Goal: Task Accomplishment & Management: Use online tool/utility

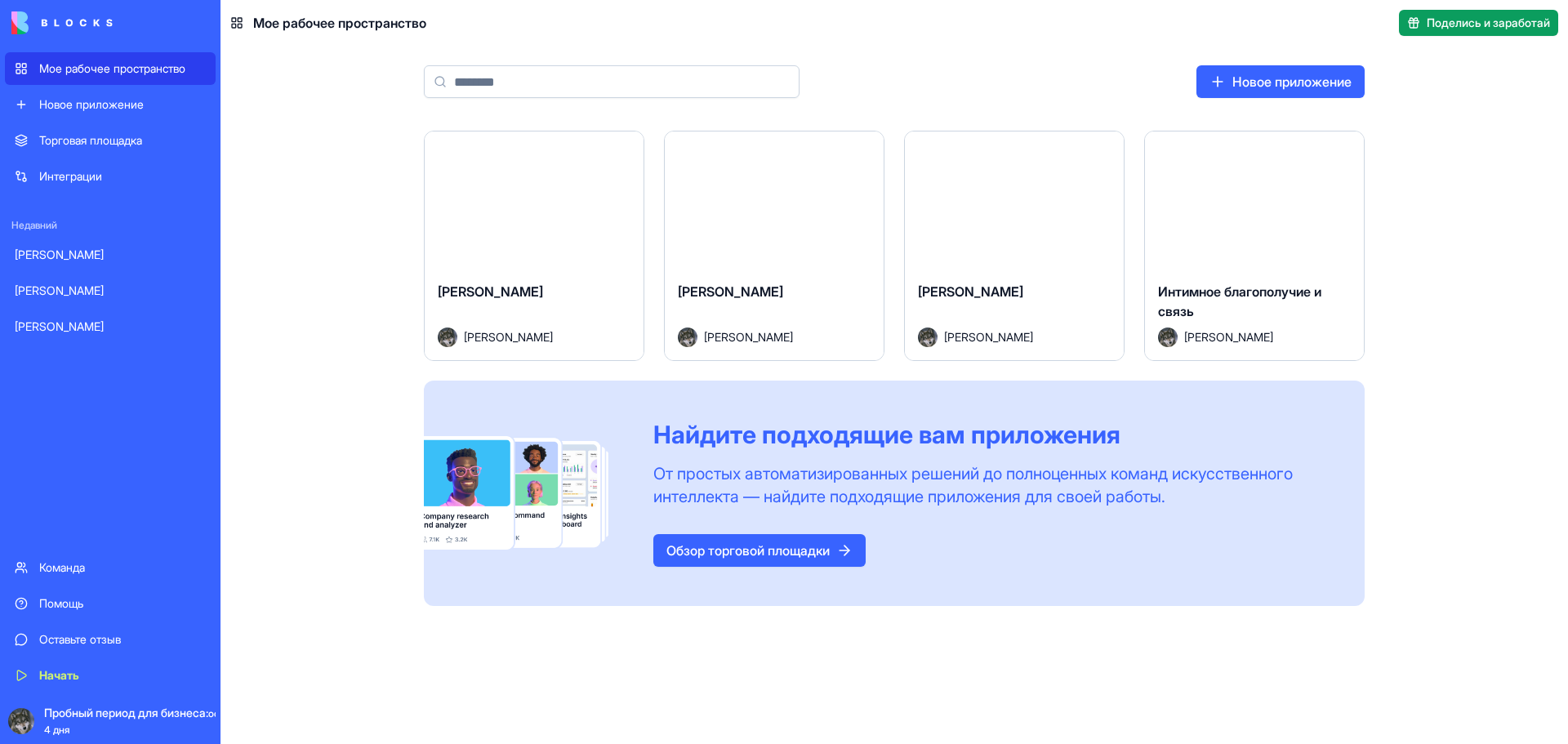
click at [774, 202] on font "Запуск" at bounding box center [774, 200] width 44 height 16
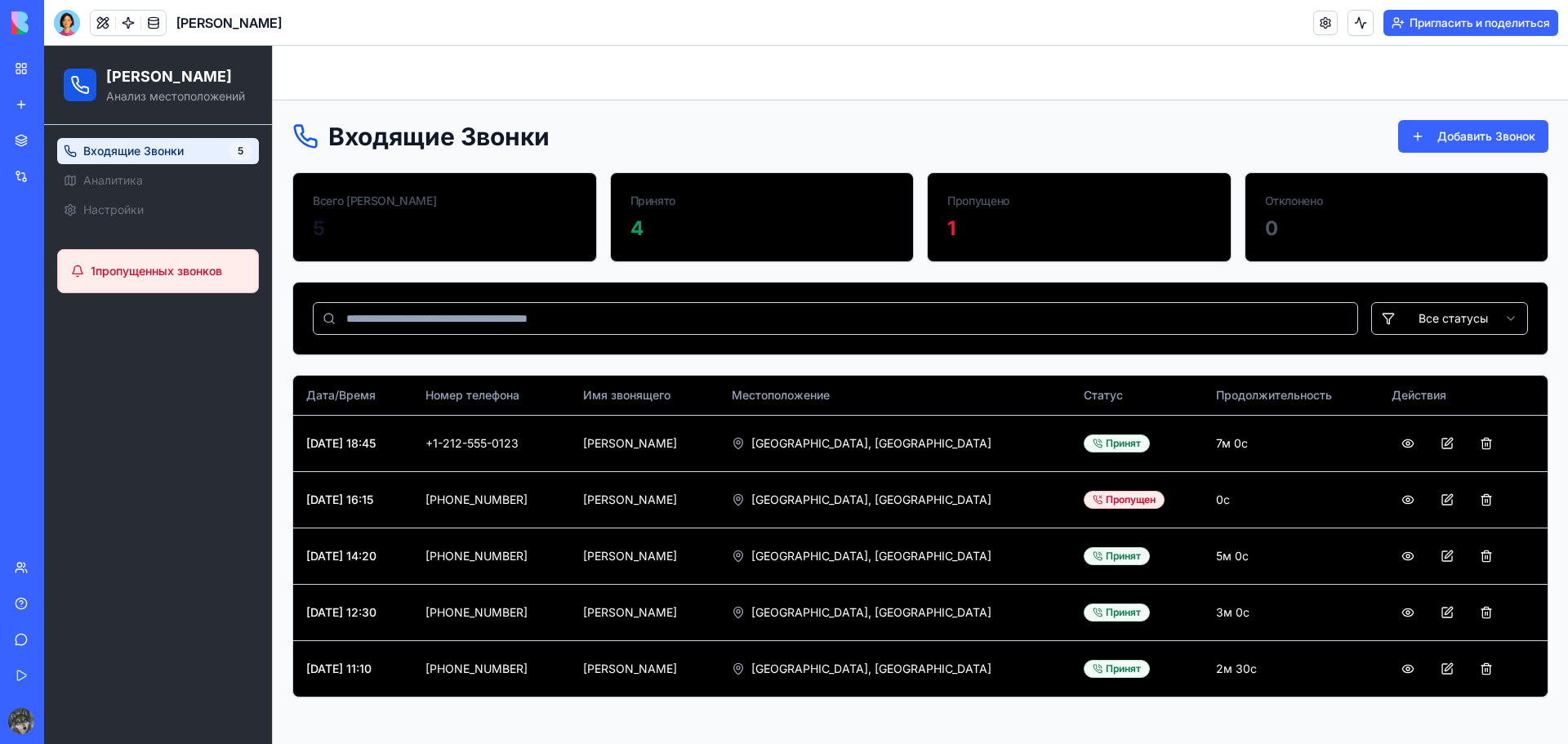
click at [691, 223] on div "4" at bounding box center [763, 228] width 264 height 26
click at [135, 186] on span "Аналитика" at bounding box center [113, 180] width 60 height 16
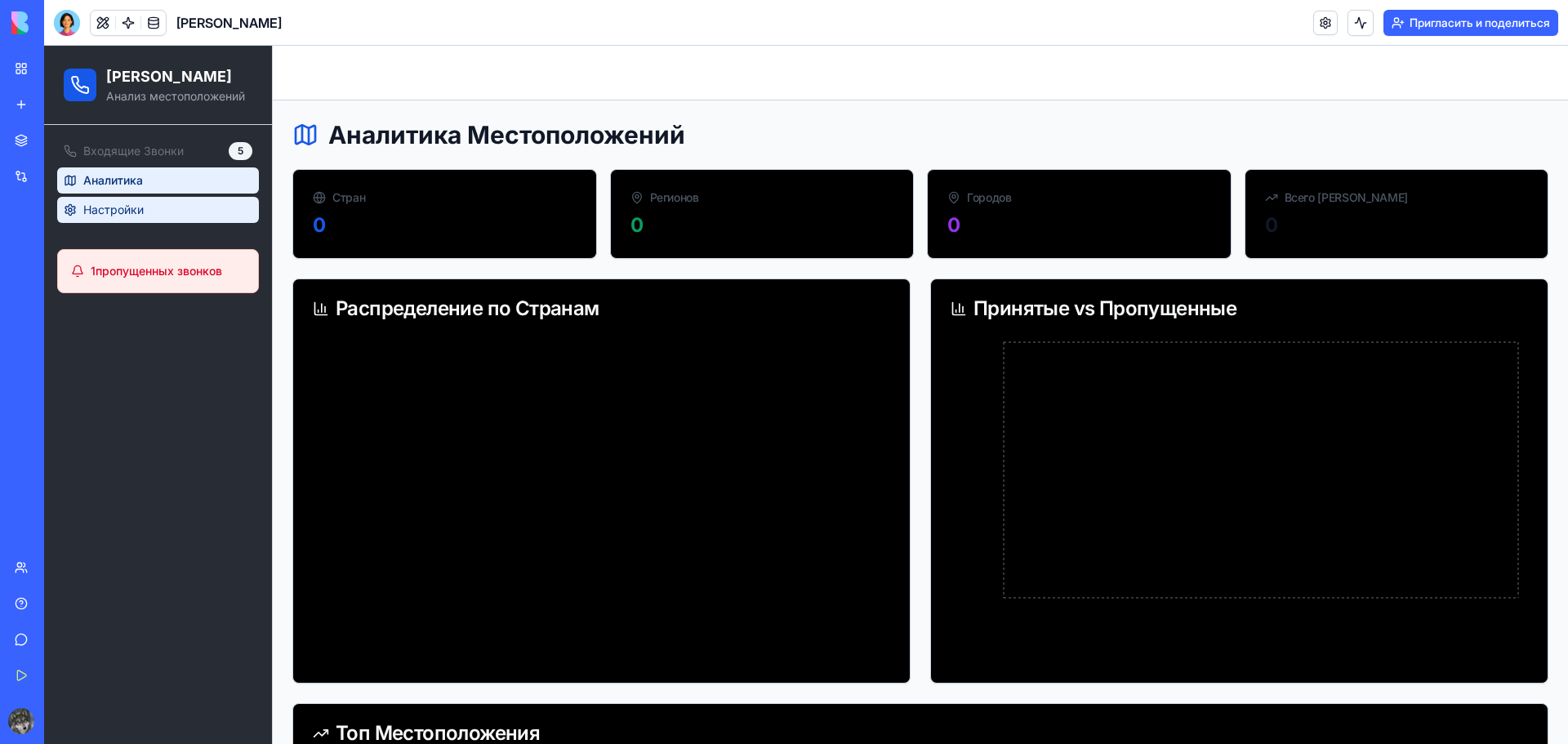
click at [126, 213] on span "Настройки" at bounding box center [113, 210] width 61 height 16
click at [163, 221] on button "Настройки" at bounding box center [158, 210] width 202 height 26
click at [99, 215] on span "Настройки" at bounding box center [113, 210] width 61 height 16
click at [139, 269] on span "1 пропущенных звонков" at bounding box center [156, 271] width 131 height 16
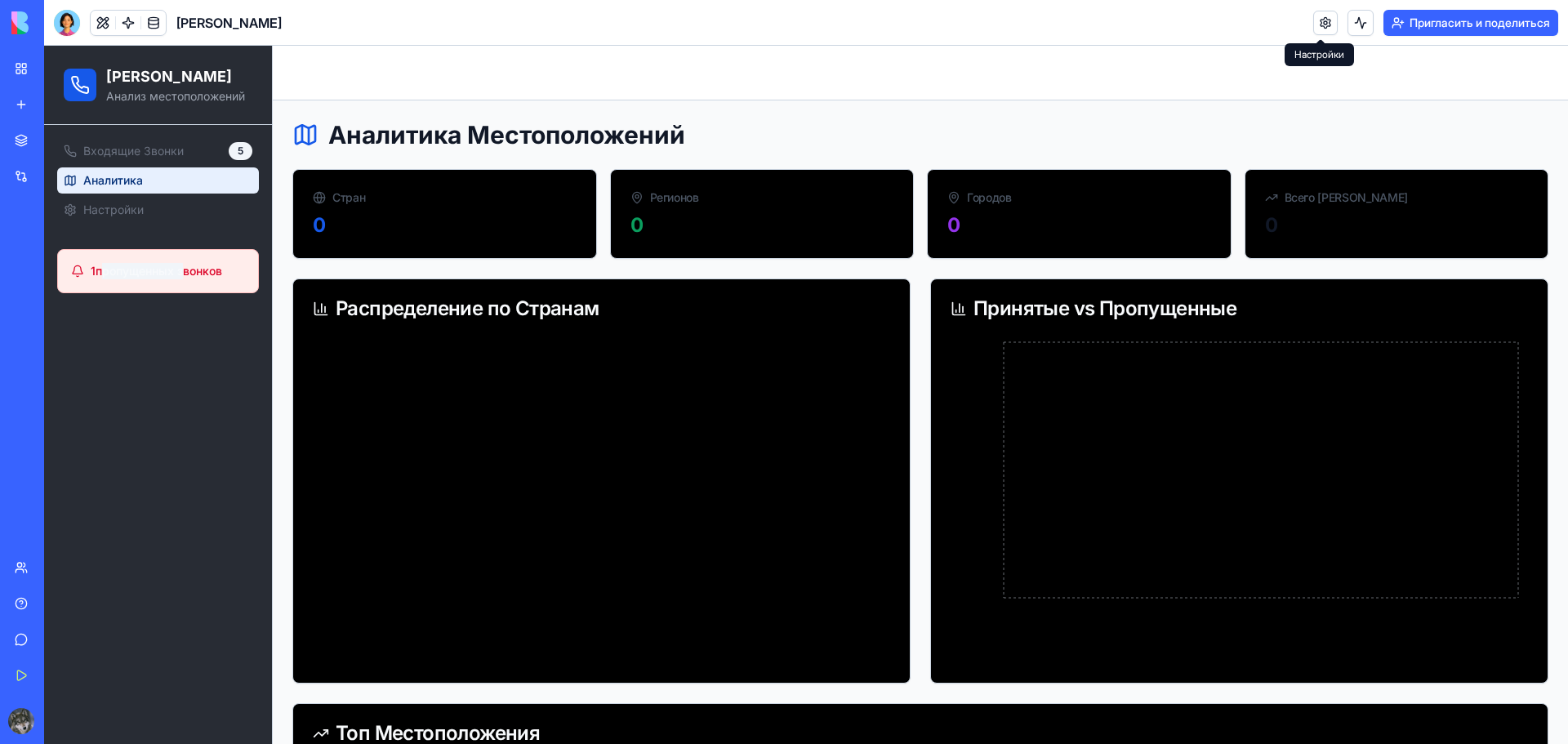
click at [1320, 25] on link at bounding box center [1325, 23] width 25 height 25
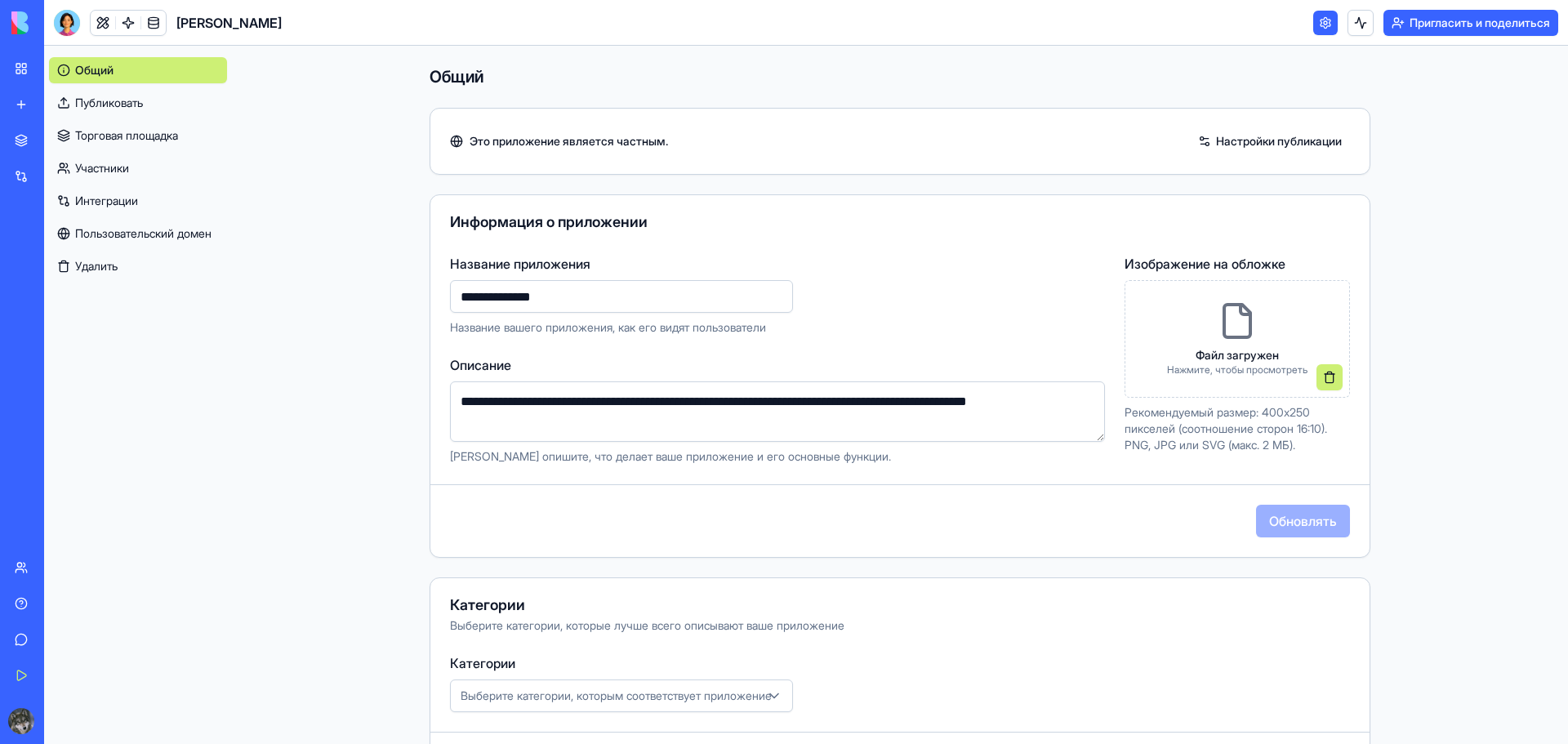
click at [134, 169] on link "Участники" at bounding box center [137, 168] width 178 height 26
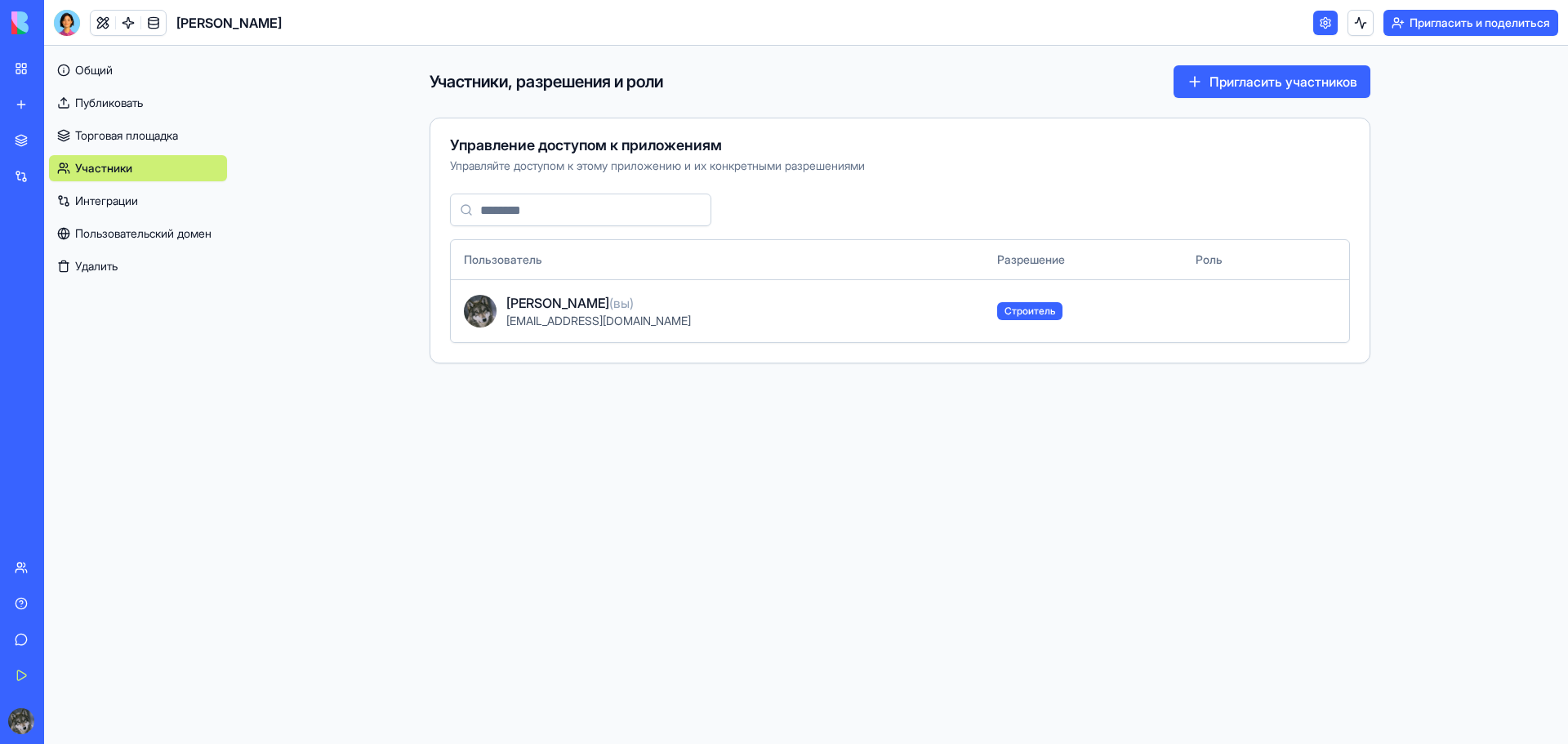
click at [125, 200] on font "Интеграции" at bounding box center [106, 201] width 63 height 14
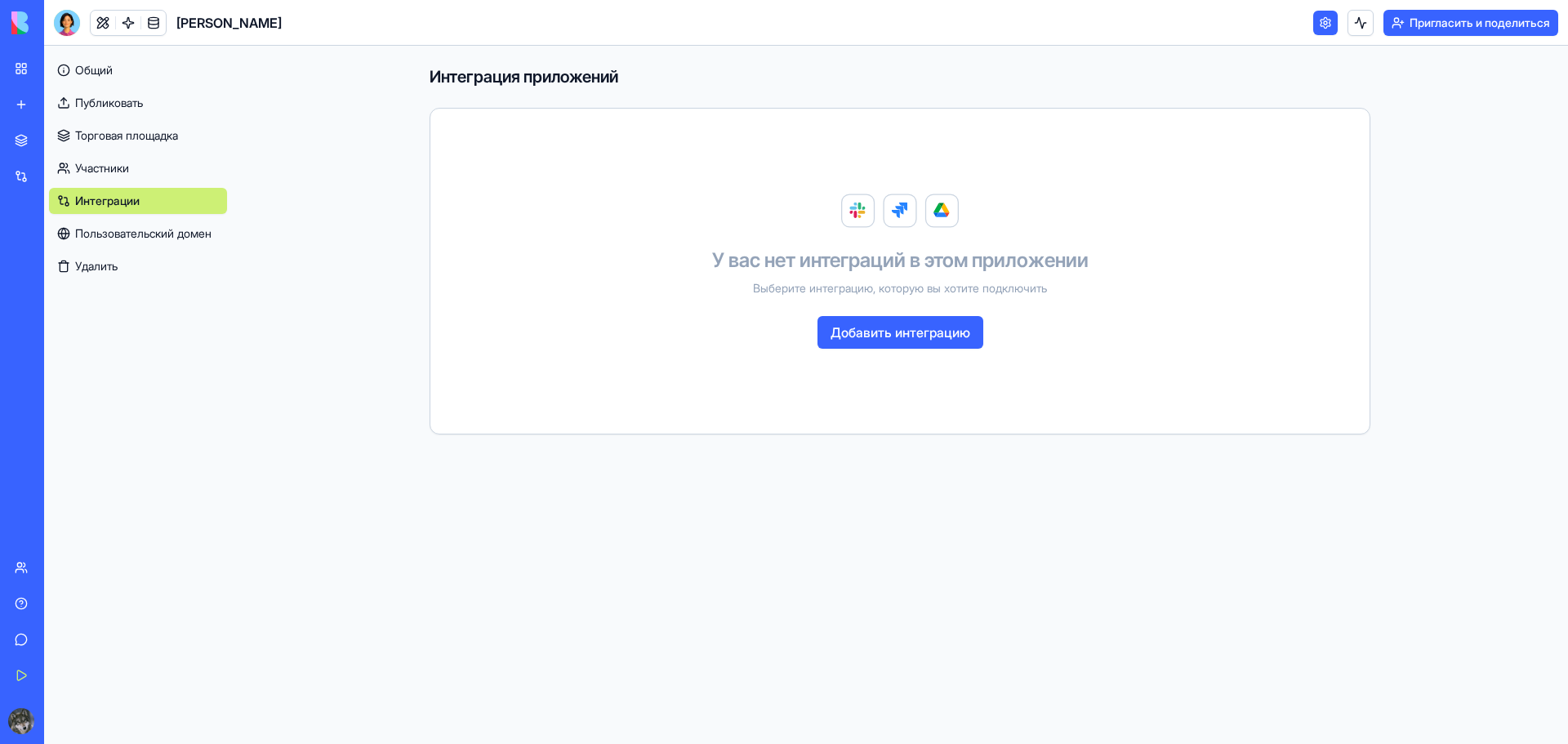
click at [867, 334] on font "Добавить интеграцию" at bounding box center [900, 332] width 140 height 16
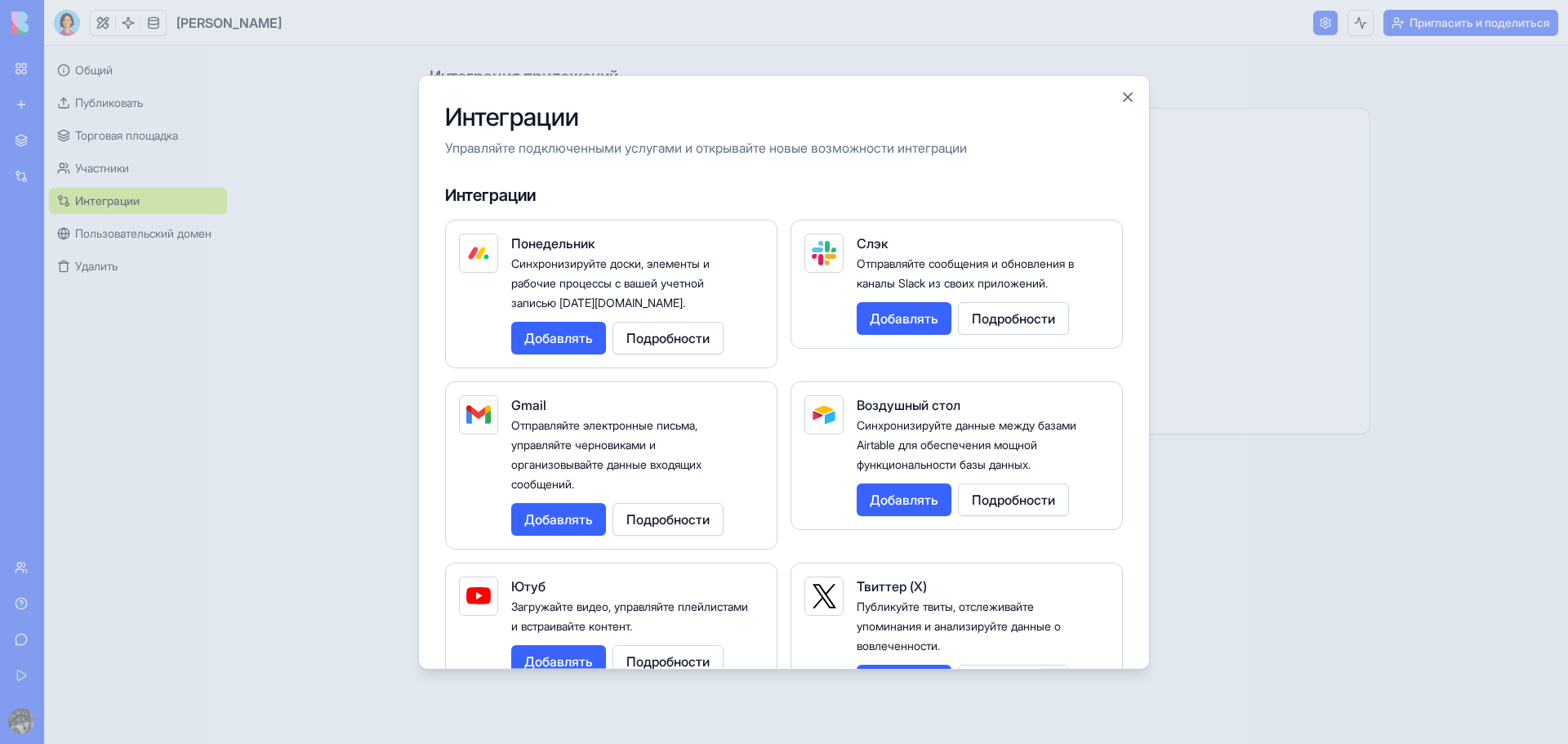
click at [146, 232] on div at bounding box center [784, 372] width 1568 height 744
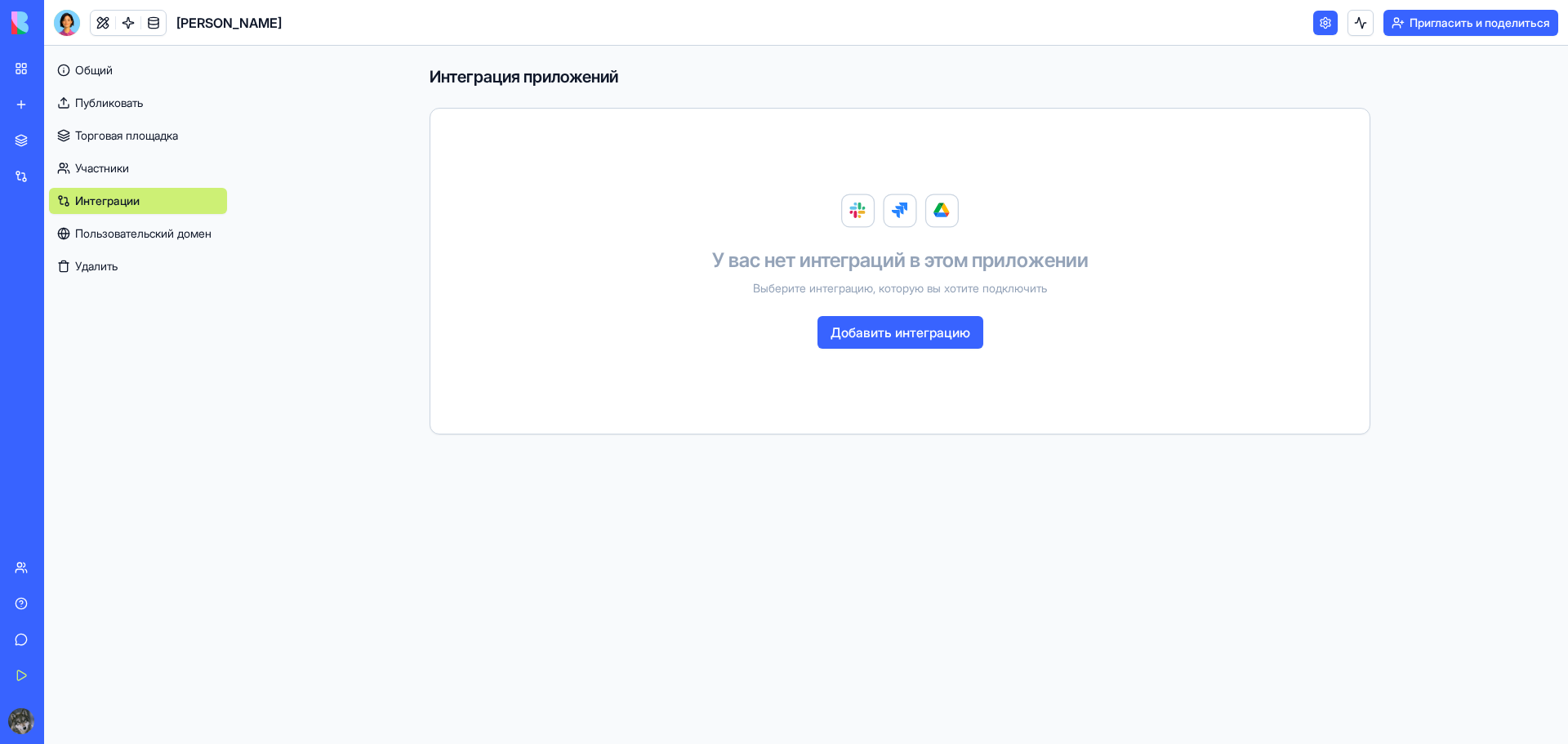
click at [146, 232] on font "Пользовательский домен" at bounding box center [143, 233] width 136 height 14
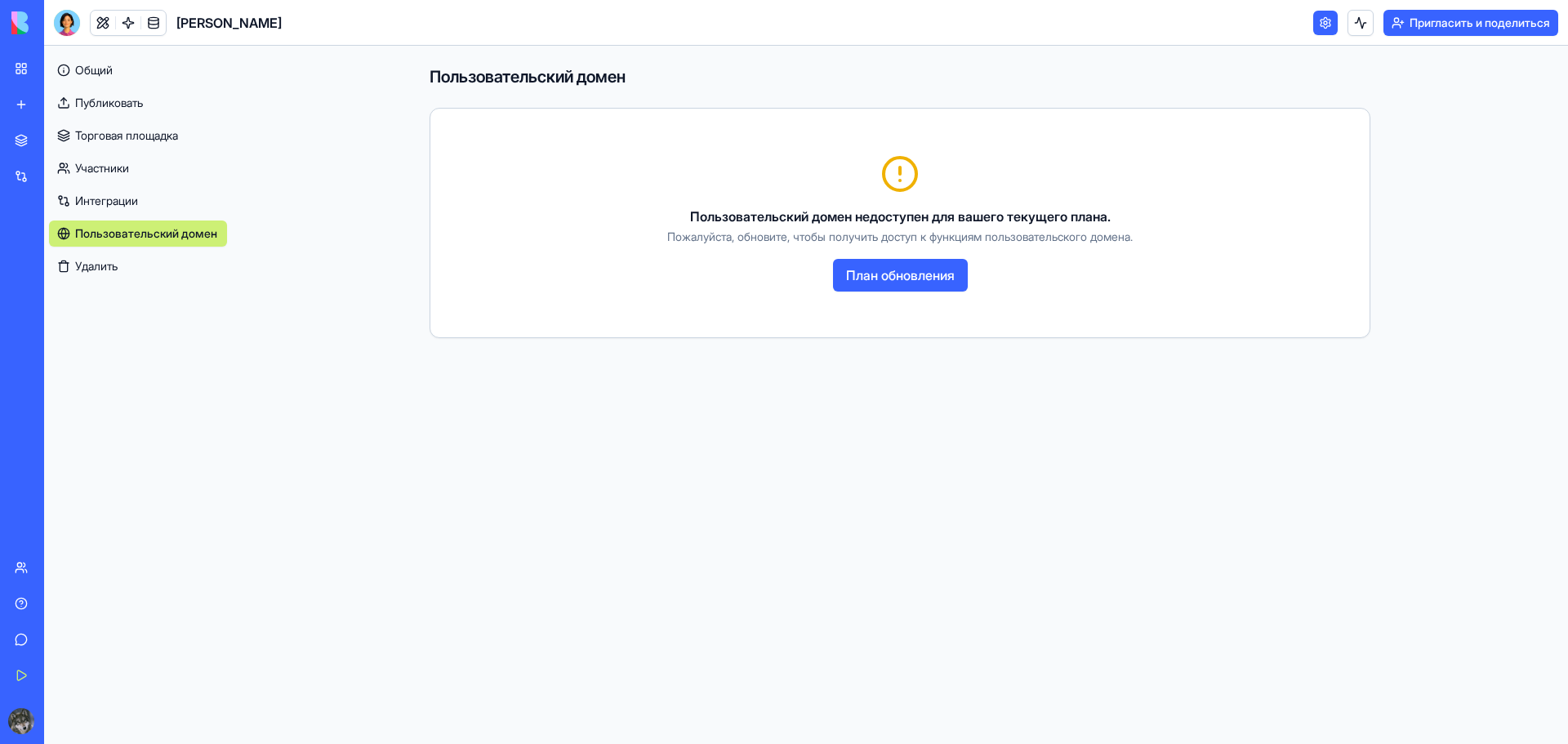
click at [126, 136] on font "Торговая площадка" at bounding box center [127, 135] width 103 height 14
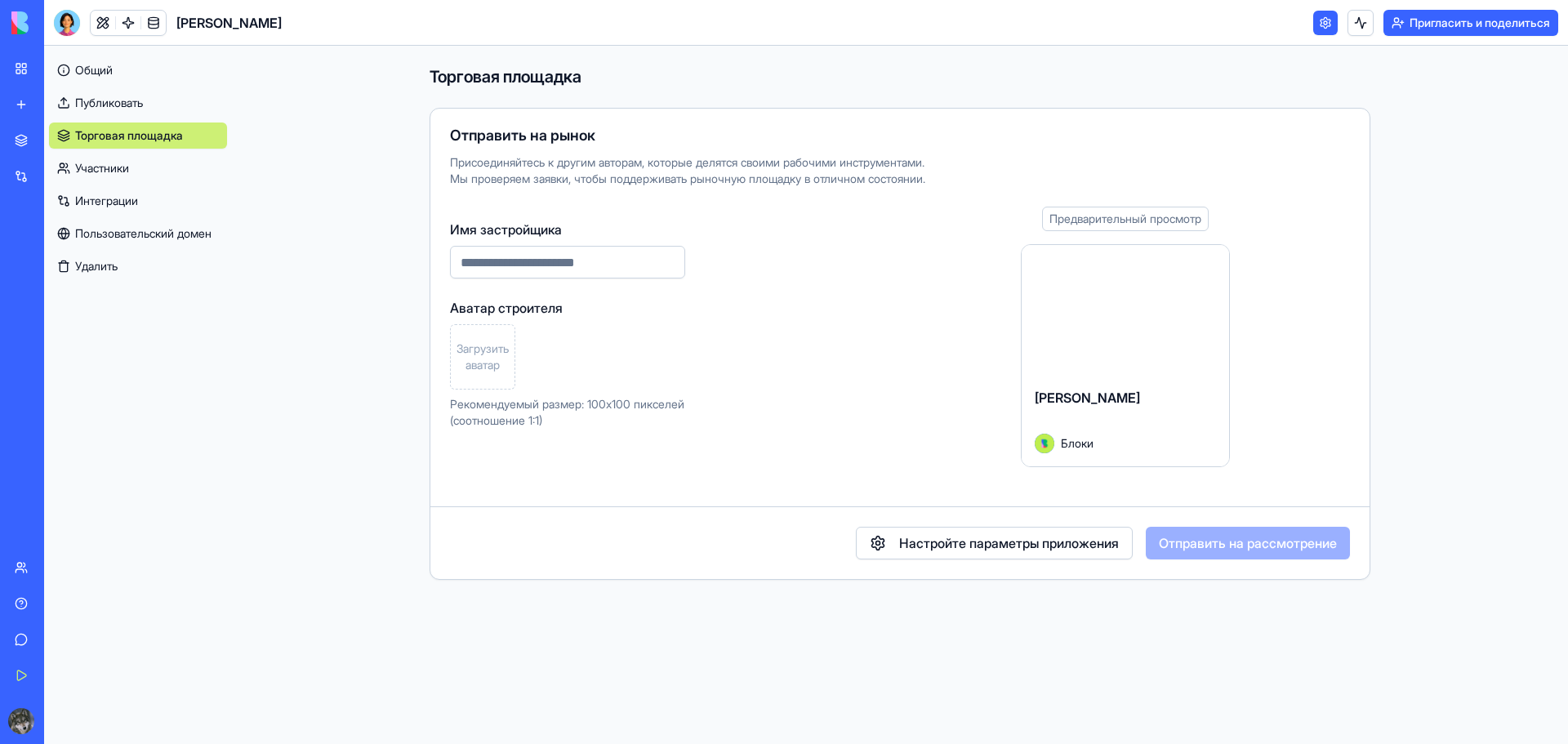
click at [124, 101] on font "Публиковать" at bounding box center [109, 102] width 68 height 14
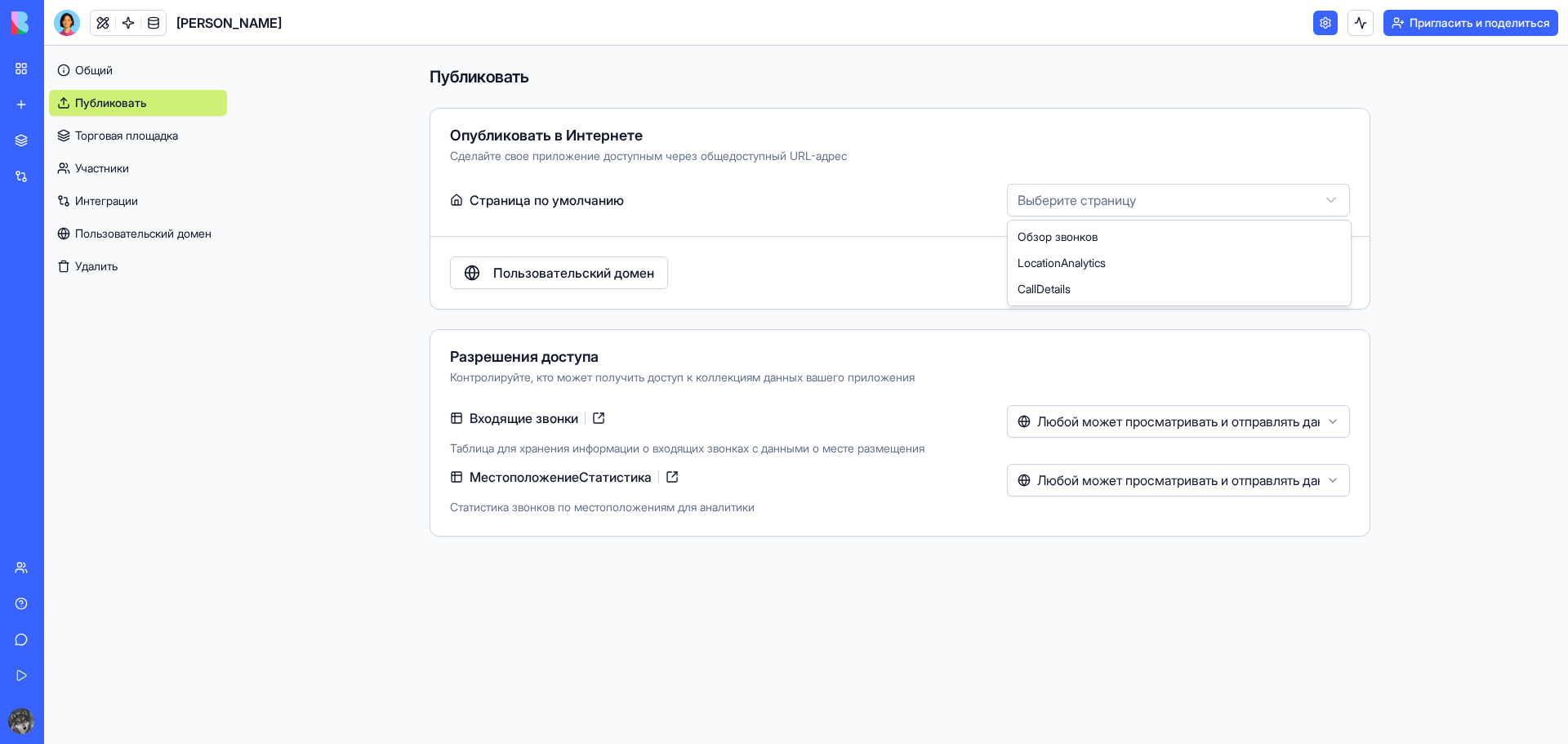
click at [1331, 197] on html "**********" at bounding box center [784, 372] width 1568 height 744
click at [1284, 206] on html "**********" at bounding box center [784, 372] width 1568 height 744
click at [1270, 280] on font "Публиковать" at bounding box center [1296, 272] width 81 height 16
click at [1270, 277] on div "Публиковать" at bounding box center [1285, 272] width 131 height 33
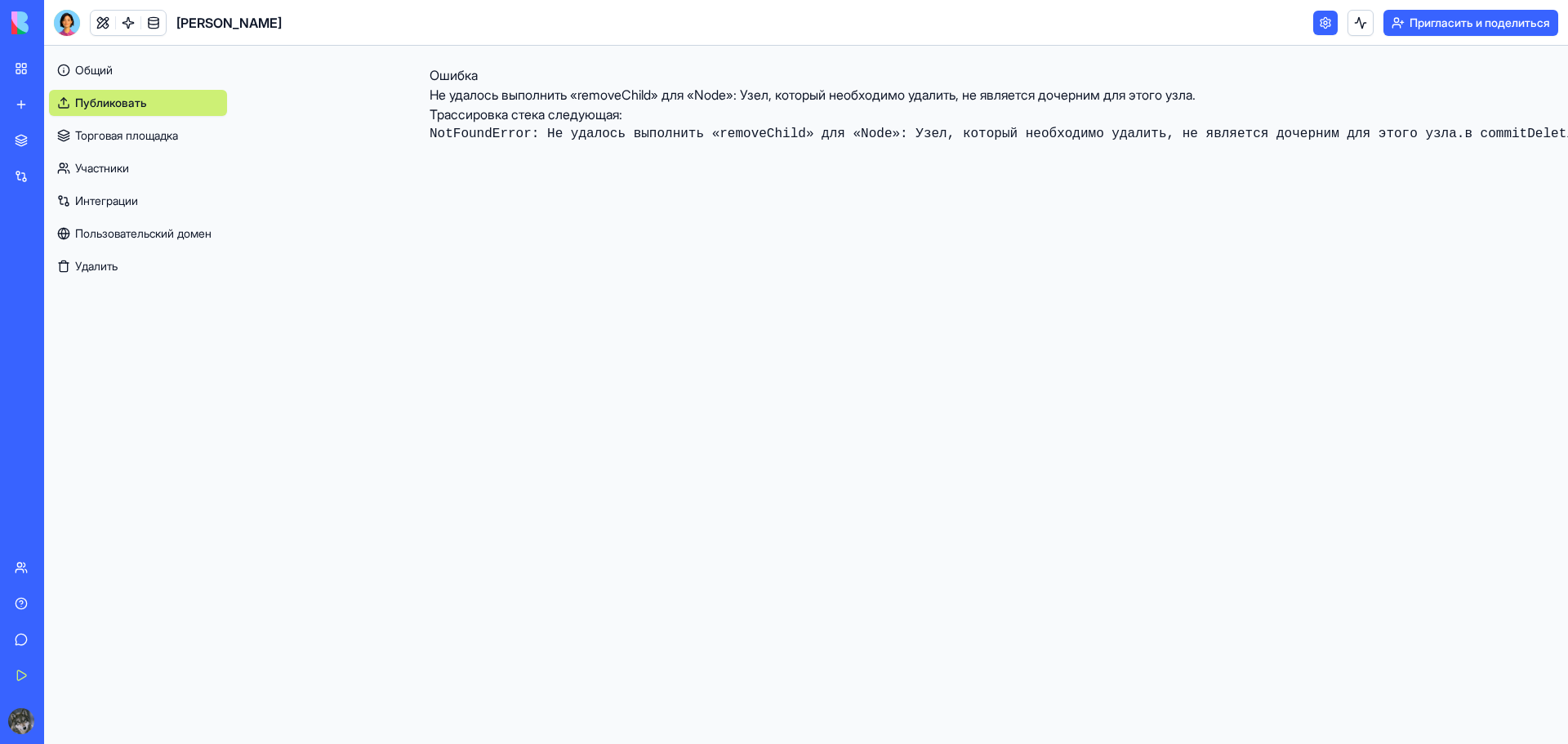
click at [115, 162] on font "Участники" at bounding box center [102, 168] width 54 height 14
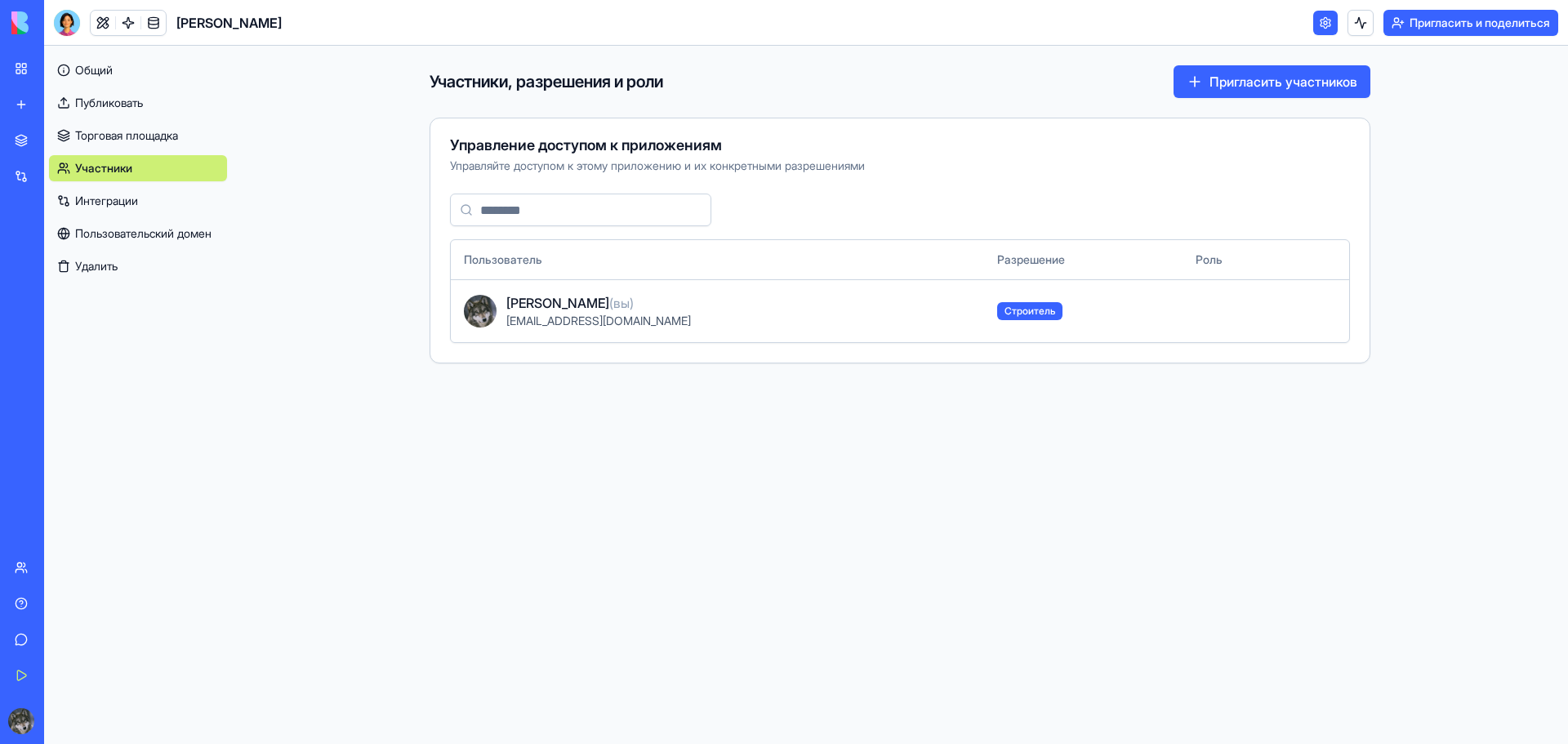
click at [85, 67] on font "Общий" at bounding box center [94, 70] width 38 height 14
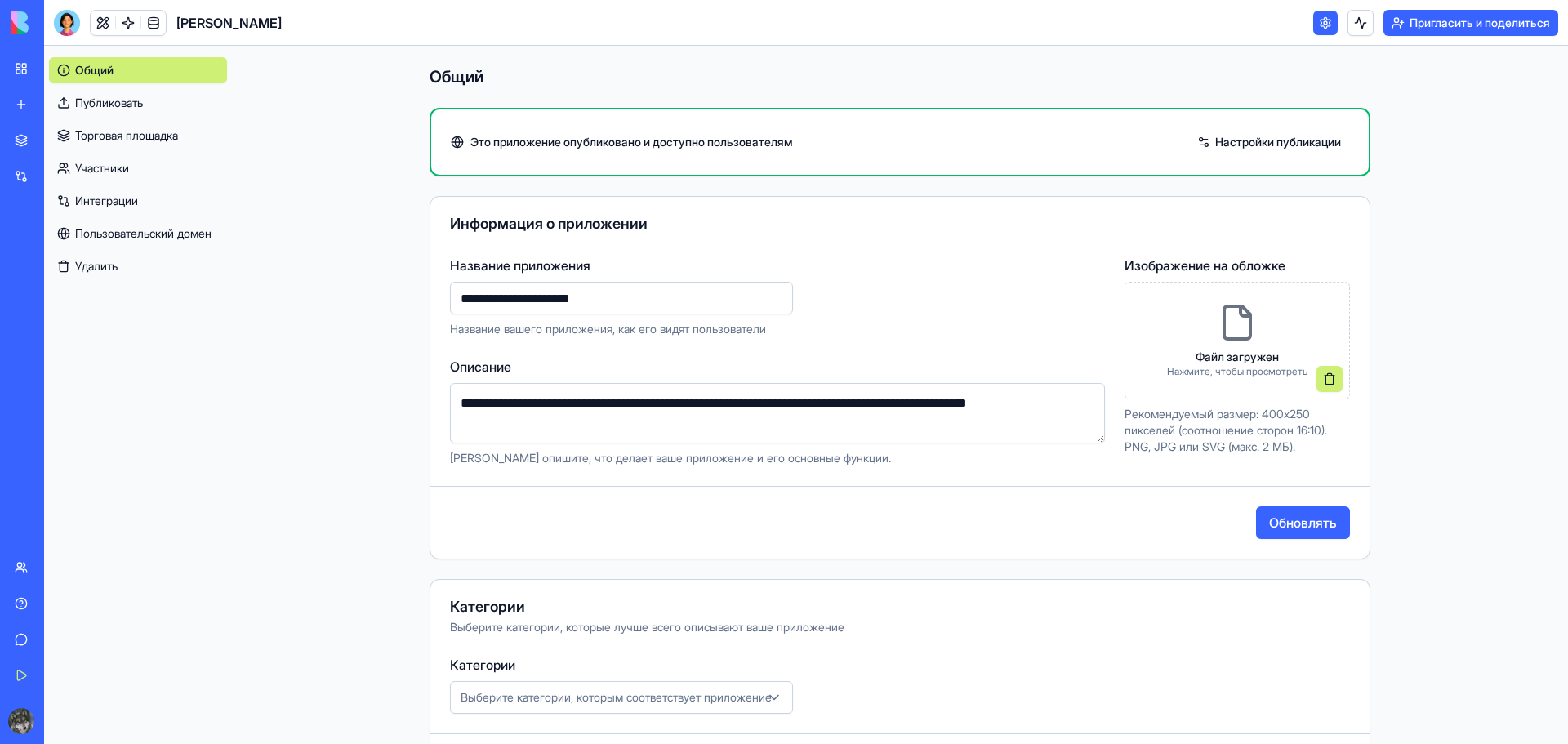
type input "**********"
click at [1272, 524] on font "Обновлять" at bounding box center [1303, 522] width 68 height 16
click at [1224, 337] on icon at bounding box center [1236, 322] width 39 height 39
click at [1267, 372] on font "Нажмите, чтобы просмотреть" at bounding box center [1236, 372] width 140 height 12
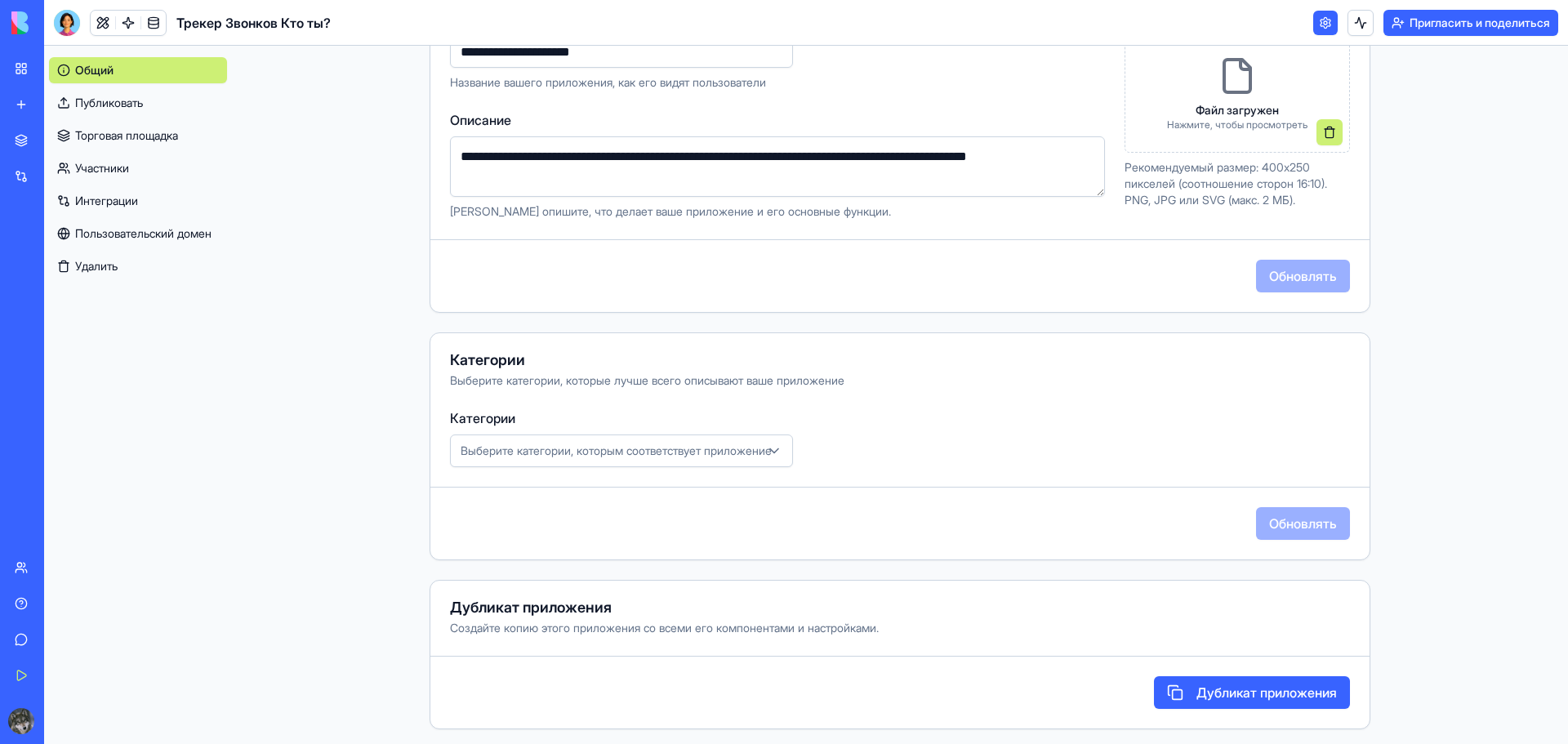
scroll to position [251, 0]
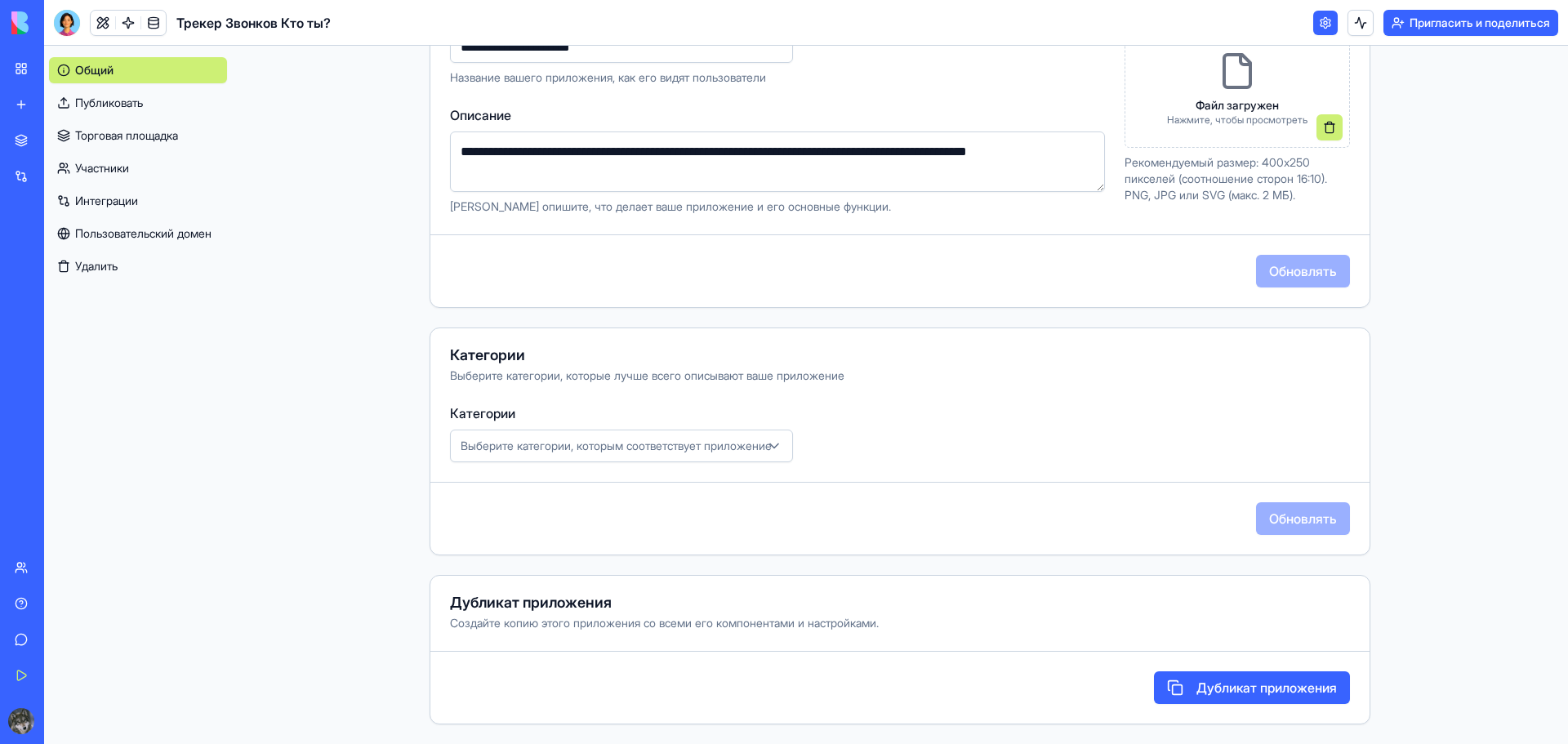
click at [647, 439] on font "Выберите категории, которым соответствует приложение" at bounding box center [616, 446] width 311 height 14
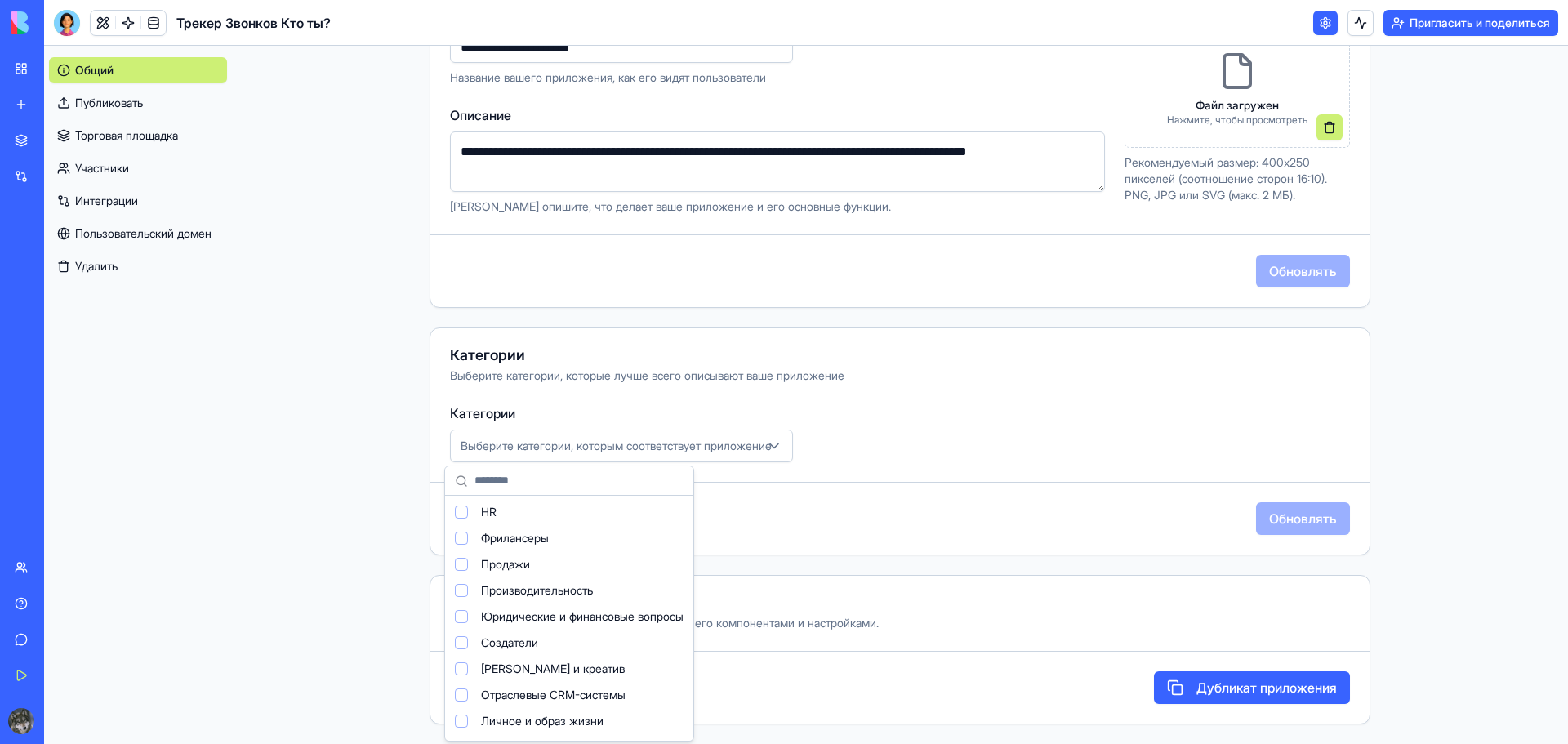
scroll to position [108, 0]
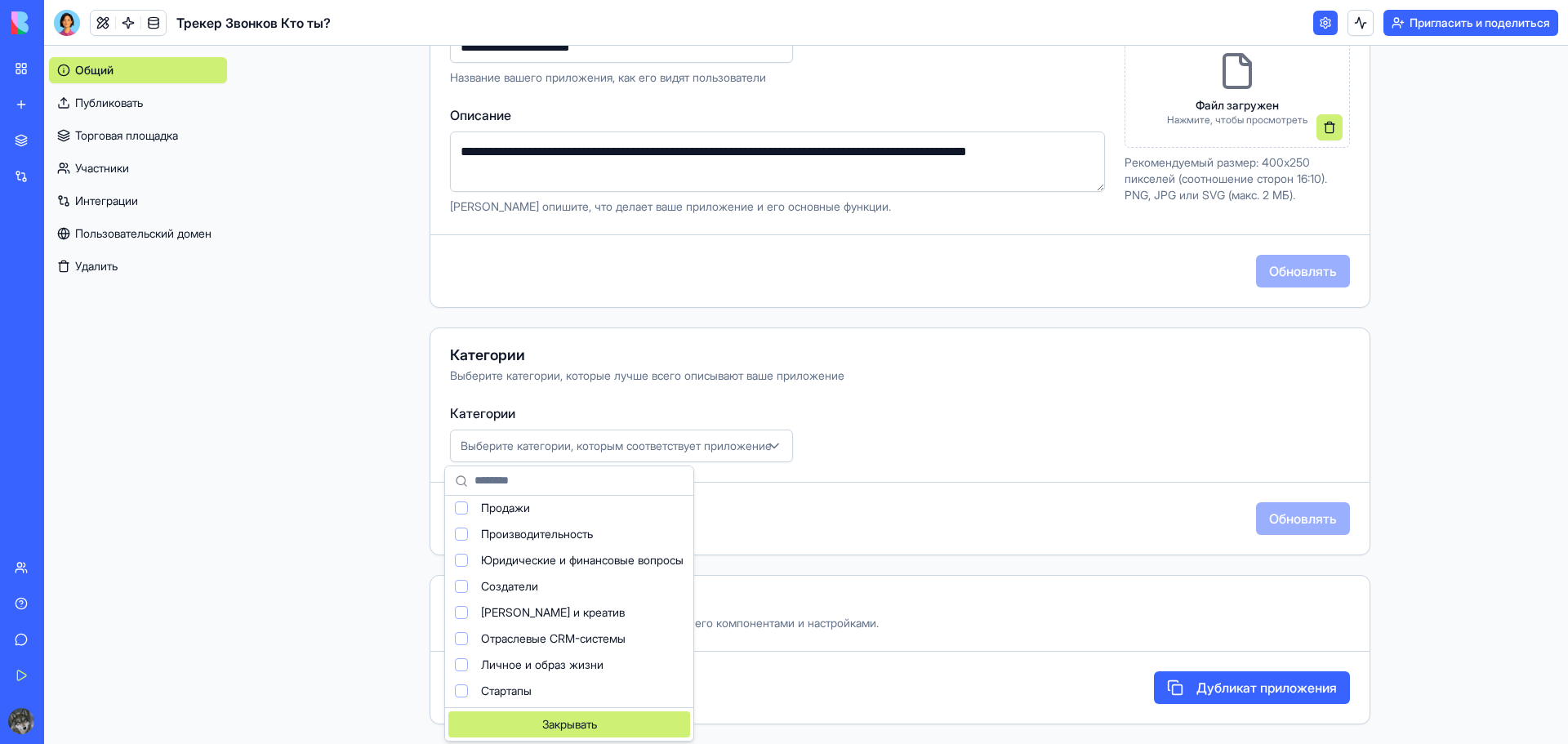
click at [612, 723] on div "Закрывать" at bounding box center [568, 724] width 241 height 26
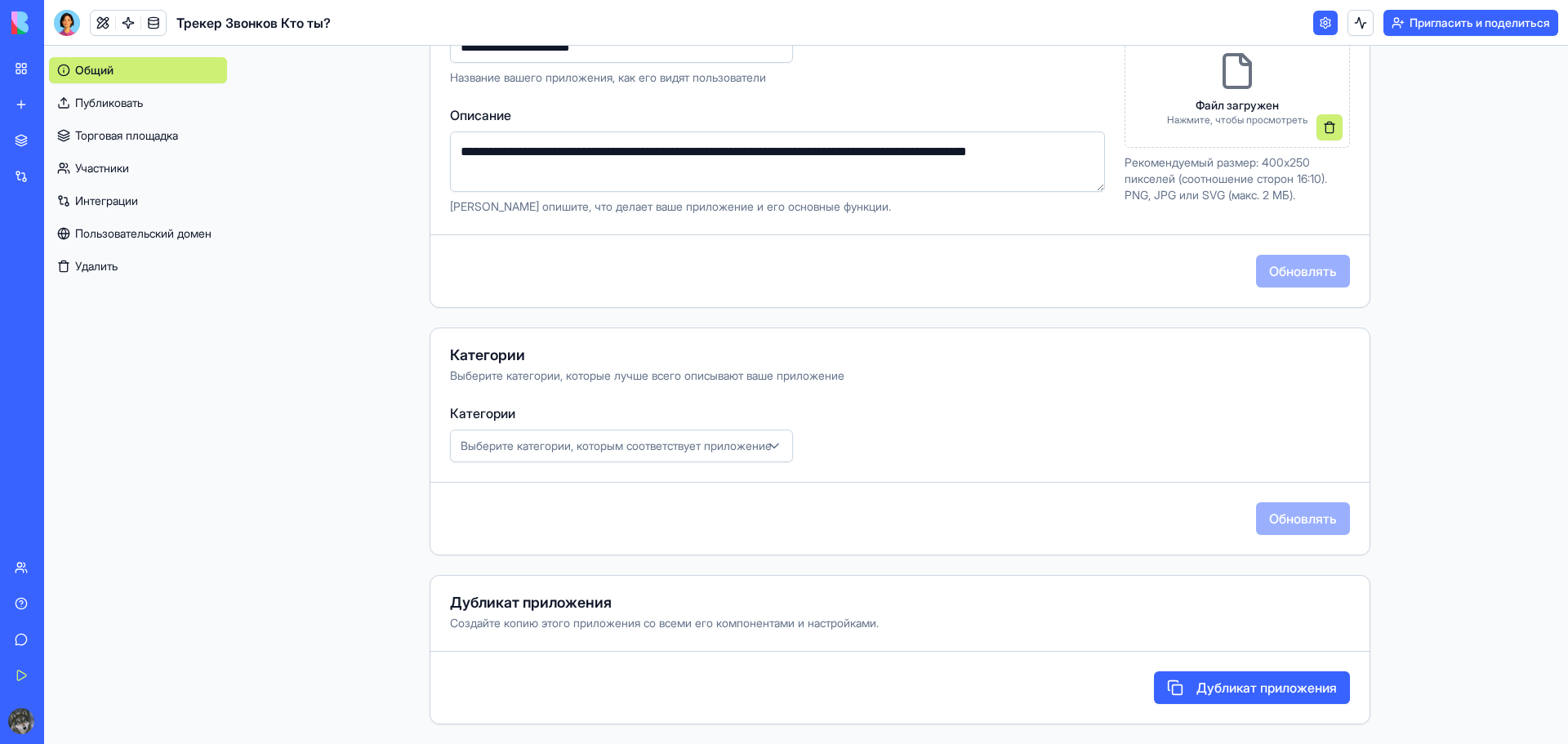
click at [1246, 691] on font "Дубликат приложения" at bounding box center [1266, 687] width 140 height 16
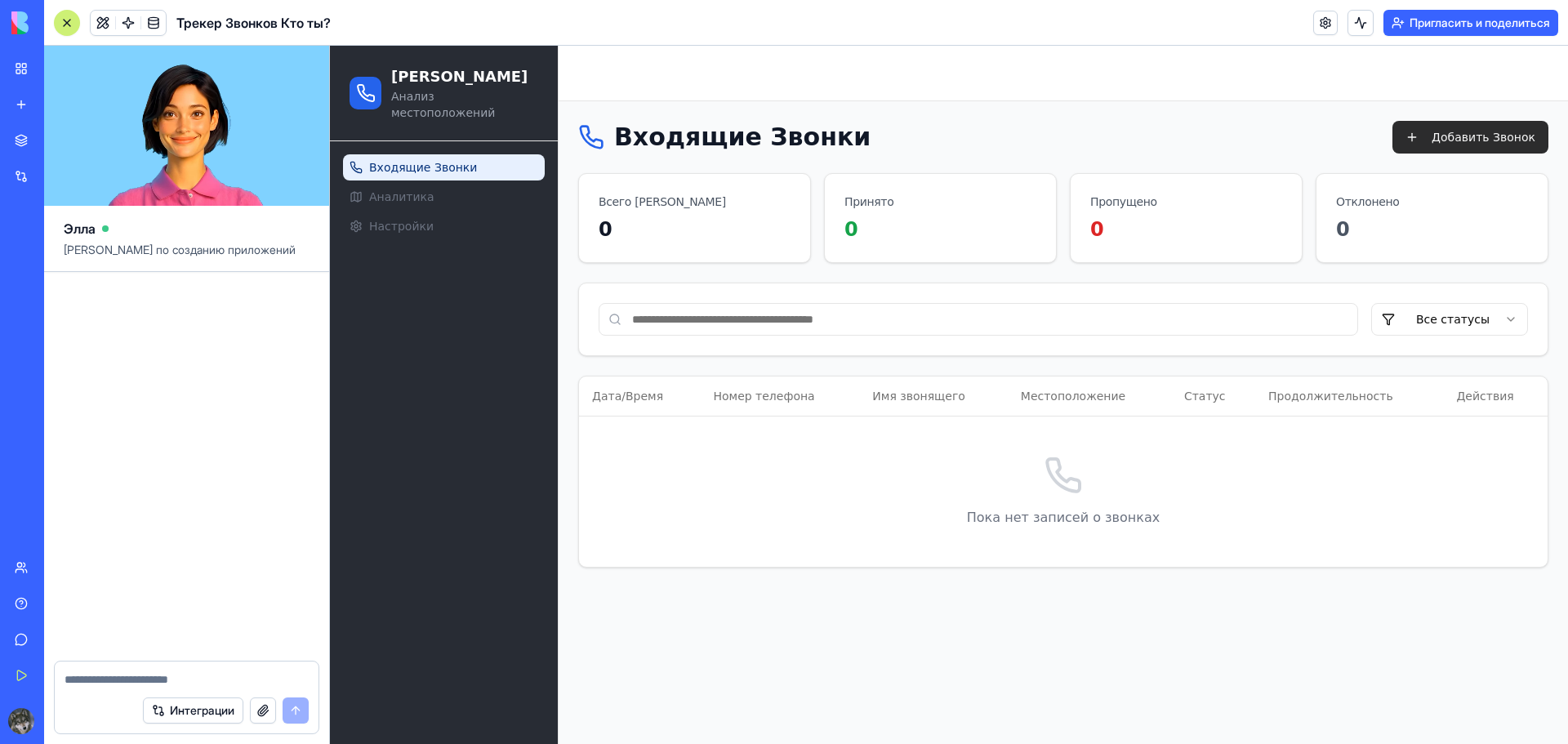
click at [1478, 131] on button "Добавить Звонок" at bounding box center [1470, 137] width 156 height 33
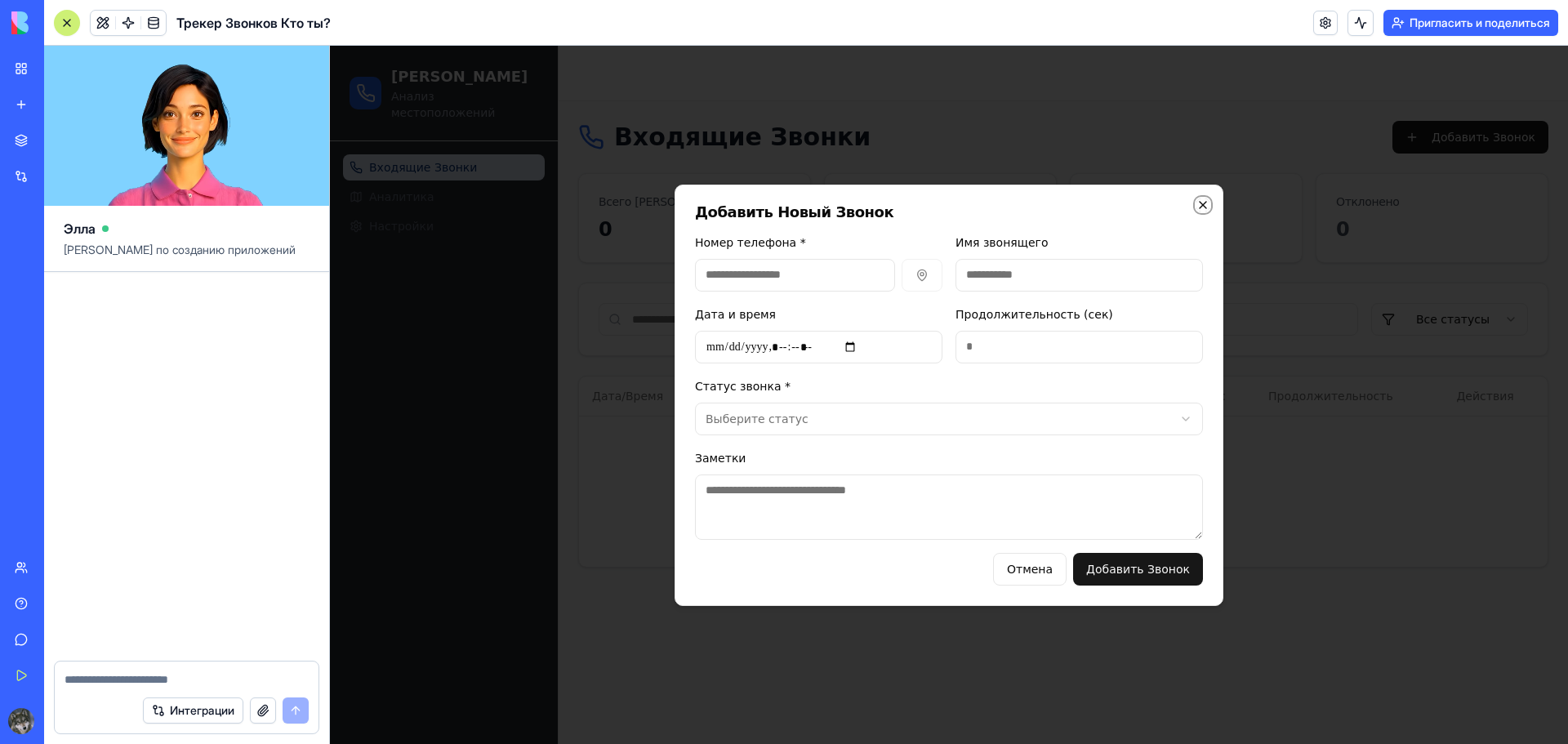
click at [1206, 204] on icon "button" at bounding box center [1203, 205] width 13 height 13
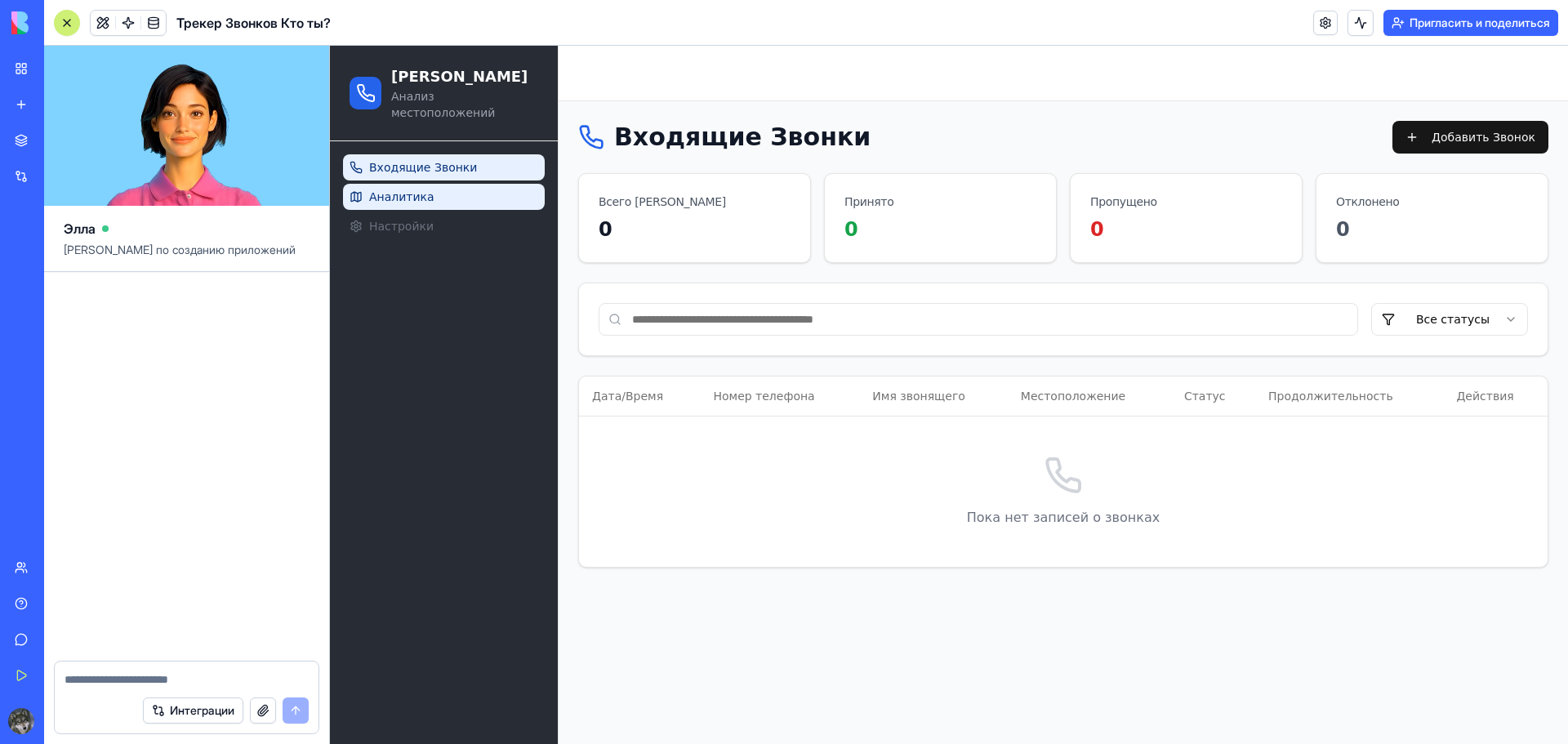
click at [462, 184] on link "Аналитика" at bounding box center [443, 197] width 202 height 26
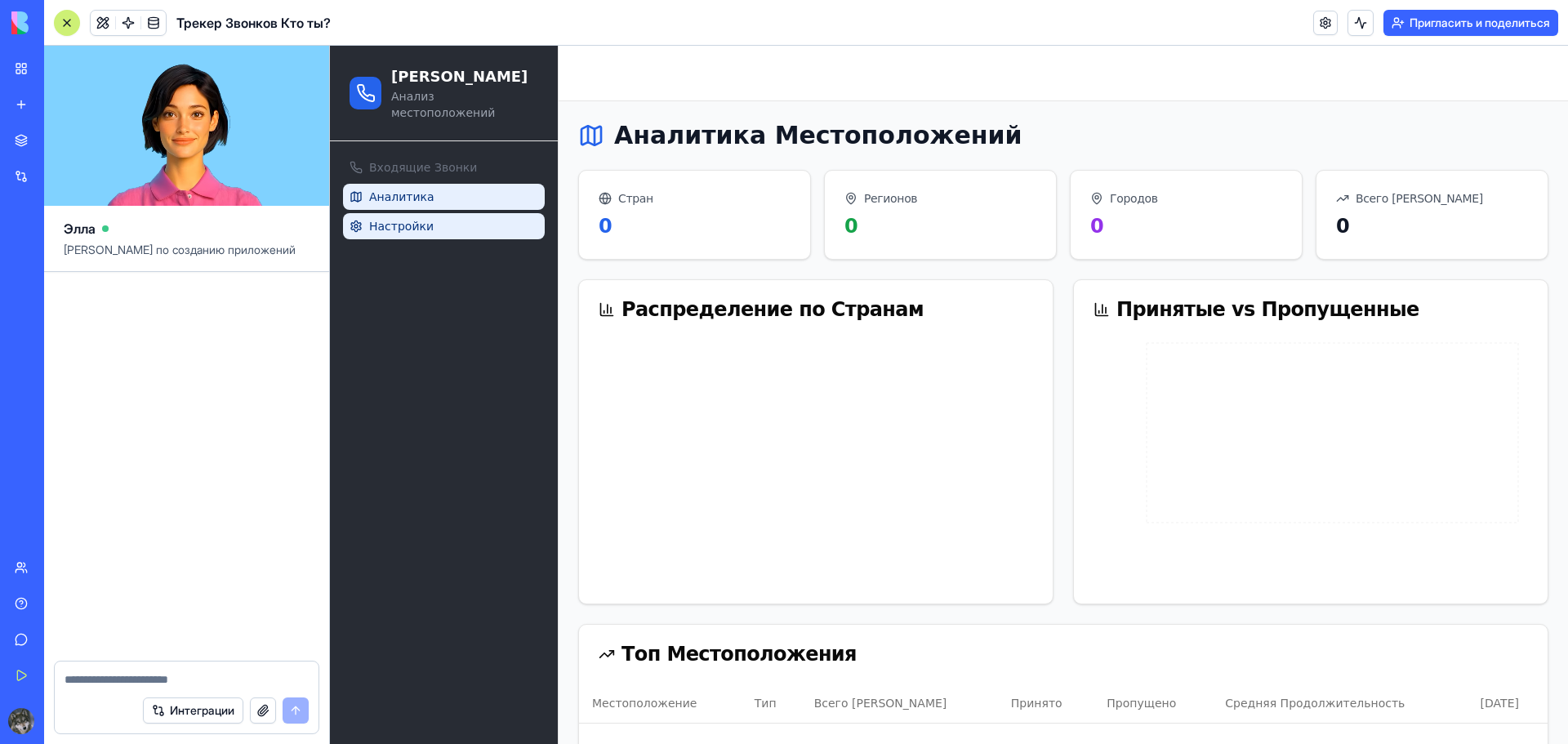
click at [420, 219] on span "Настройки" at bounding box center [401, 226] width 65 height 16
click at [381, 219] on button "Настройки" at bounding box center [443, 226] width 202 height 26
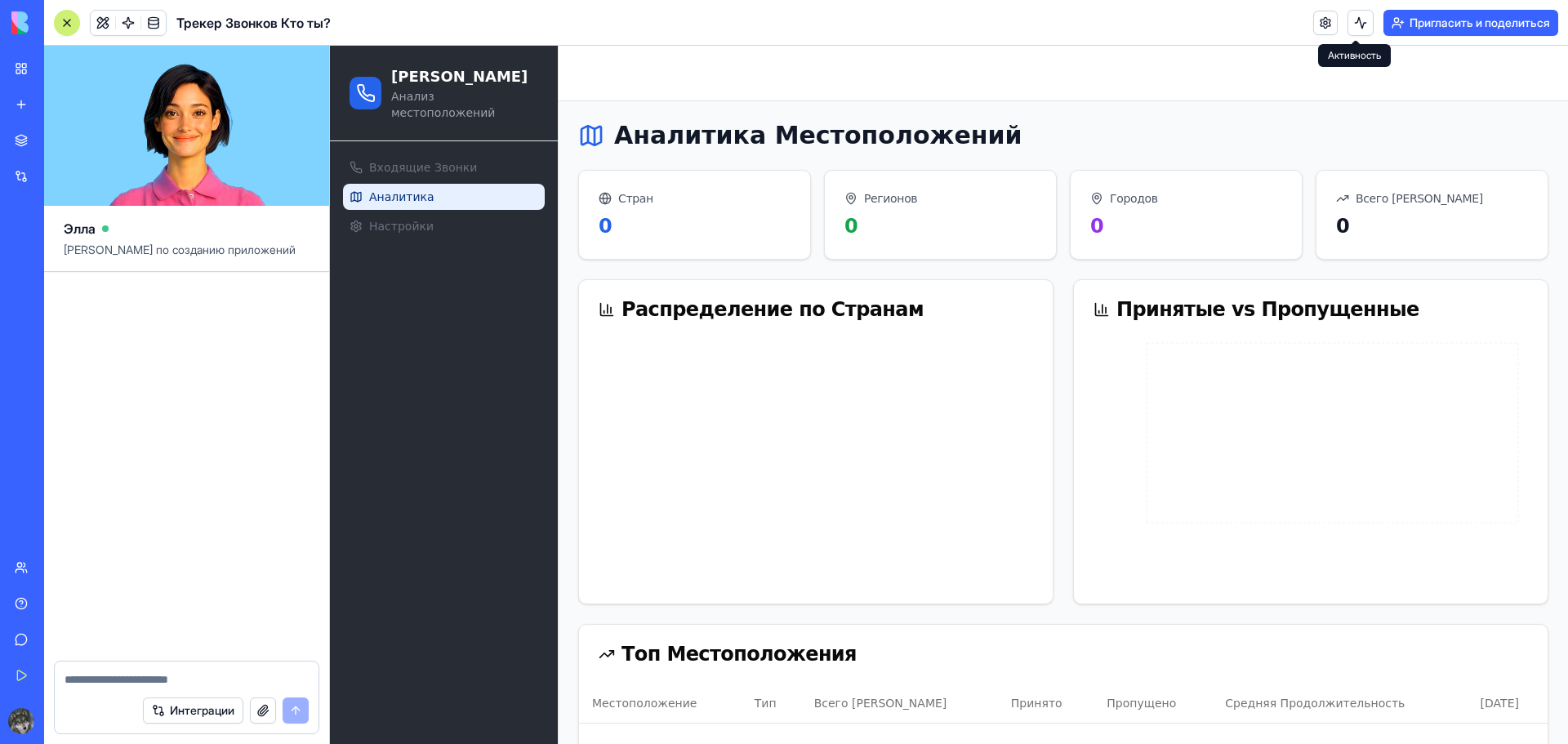
click at [1353, 21] on button at bounding box center [1360, 23] width 26 height 26
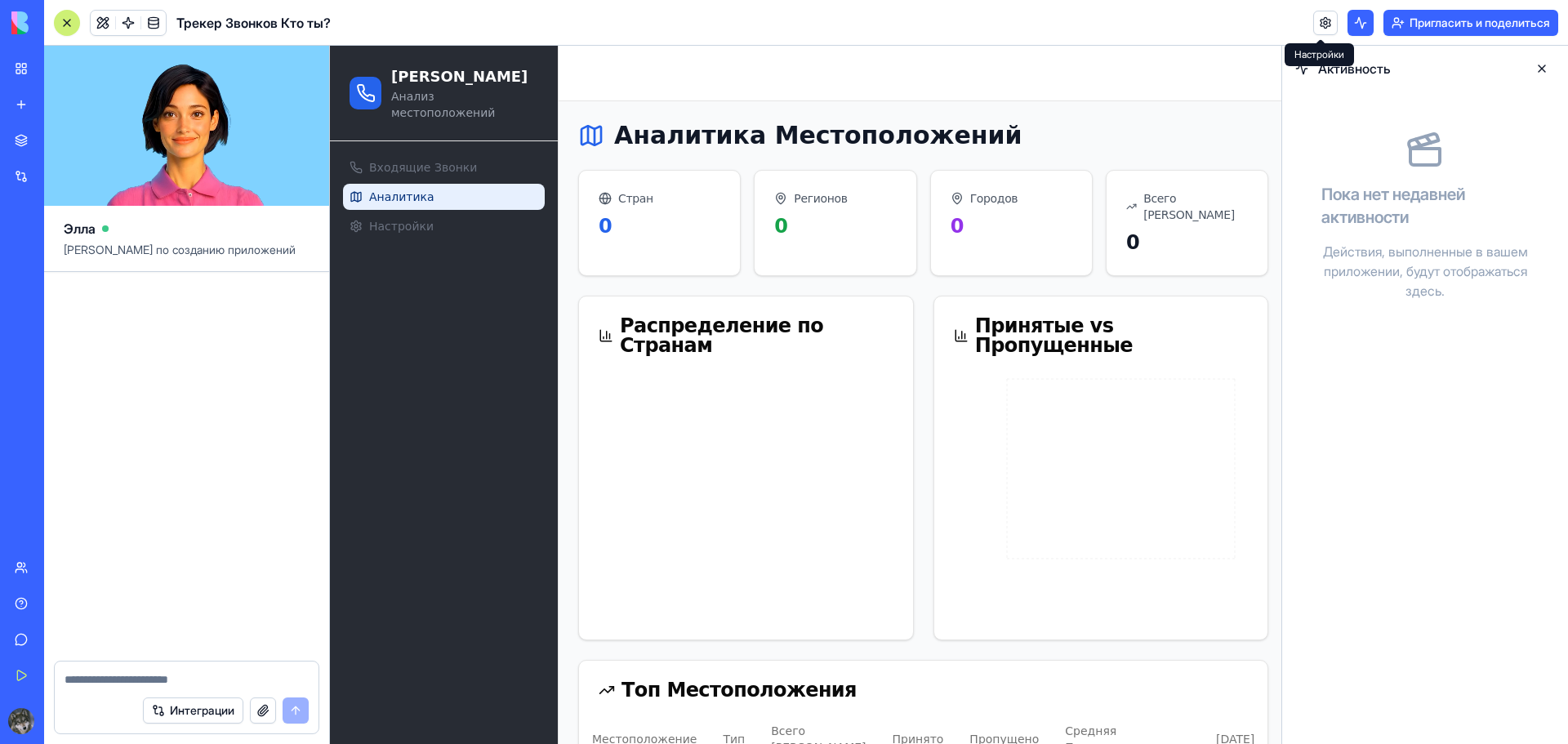
click at [1323, 26] on link at bounding box center [1325, 23] width 25 height 25
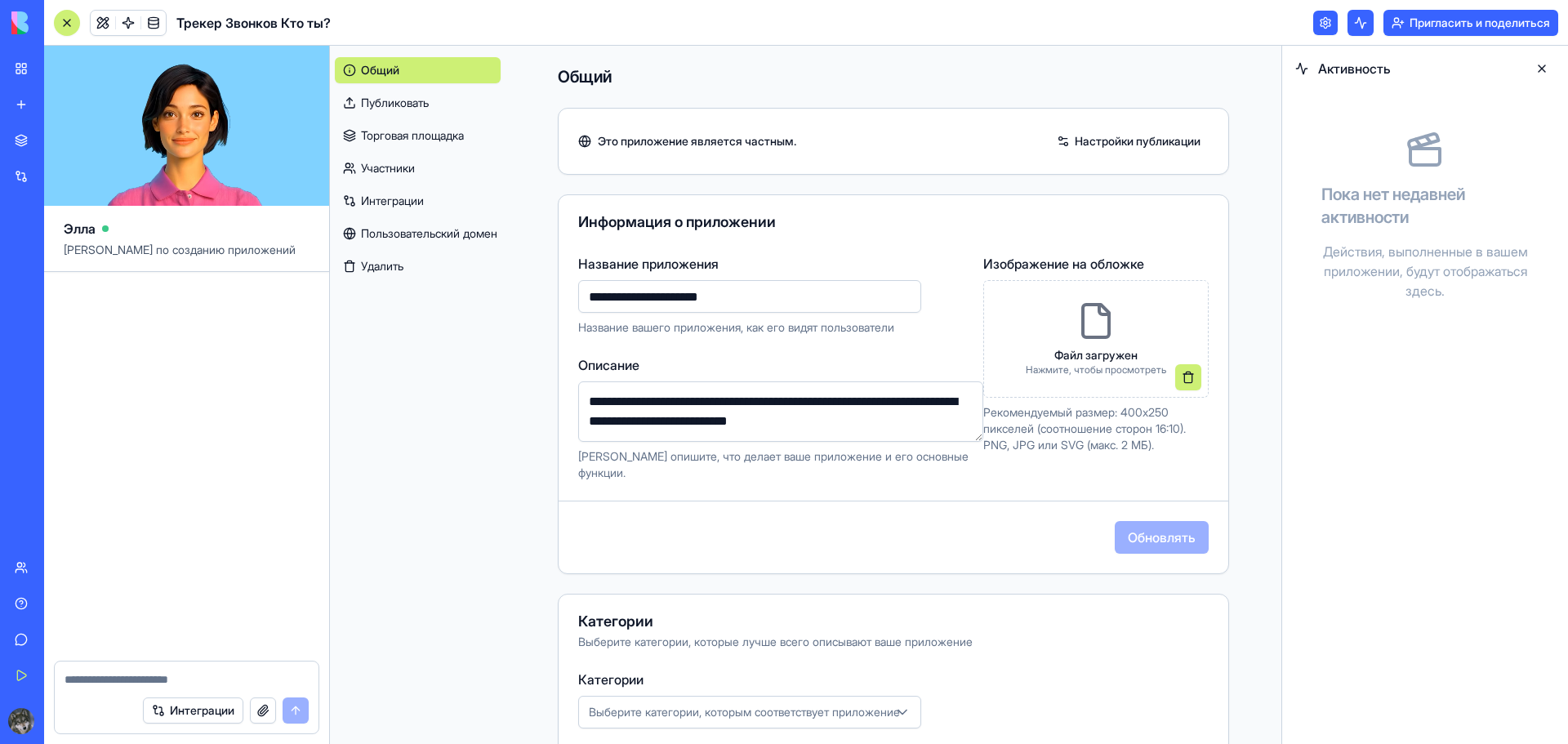
click at [402, 106] on font "Публиковать" at bounding box center [394, 102] width 68 height 14
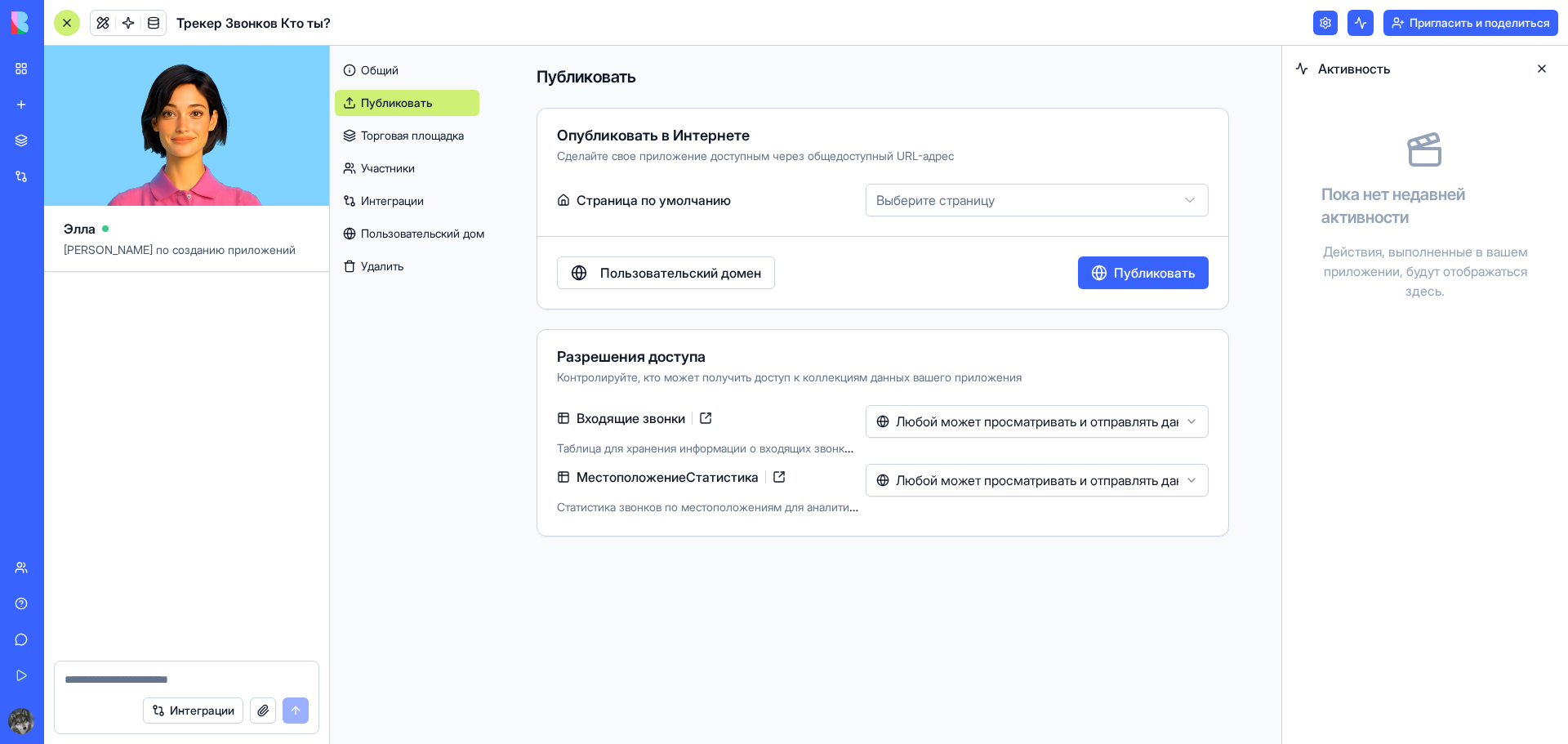
click at [1196, 198] on html "**********" at bounding box center [784, 372] width 1568 height 744
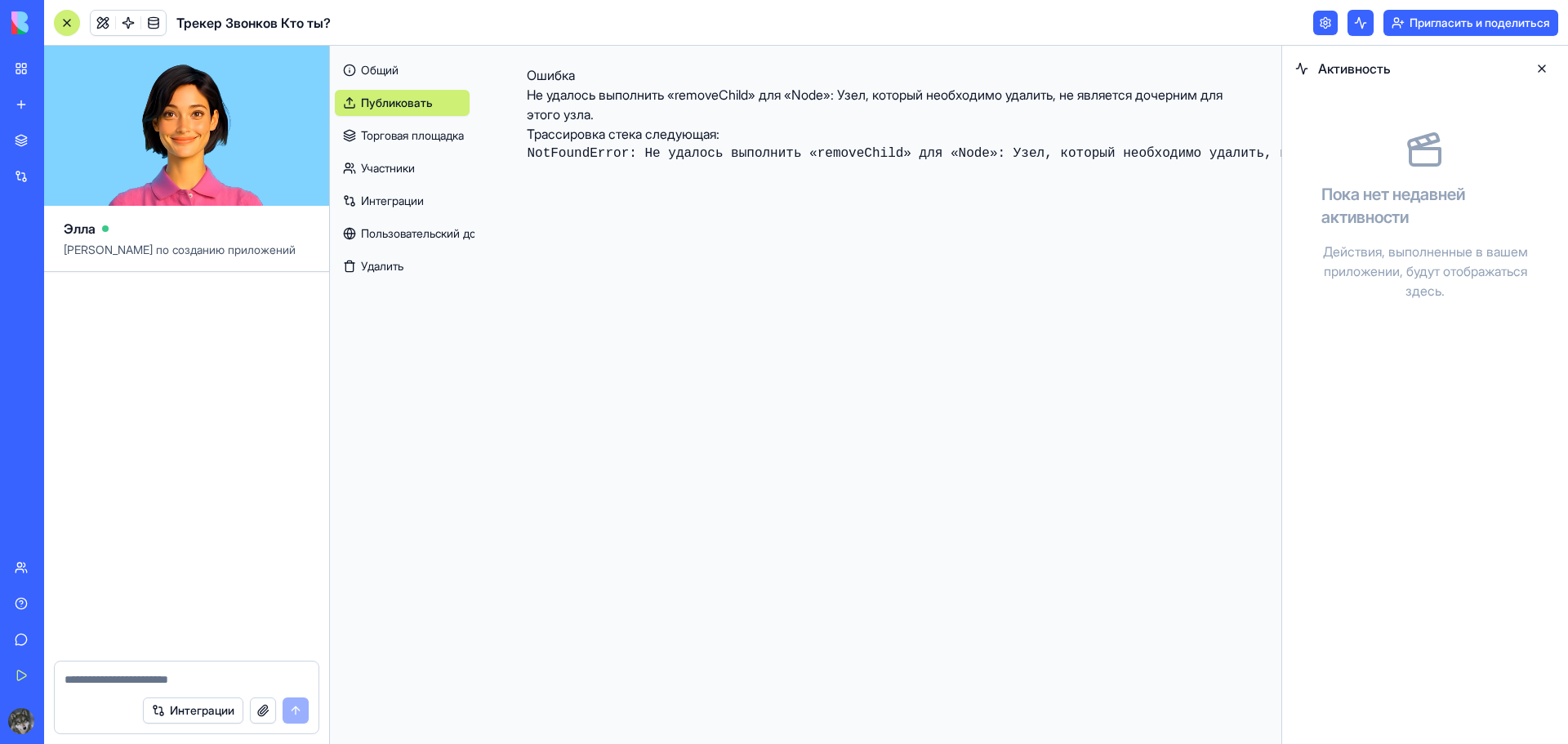
click at [392, 110] on font "Публиковать" at bounding box center [396, 102] width 71 height 16
click at [410, 110] on font "Публиковать" at bounding box center [396, 102] width 71 height 16
click at [408, 198] on font "Интеграции" at bounding box center [391, 201] width 63 height 14
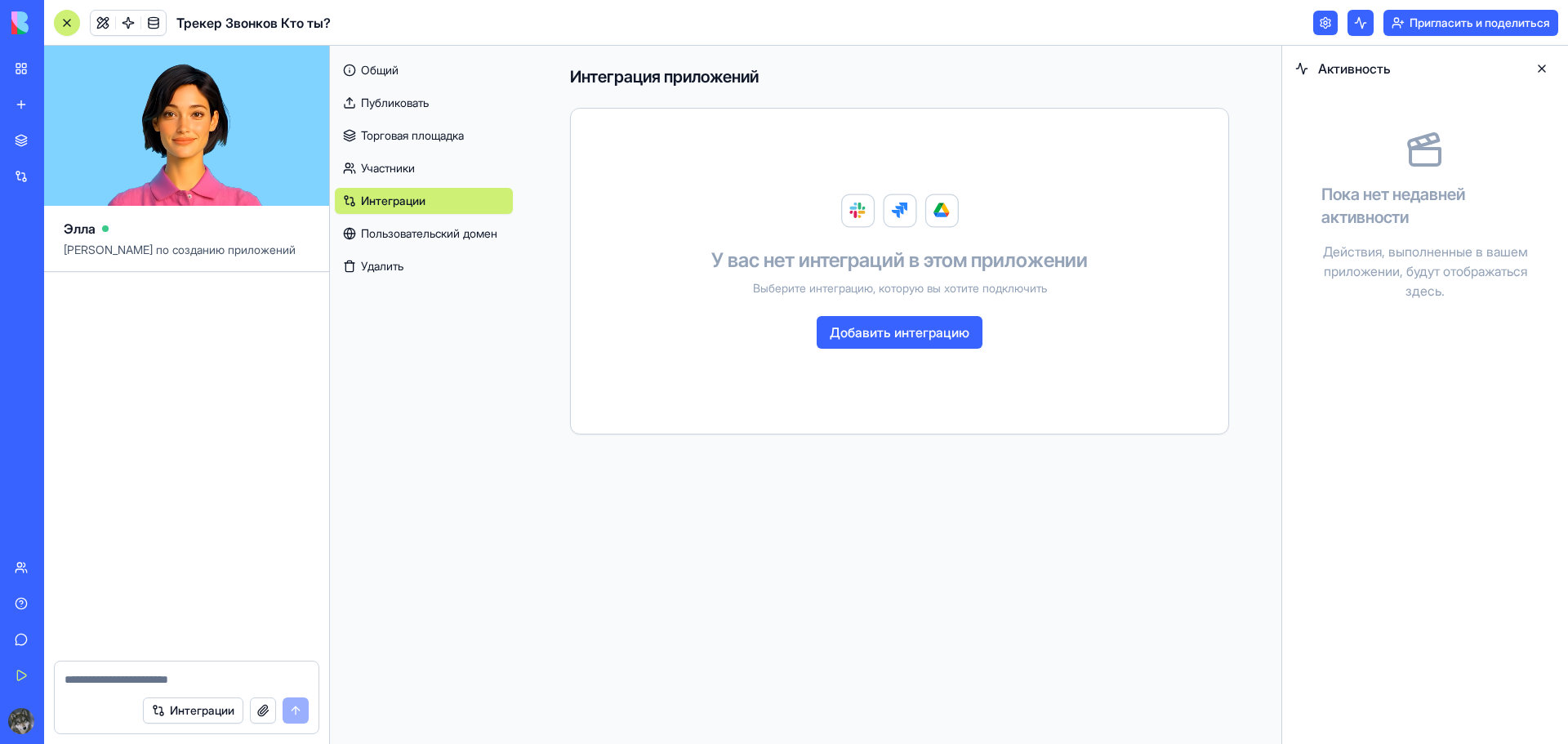
click at [939, 214] on img at bounding box center [900, 211] width 117 height 35
click at [896, 333] on font "Добавить интеграцию" at bounding box center [899, 332] width 140 height 16
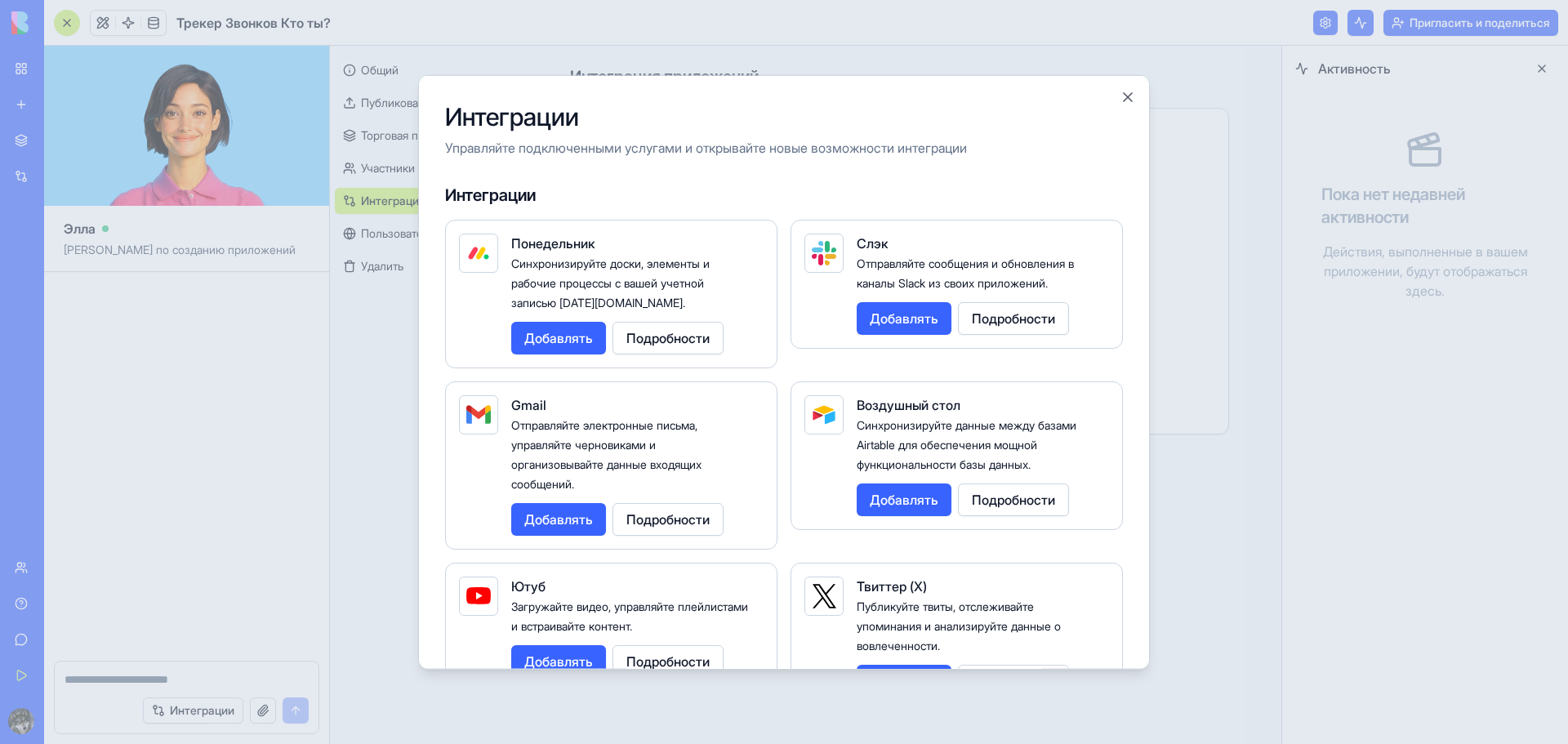
click at [576, 523] on font "Добавлять" at bounding box center [558, 519] width 69 height 16
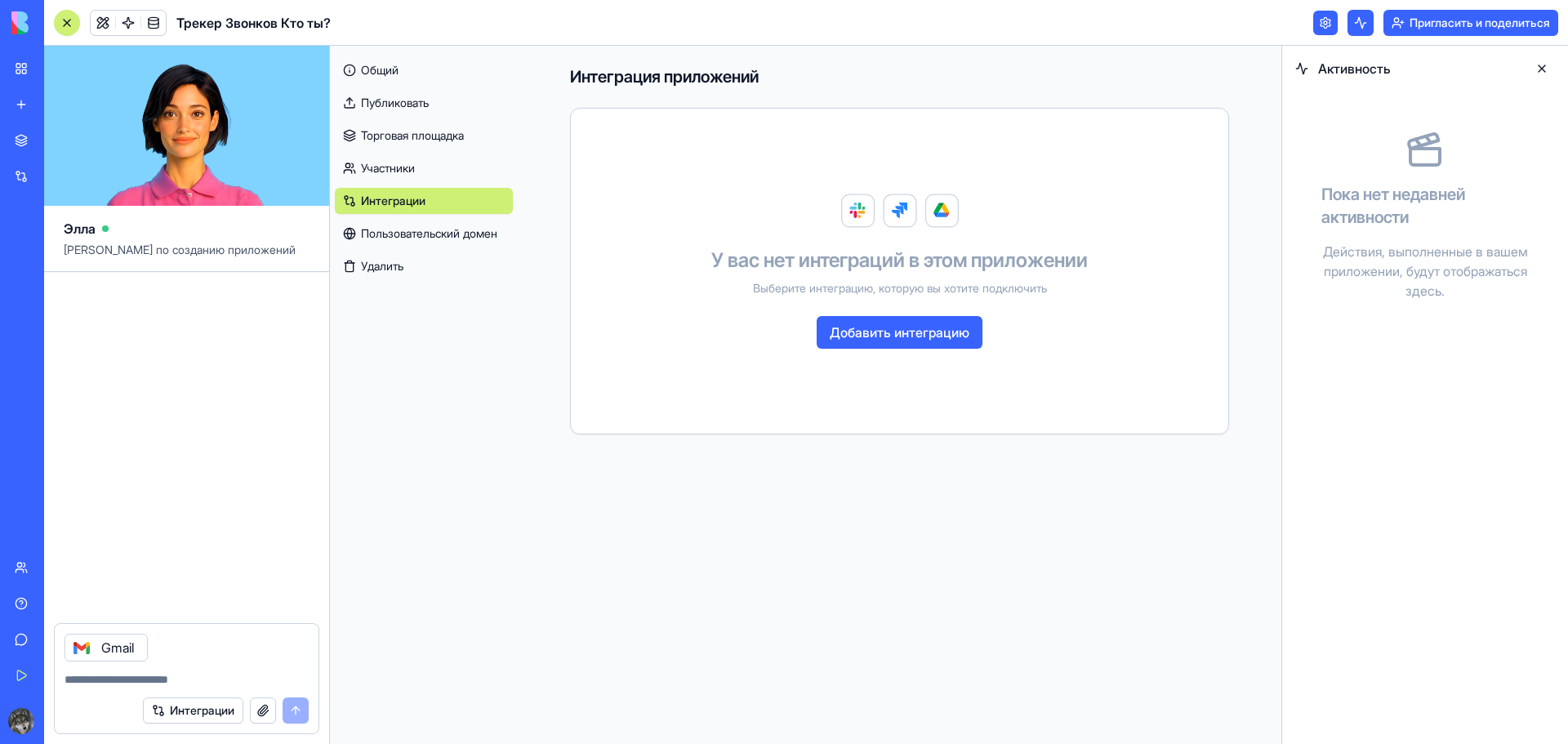
click at [919, 338] on font "Добавить интеграцию" at bounding box center [899, 332] width 140 height 16
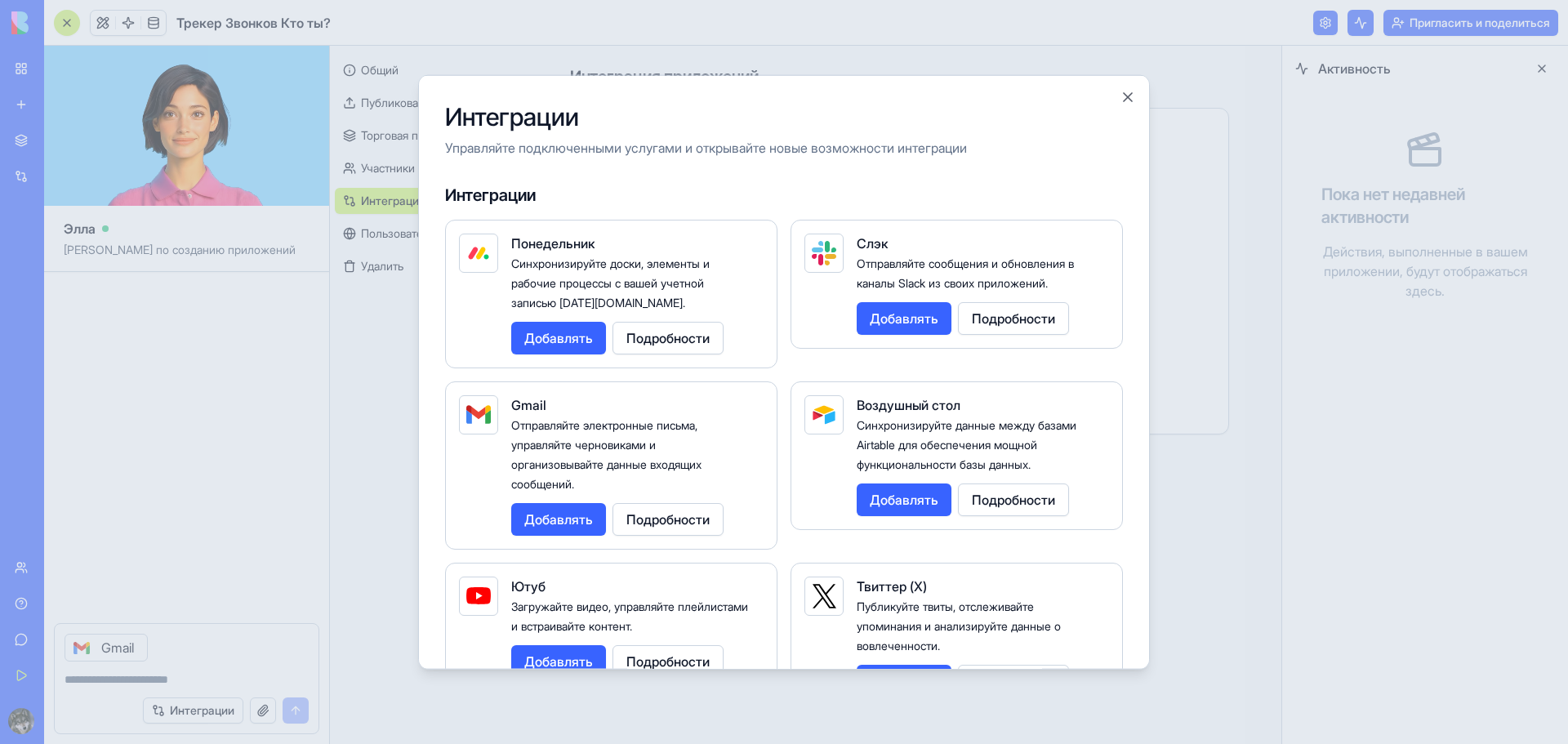
click at [692, 518] on font "Подробности" at bounding box center [668, 519] width 83 height 16
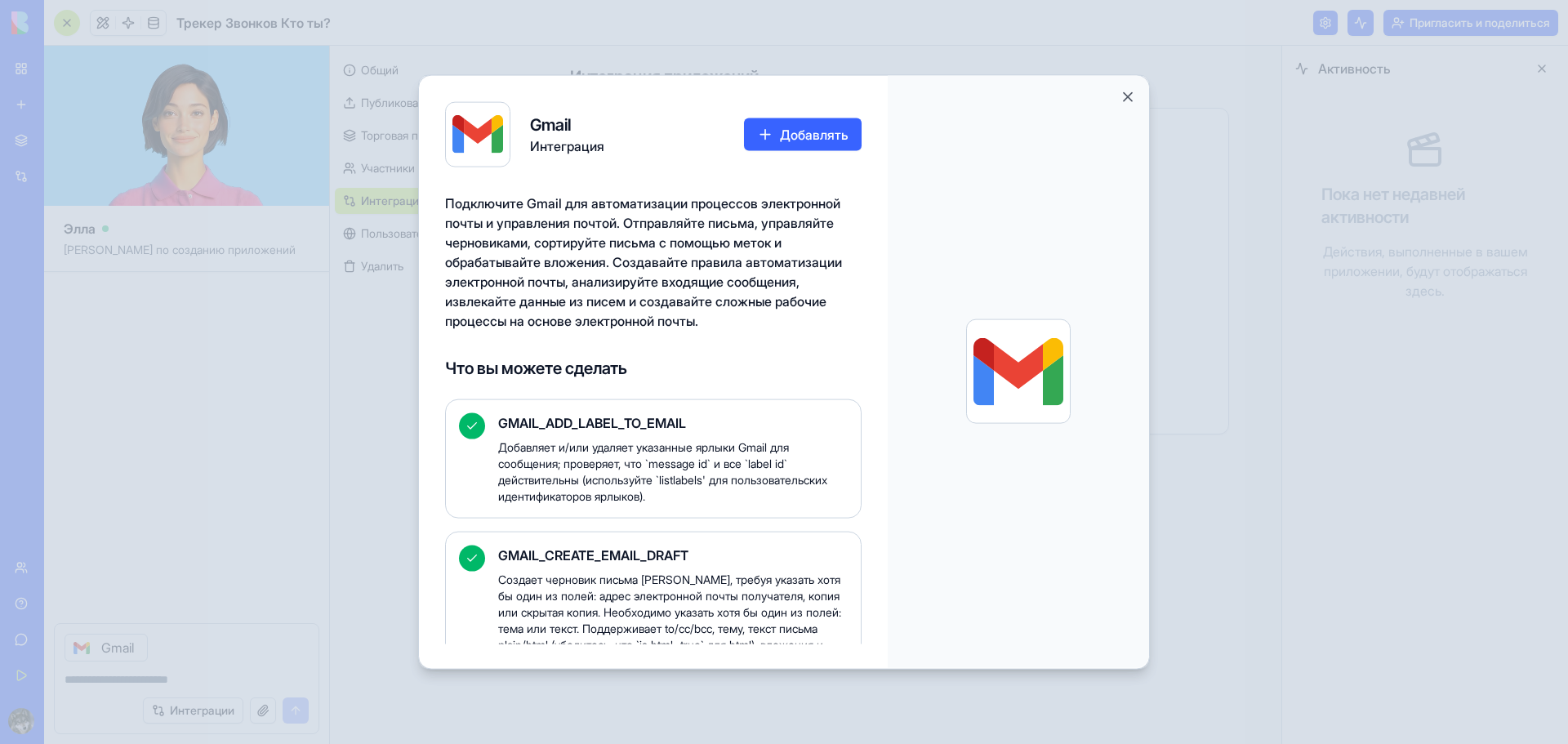
click at [801, 135] on font "Добавлять" at bounding box center [813, 134] width 69 height 16
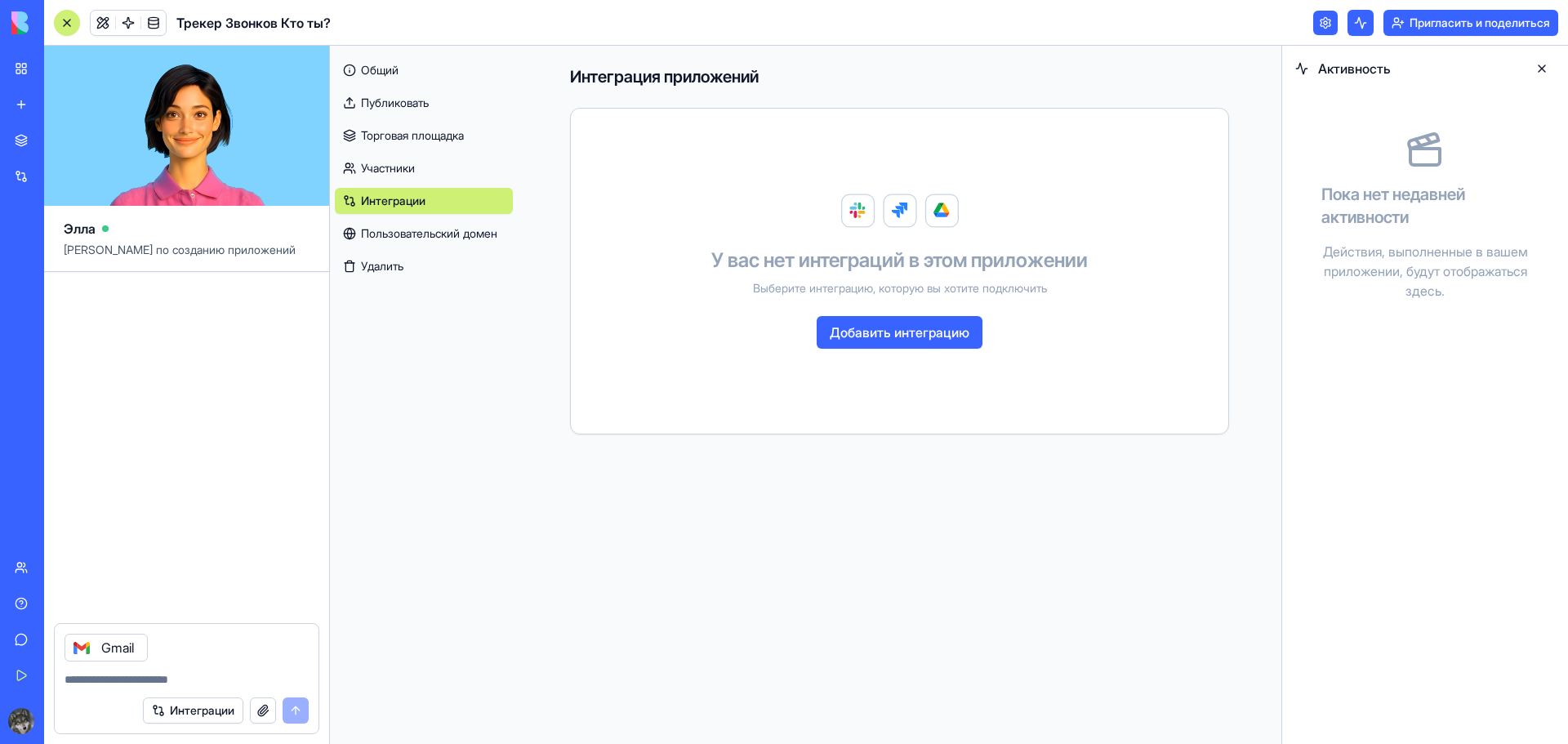
click at [476, 241] on link "Пользовательский домен" at bounding box center [423, 233] width 178 height 26
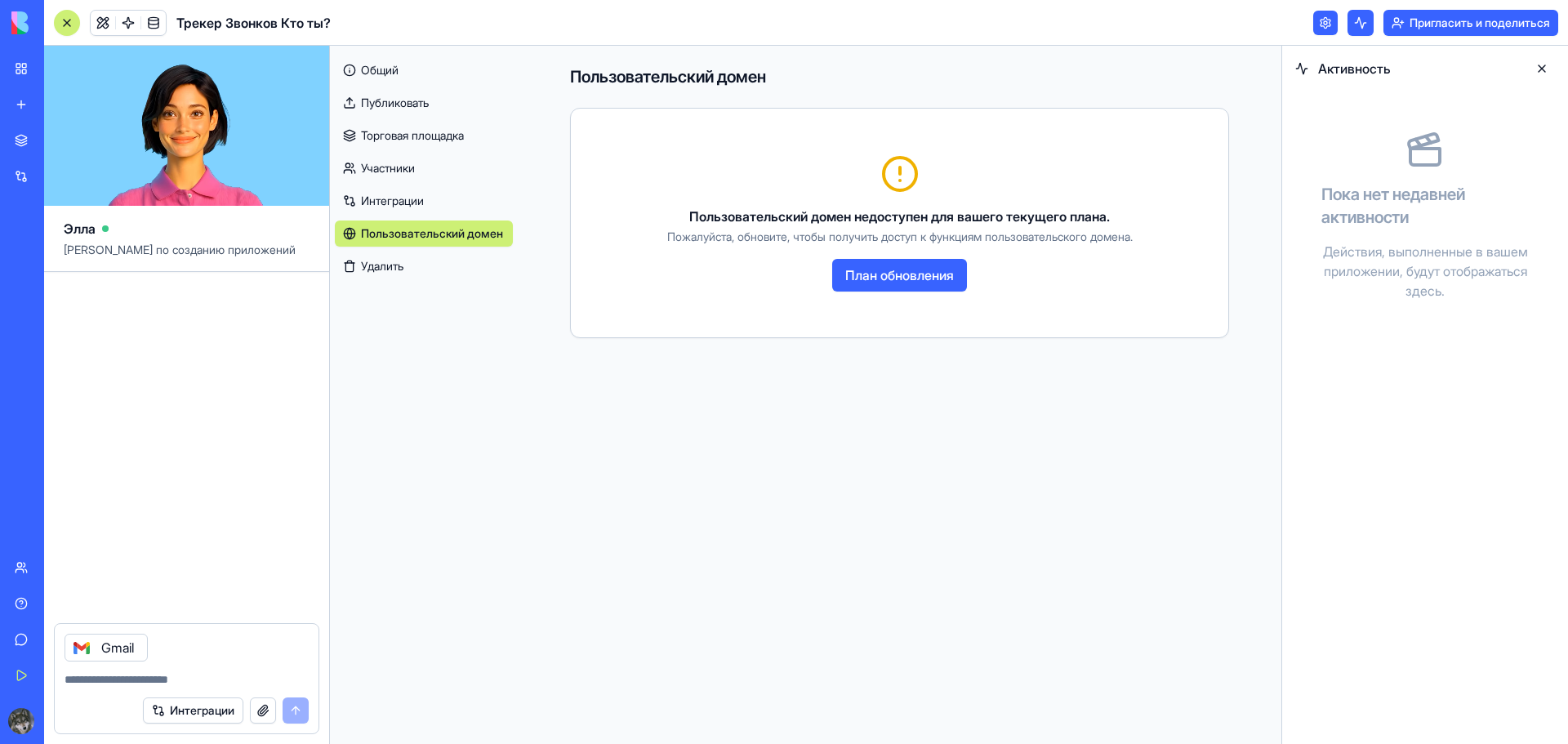
click at [893, 278] on font "План обновления" at bounding box center [899, 275] width 108 height 16
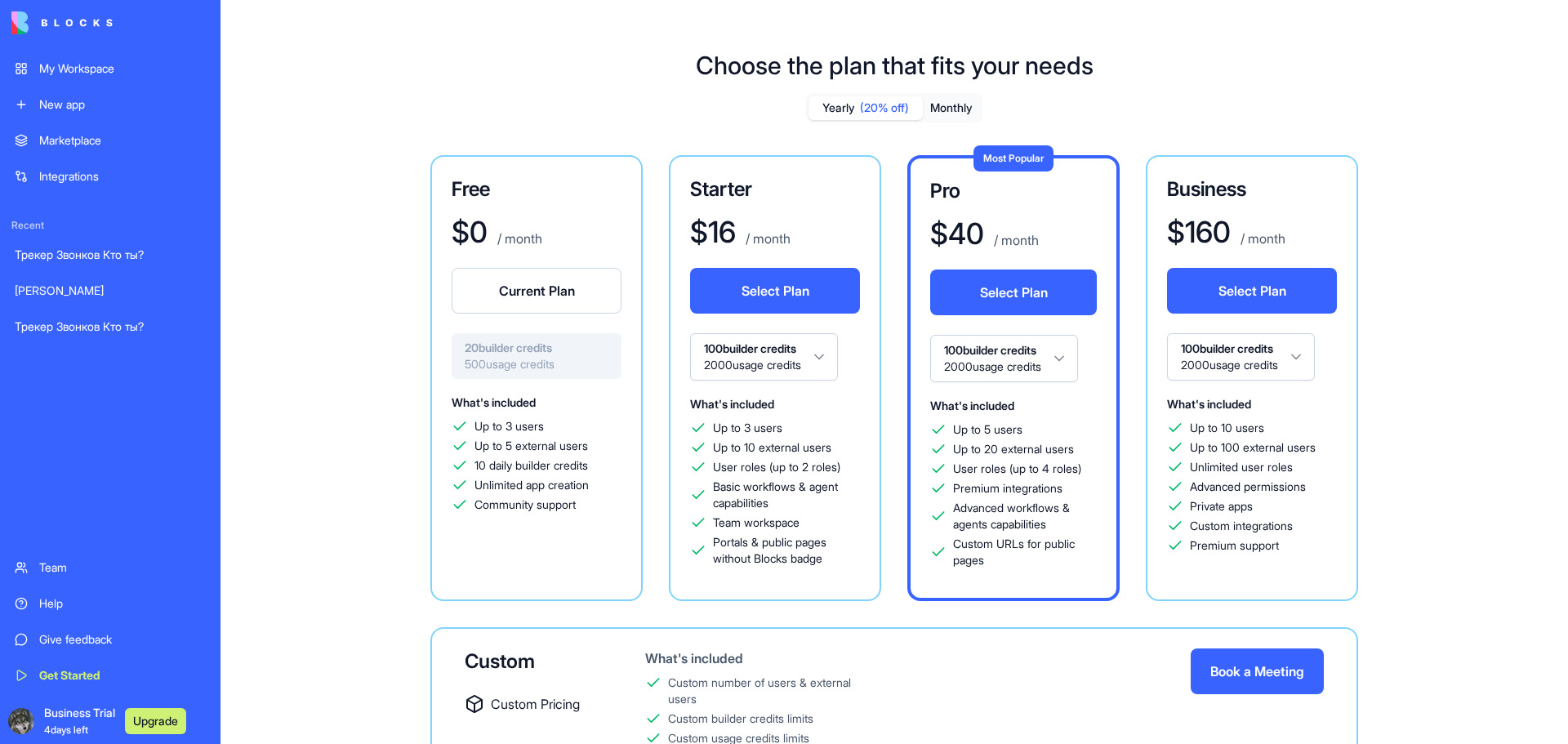
click at [580, 418] on div "Up to 3 users" at bounding box center [536, 426] width 170 height 16
click at [509, 366] on span "500 usage credits" at bounding box center [536, 364] width 144 height 16
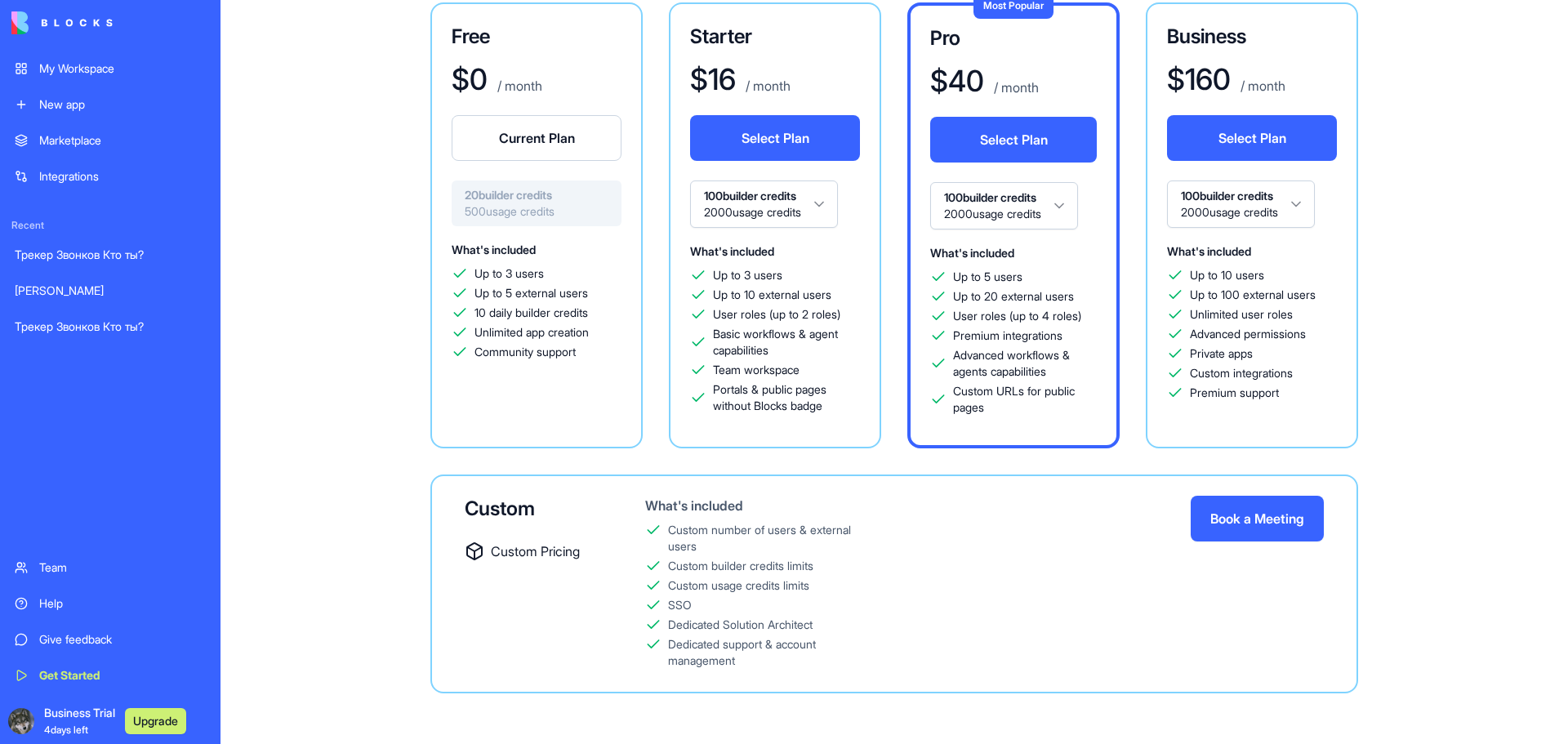
scroll to position [154, 0]
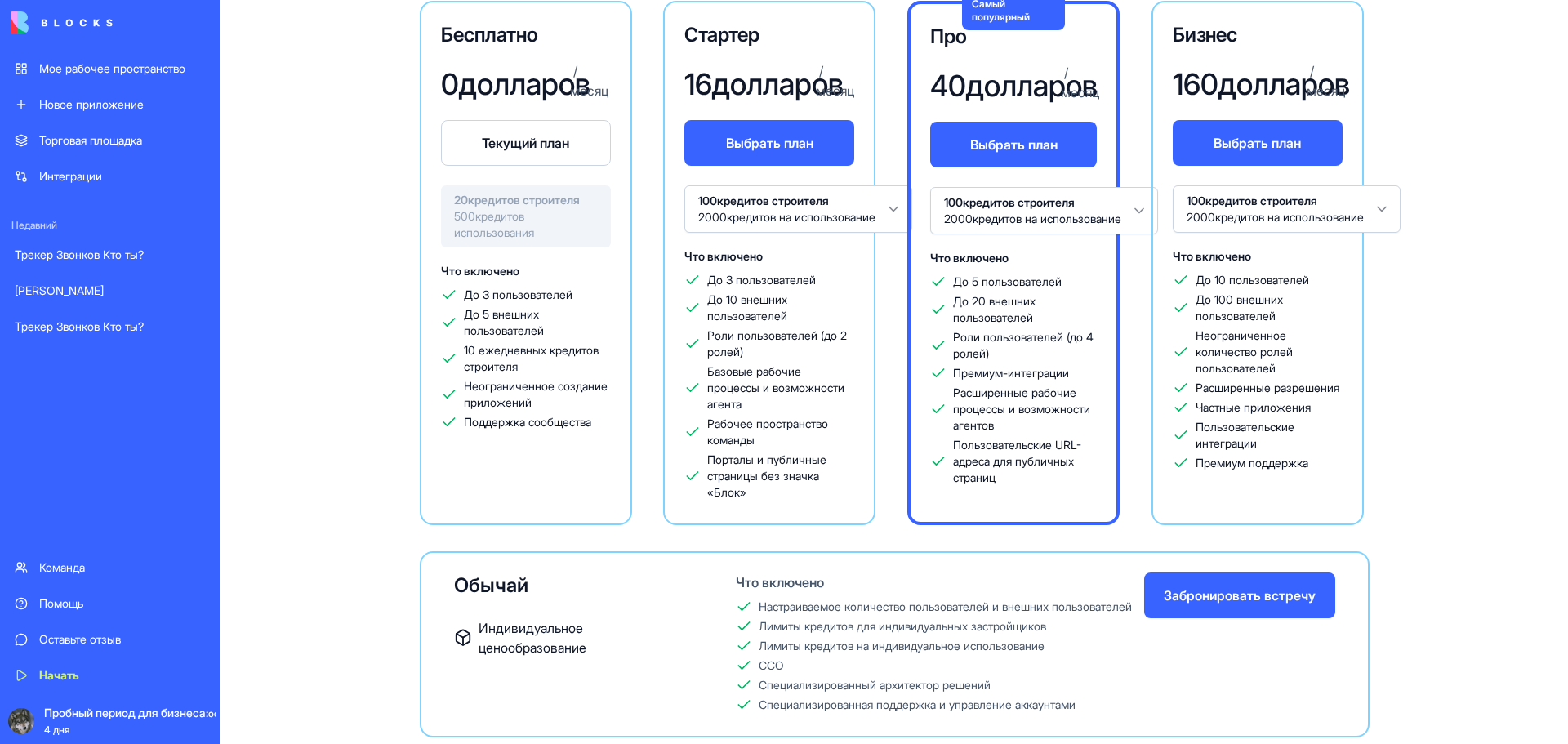
click at [559, 166] on button "Текущий план" at bounding box center [525, 143] width 170 height 46
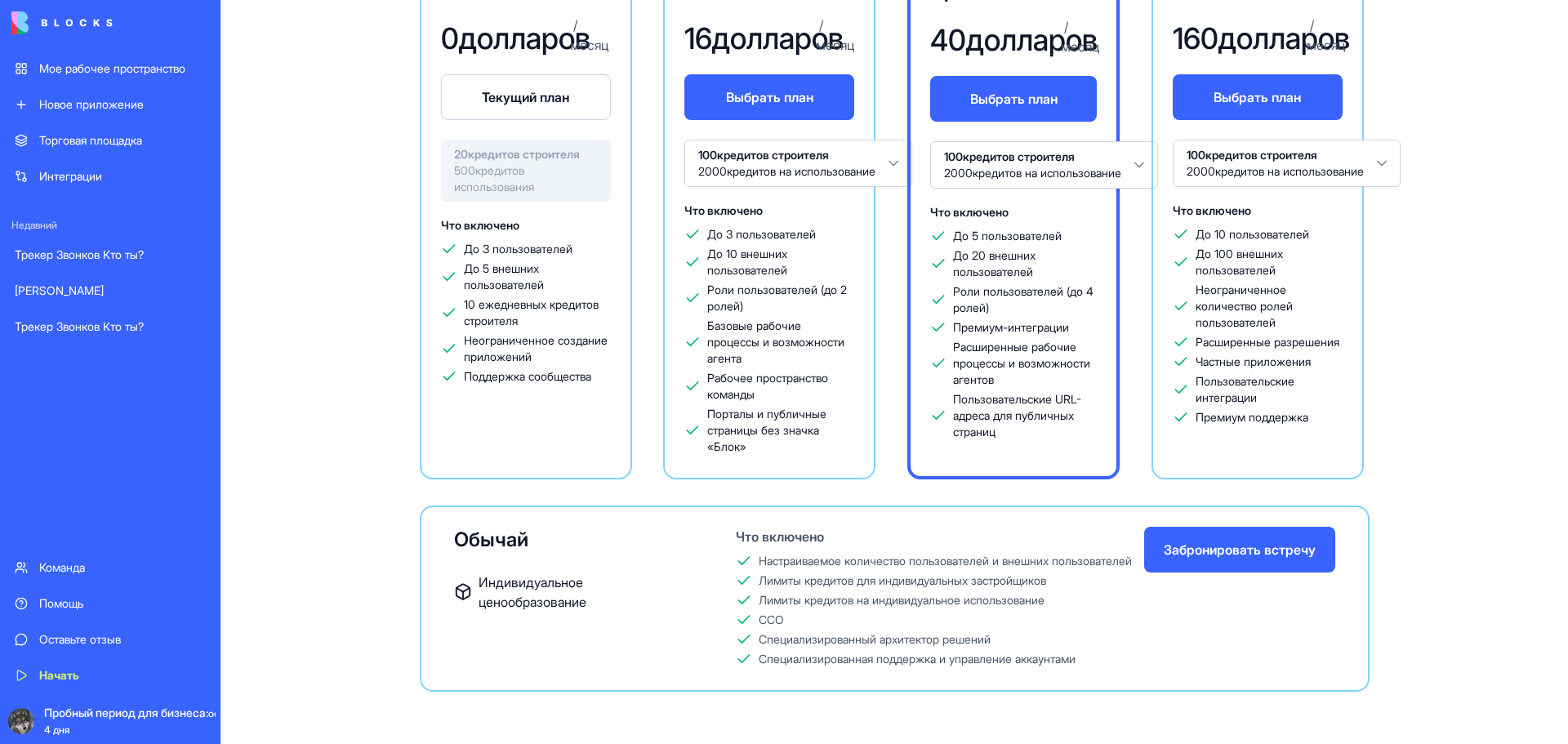
scroll to position [226, 0]
click at [120, 138] on font "Торговая площадка" at bounding box center [90, 140] width 103 height 14
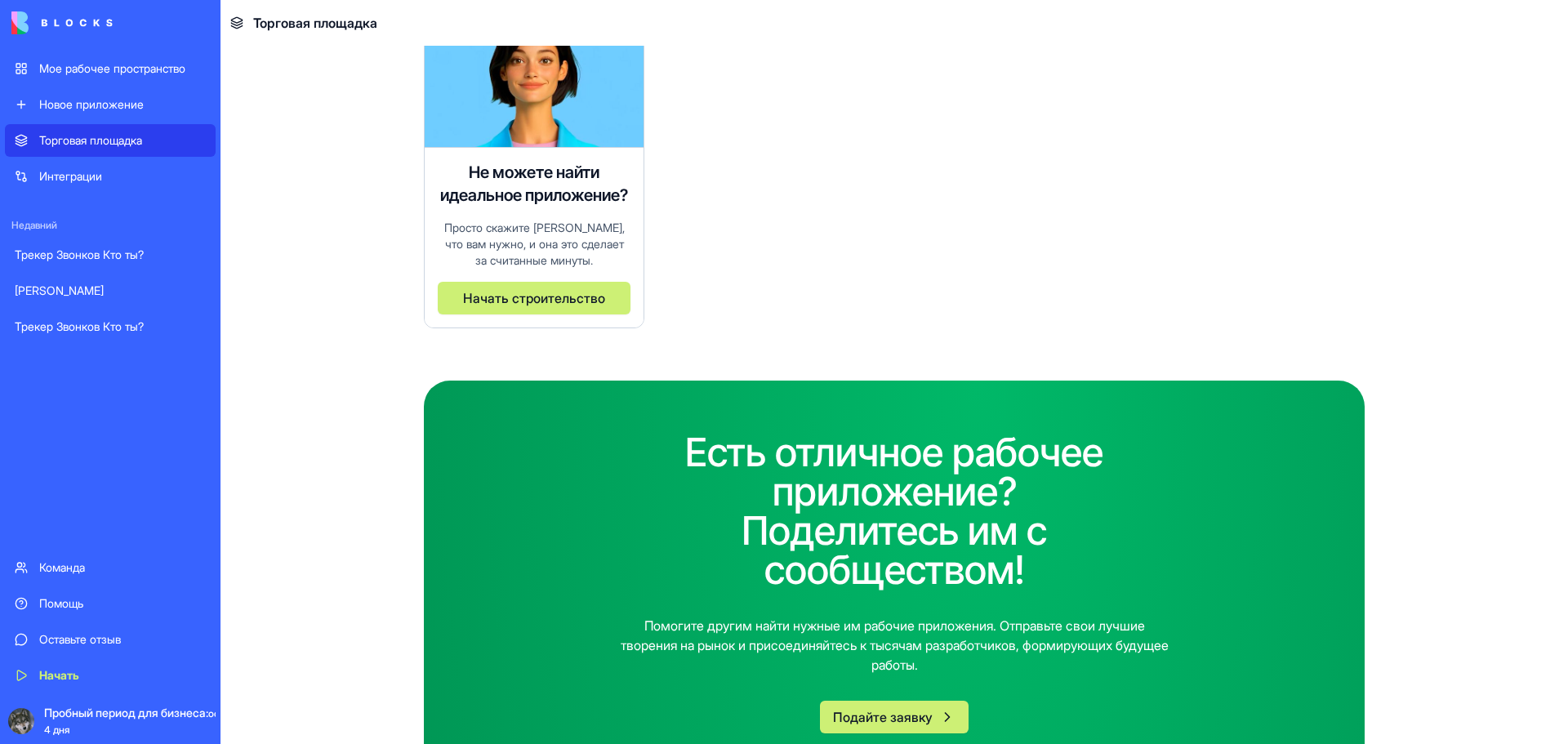
scroll to position [4900, 0]
click at [554, 298] on font "Начать строительство" at bounding box center [533, 297] width 142 height 16
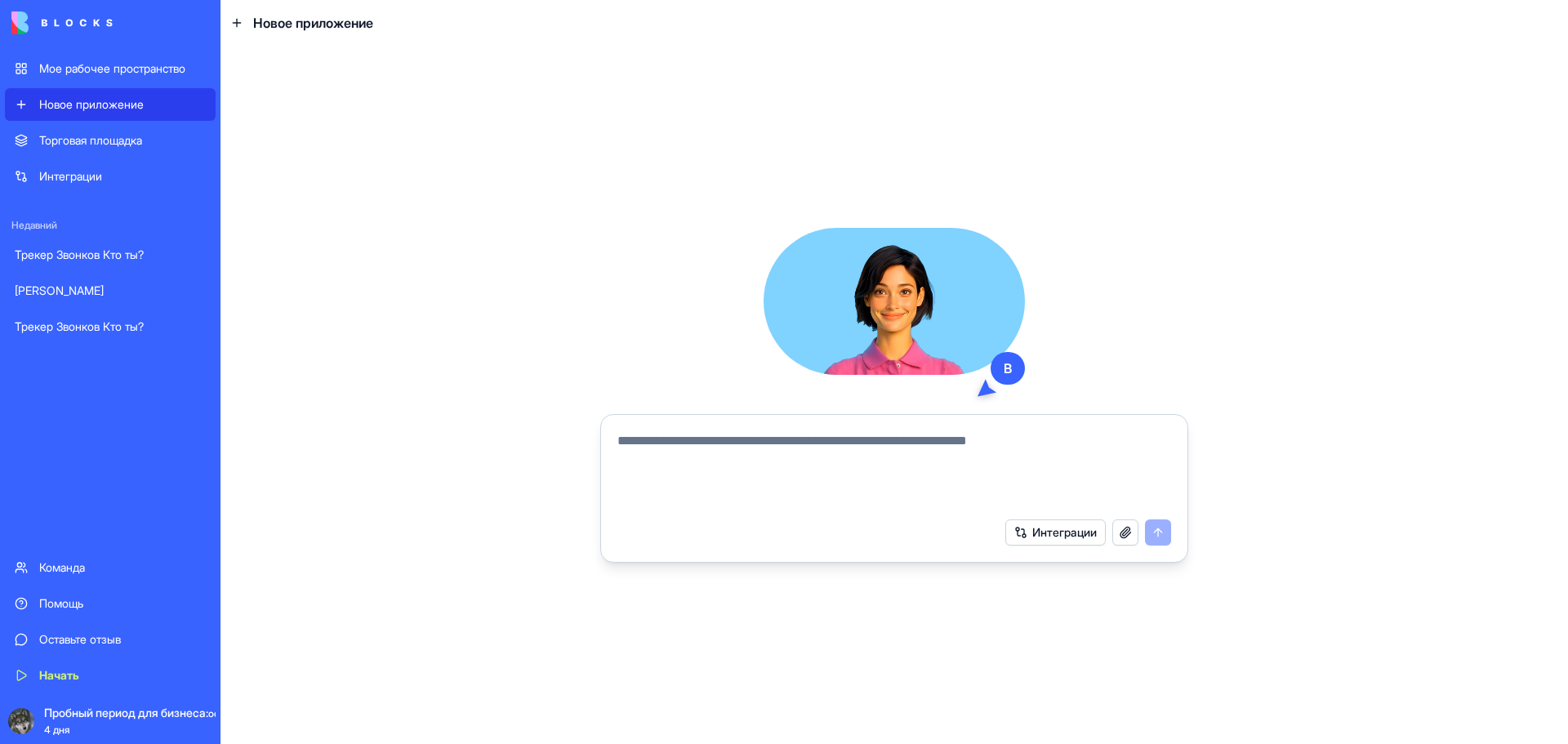
click at [727, 439] on textarea at bounding box center [894, 470] width 553 height 78
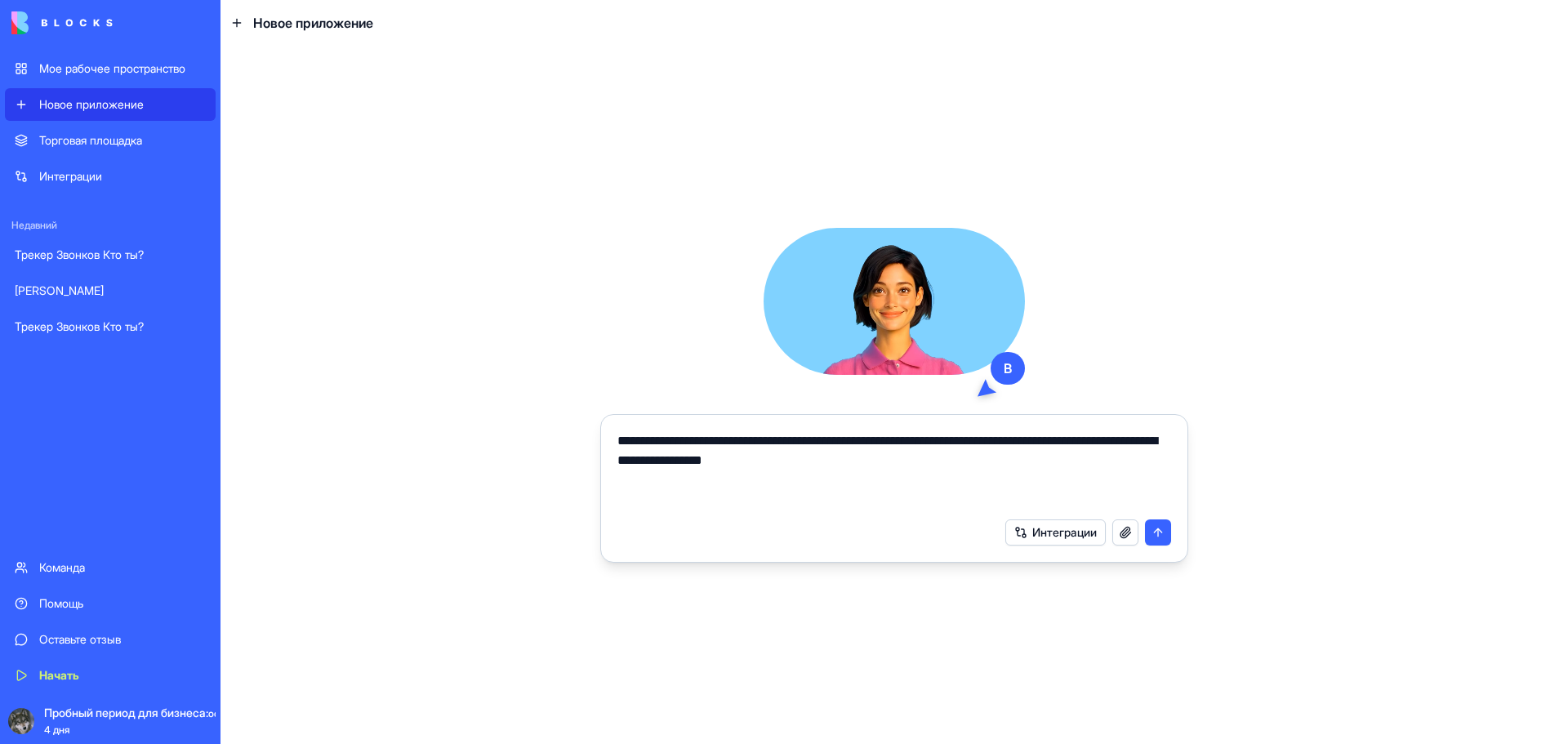
type textarea "**********"
click at [1160, 535] on button "submit" at bounding box center [1158, 532] width 26 height 26
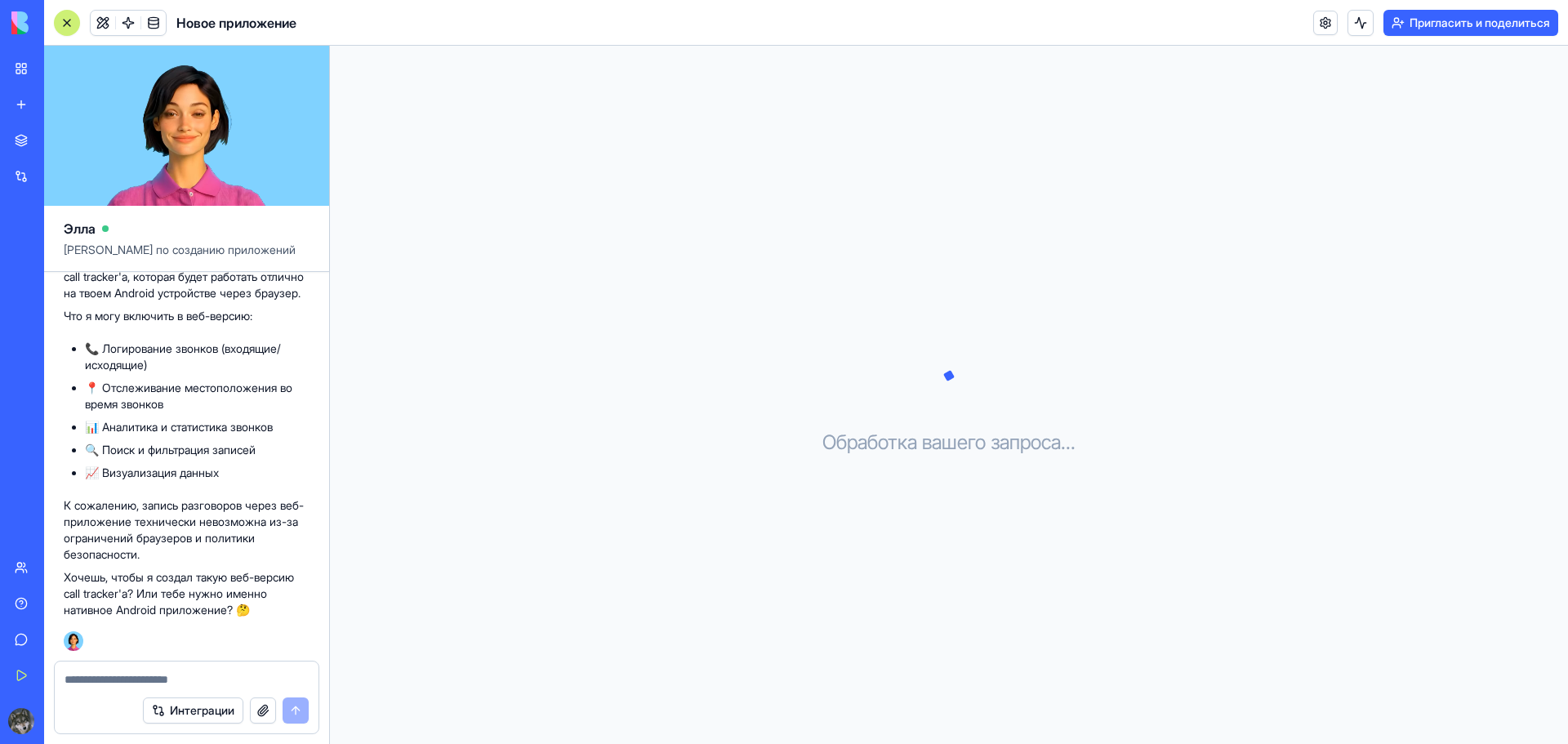
scroll to position [333, 0]
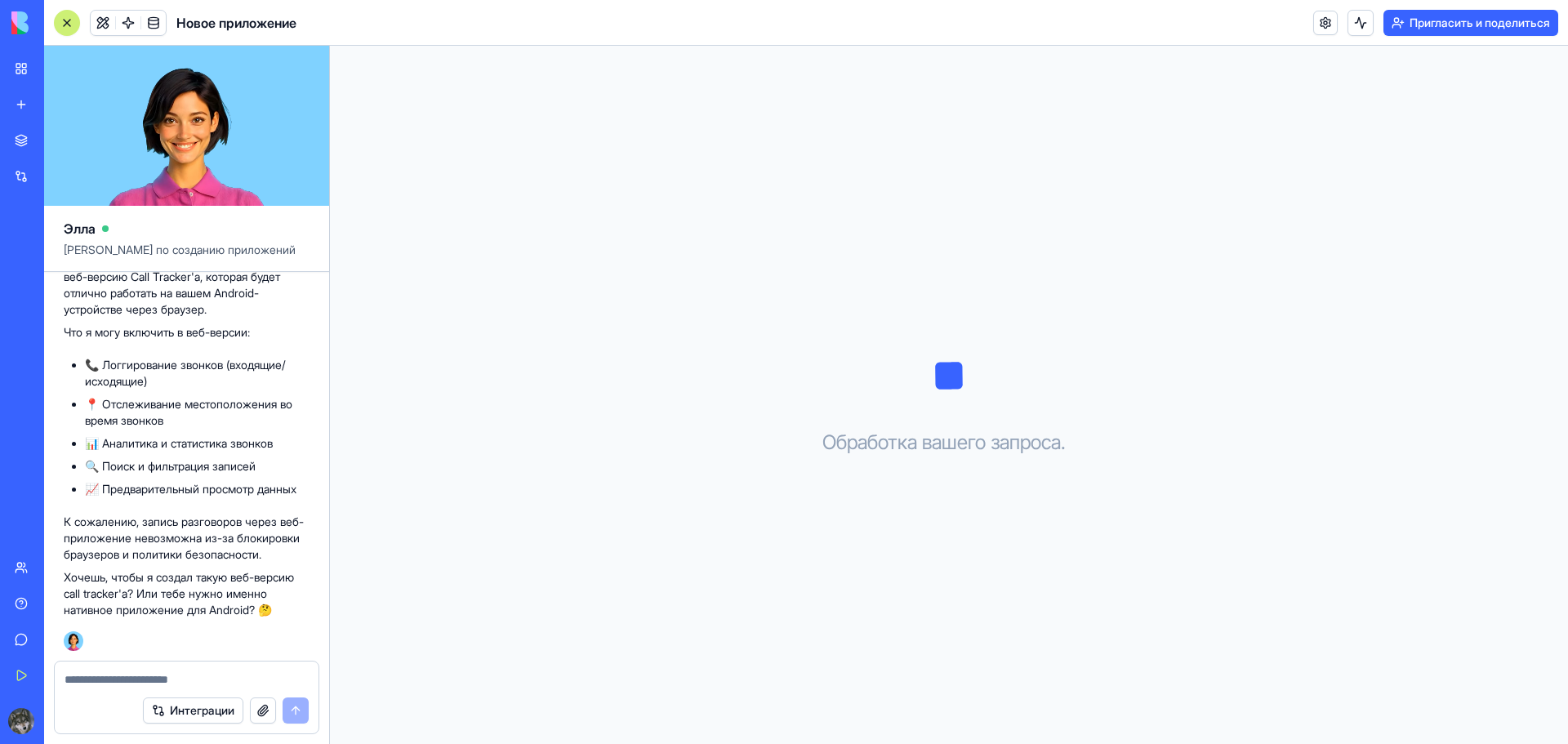
click at [172, 677] on textarea at bounding box center [187, 679] width 244 height 16
type textarea "**"
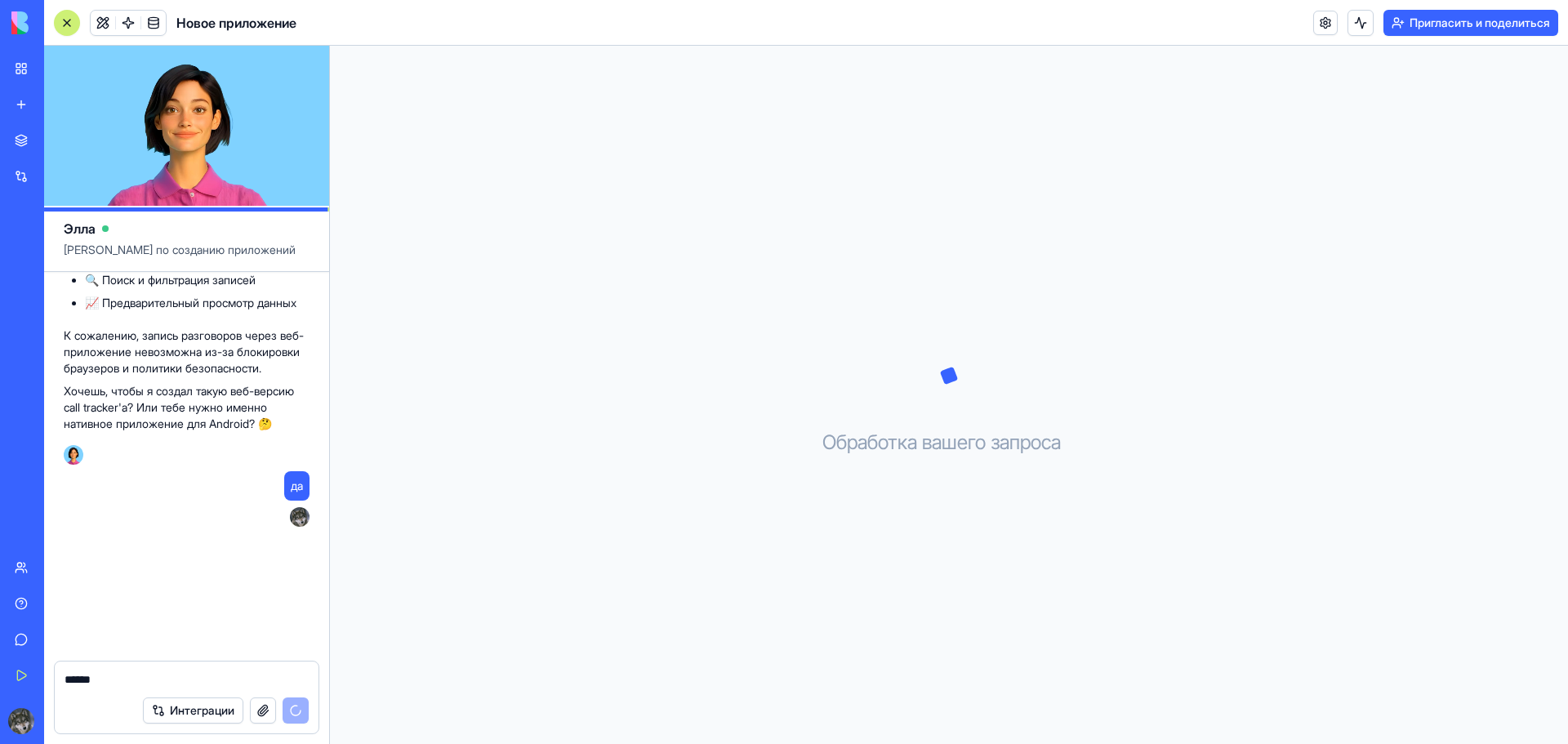
scroll to position [565, 0]
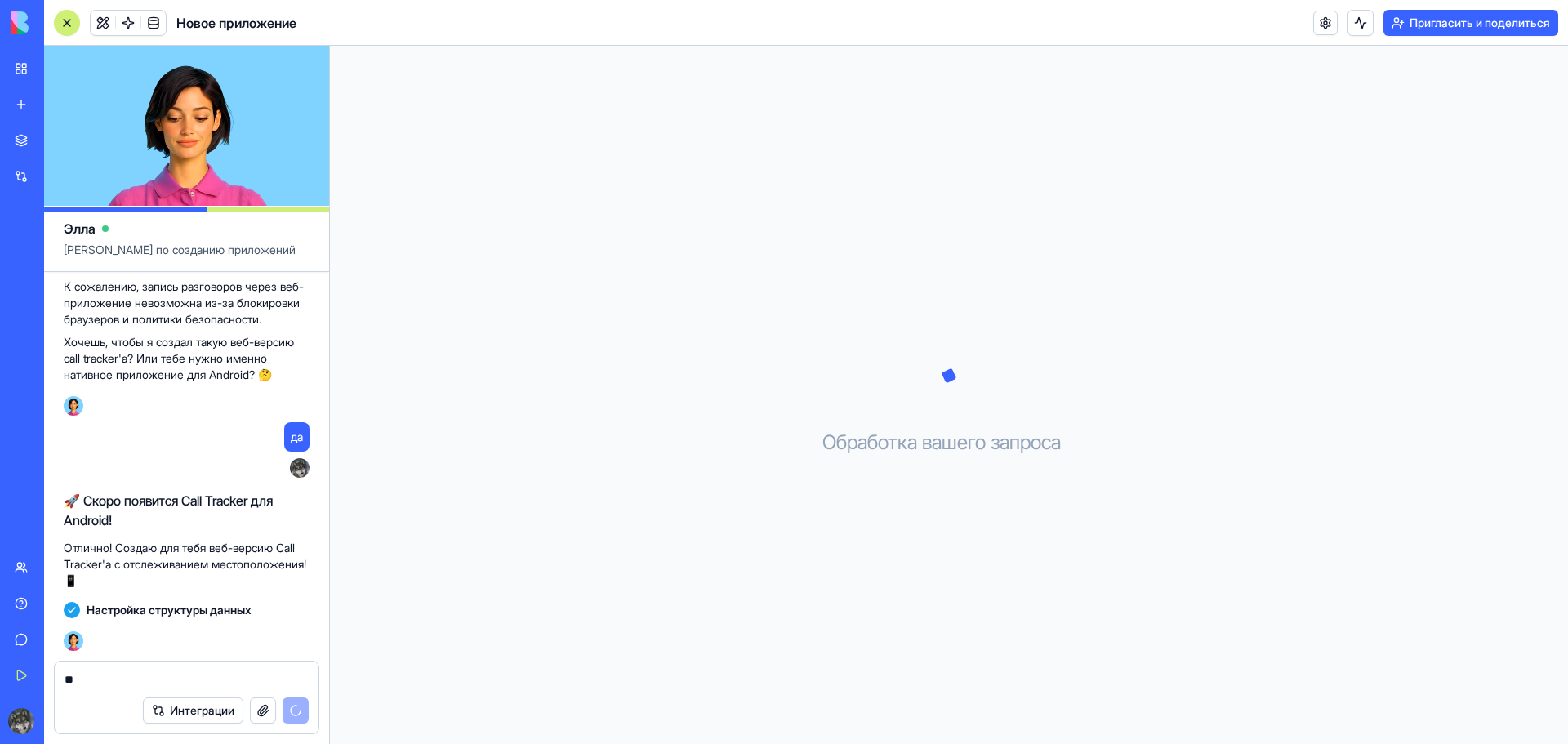
type textarea "*"
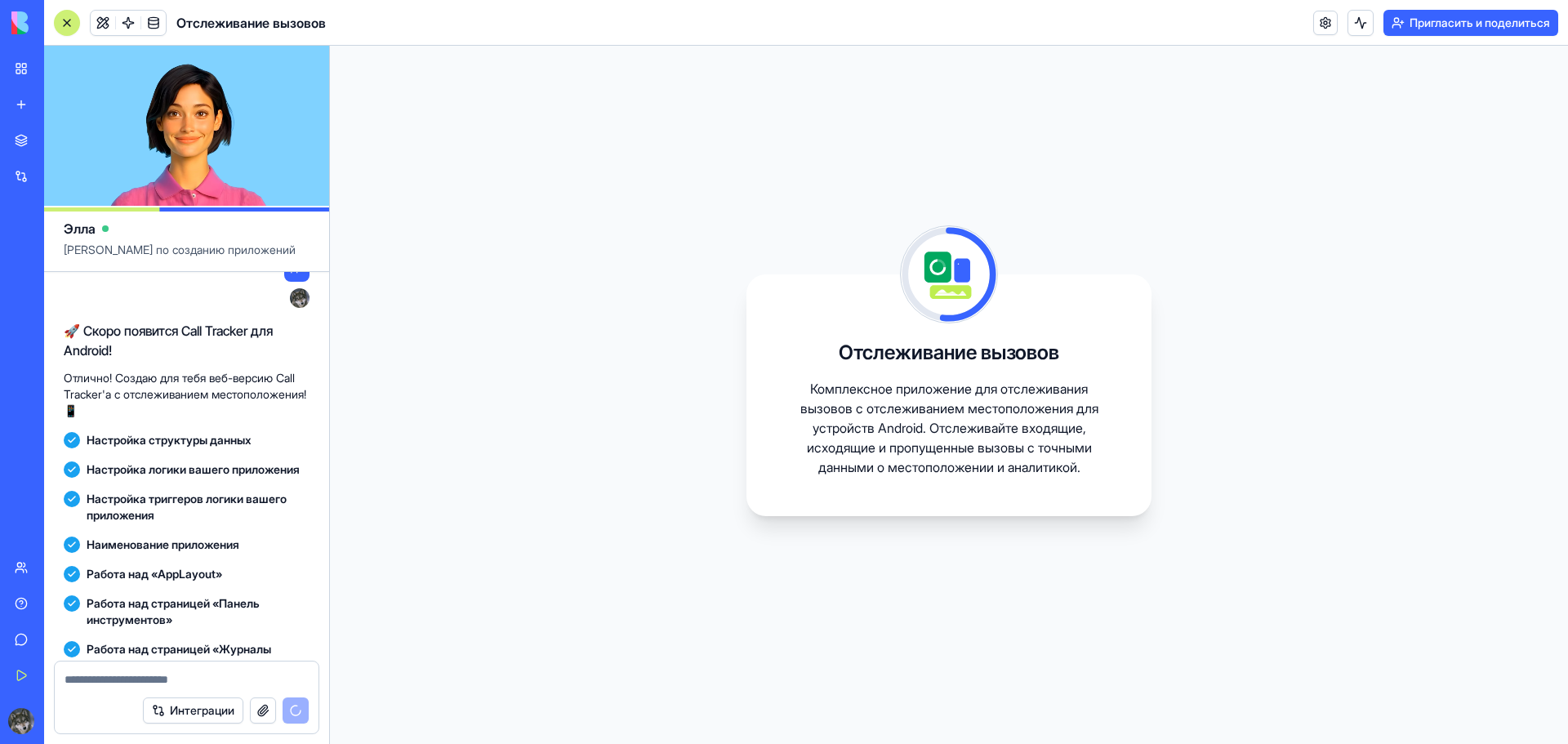
scroll to position [885, 0]
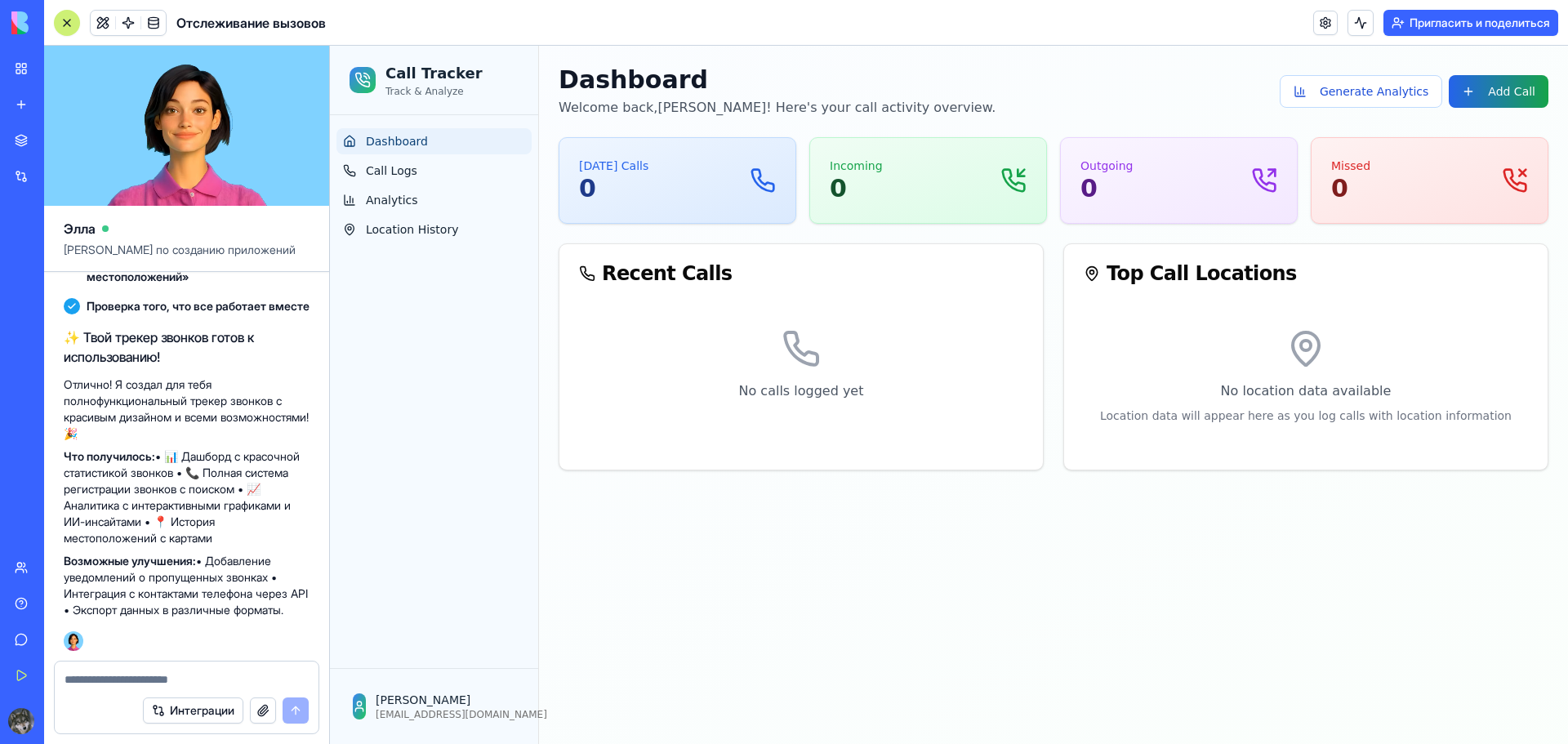
scroll to position [1267, 0]
click at [160, 671] on textarea at bounding box center [187, 679] width 244 height 16
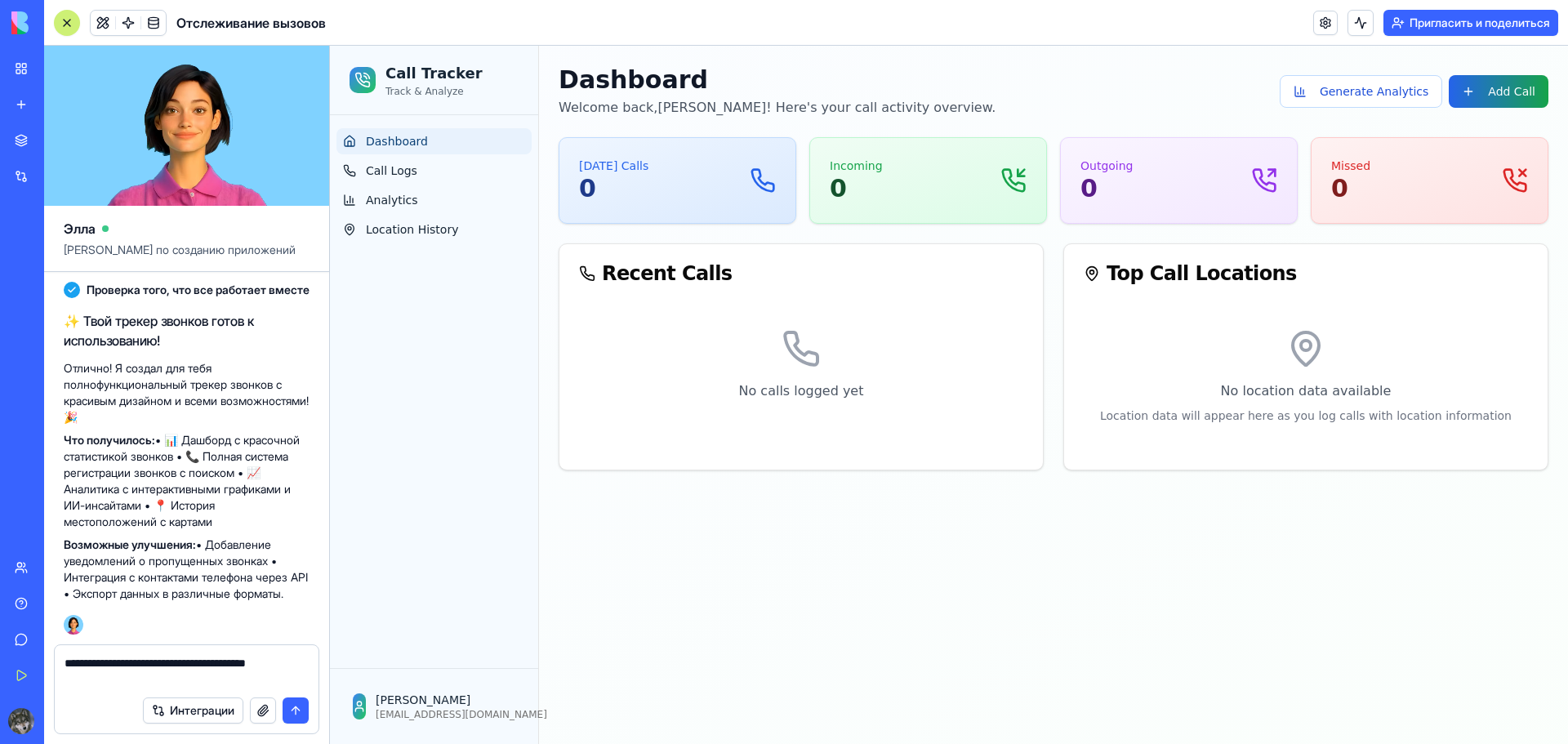
type textarea "**********"
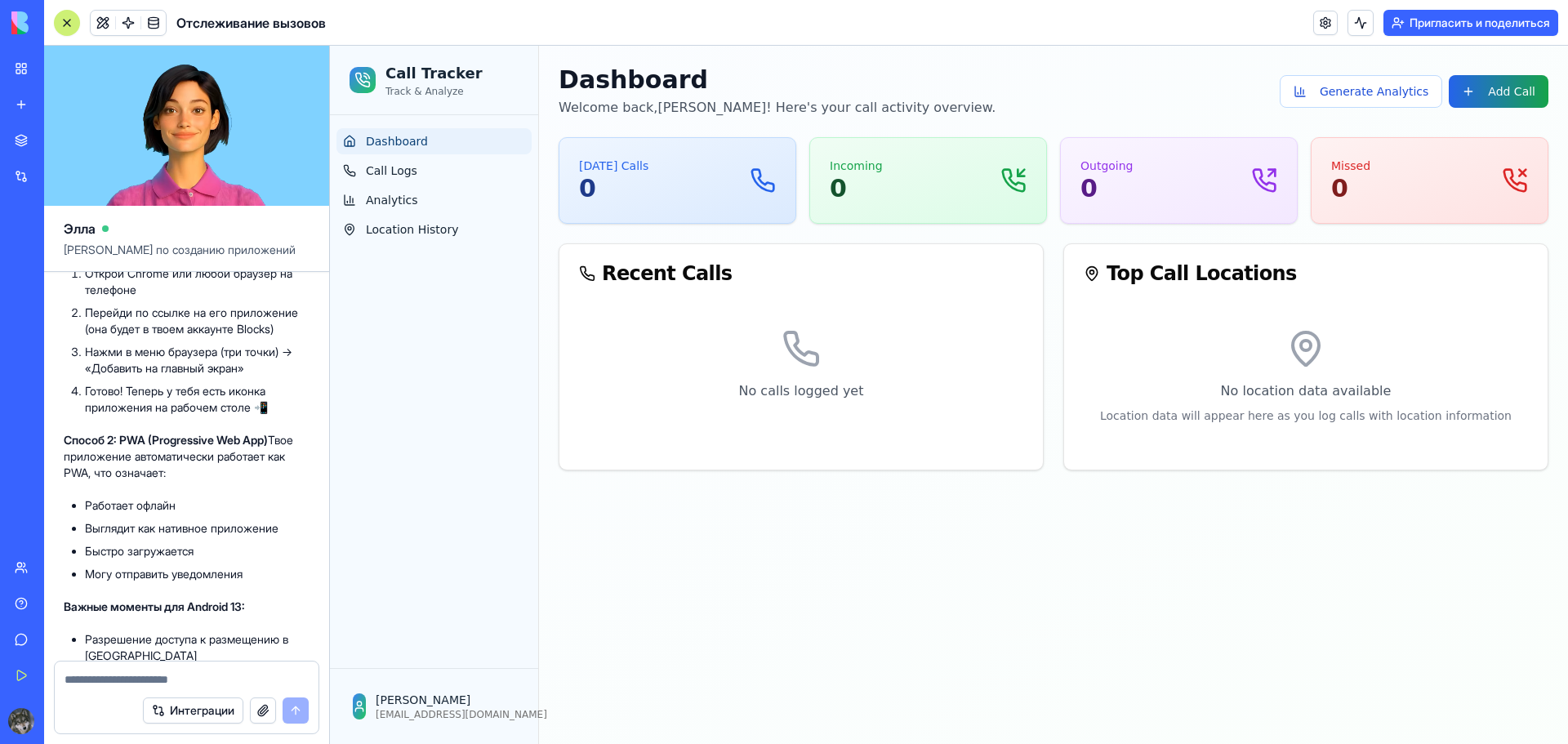
scroll to position [2127, 0]
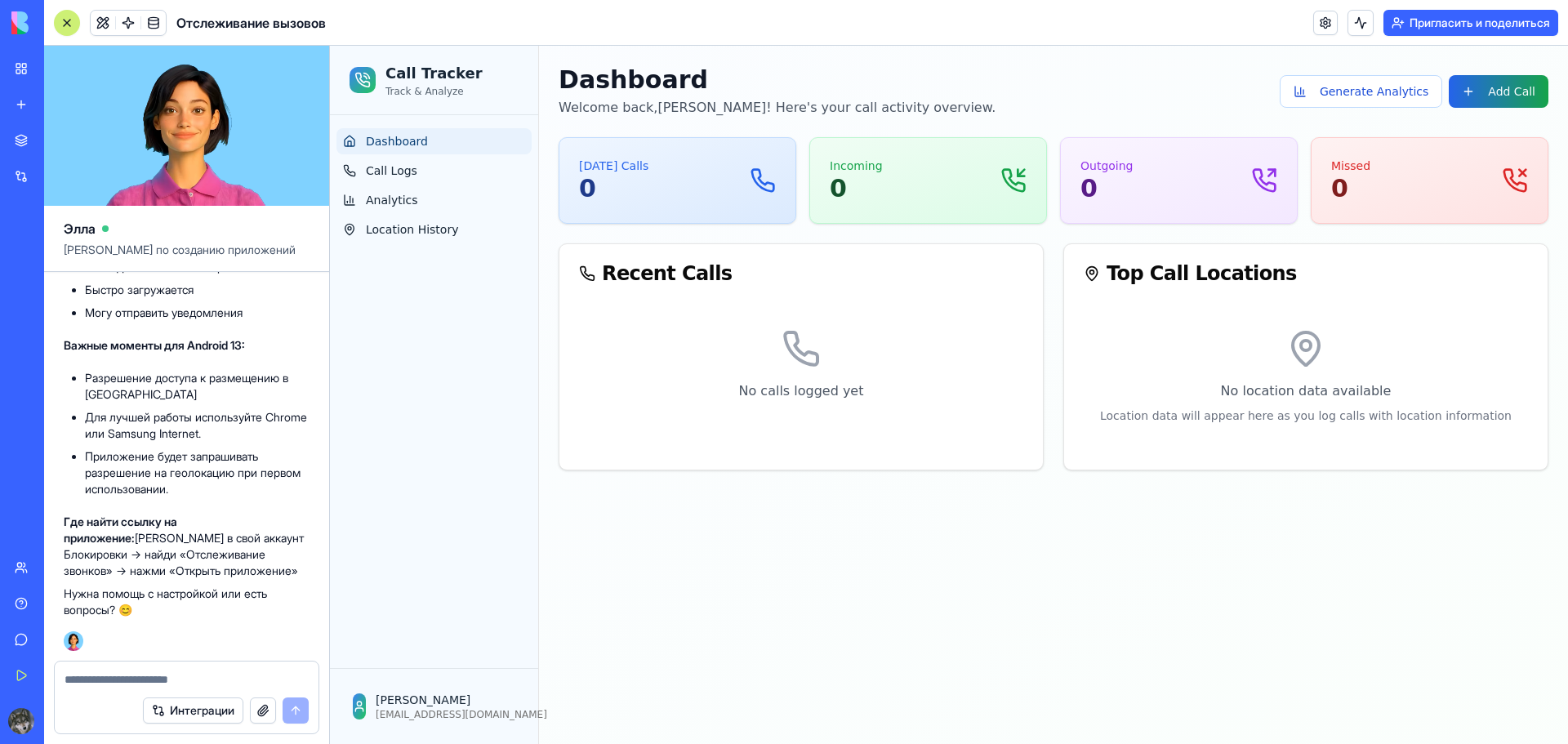
click at [183, 673] on textarea at bounding box center [187, 679] width 244 height 16
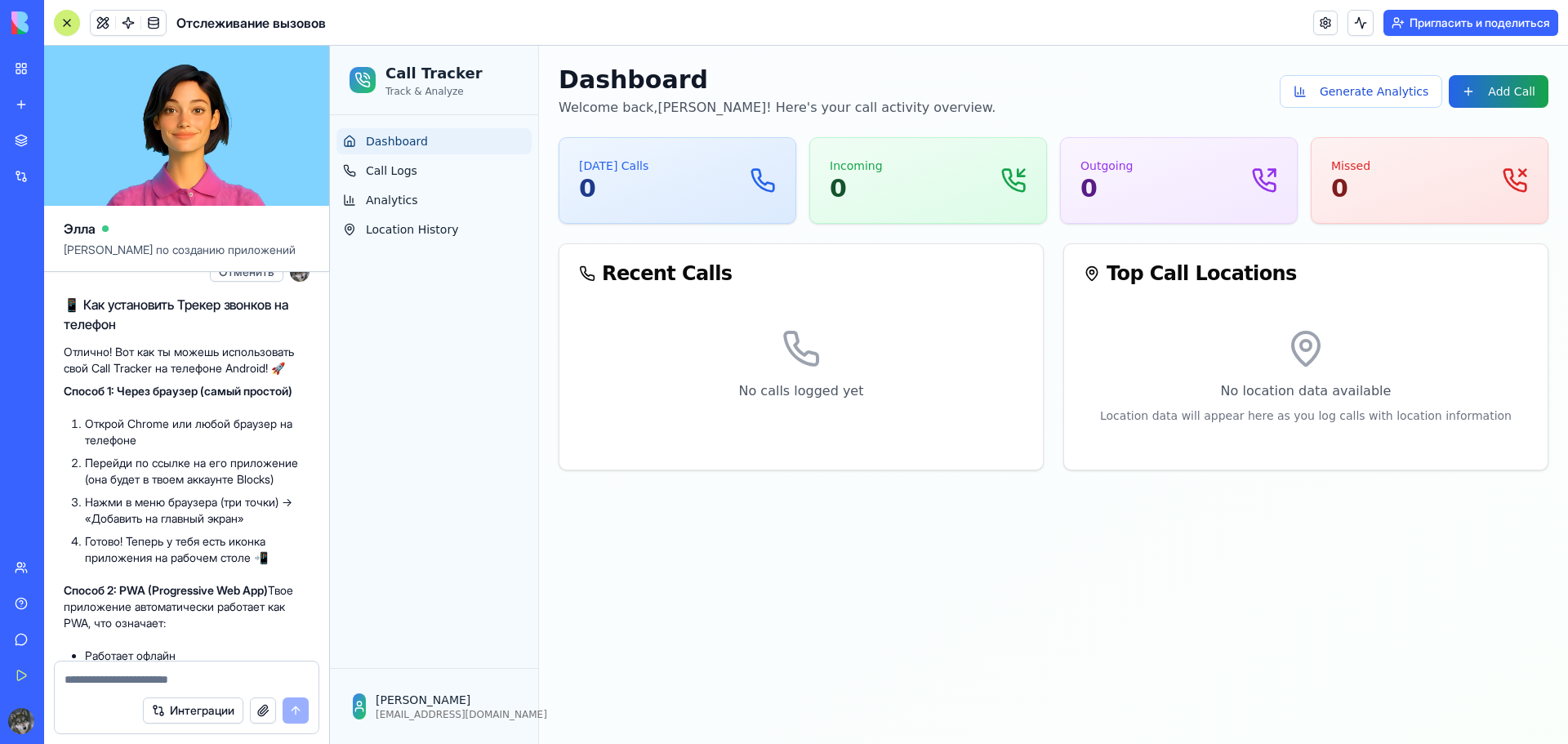
scroll to position [1637, 0]
drag, startPoint x: 244, startPoint y: 559, endPoint x: 284, endPoint y: 559, distance: 40.0
click at [284, 483] on font "Перейди по ссылке на его приложение (она будет в твоем аккаунте Blocks)" at bounding box center [192, 467] width 214 height 30
copy font "Blocks"
click at [140, 675] on textarea at bounding box center [187, 679] width 244 height 16
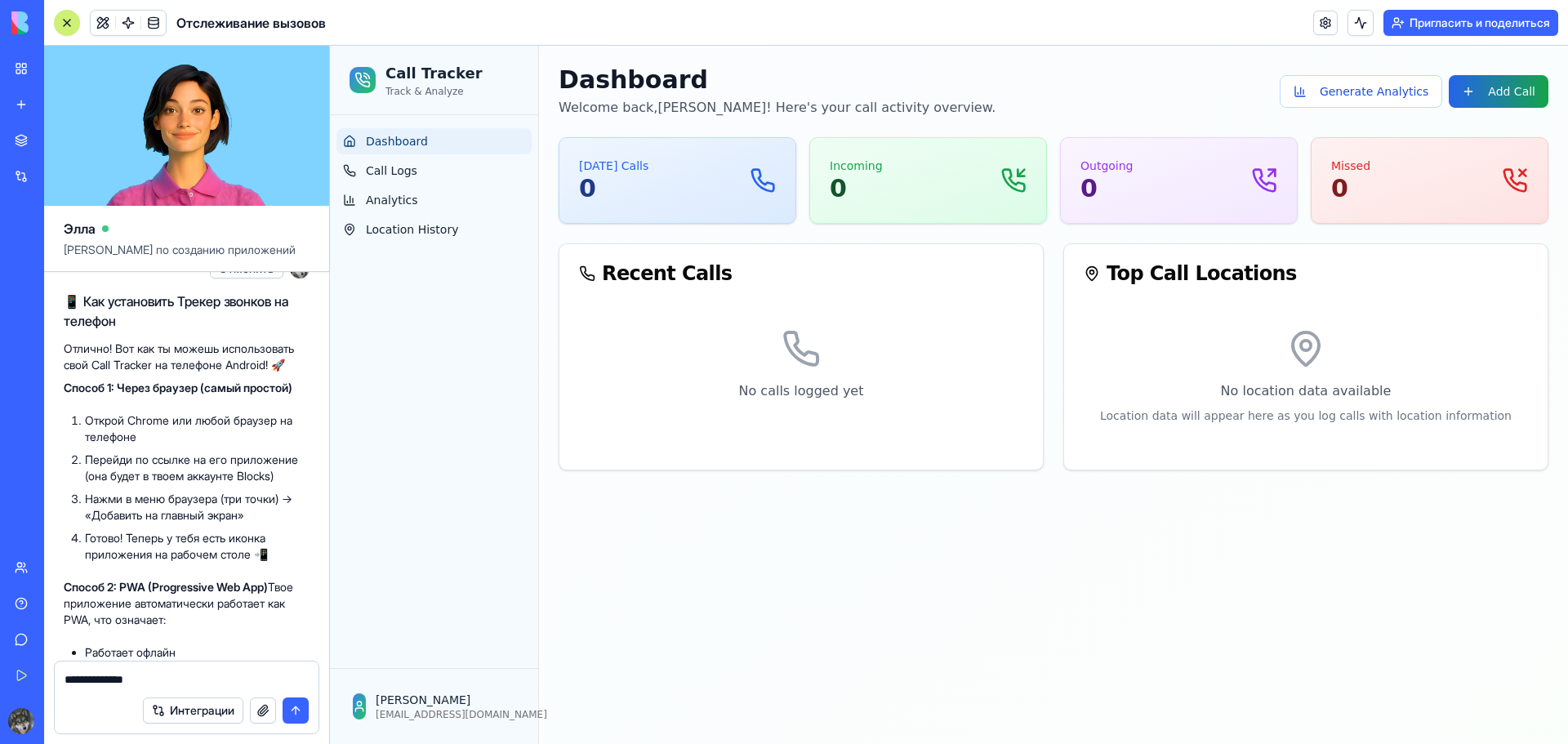
paste textarea "********"
type textarea "**********"
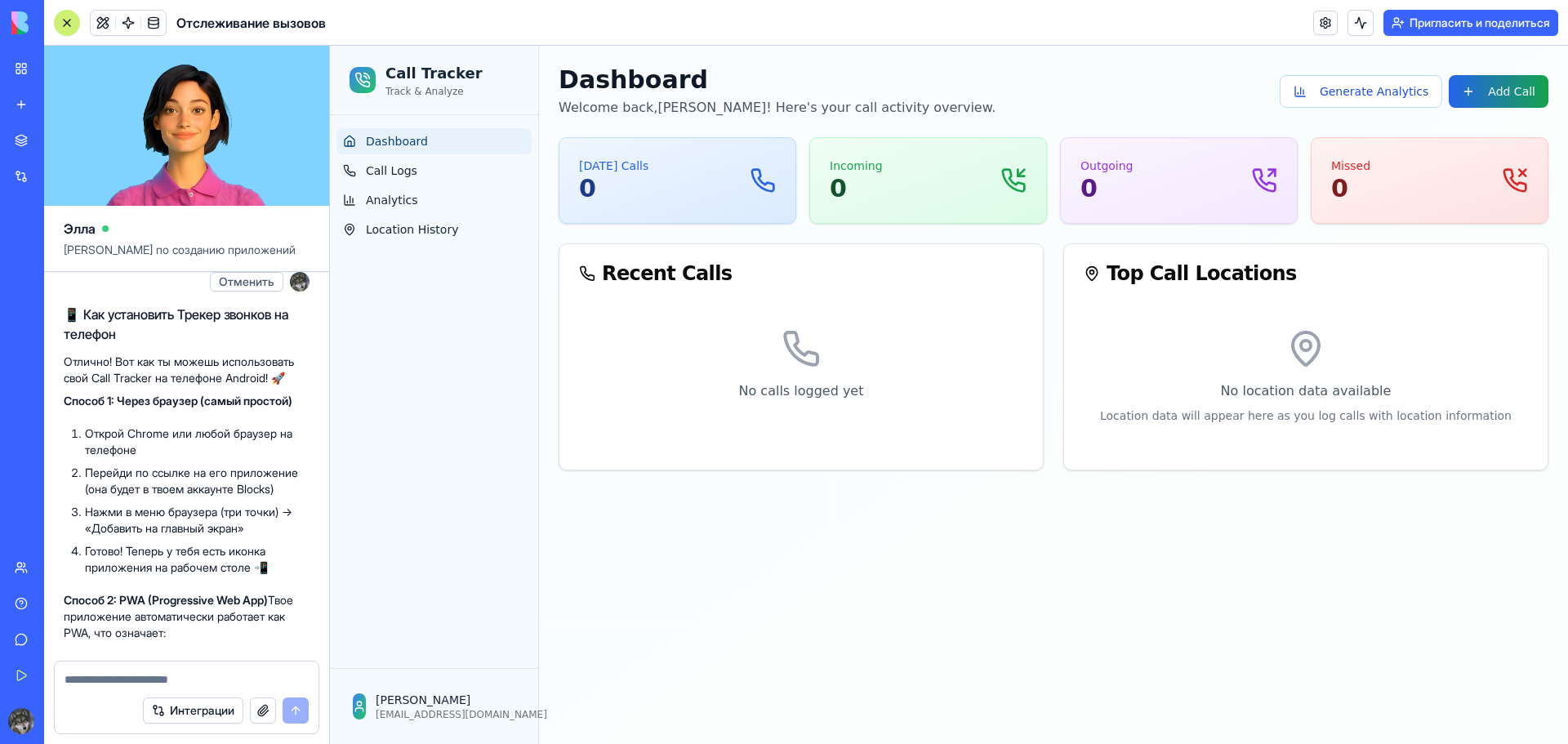
scroll to position [2032, 0]
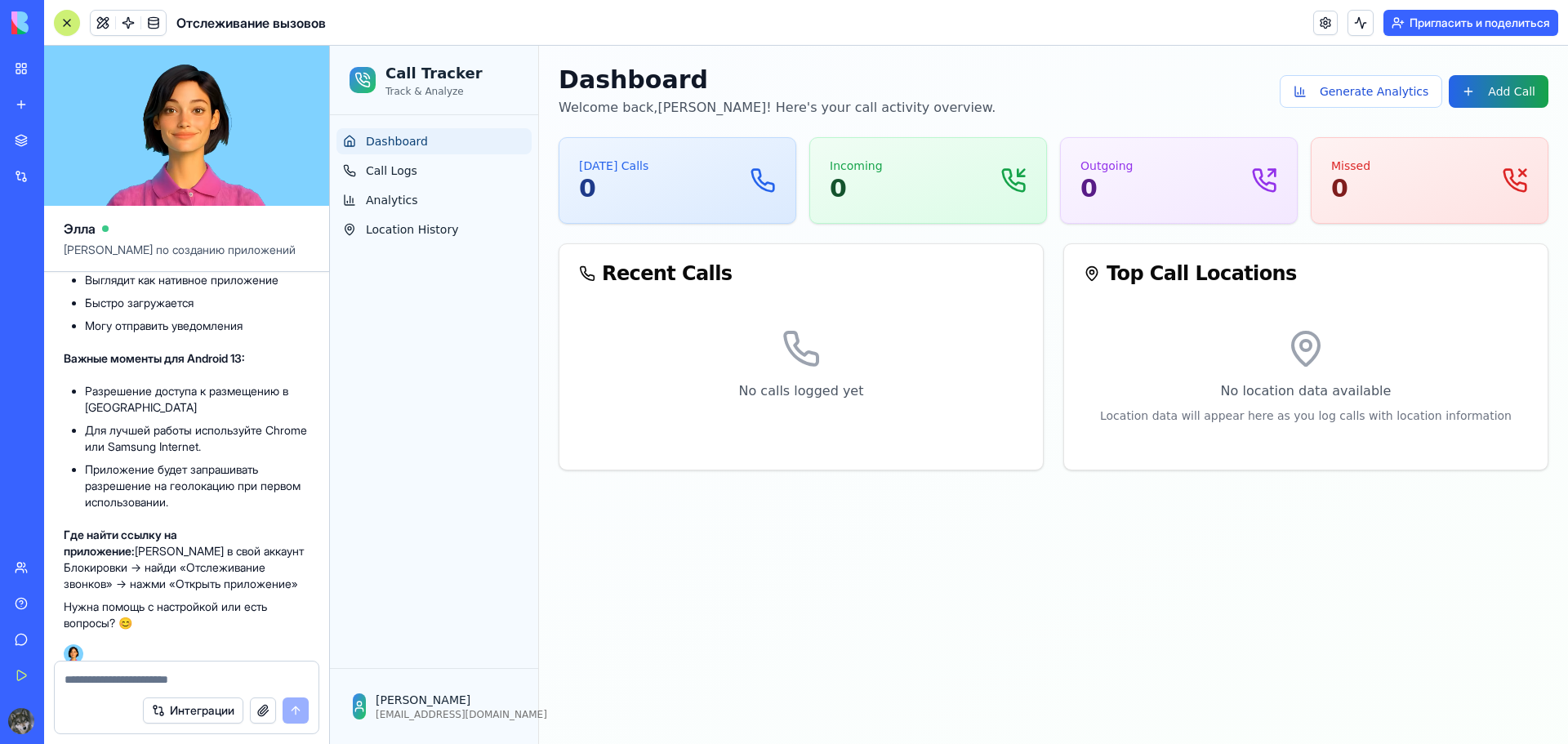
click at [500, 418] on div "Dashboard Call Logs Analytics Location History" at bounding box center [434, 391] width 209 height 553
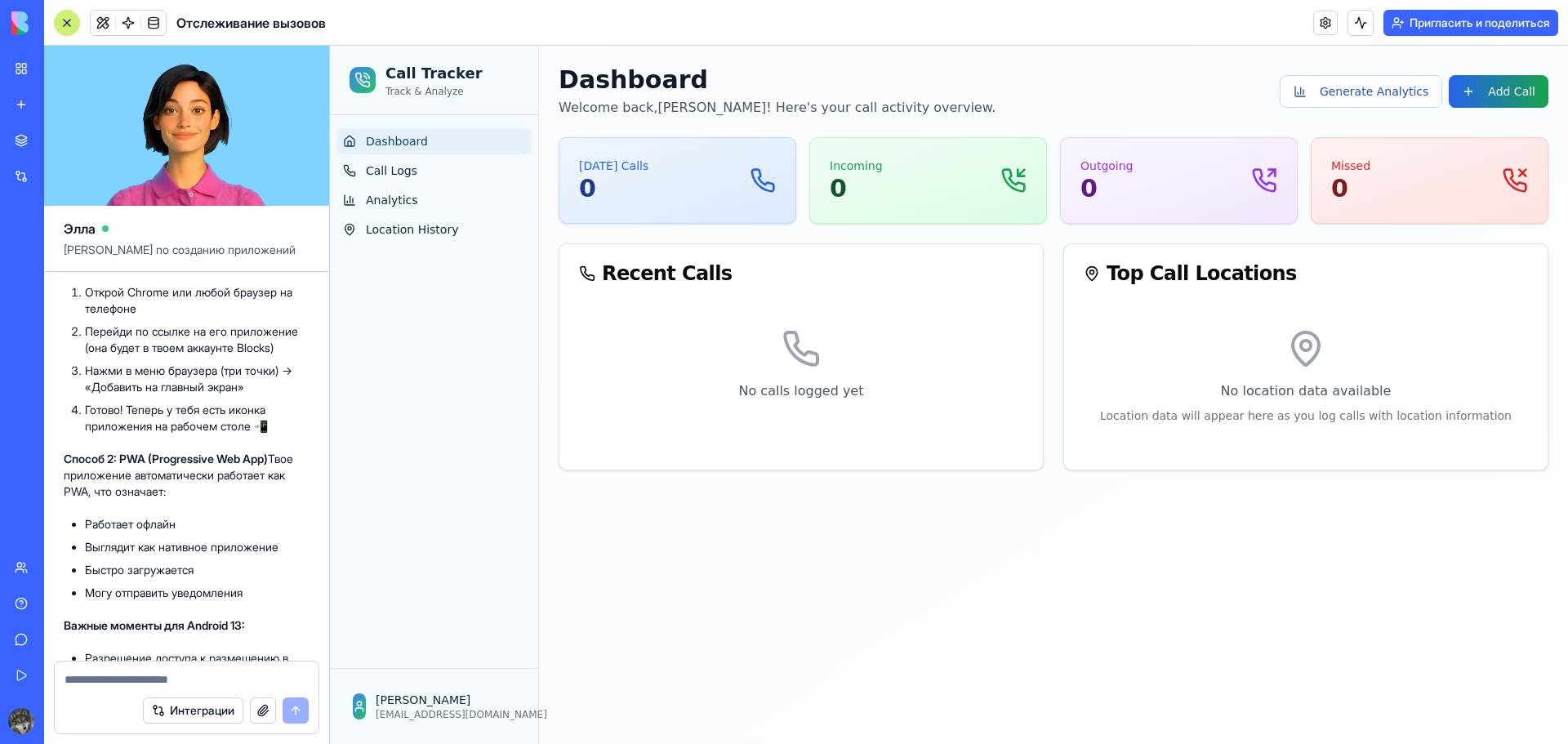
scroll to position [2195, 0]
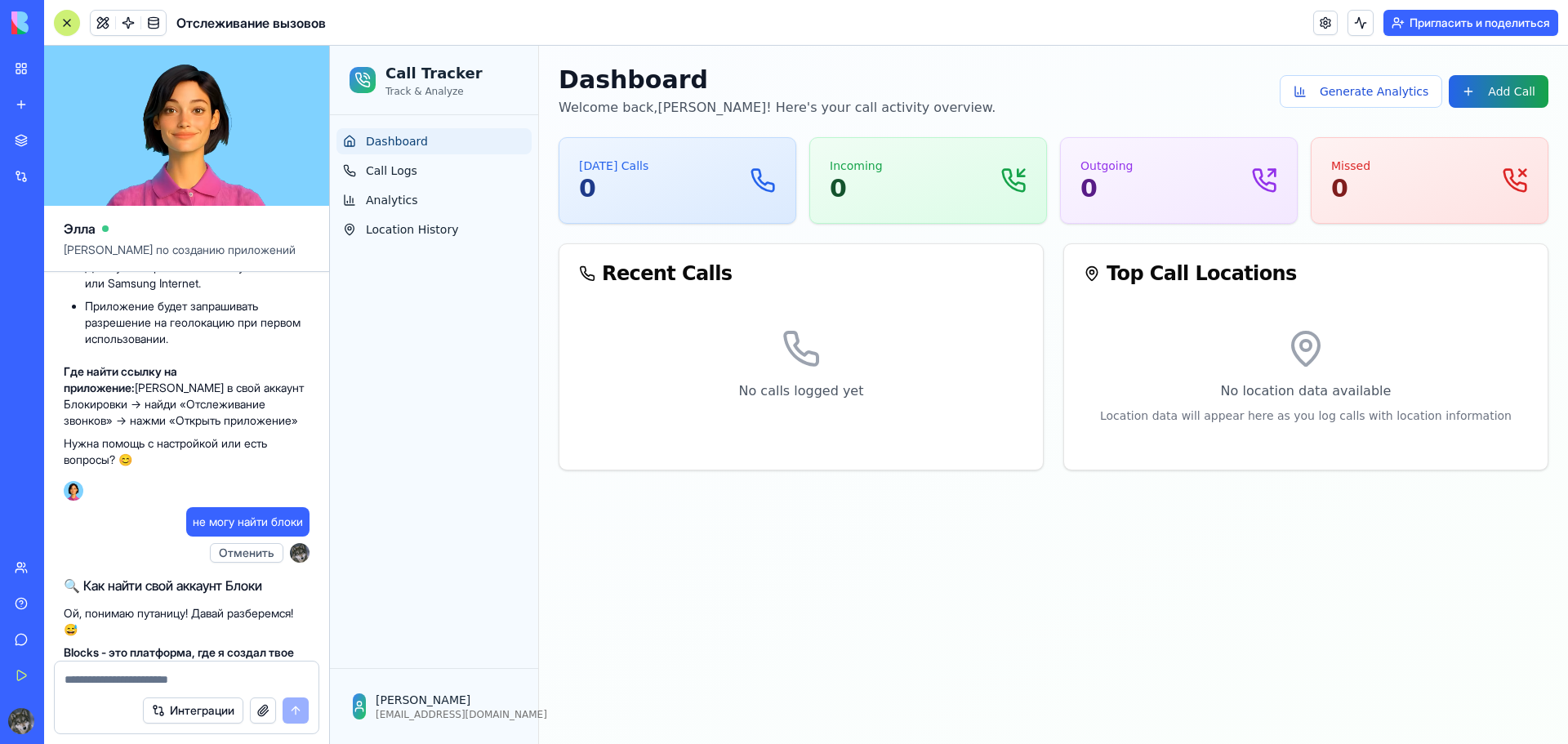
click at [121, 677] on textarea at bounding box center [187, 679] width 244 height 16
type textarea "**********"
click at [295, 708] on button "submit" at bounding box center [295, 710] width 26 height 26
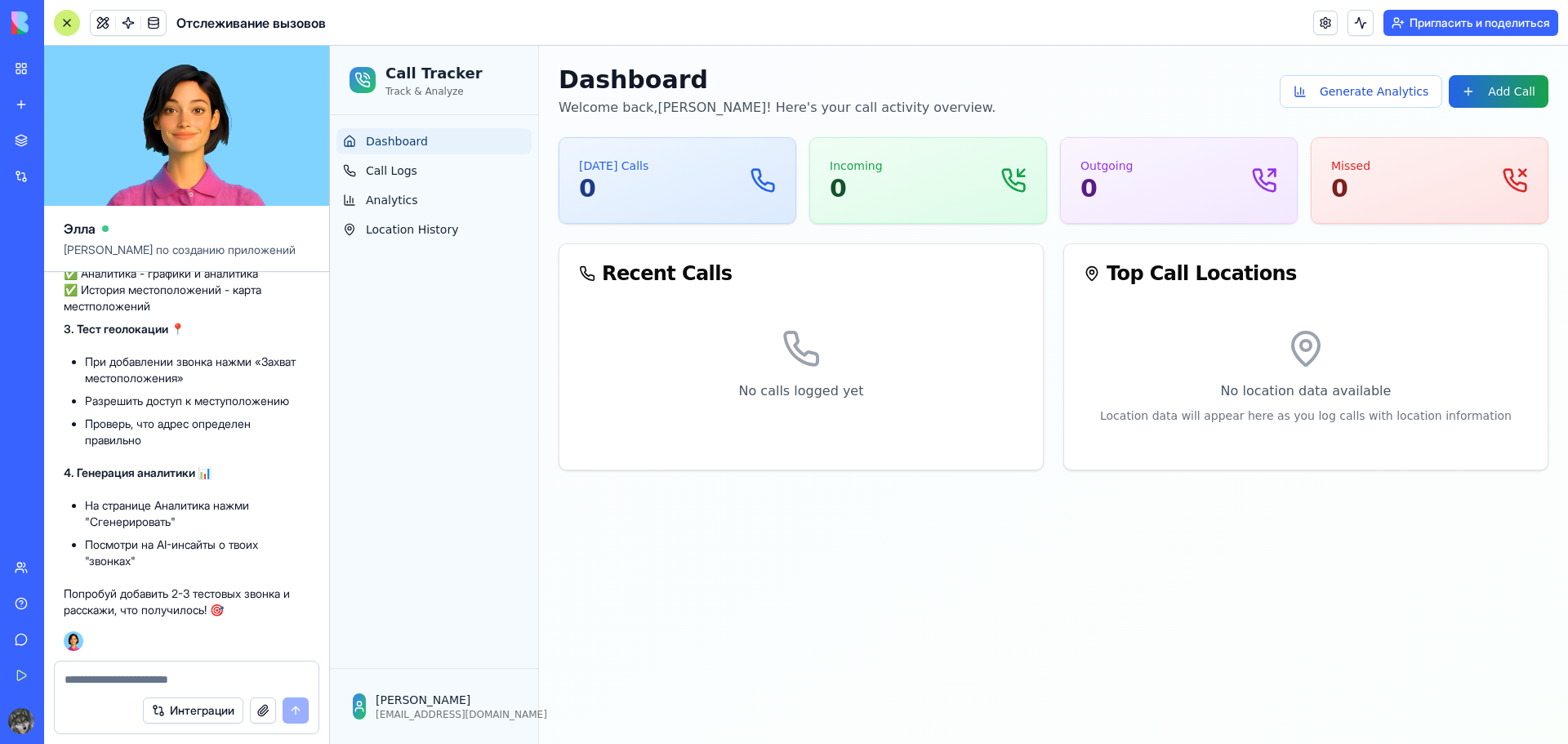
scroll to position [3858, 0]
click at [134, 674] on textarea at bounding box center [187, 679] width 244 height 16
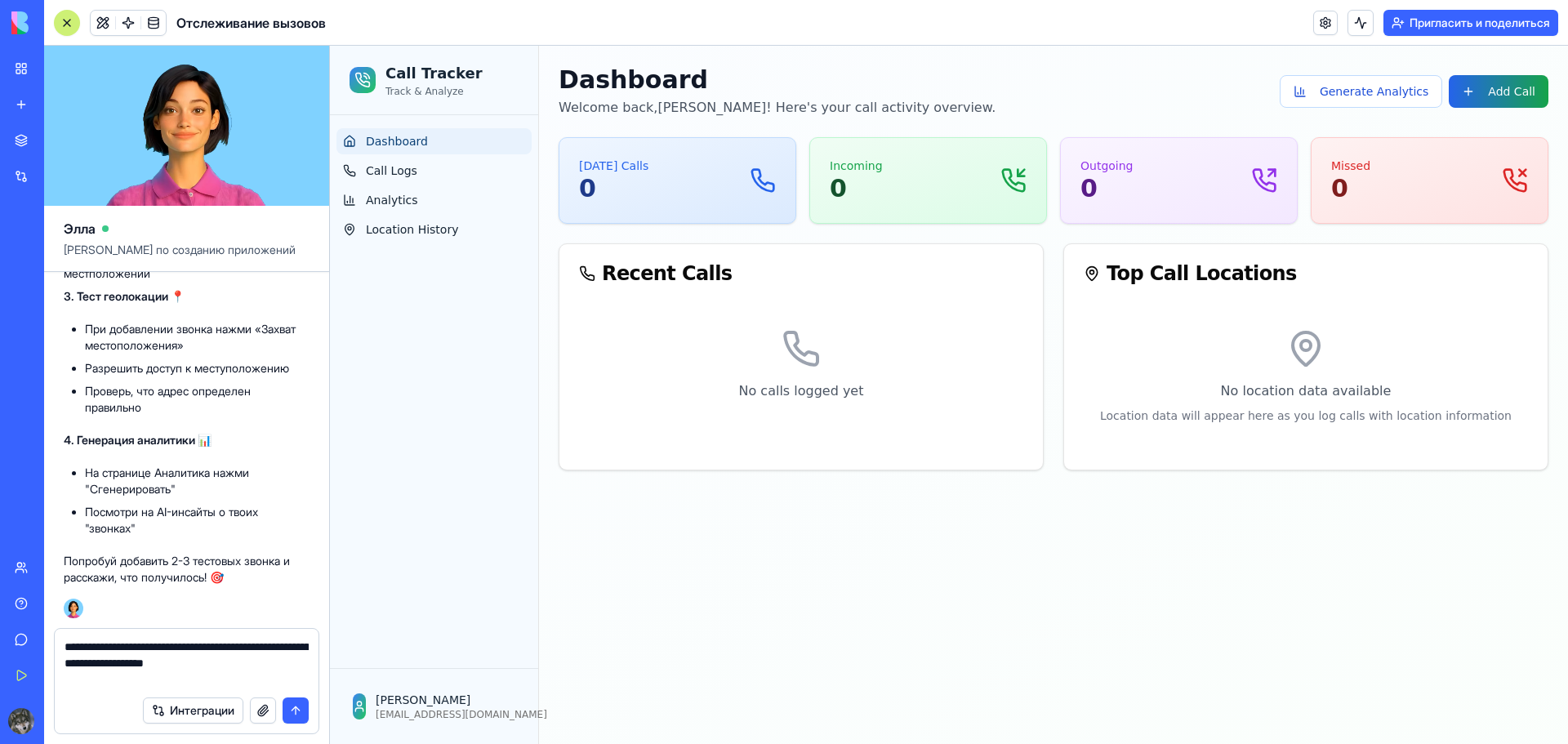
type textarea "**********"
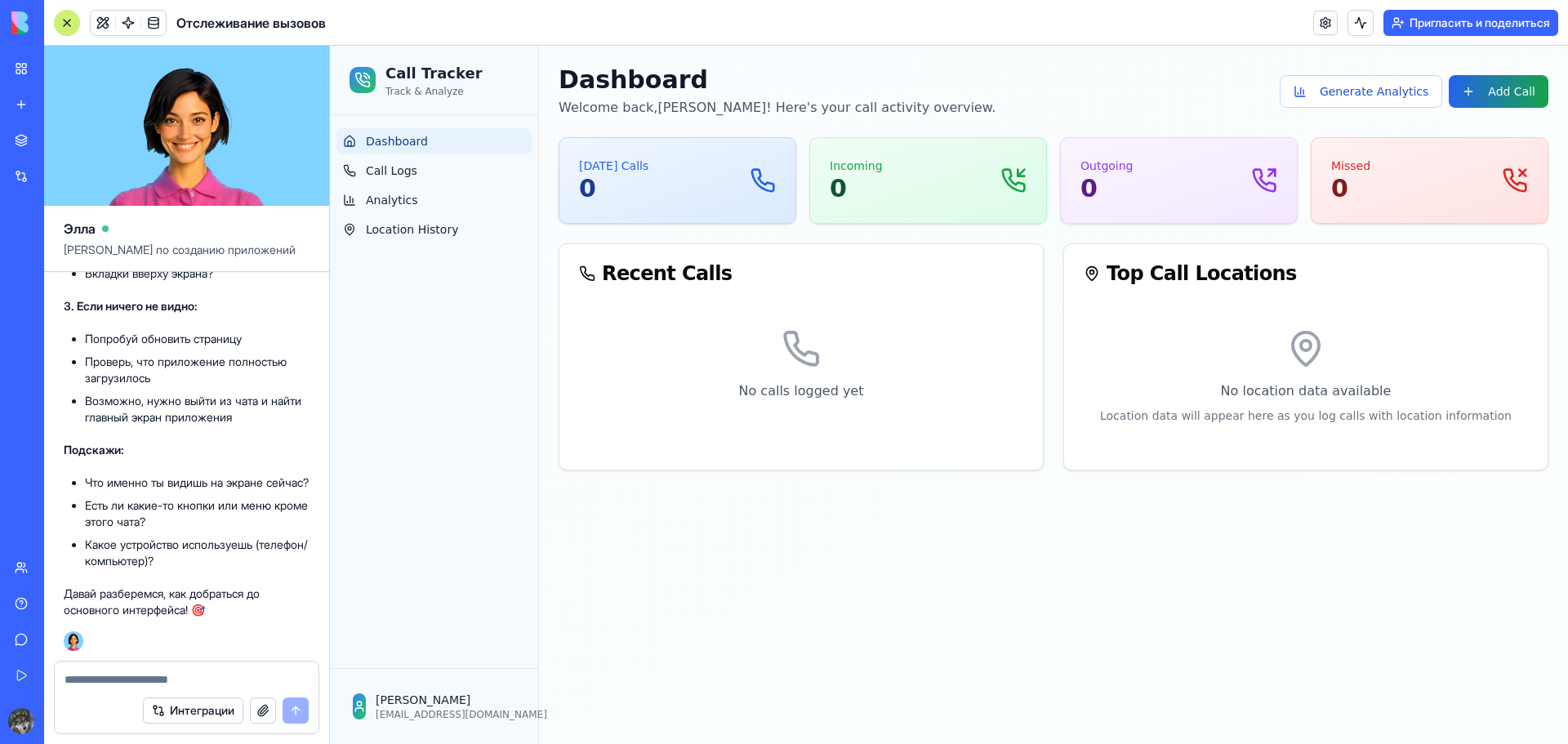
scroll to position [4848, 0]
click at [163, 678] on textarea at bounding box center [187, 679] width 244 height 16
type textarea "**********"
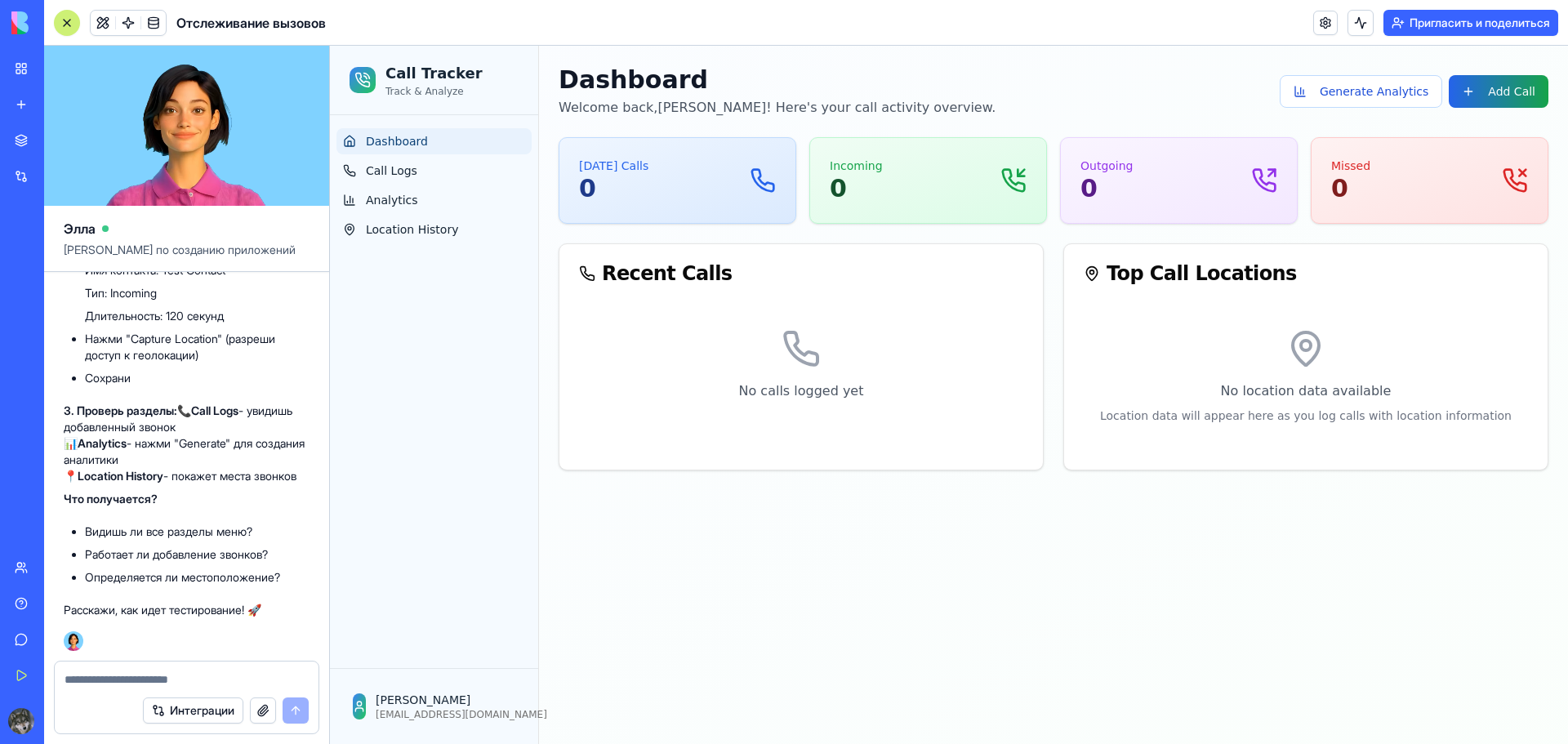
scroll to position [5652, 0]
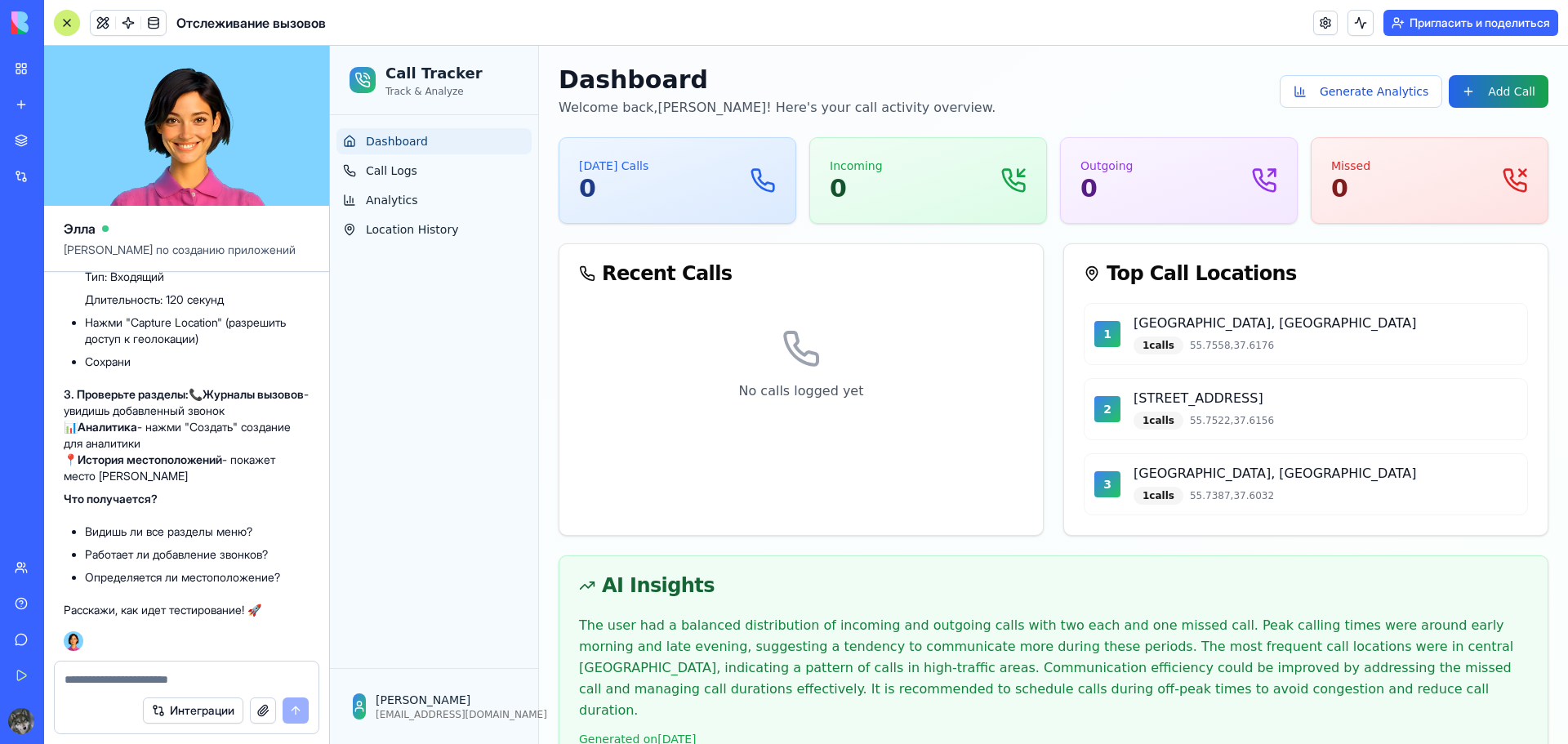
click at [120, 679] on textarea at bounding box center [187, 679] width 244 height 16
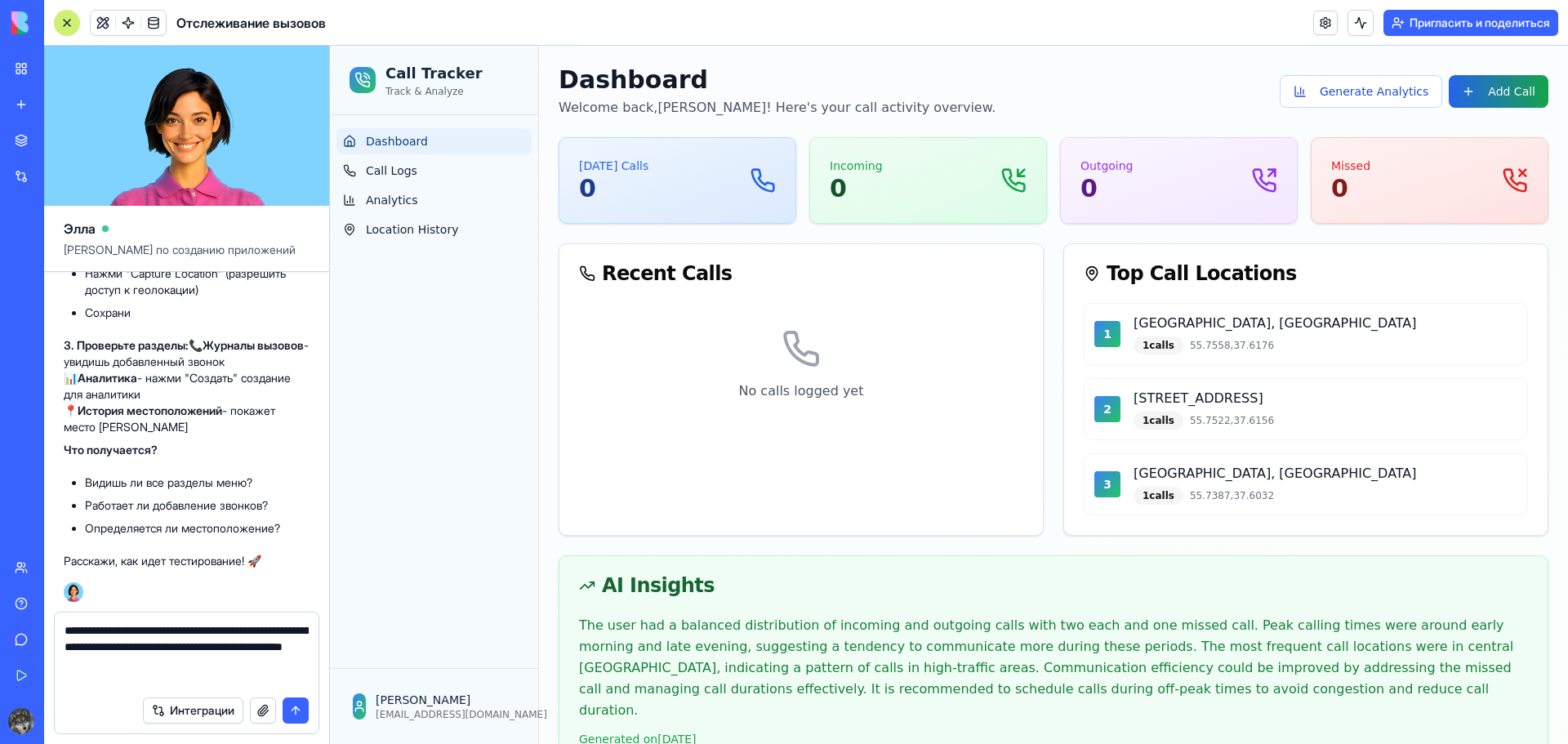
type textarea "**********"
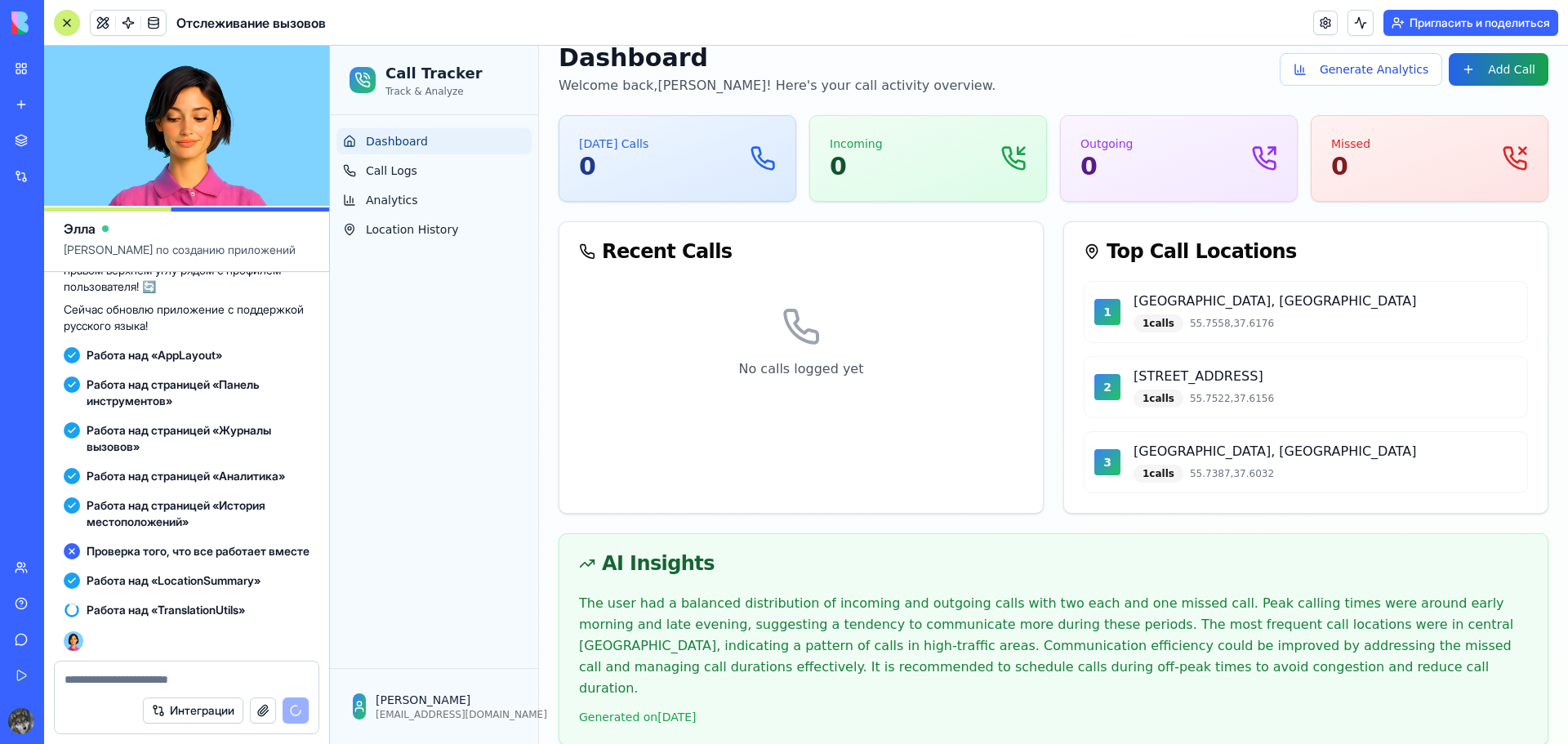
scroll to position [6603, 0]
drag, startPoint x: 1265, startPoint y: 312, endPoint x: 1322, endPoint y: 309, distance: 57.1
click at [1322, 309] on p "[GEOGRAPHIC_DATA], [GEOGRAPHIC_DATA]" at bounding box center [1325, 302] width 383 height 20
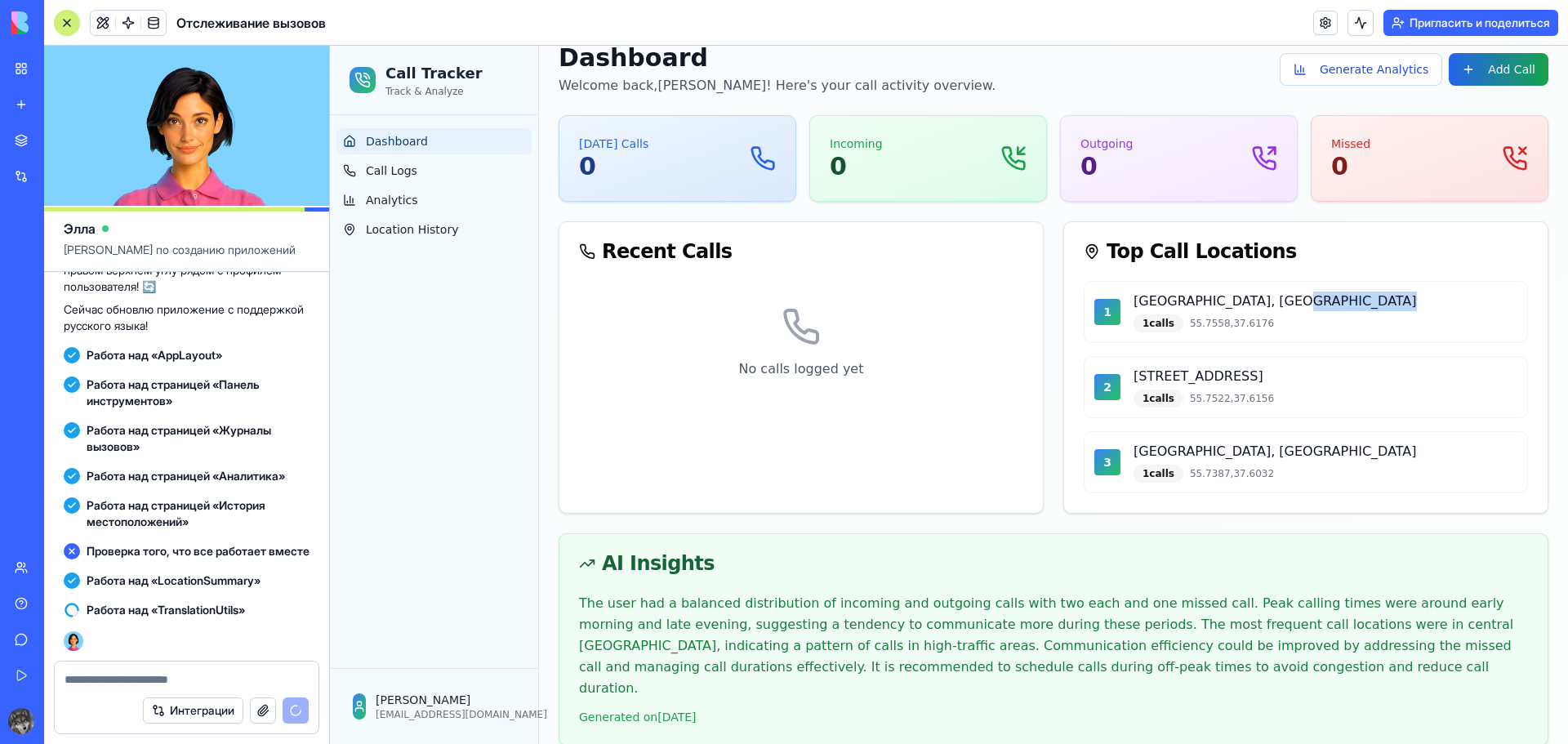
click at [1322, 309] on p "[GEOGRAPHIC_DATA], [GEOGRAPHIC_DATA]" at bounding box center [1325, 302] width 383 height 20
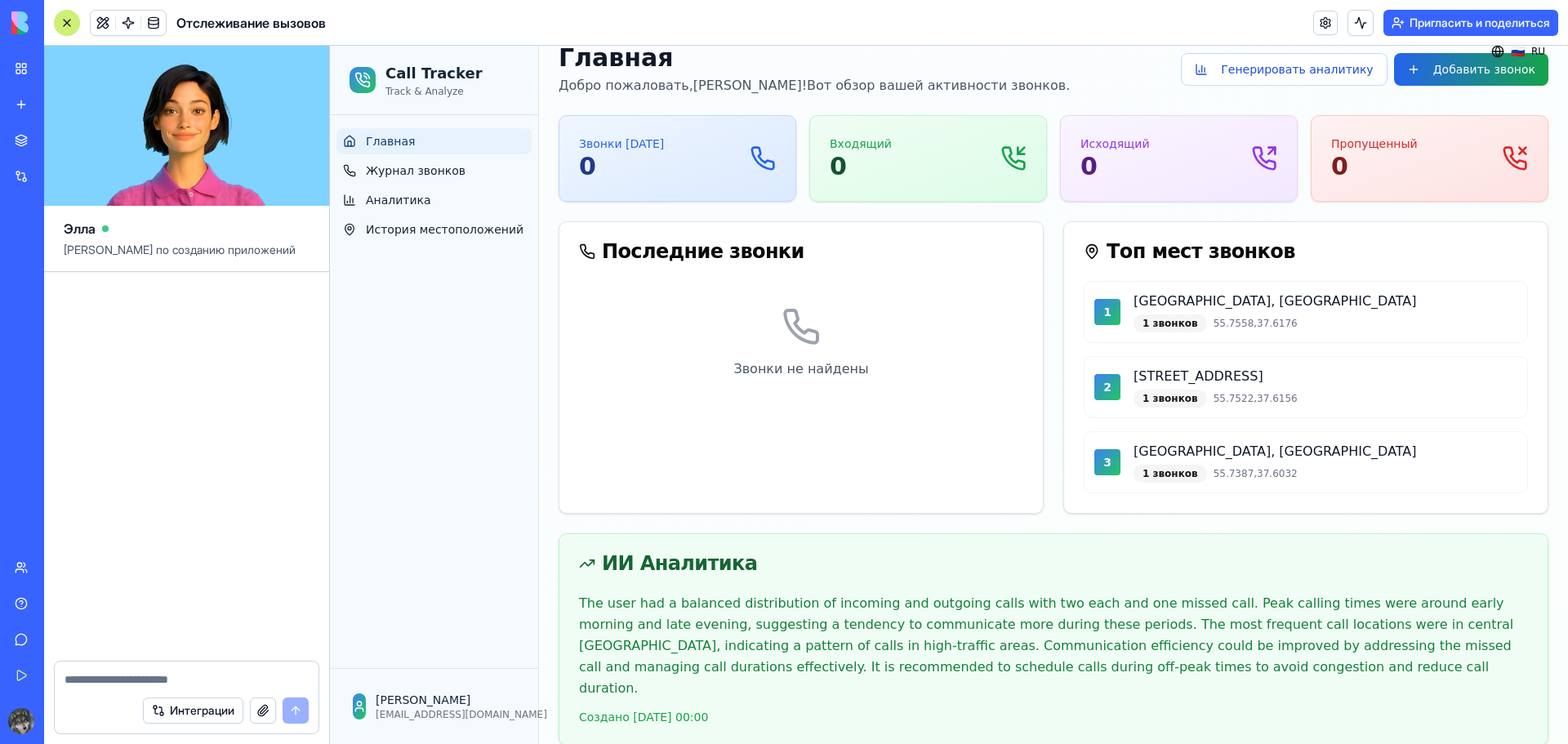
scroll to position [7347, 0]
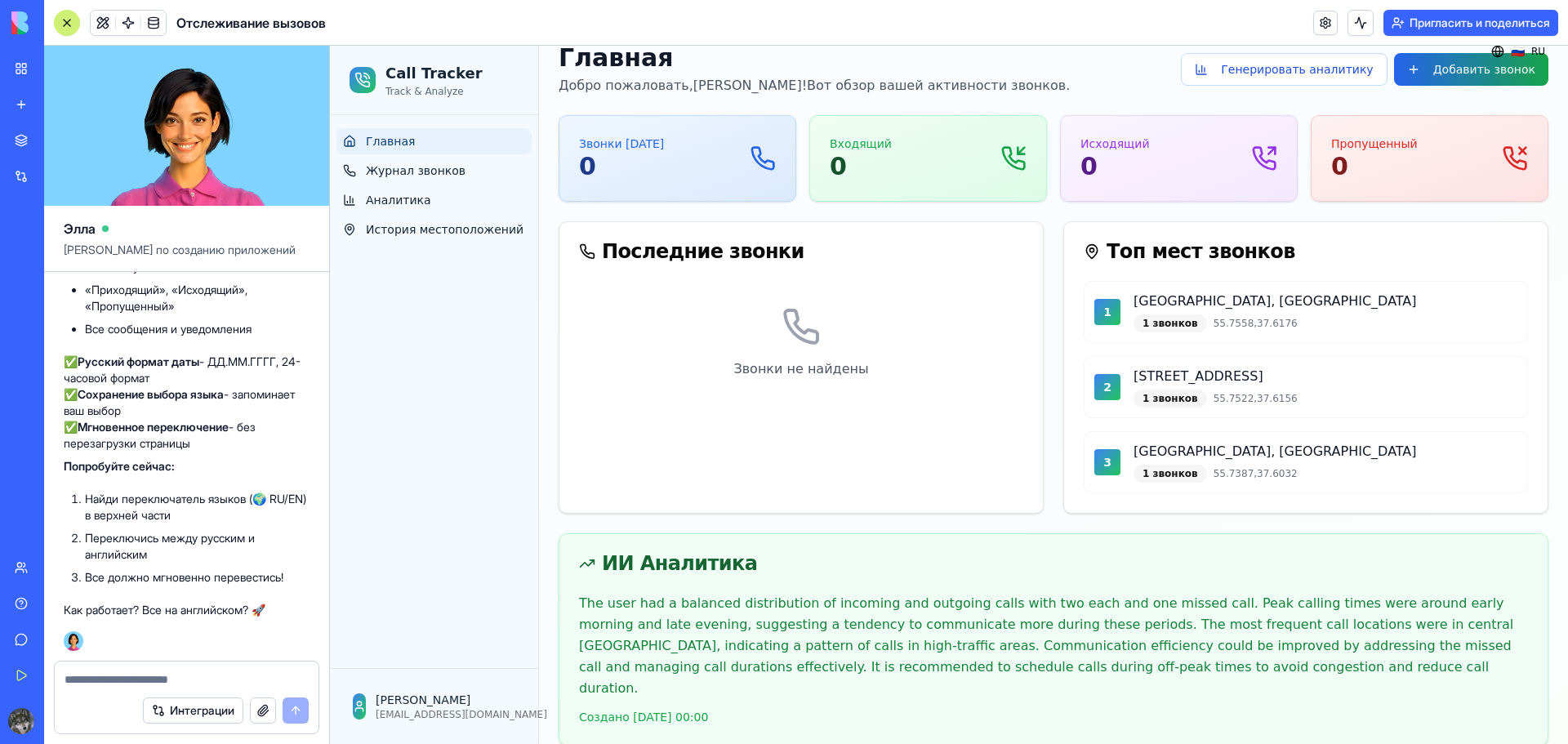
click at [137, 680] on textarea at bounding box center [187, 679] width 244 height 16
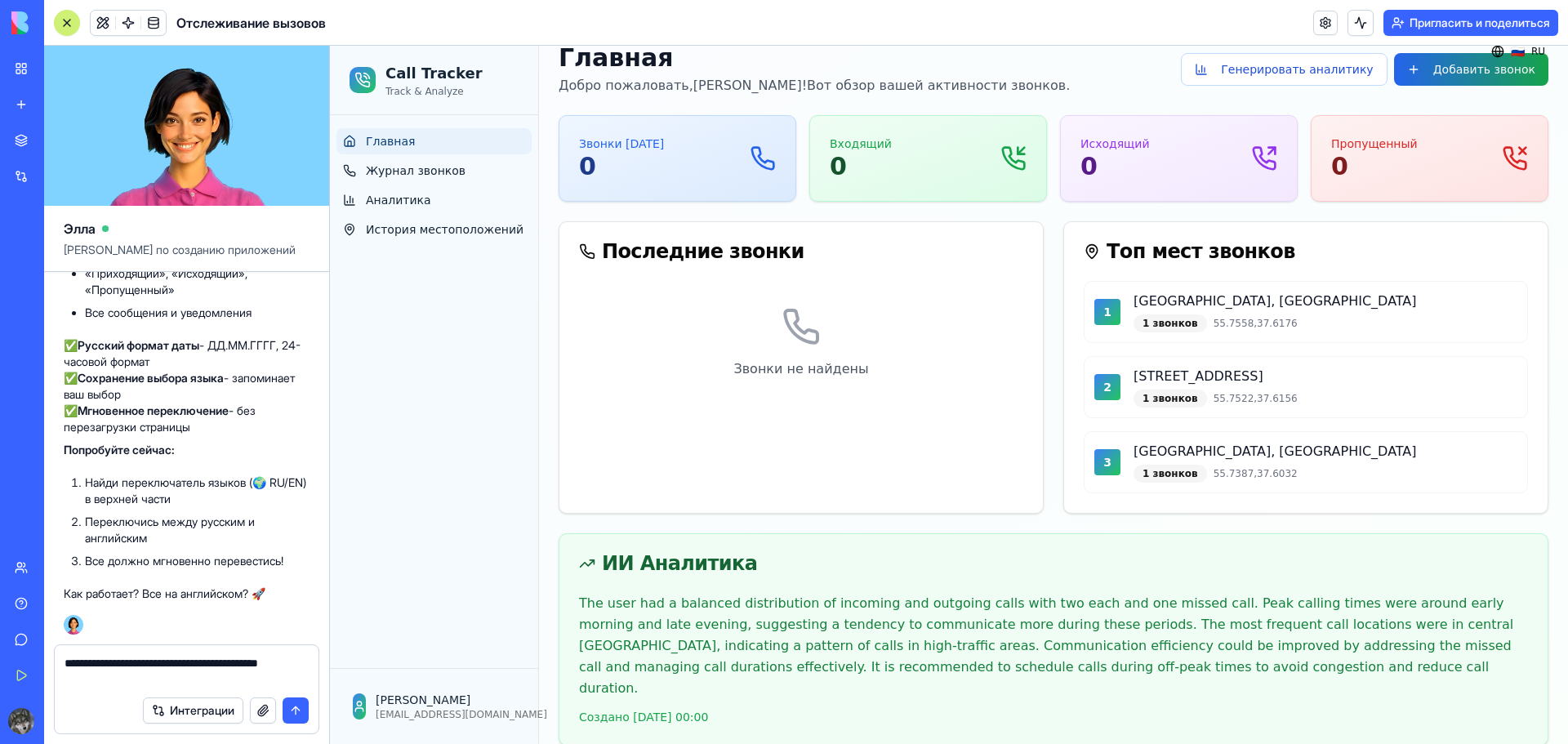
type textarea "**********"
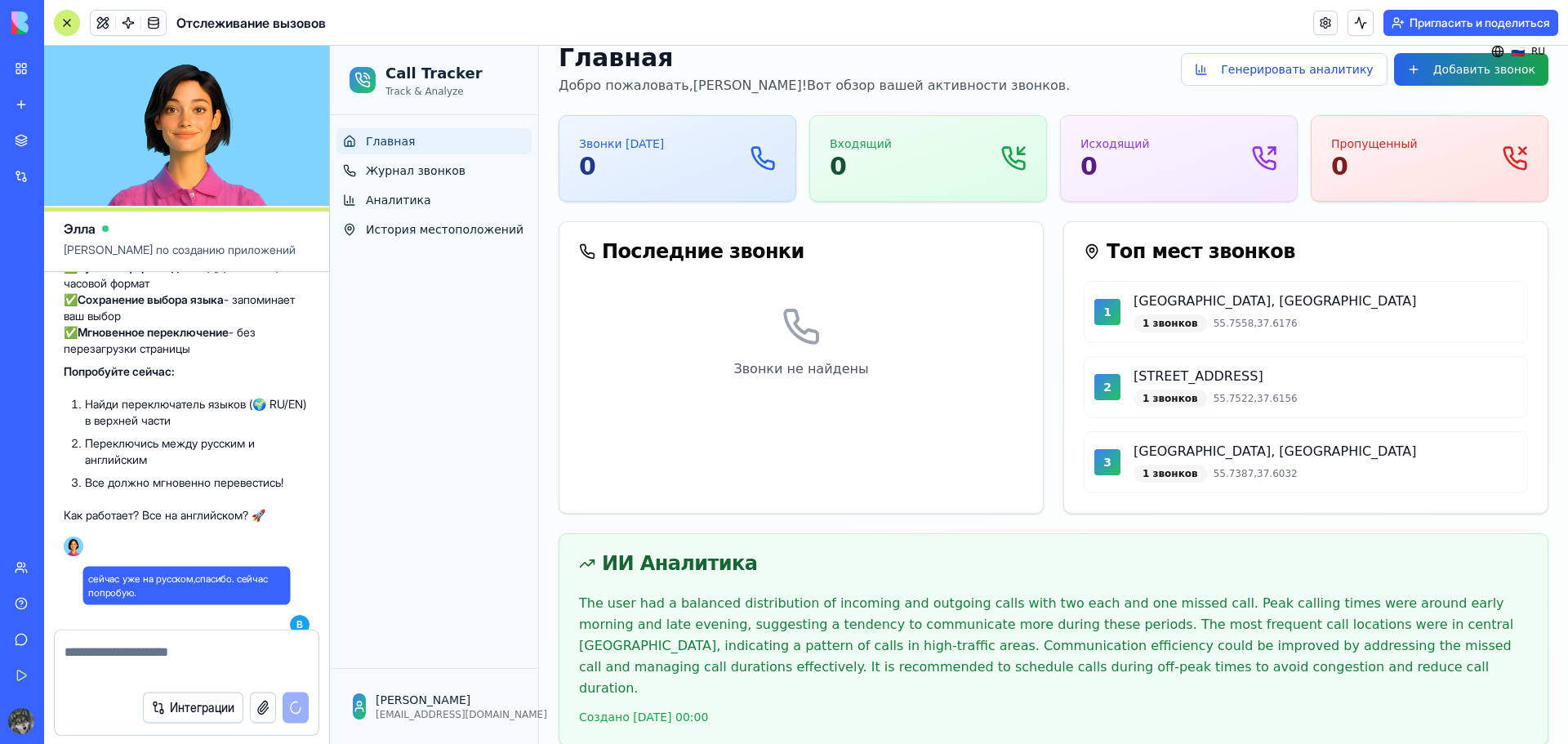
scroll to position [7425, 0]
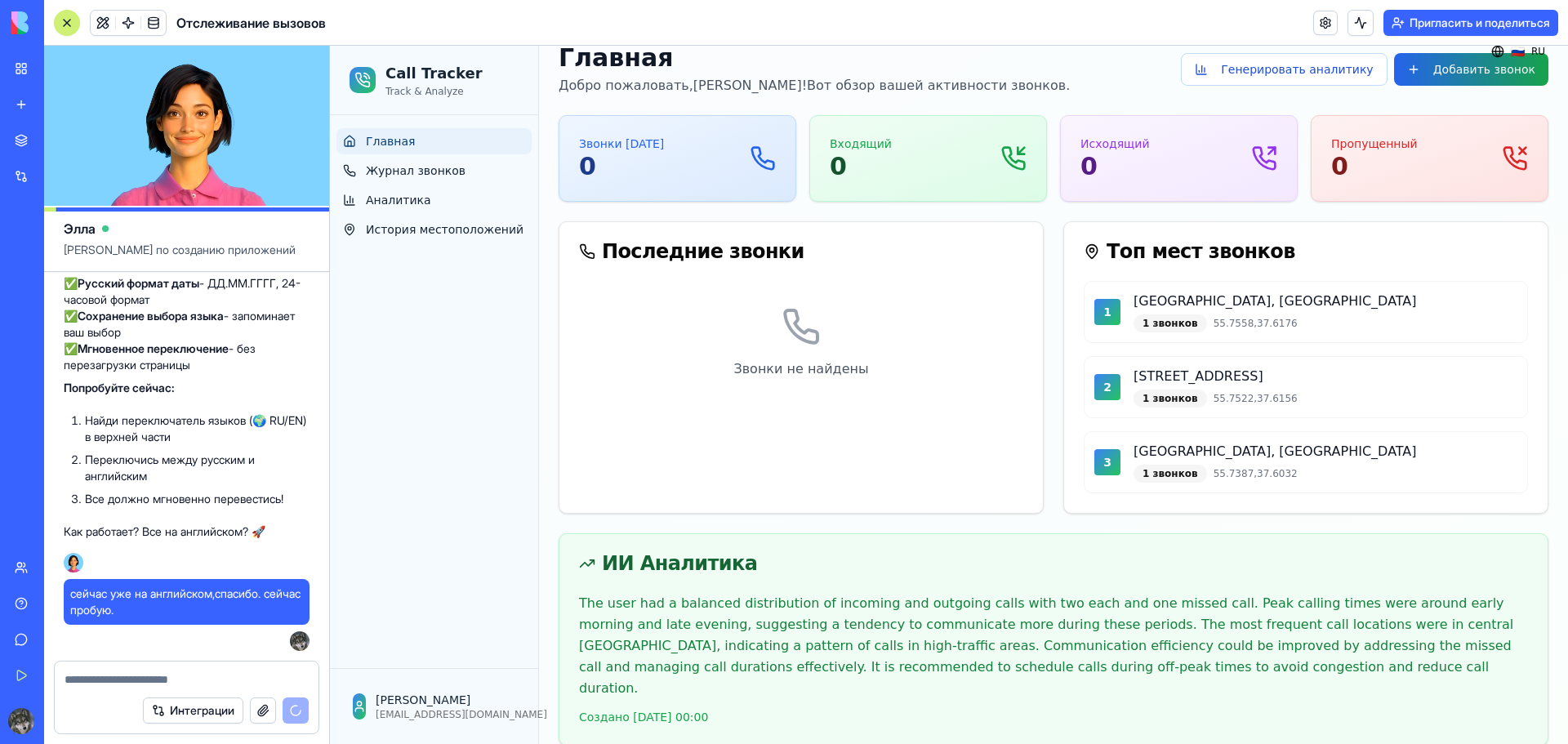
drag, startPoint x: 182, startPoint y: 670, endPoint x: 190, endPoint y: 664, distance: 10.0
click at [185, 670] on div at bounding box center [187, 674] width 264 height 26
drag, startPoint x: 223, startPoint y: 596, endPoint x: 207, endPoint y: 591, distance: 16.8
click at [208, 591] on font "сейчас уже на английском,спасибо. сейчас пробую." at bounding box center [186, 601] width 230 height 30
click at [203, 592] on font "сейчас уже на английском,спасибо. сейчас пробую." at bounding box center [186, 601] width 230 height 30
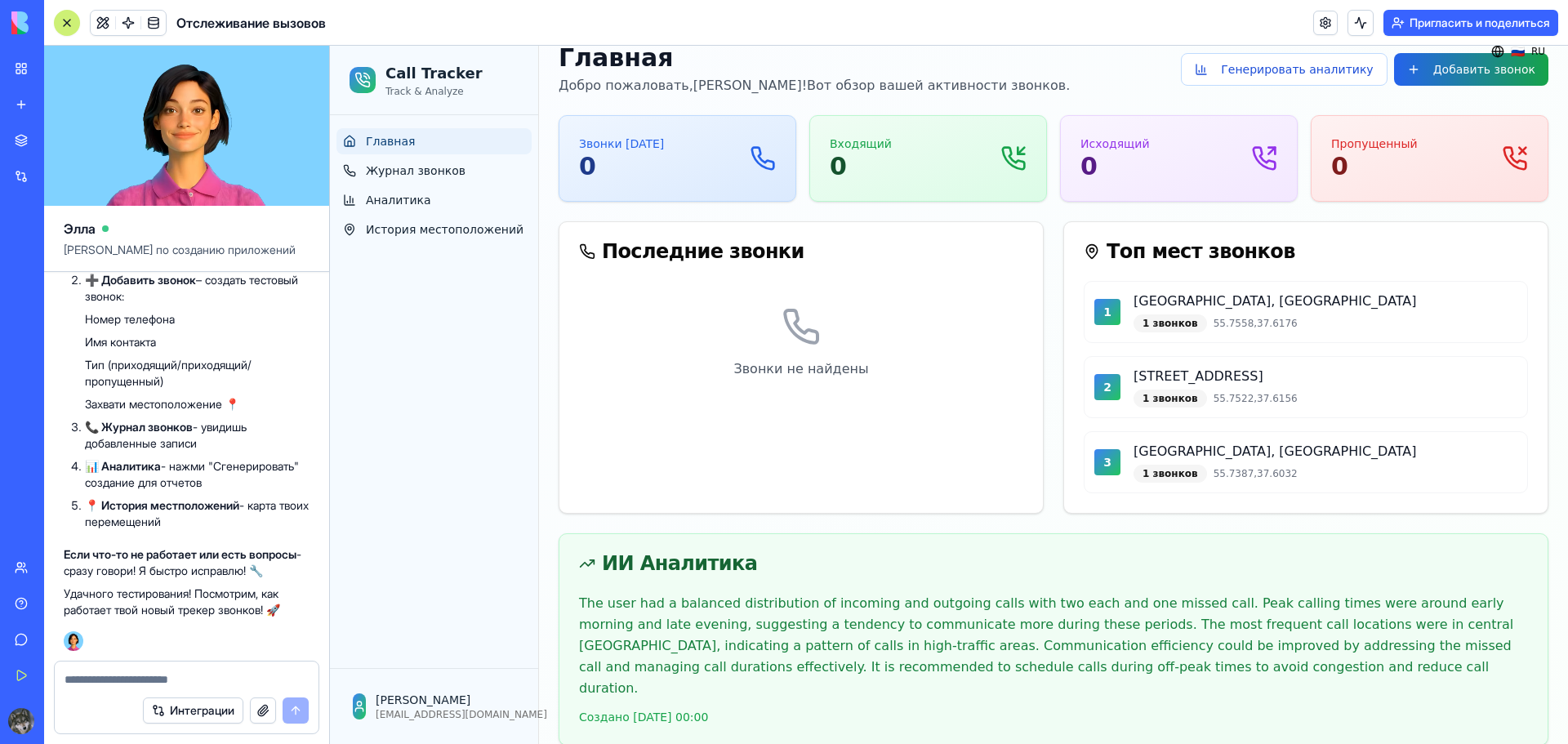
scroll to position [7974, 0]
drag, startPoint x: 202, startPoint y: 593, endPoint x: 140, endPoint y: 567, distance: 67.2
click at [140, 567] on font "- сразу говори! Я быстро исправлю! 🔧" at bounding box center [182, 562] width 237 height 30
click at [93, 677] on textarea at bounding box center [187, 679] width 244 height 16
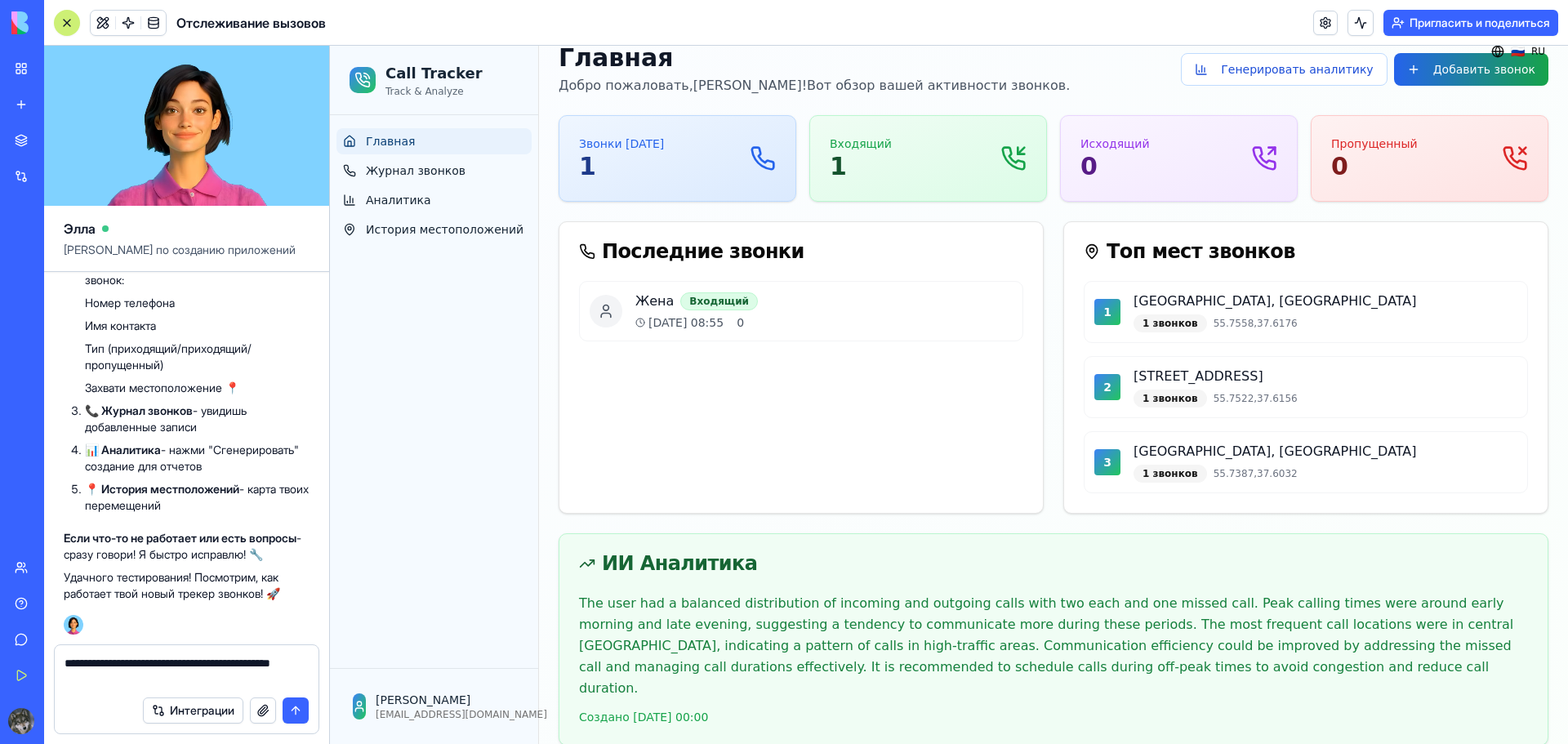
type textarea "**********"
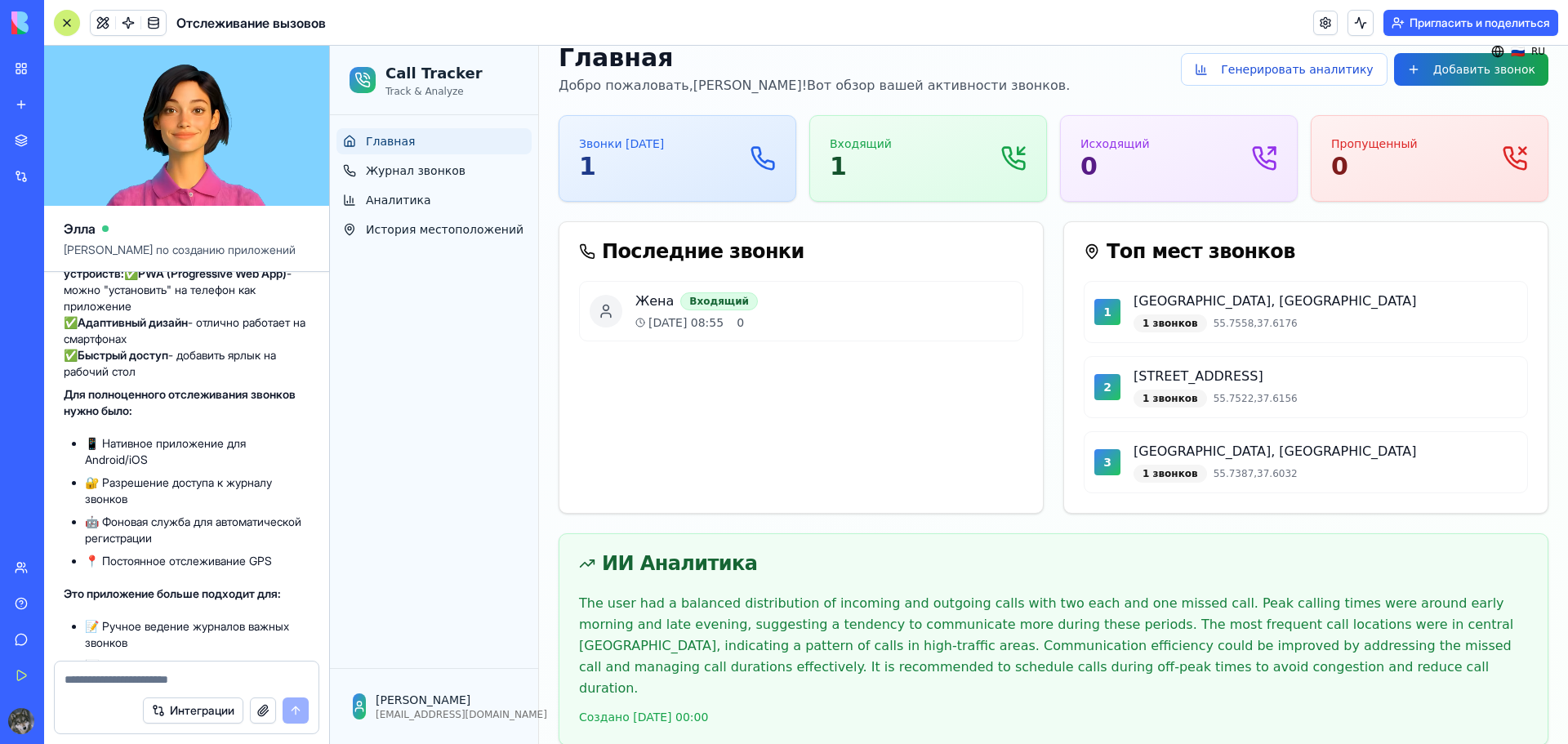
scroll to position [8458, 0]
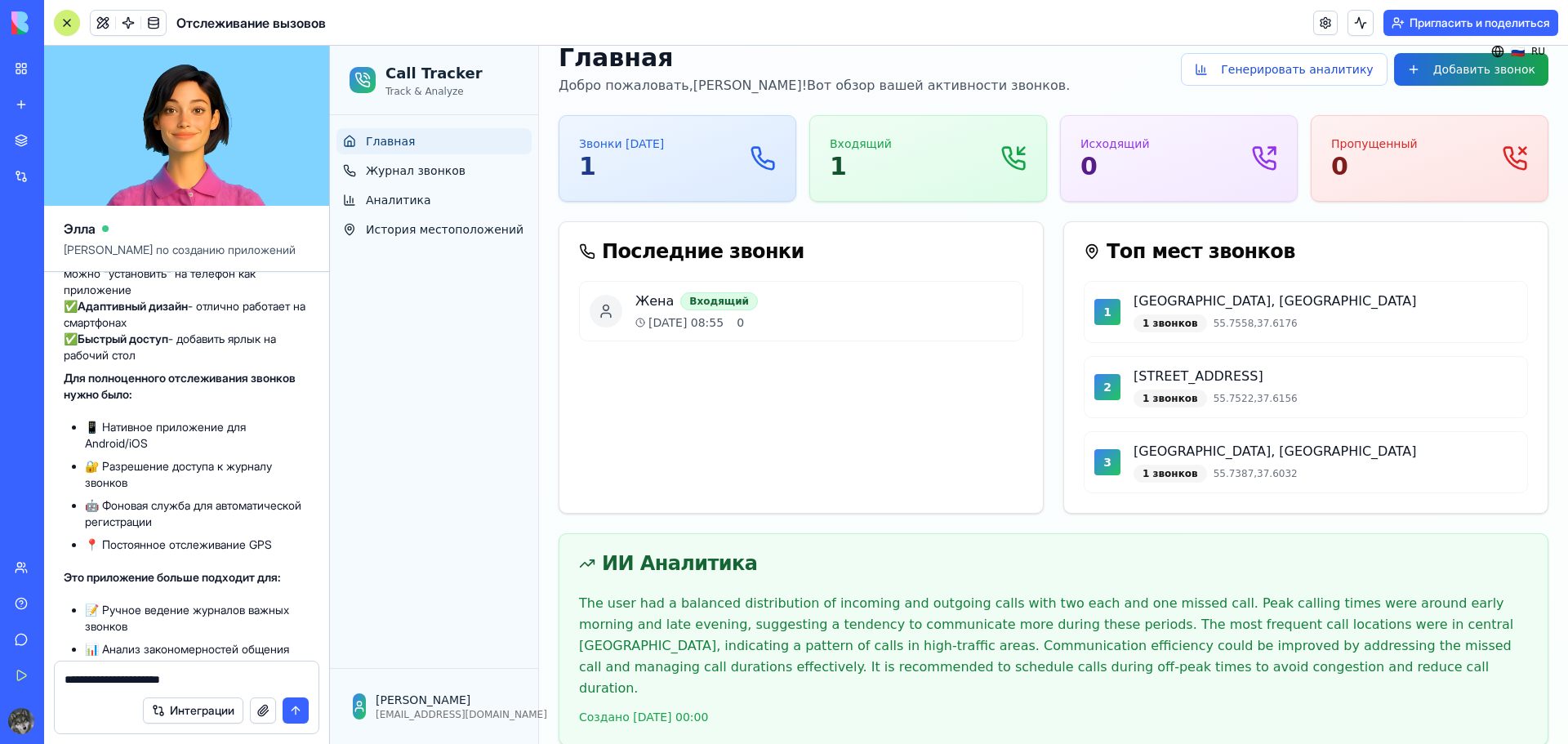
type textarea "**********"
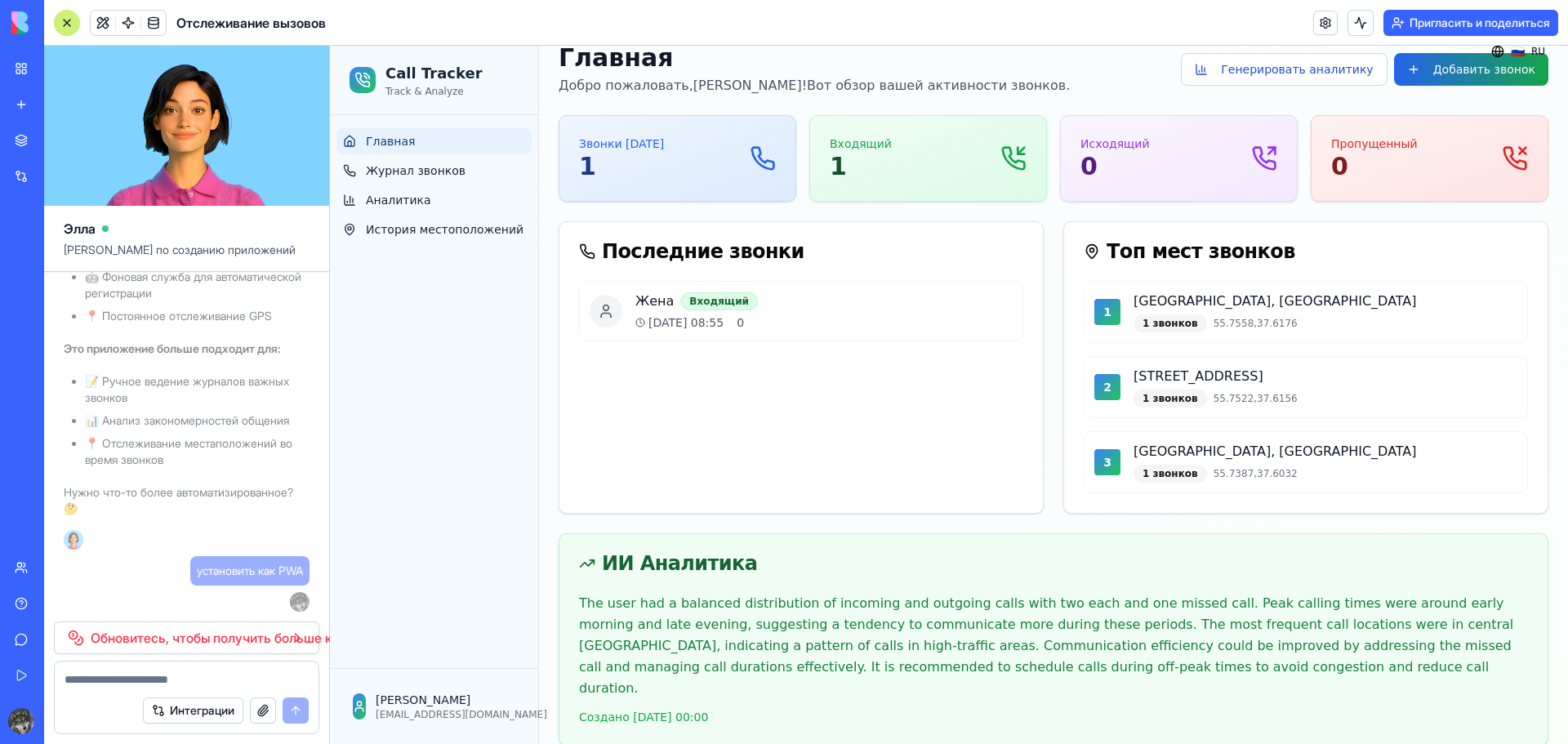
click at [201, 640] on font "Обновитесь, чтобы получить больше кредитов" at bounding box center [236, 638] width 292 height 16
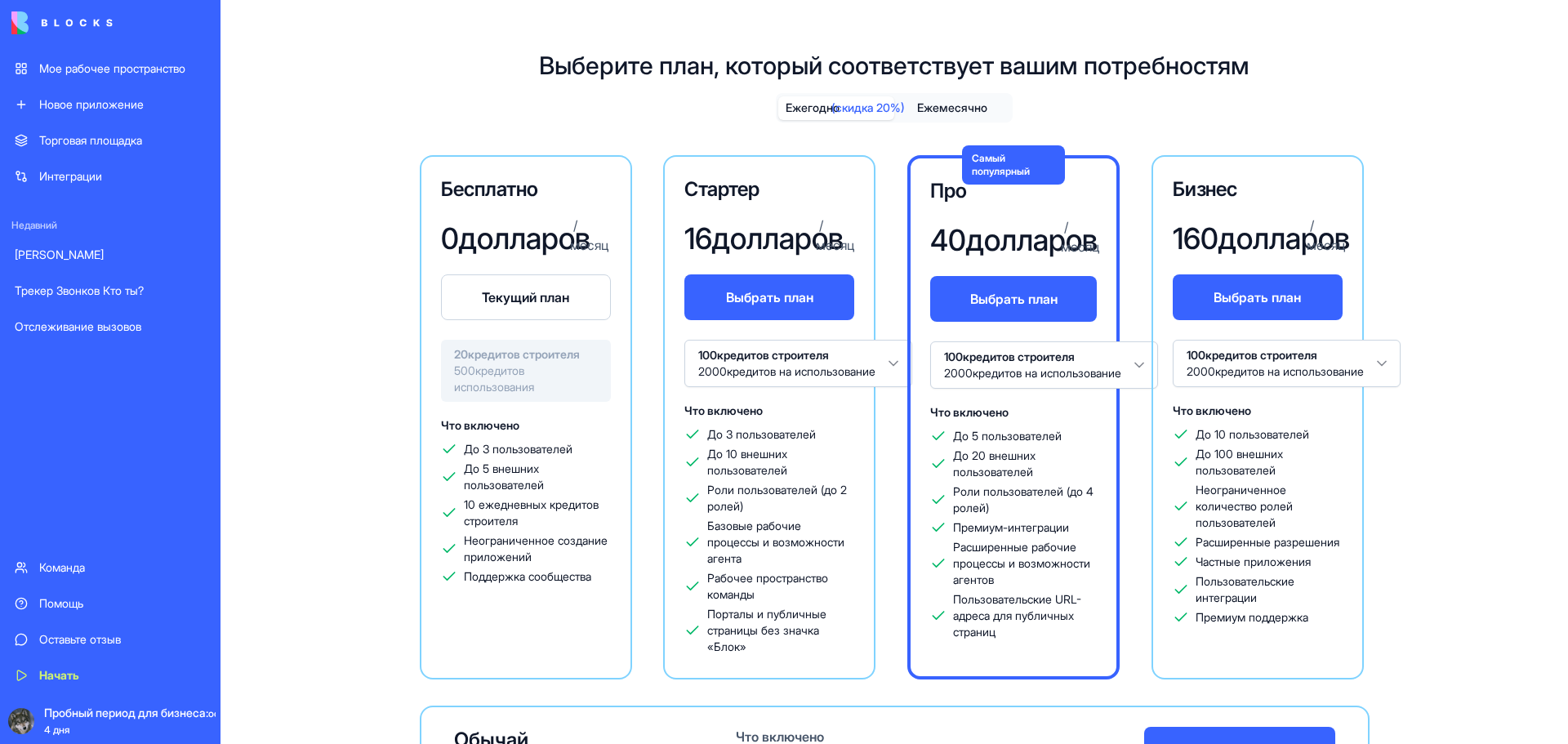
click at [492, 306] on font "Текущий план" at bounding box center [525, 297] width 87 height 16
click at [511, 320] on button "Текущий план" at bounding box center [525, 297] width 170 height 46
click at [489, 307] on font "Текущий план" at bounding box center [525, 297] width 87 height 20
click at [114, 333] on div "Отслеживание вызовов" at bounding box center [110, 327] width 191 height 16
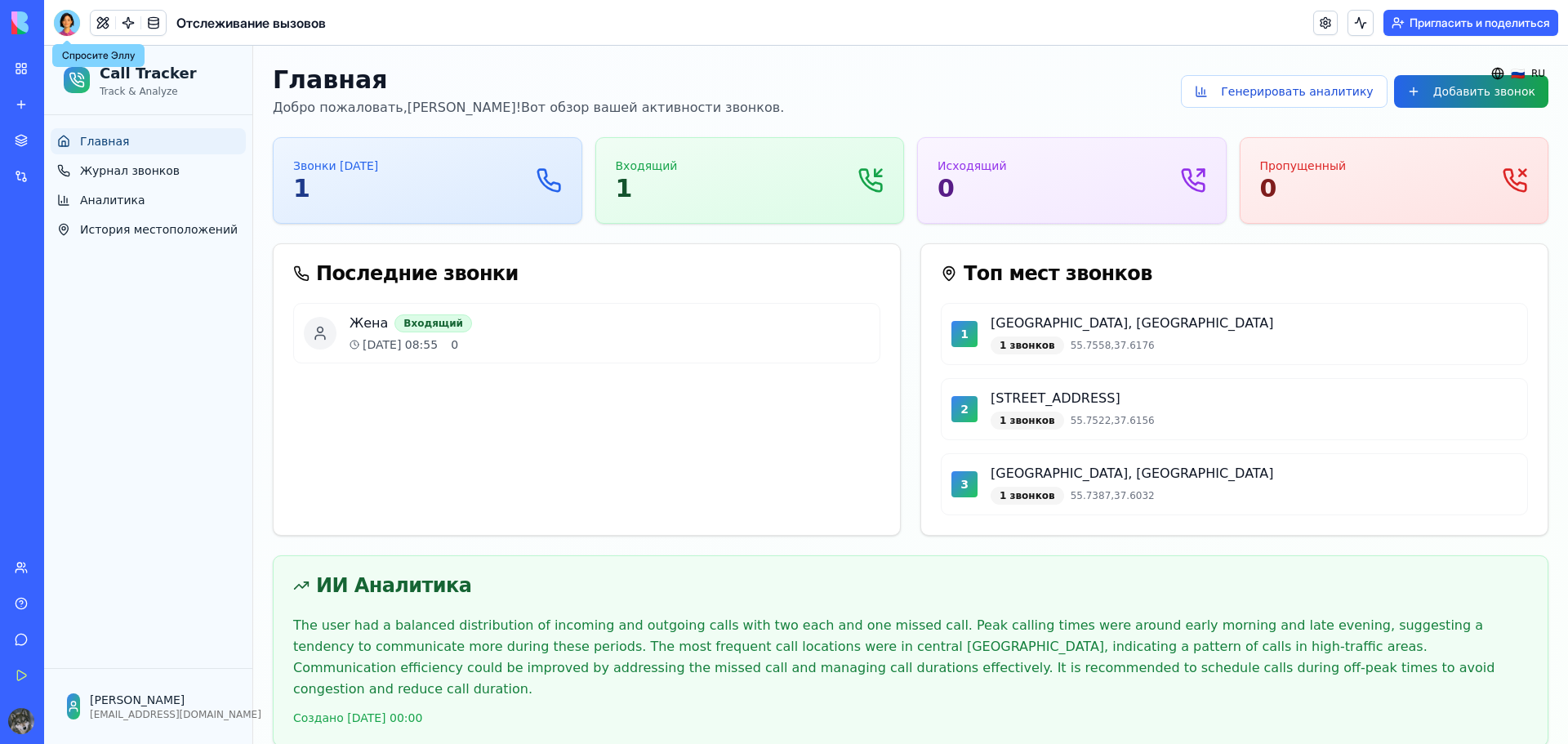
click at [70, 22] on div at bounding box center [67, 23] width 26 height 26
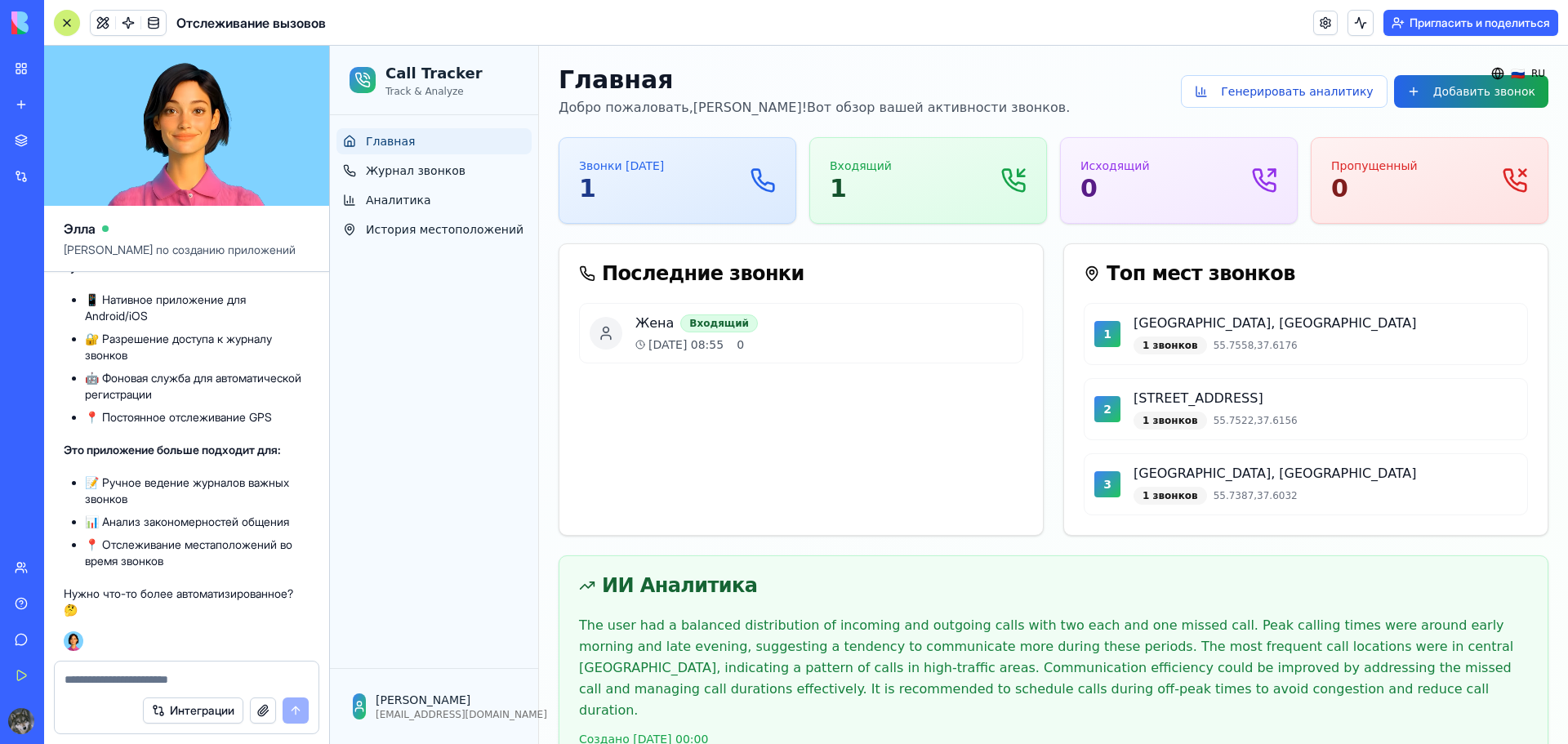
scroll to position [8785, 0]
click at [122, 681] on textarea at bounding box center [187, 679] width 244 height 16
type textarea "*"
type textarea "**********"
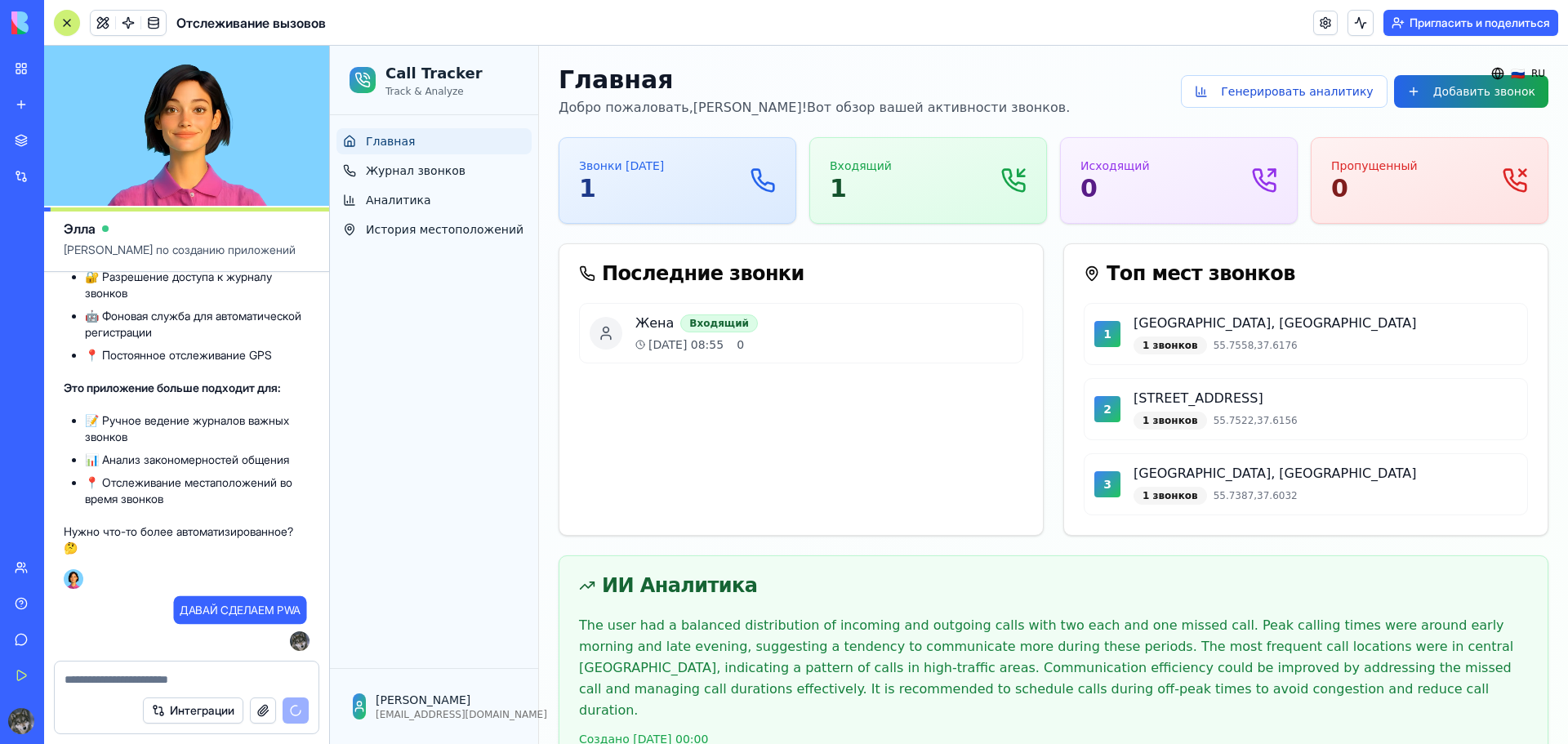
scroll to position [8847, 0]
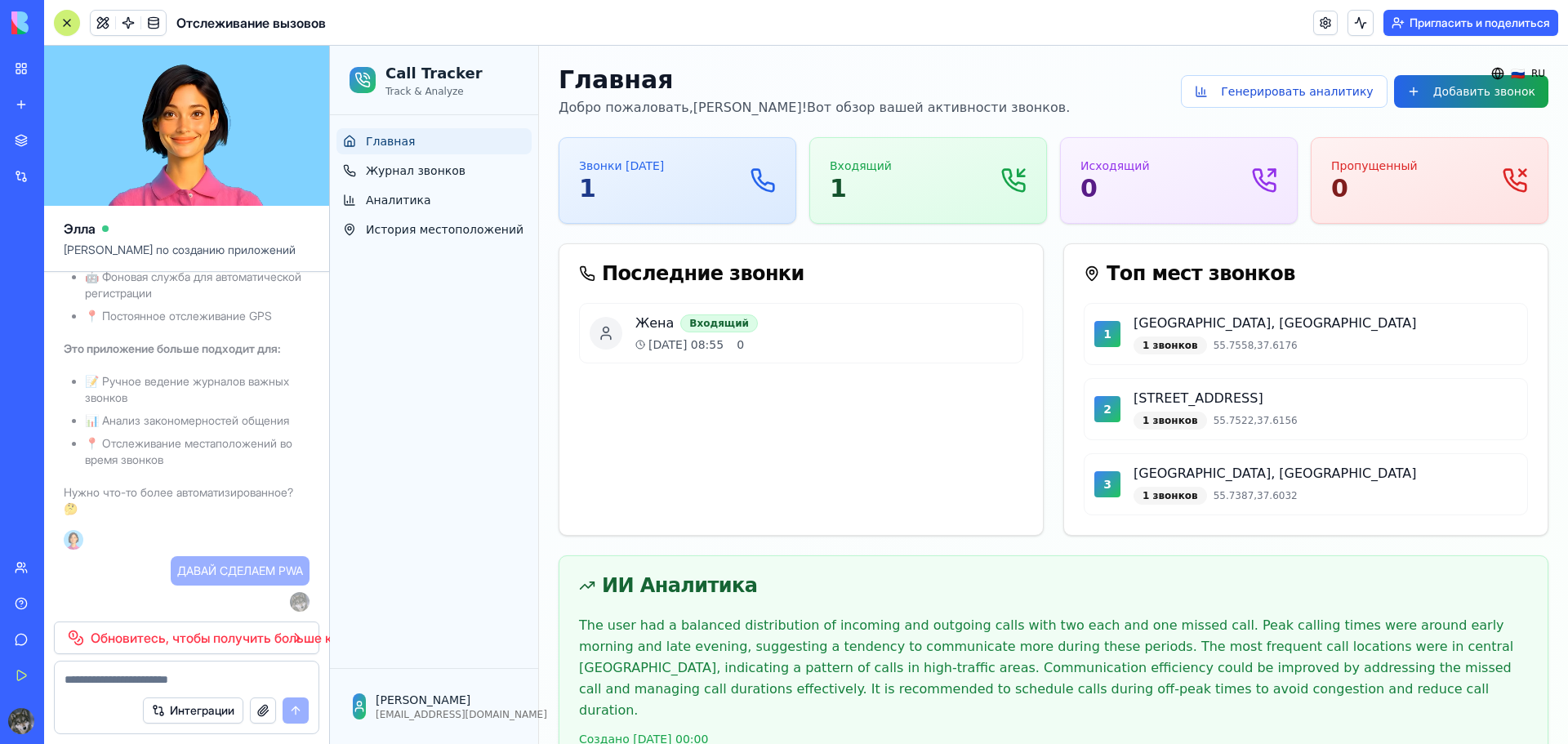
click at [1164, 196] on div "Исходящий 0" at bounding box center [1179, 181] width 197 height 46
click at [1186, 181] on div "Исходящий 0" at bounding box center [1179, 181] width 197 height 46
click at [1254, 179] on icon at bounding box center [1264, 181] width 26 height 26
click at [1142, 187] on div "Исходящий 0" at bounding box center [1179, 181] width 197 height 46
click at [1143, 186] on div "Исходящий 0" at bounding box center [1179, 181] width 197 height 46
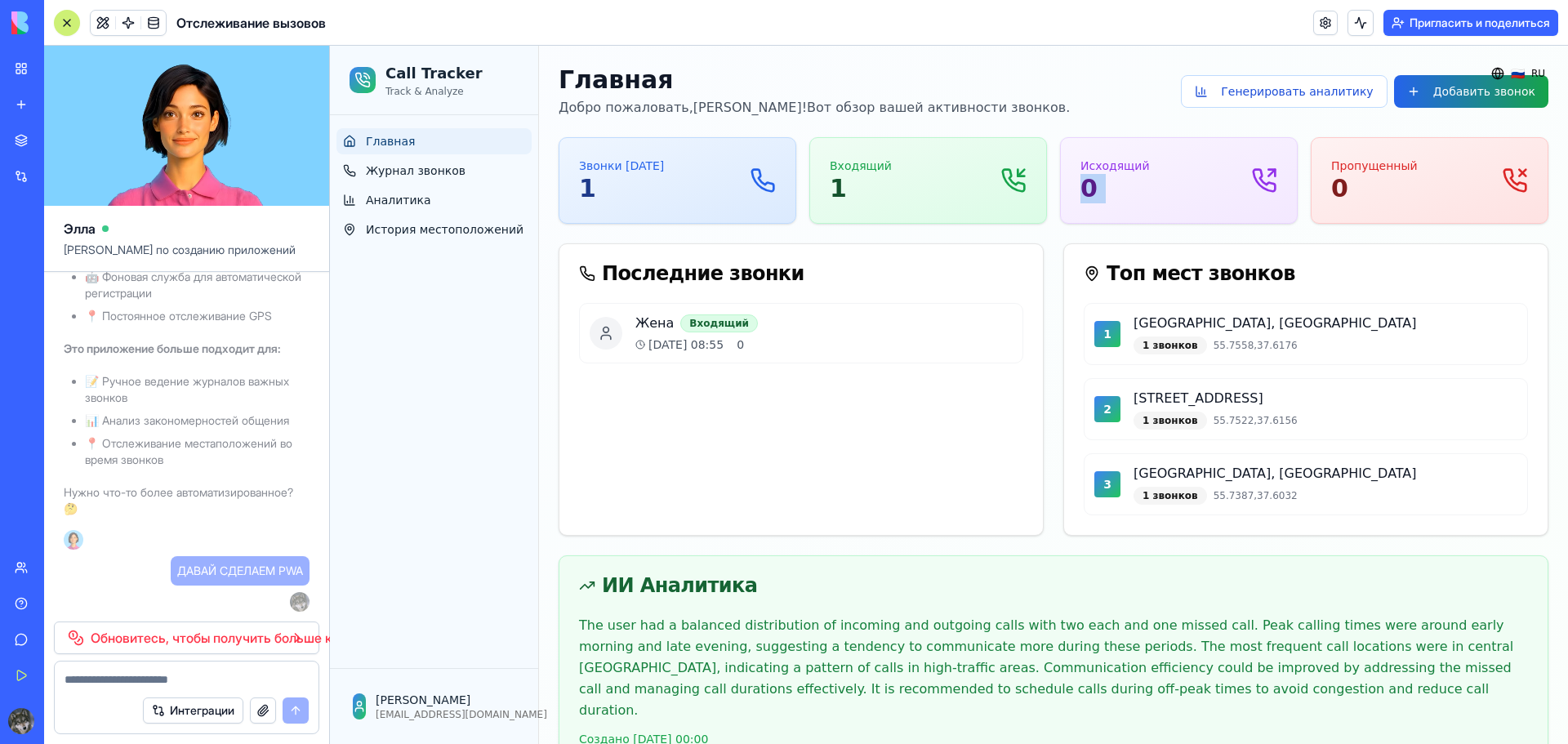
click at [1143, 186] on div "Исходящий 0" at bounding box center [1179, 181] width 197 height 46
click at [1183, 189] on div "Исходящий 0" at bounding box center [1179, 181] width 197 height 46
click at [1463, 98] on button "Добавить звонок" at bounding box center [1470, 91] width 154 height 33
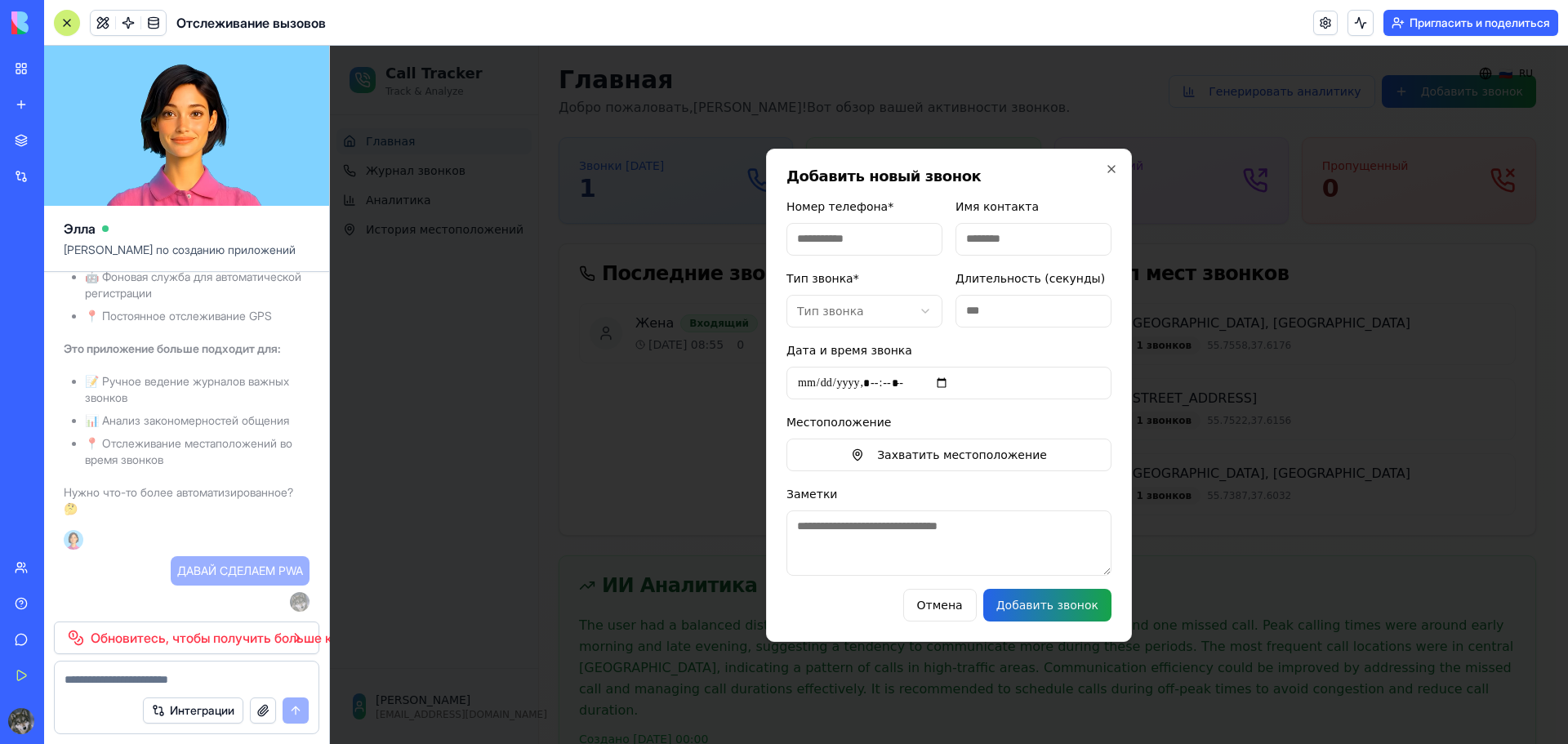
click at [870, 237] on input "Номер телефона *" at bounding box center [864, 238] width 156 height 33
type input "**********"
click at [1020, 237] on input "Имя контакта" at bounding box center [1033, 238] width 156 height 33
type input "**********"
click at [859, 307] on body "Call Tracker Track & Analyze Главная Журнал звонков Аналитика История местополо…" at bounding box center [942, 416] width 1225 height 742
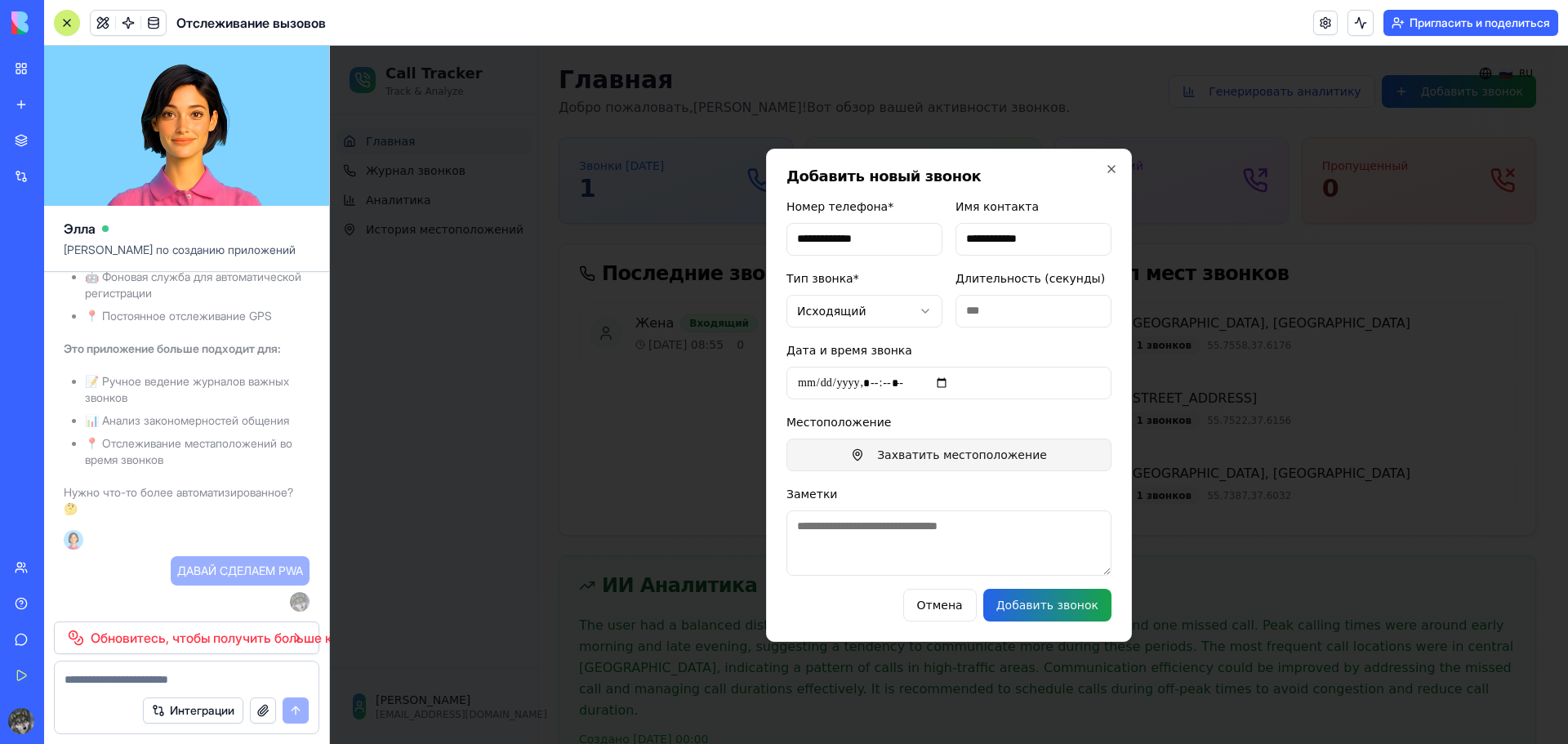
click at [900, 455] on button "Захватить местоположение" at bounding box center [948, 455] width 325 height 33
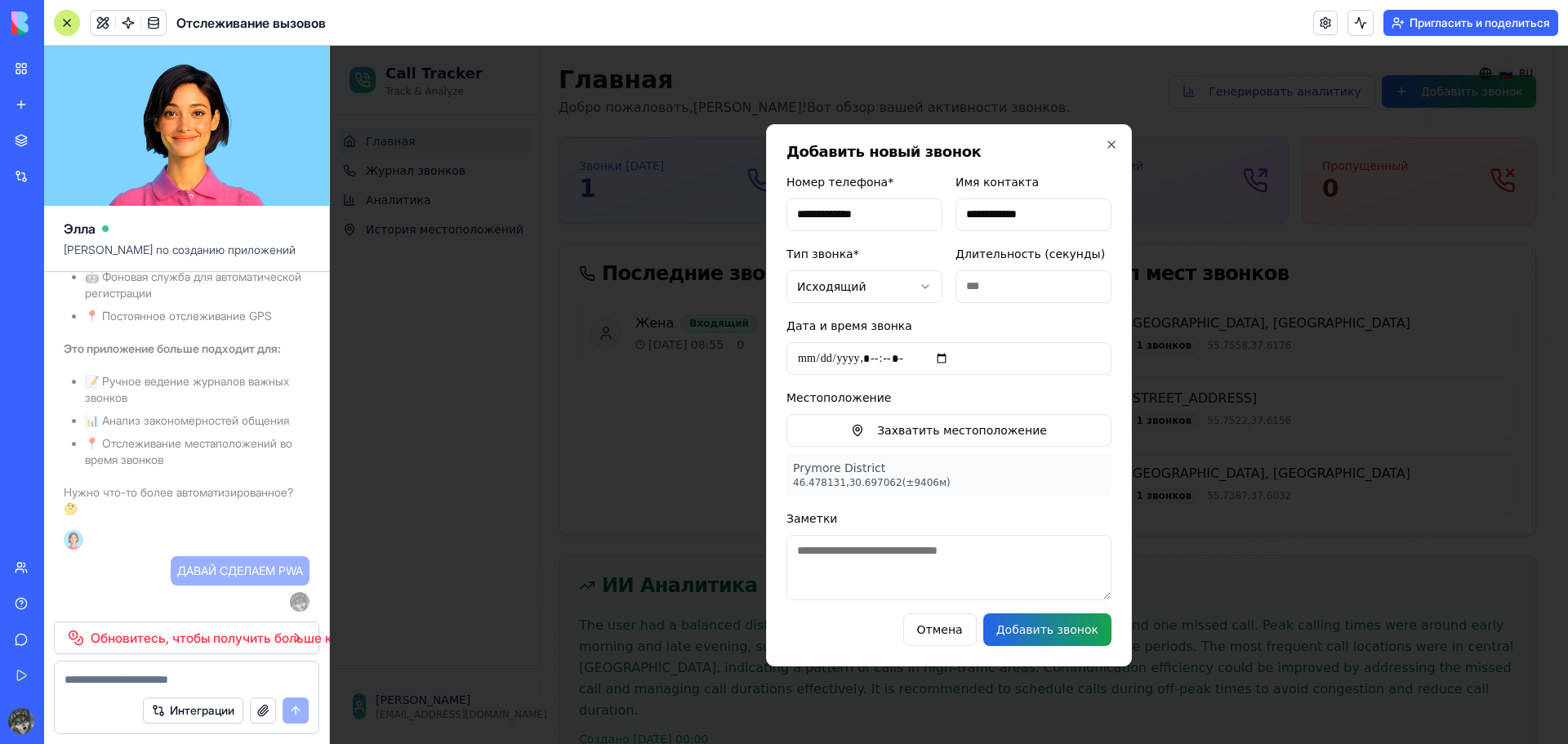
click at [1047, 623] on button "Добавить звонок" at bounding box center [1047, 629] width 128 height 33
type input "**********"
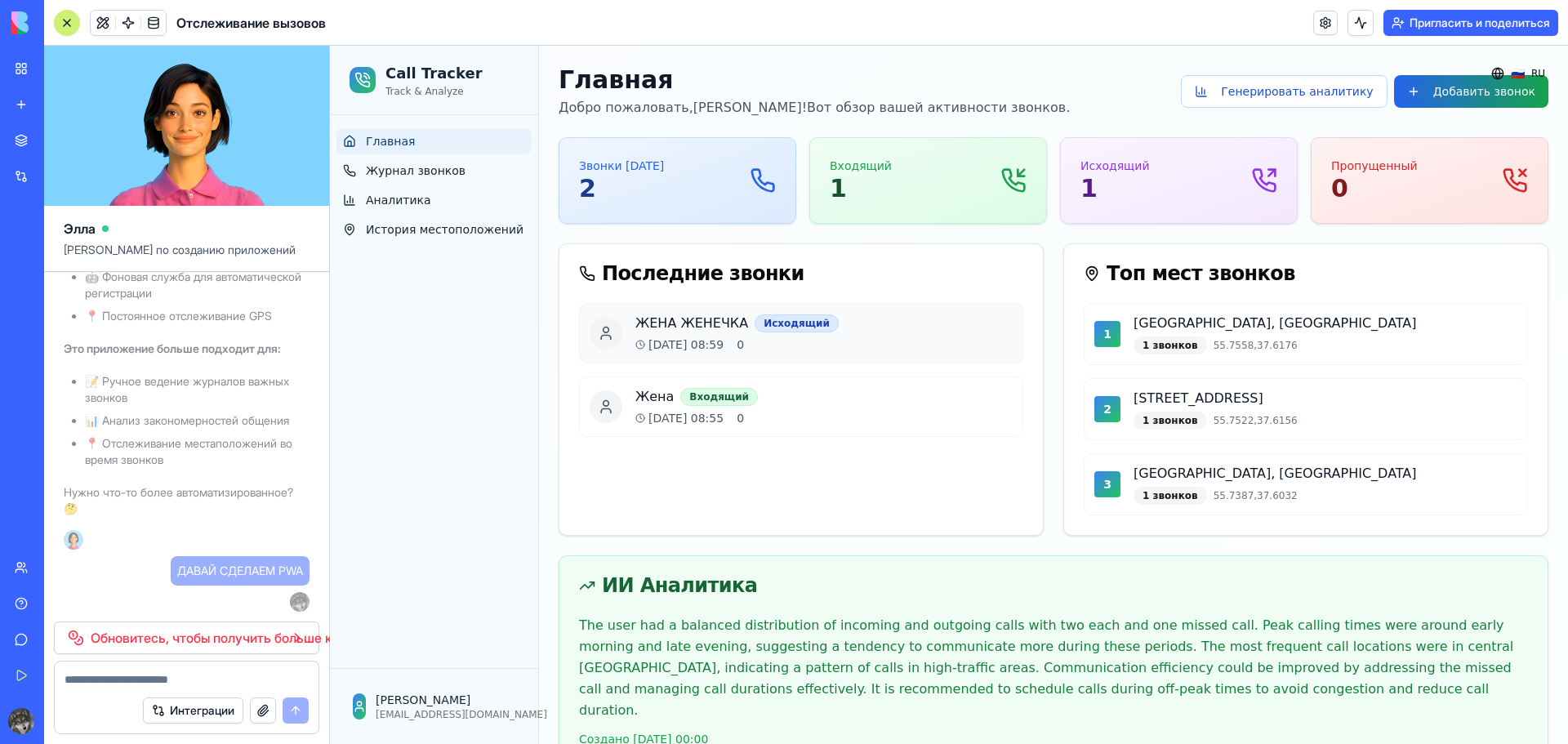
click at [629, 342] on div "ЖЕНА ЖЕНЕЧКА Исходящий 06.10.2025, 08:59 0" at bounding box center [800, 333] width 444 height 61
click at [637, 418] on icon at bounding box center [641, 418] width 10 height 10
click at [699, 453] on div "ЖЕНА ЖЕНЕЧКА Исходящий 06.10.2025, 08:59 0 Жена Входящий 06.10.2025, 08:55 0" at bounding box center [800, 379] width 484 height 154
click at [759, 179] on icon at bounding box center [763, 181] width 26 height 26
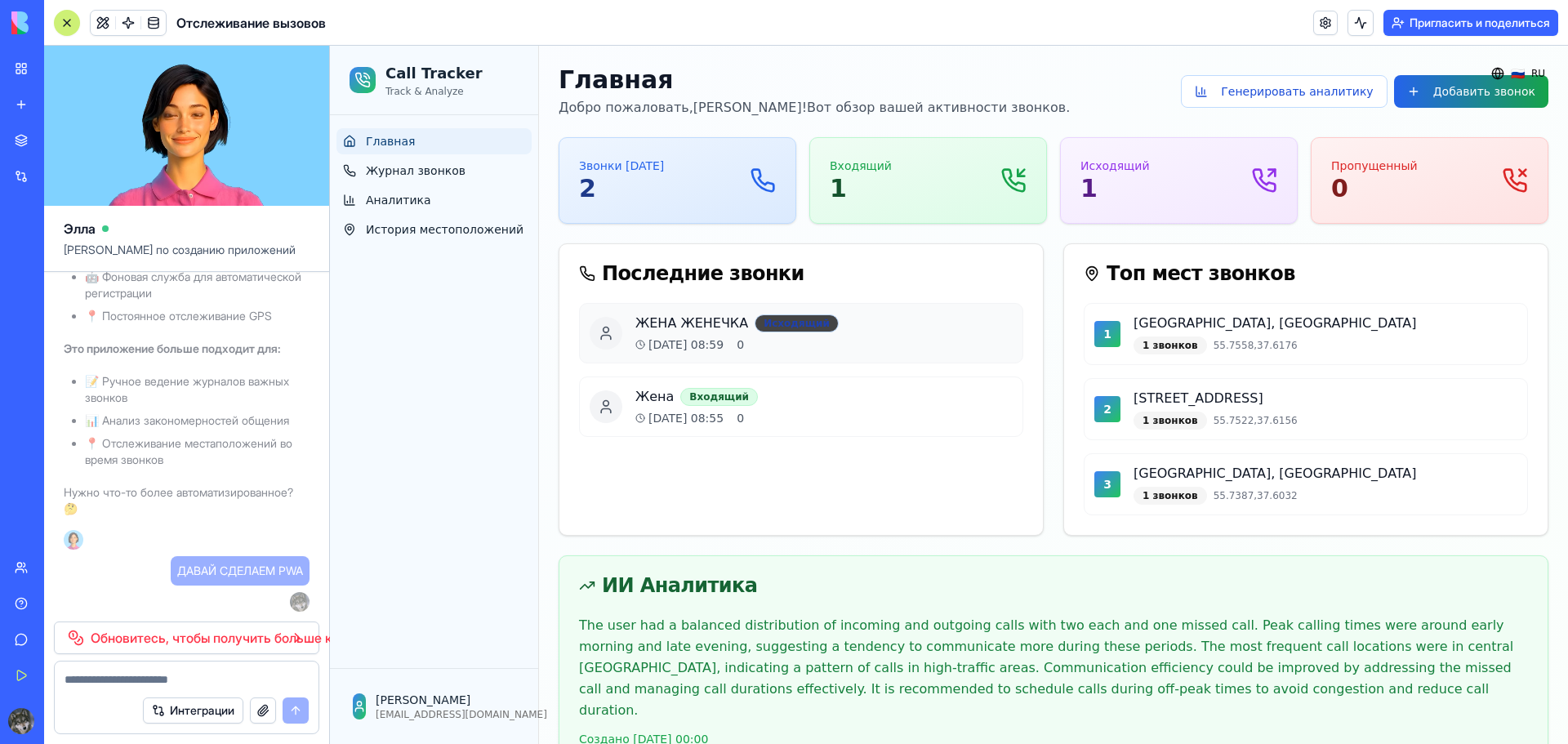
click at [773, 326] on div "Исходящий" at bounding box center [796, 324] width 84 height 18
click at [665, 330] on p "ЖЕНА ЖЕНЕЧКА" at bounding box center [691, 324] width 112 height 20
click at [666, 330] on p "ЖЕНА ЖЕНЕЧКА" at bounding box center [691, 324] width 112 height 20
click at [645, 328] on p "ЖЕНА ЖЕНЕЧКА" at bounding box center [691, 324] width 112 height 20
click at [419, 168] on span "Журнал звонков" at bounding box center [415, 171] width 99 height 16
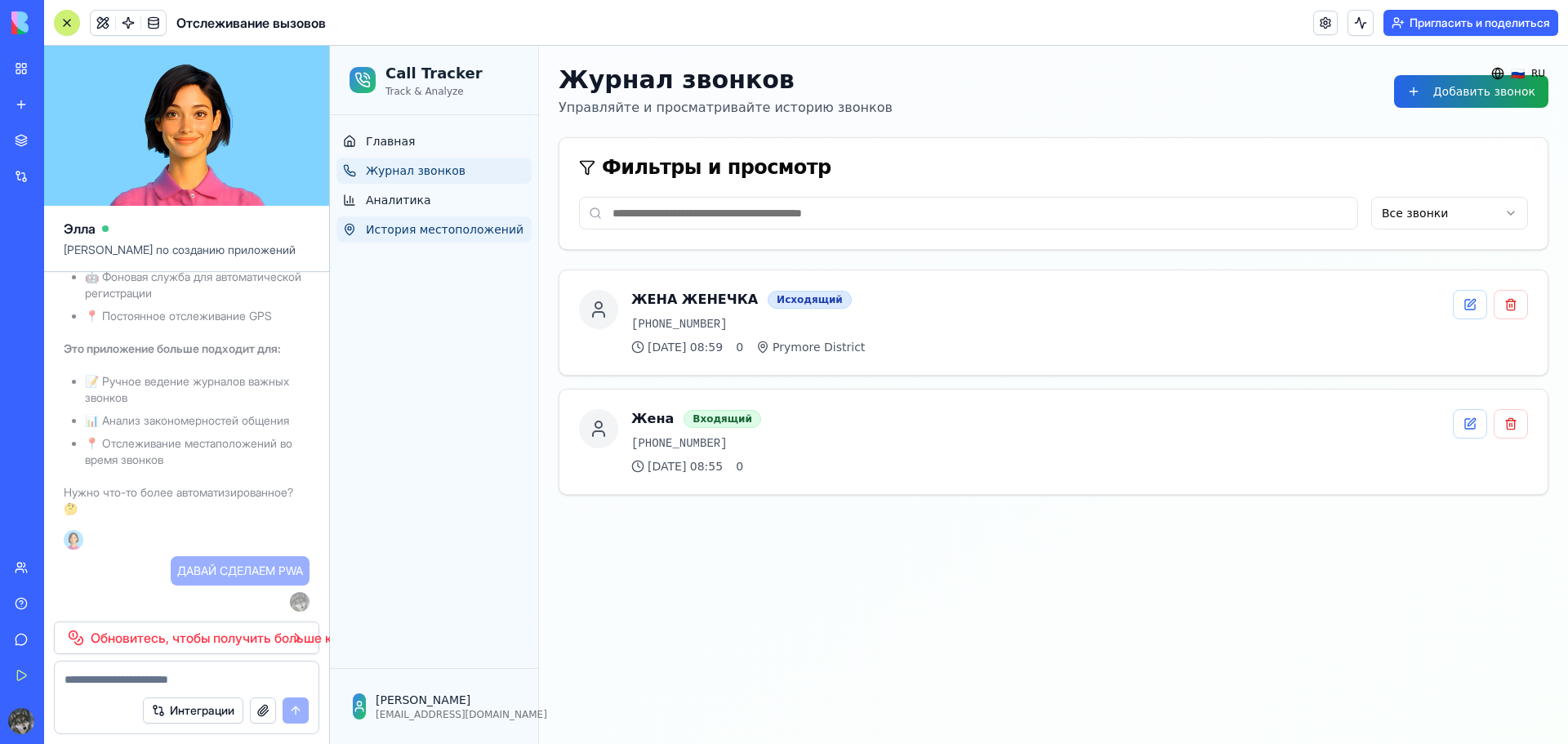
click at [424, 228] on span "История местоположений" at bounding box center [444, 229] width 158 height 16
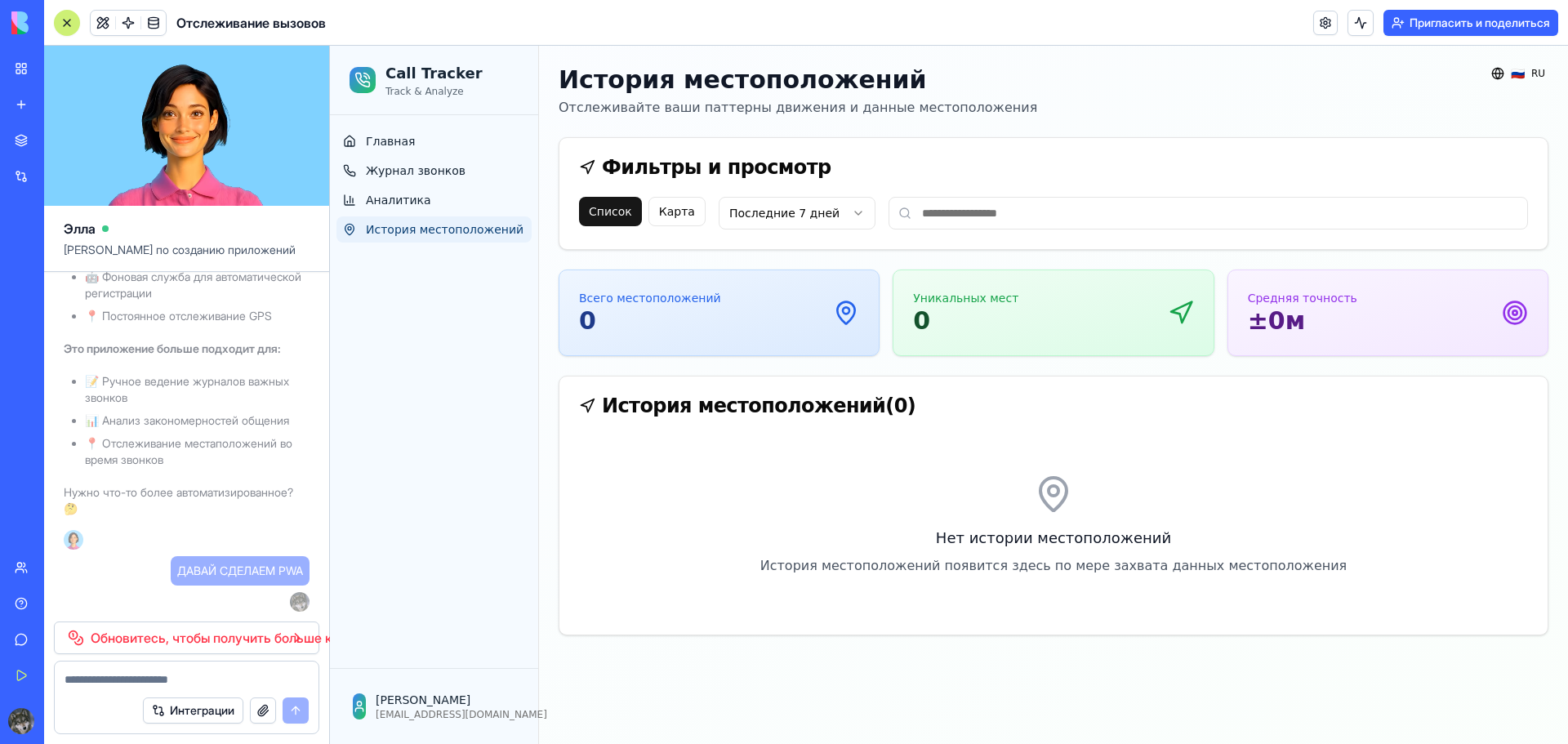
click at [768, 217] on html "Call Tracker Track & Analyze Главная Журнал звонков Аналитика История местополо…" at bounding box center [948, 394] width 1237 height 698
click at [685, 216] on button "Карта" at bounding box center [677, 212] width 58 height 30
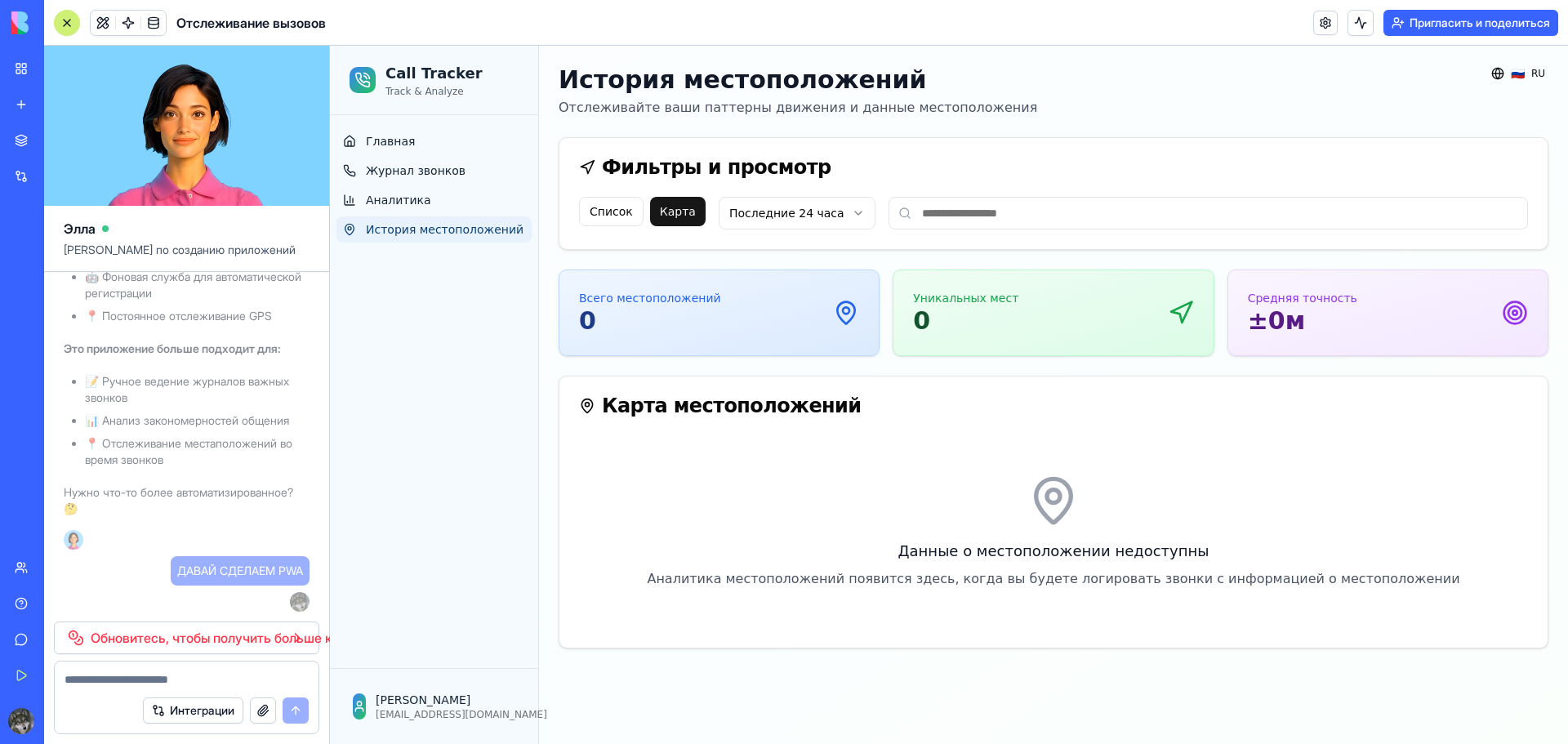
click at [1058, 509] on icon at bounding box center [1053, 501] width 53 height 53
drag, startPoint x: 910, startPoint y: 472, endPoint x: 838, endPoint y: 466, distance: 72.2
click at [838, 466] on div "Данные о местоположении недоступны Аналитика местоположений появится здесь, ког…" at bounding box center [1053, 531] width 948 height 193
click at [948, 219] on input at bounding box center [1209, 213] width 640 height 33
type input "**********"
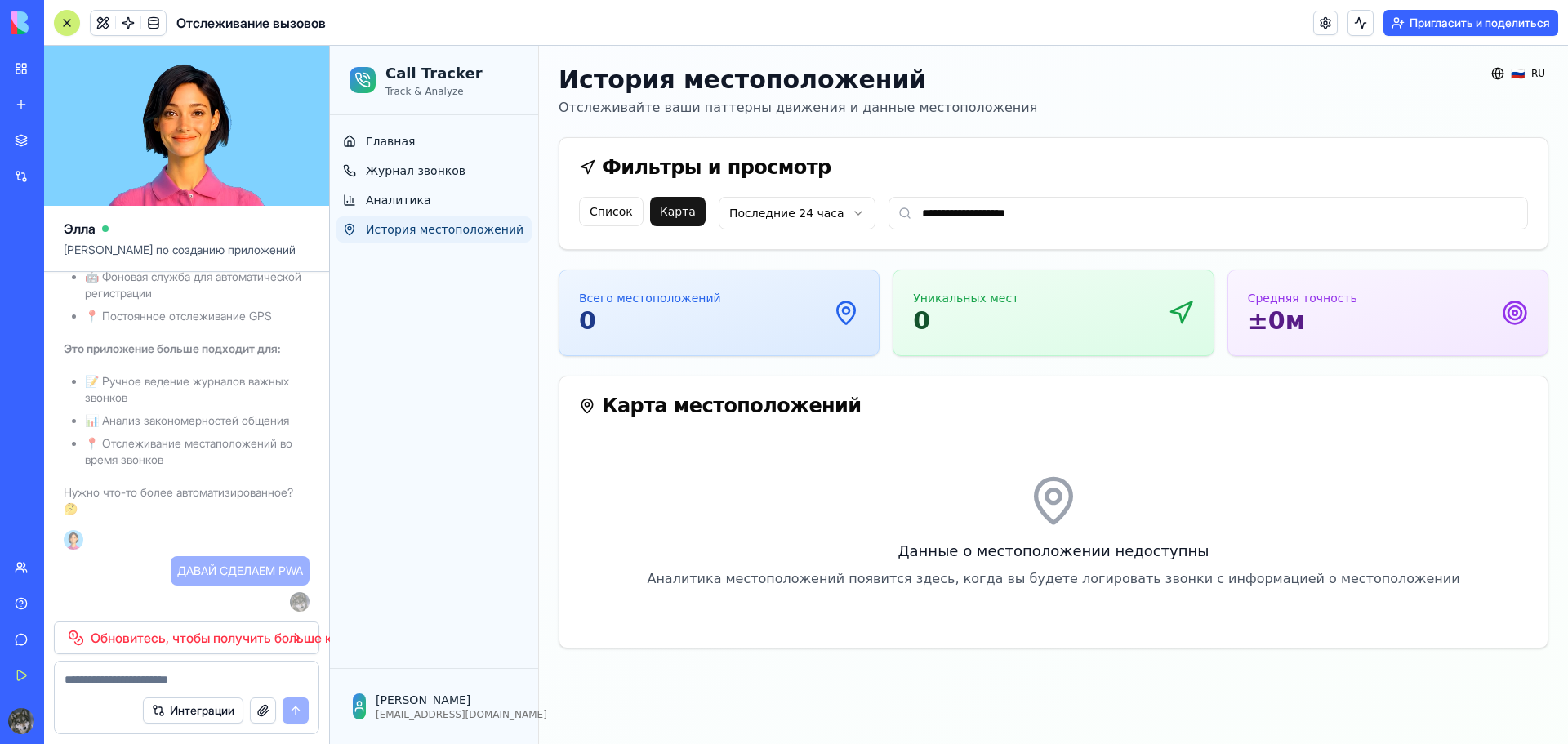
click at [737, 322] on div "Всего местоположений 0" at bounding box center [719, 313] width 280 height 46
click at [613, 210] on button "Список" at bounding box center [611, 212] width 65 height 30
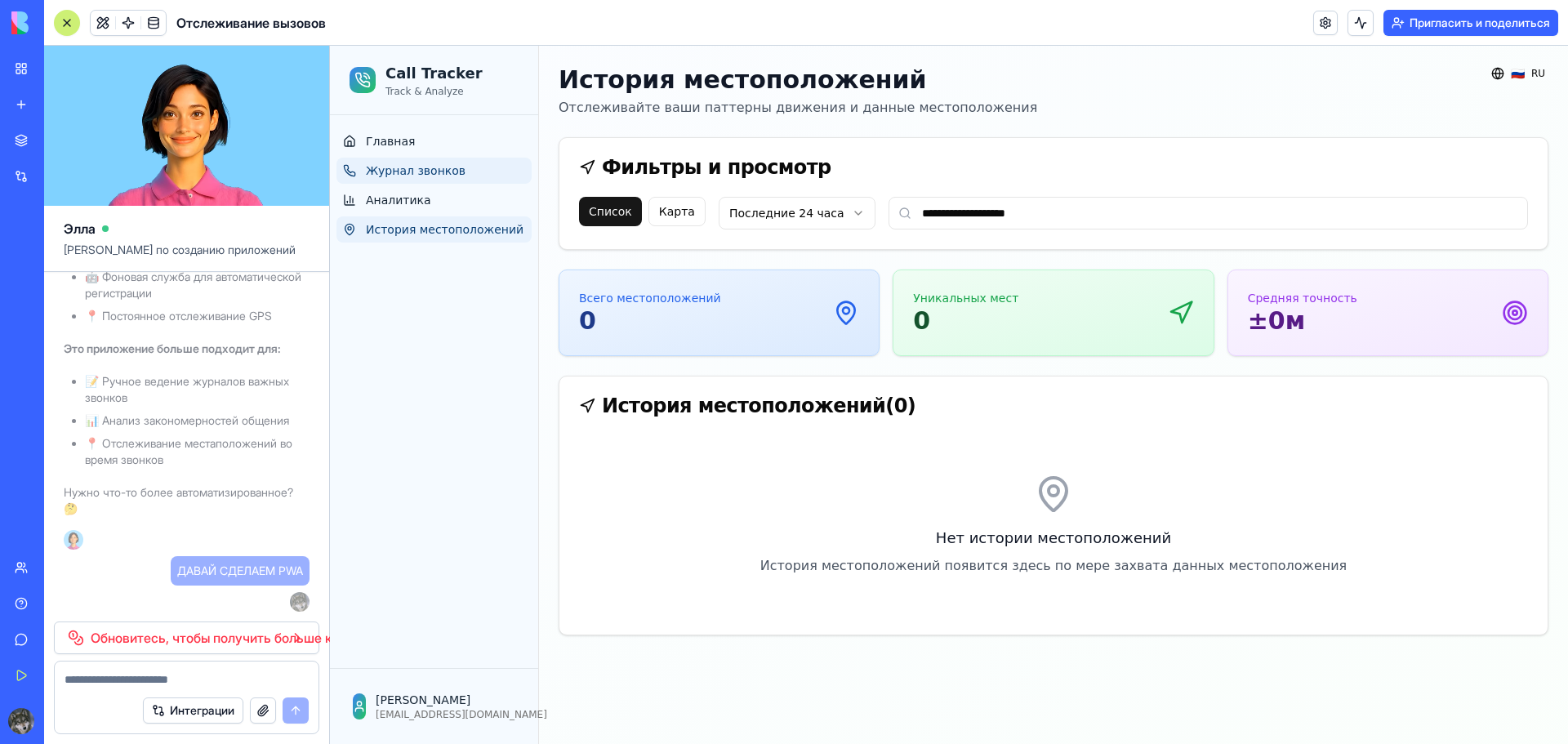
click at [420, 169] on span "Журнал звонков" at bounding box center [415, 171] width 99 height 16
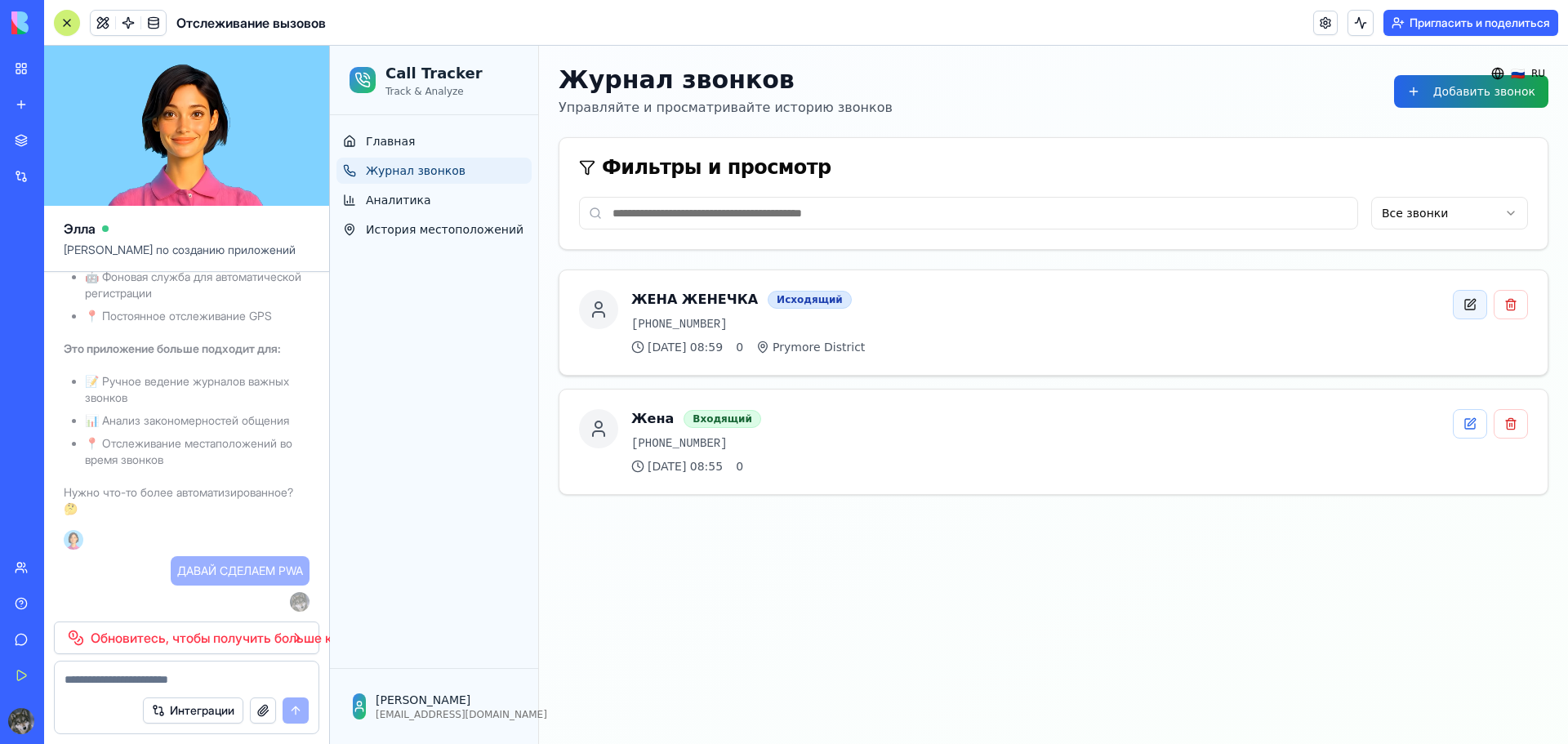
click at [1468, 310] on button at bounding box center [1470, 305] width 35 height 30
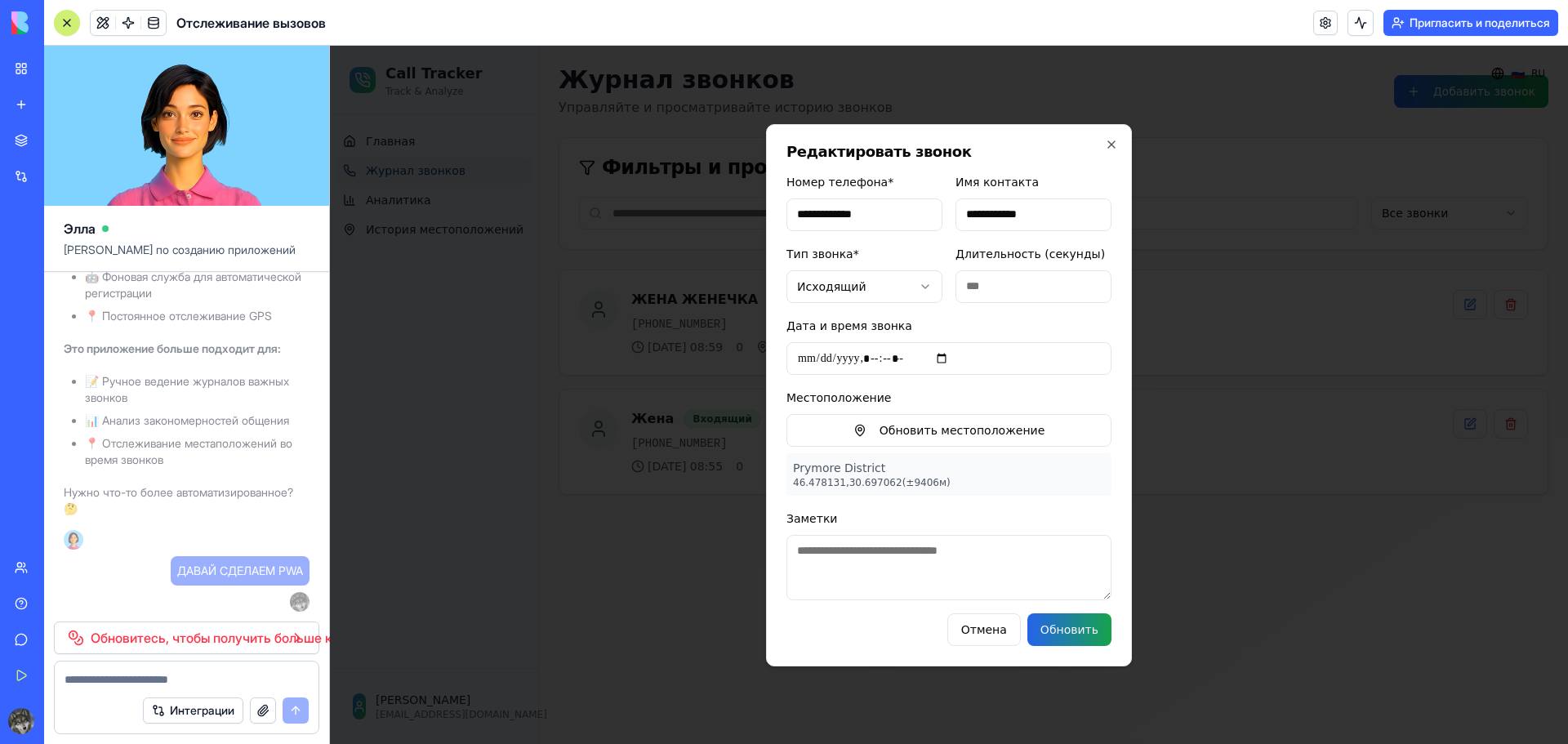
drag, startPoint x: 789, startPoint y: 465, endPoint x: 946, endPoint y: 491, distance: 159.1
click at [946, 490] on div "Prymore District 46.478131 , 30.697062 (±9406м)" at bounding box center [948, 474] width 325 height 43
click at [1065, 627] on button "Обновить" at bounding box center [1069, 629] width 84 height 33
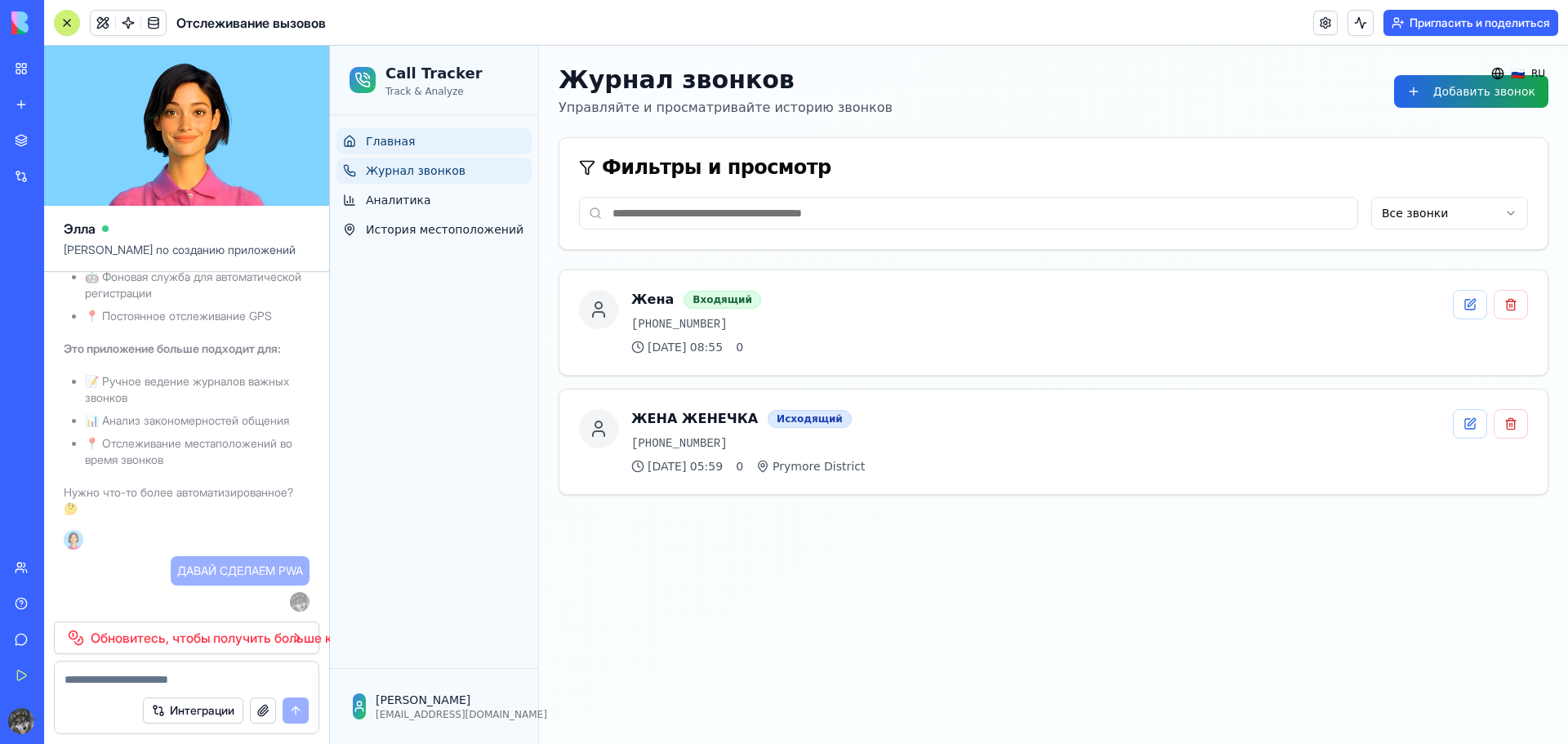
click at [397, 140] on span "Главная" at bounding box center [389, 141] width 49 height 16
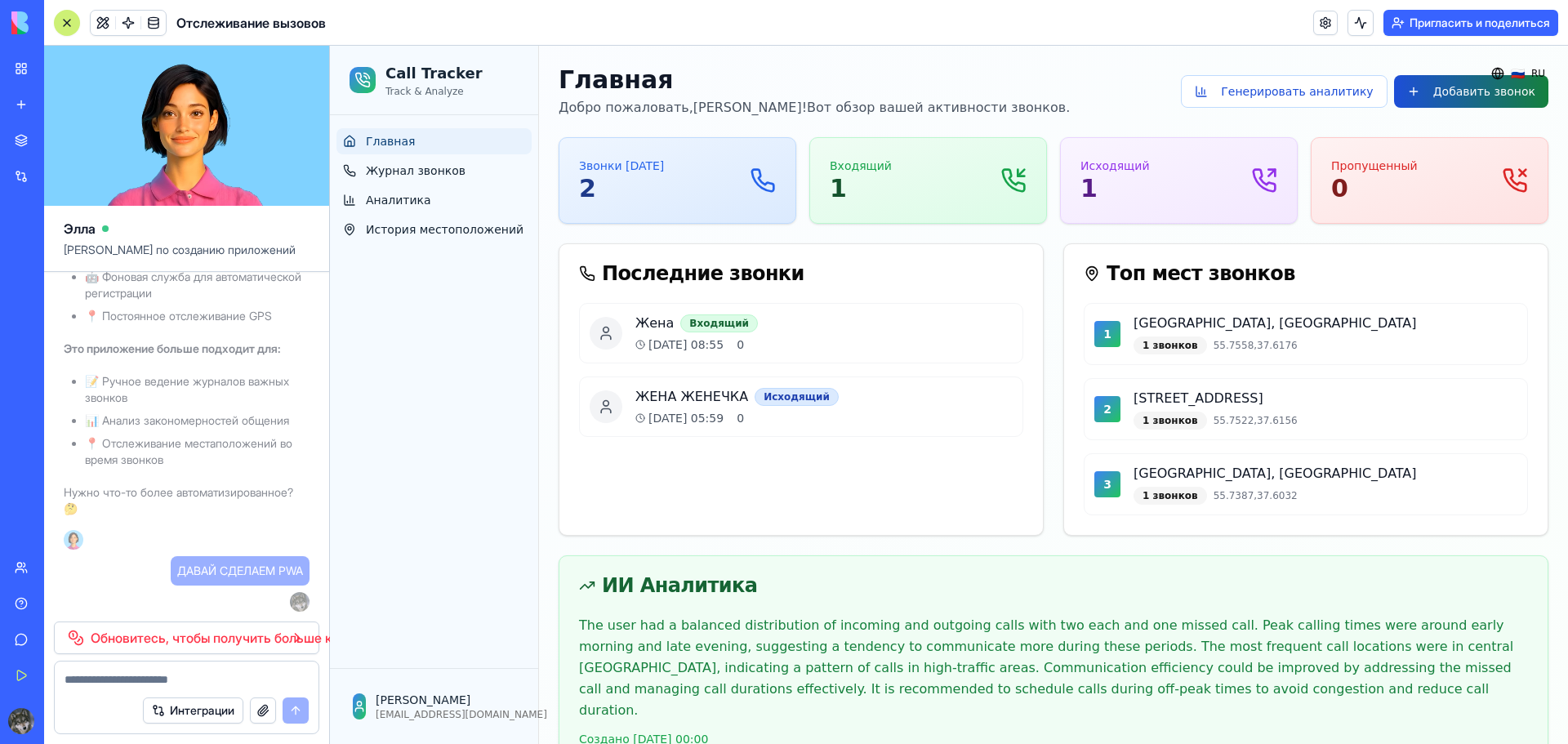
click at [1459, 94] on button "Добавить звонок" at bounding box center [1470, 91] width 154 height 33
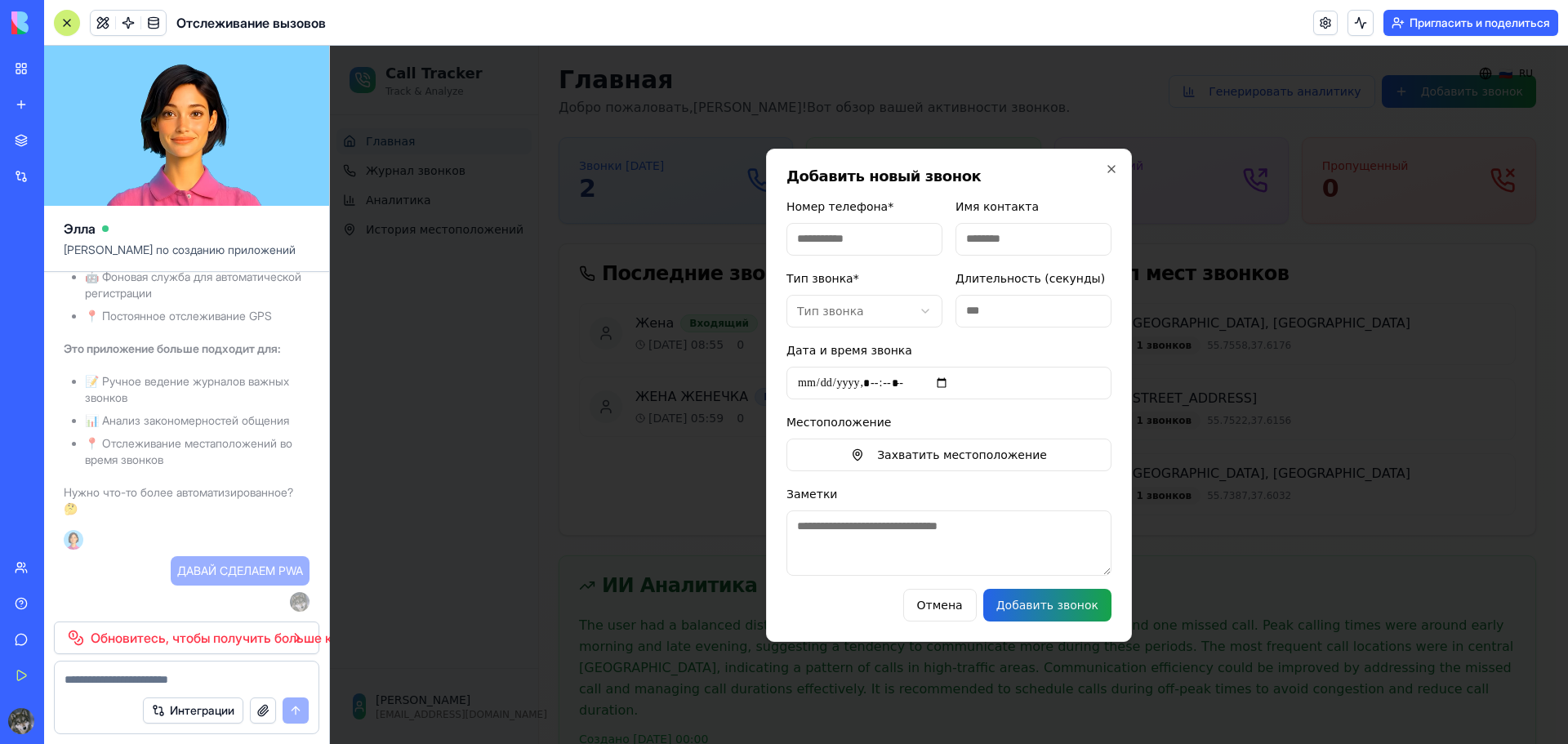
type input "*"
type input "**********"
click at [1031, 239] on input "Имя контакта" at bounding box center [1033, 238] width 156 height 33
type input "**********"
click at [927, 311] on body "Call Tracker Track & Analyze Главная Журнал звонков Аналитика История местополо…" at bounding box center [942, 416] width 1225 height 742
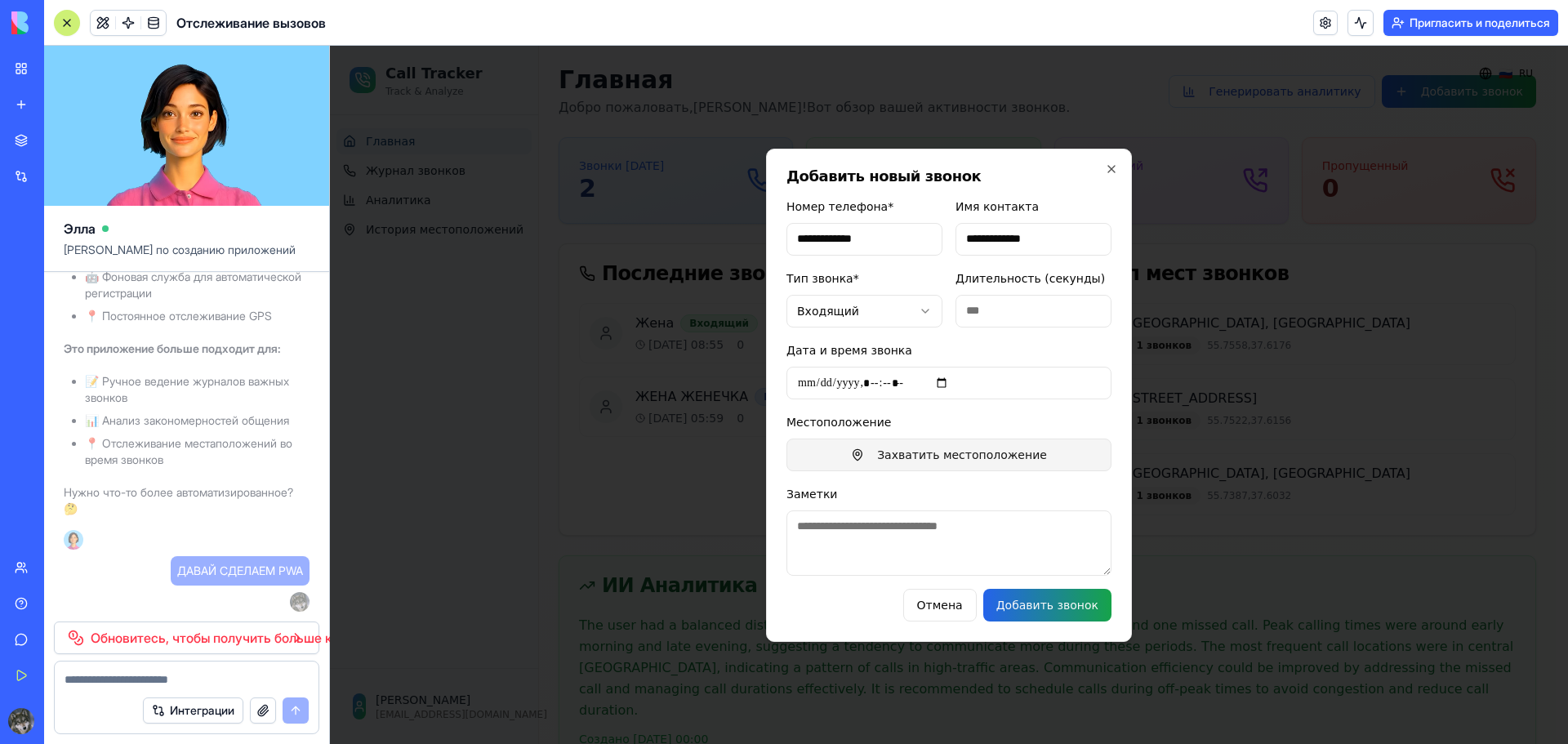
click at [893, 458] on button "Захватить местоположение" at bounding box center [948, 455] width 325 height 33
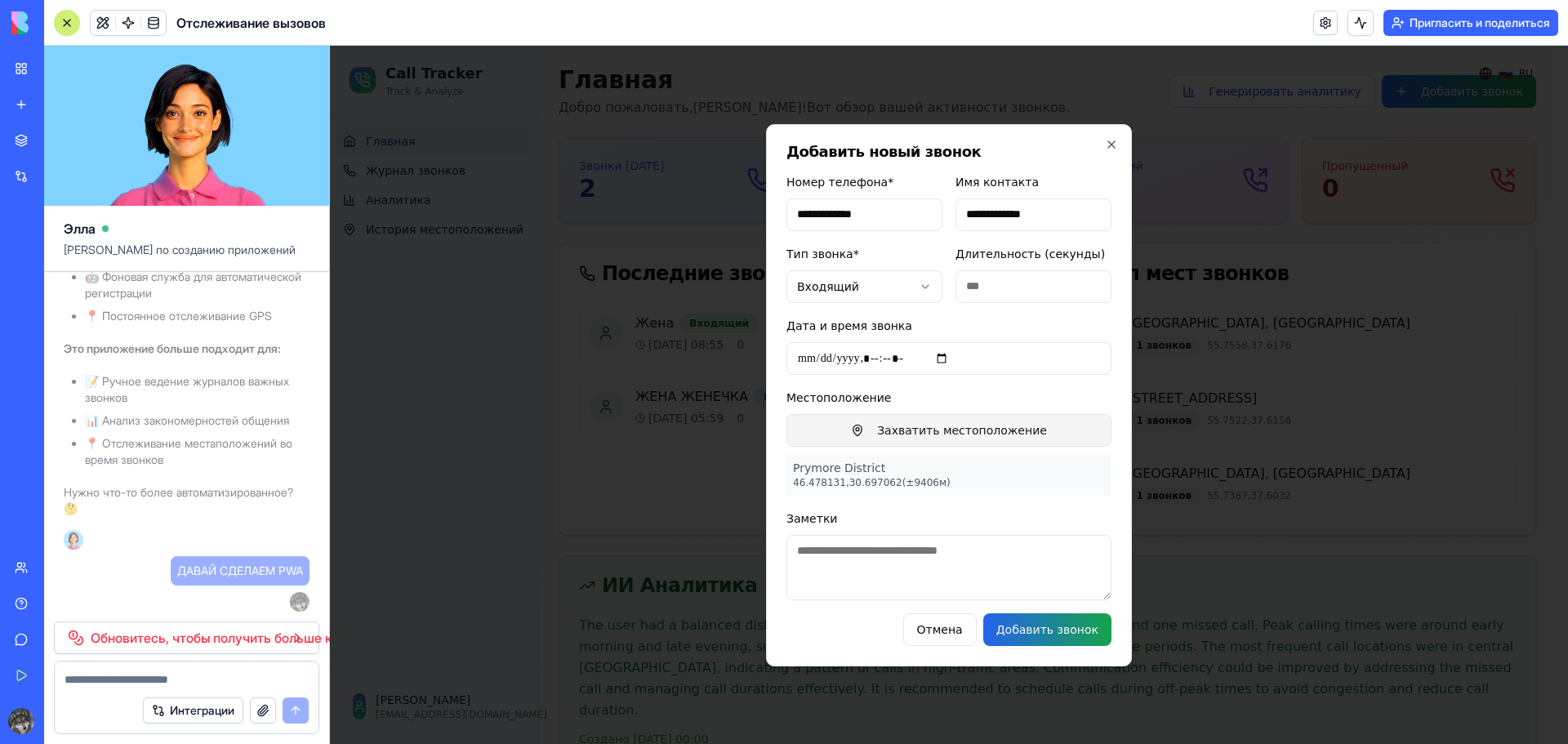
click at [994, 430] on button "Захватить местоположение" at bounding box center [948, 430] width 325 height 33
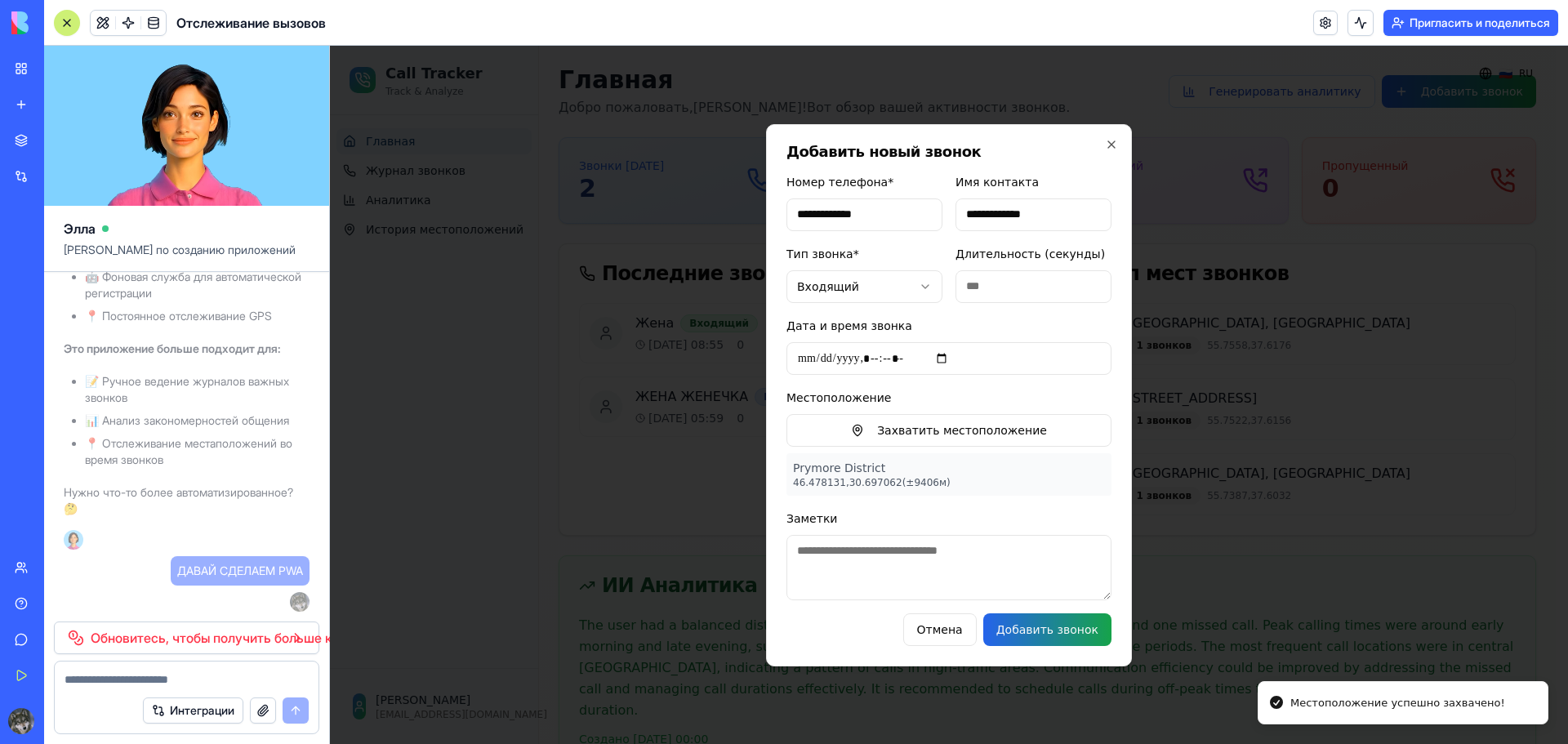
click at [1045, 627] on button "Добавить звонок" at bounding box center [1047, 629] width 128 height 33
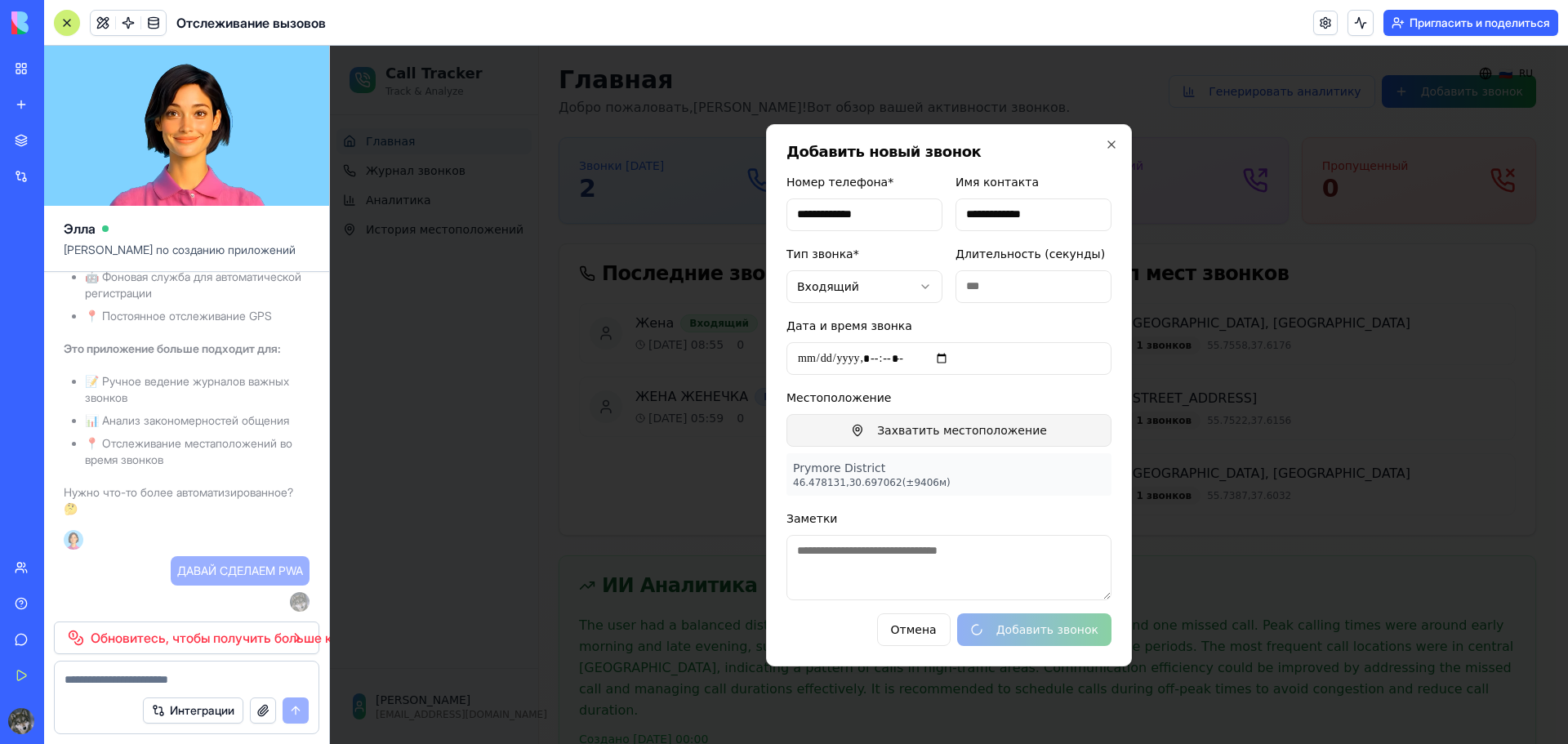
type input "**********"
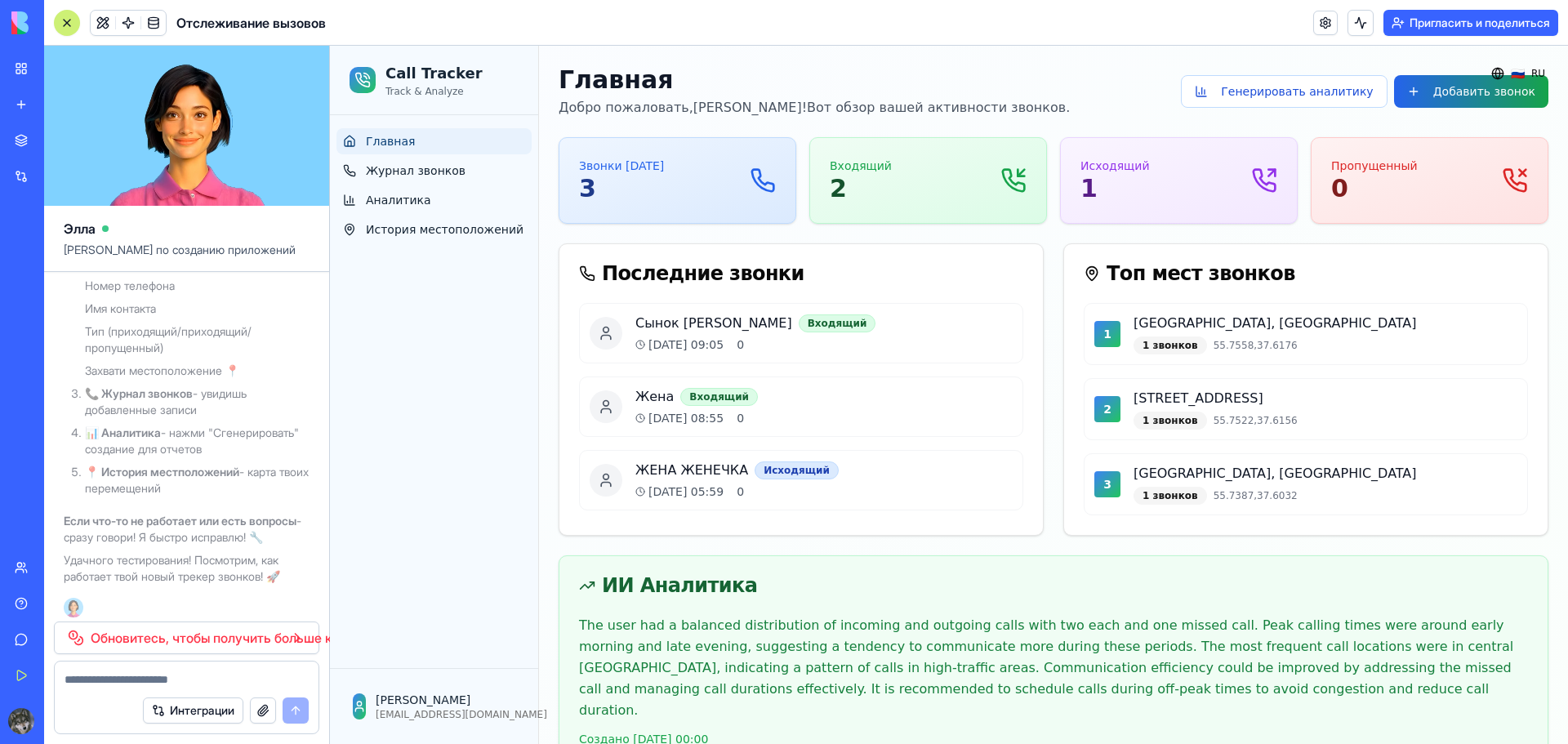
scroll to position [7661, 0]
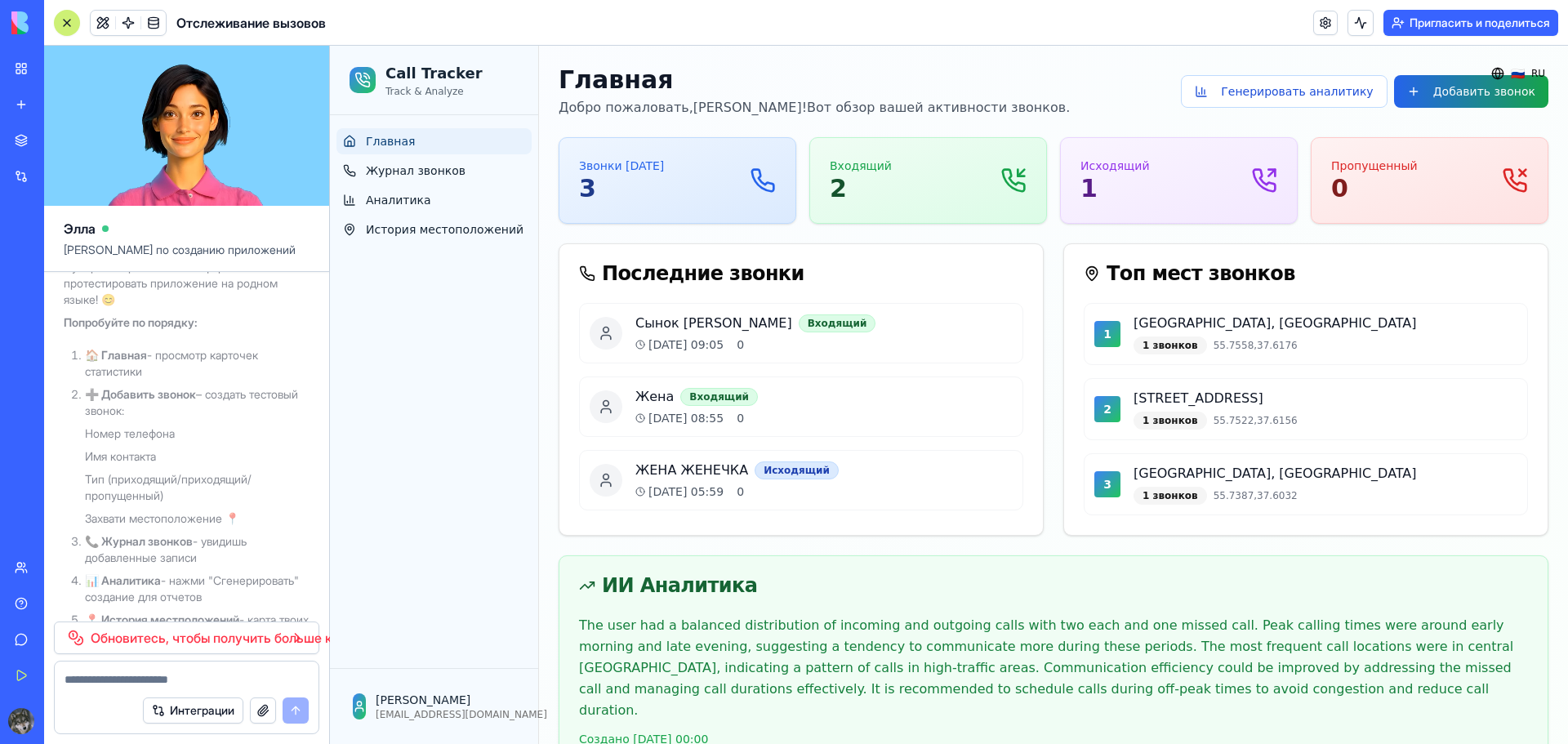
click at [155, 306] on font "Супер! Теперь можно комфортно протестировать приложение на родном языке! 😊" at bounding box center [170, 282] width 214 height 47
click at [140, 644] on font "Обновитесь, чтобы получить больше кредитов" at bounding box center [236, 638] width 292 height 16
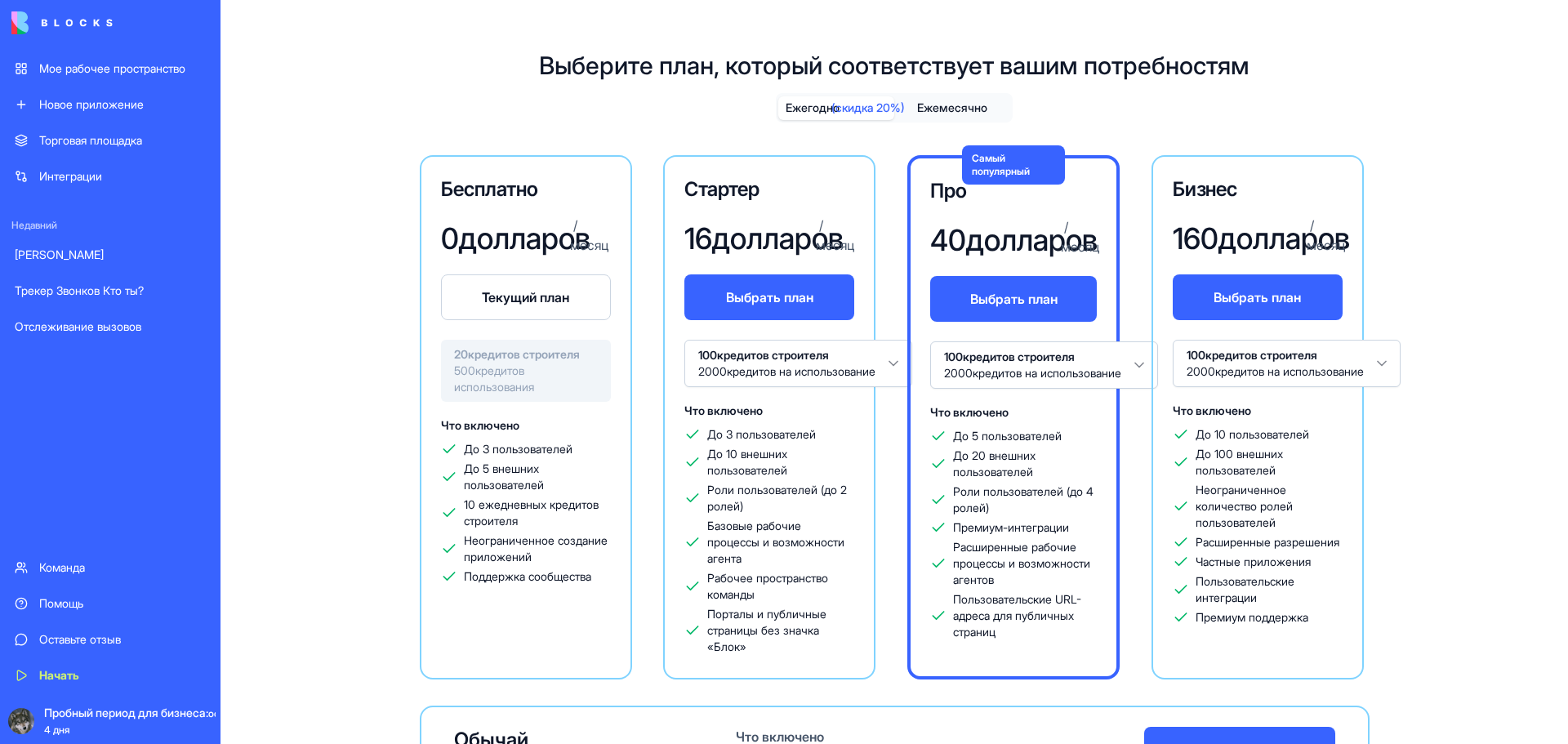
click at [497, 306] on font "Текущий план" at bounding box center [525, 297] width 87 height 16
click at [95, 325] on font "Отслеживание вызовов" at bounding box center [77, 326] width 126 height 14
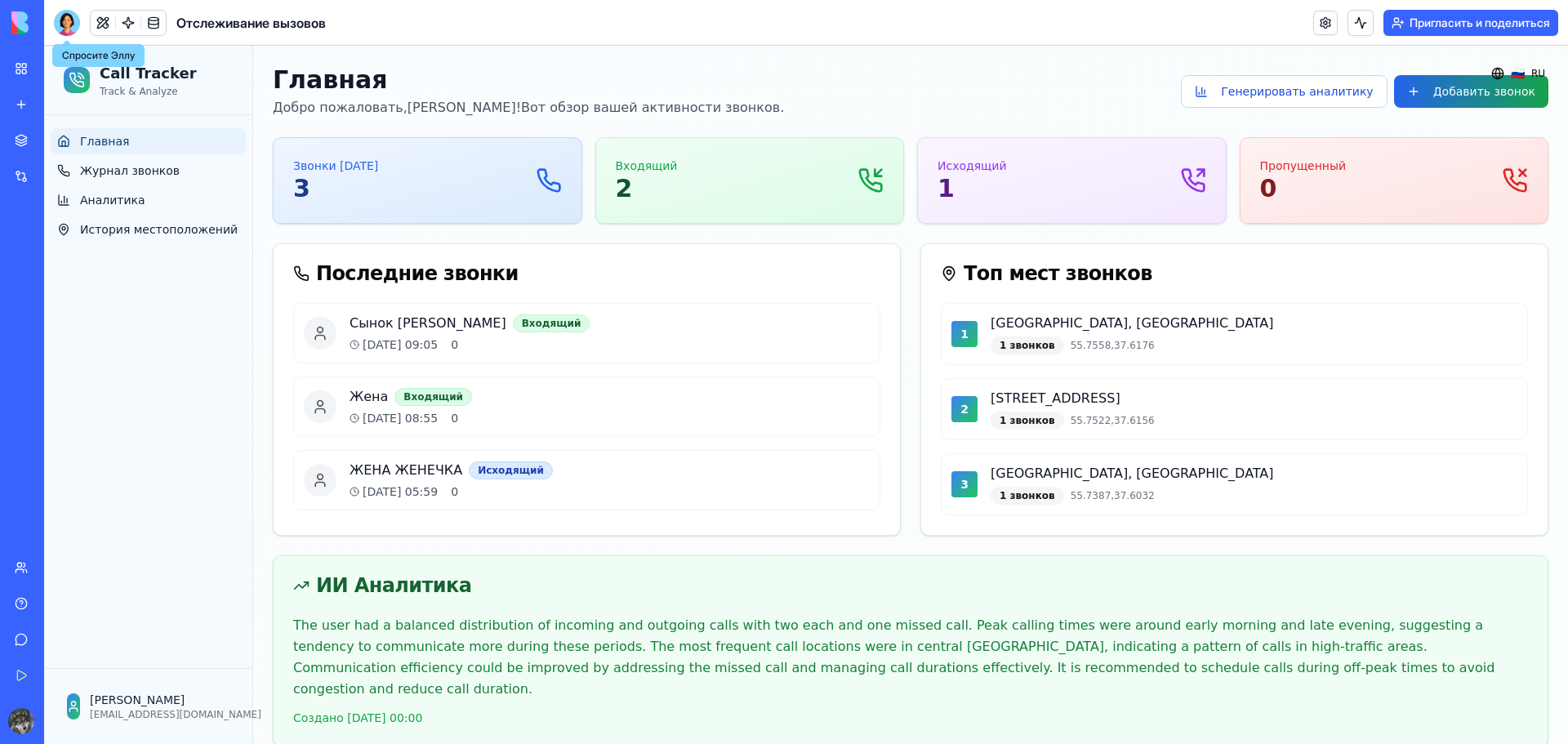
click at [69, 23] on div at bounding box center [67, 23] width 26 height 26
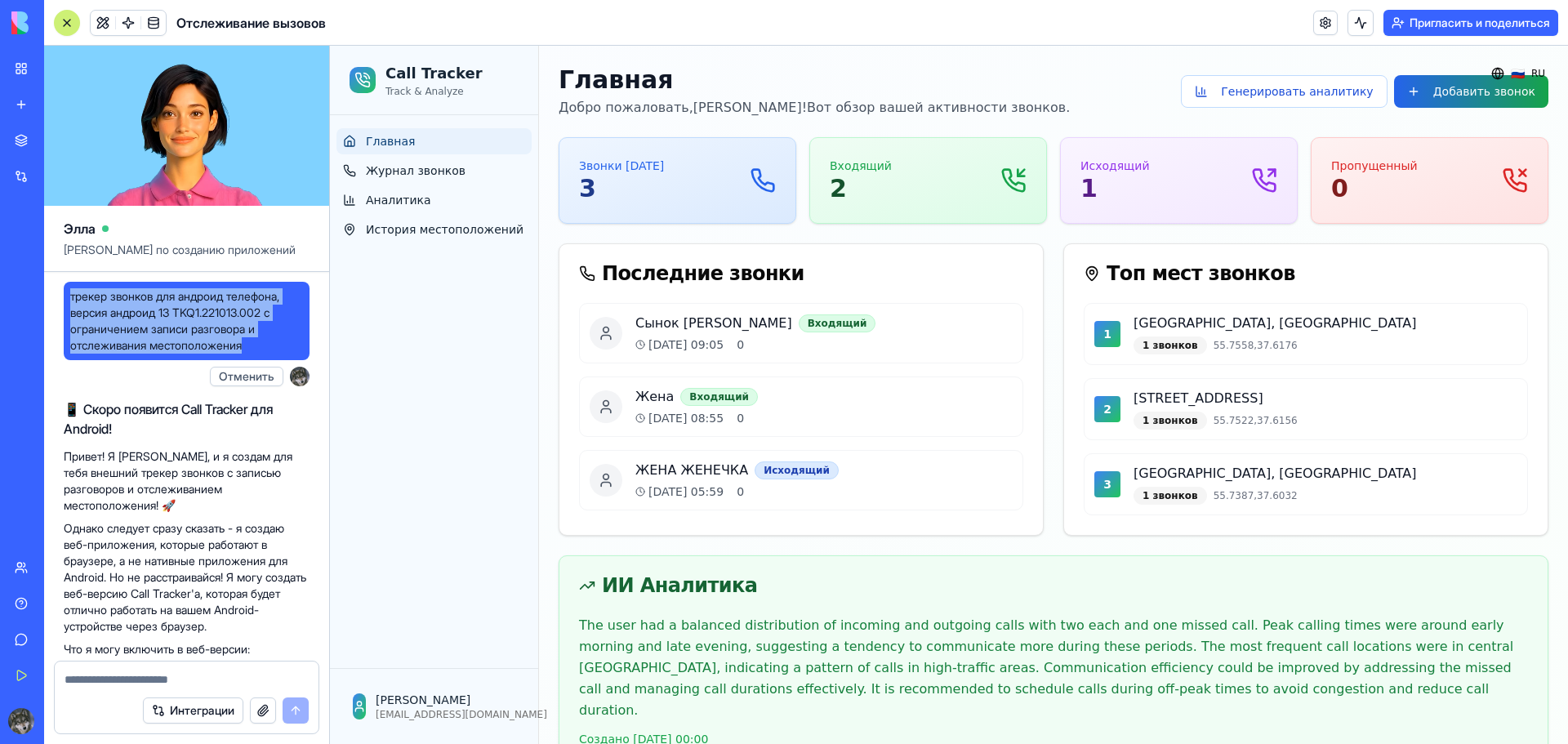
drag, startPoint x: 71, startPoint y: 298, endPoint x: 256, endPoint y: 343, distance: 190.4
click at [256, 343] on span "трекер звонков для андроид телефона, версия андроид 13 TKQ1.221013.002 с ограни…" at bounding box center [187, 321] width 232 height 66
copy font "трекер звонков для андроид телефона, версия андроид 13 TKQ1.221013.002 с ограни…"
click at [18, 16] on img at bounding box center [63, 23] width 101 height 23
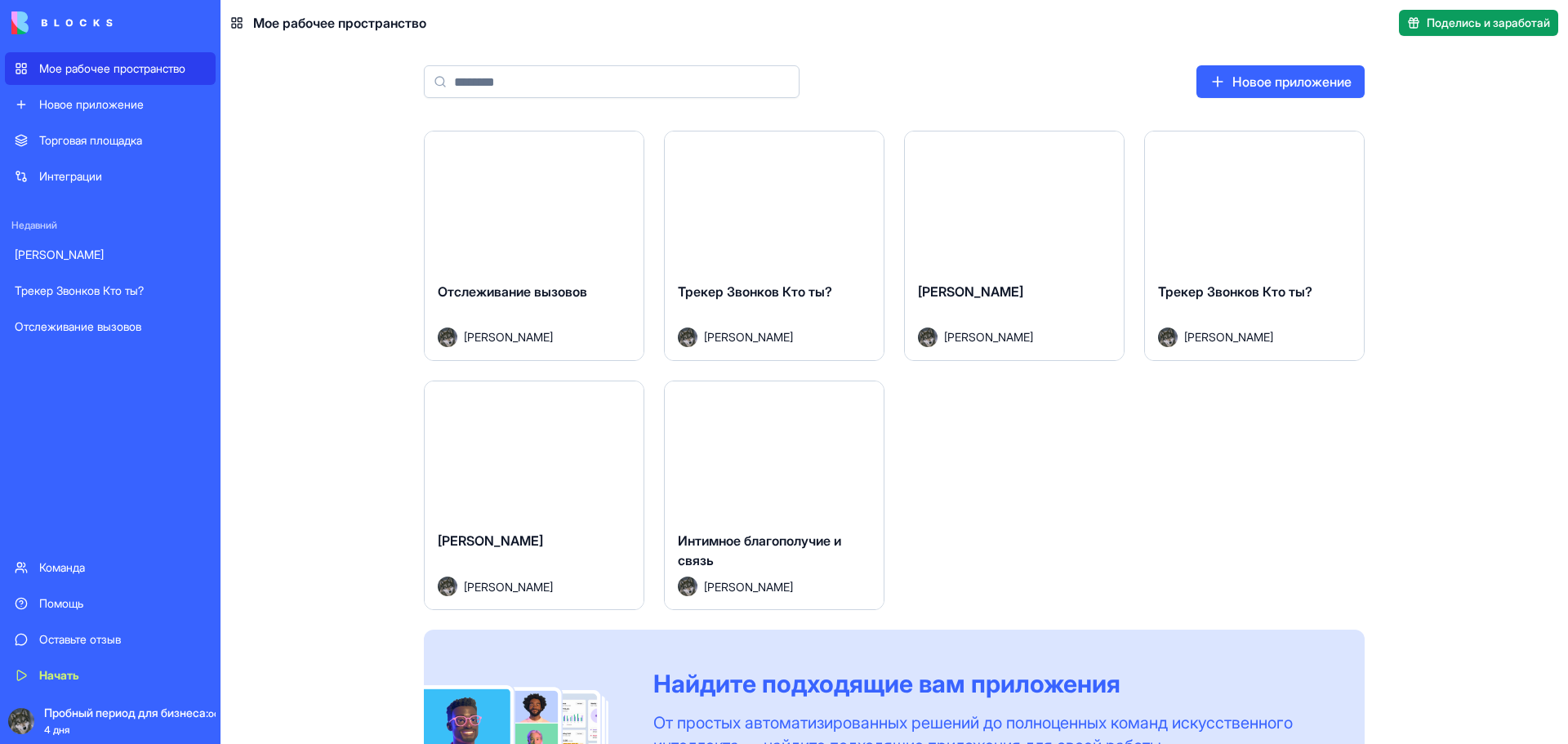
click at [1244, 80] on font "Новое приложение" at bounding box center [1292, 81] width 119 height 16
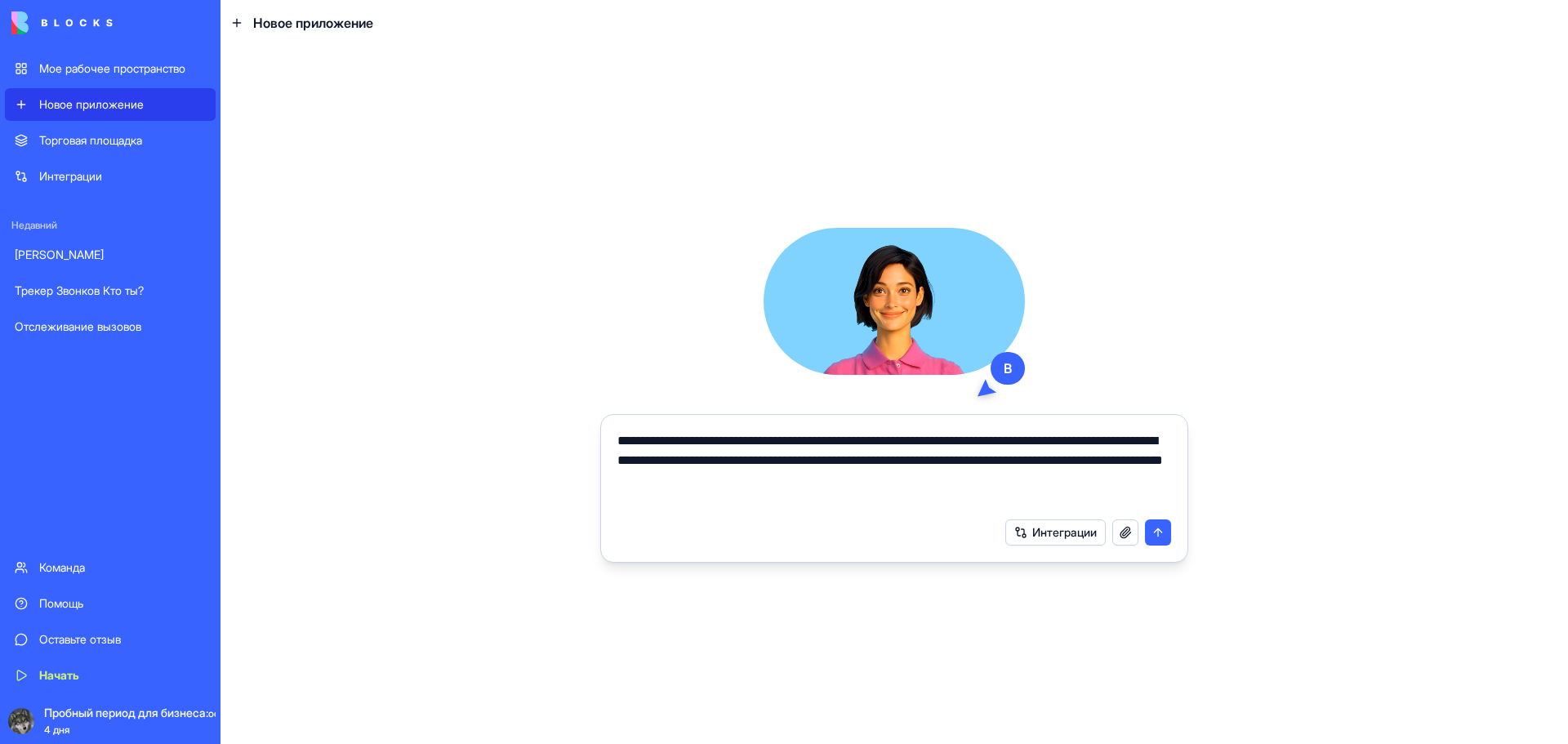
type textarea "**********"
click at [1160, 534] on button "submit" at bounding box center [1158, 532] width 26 height 26
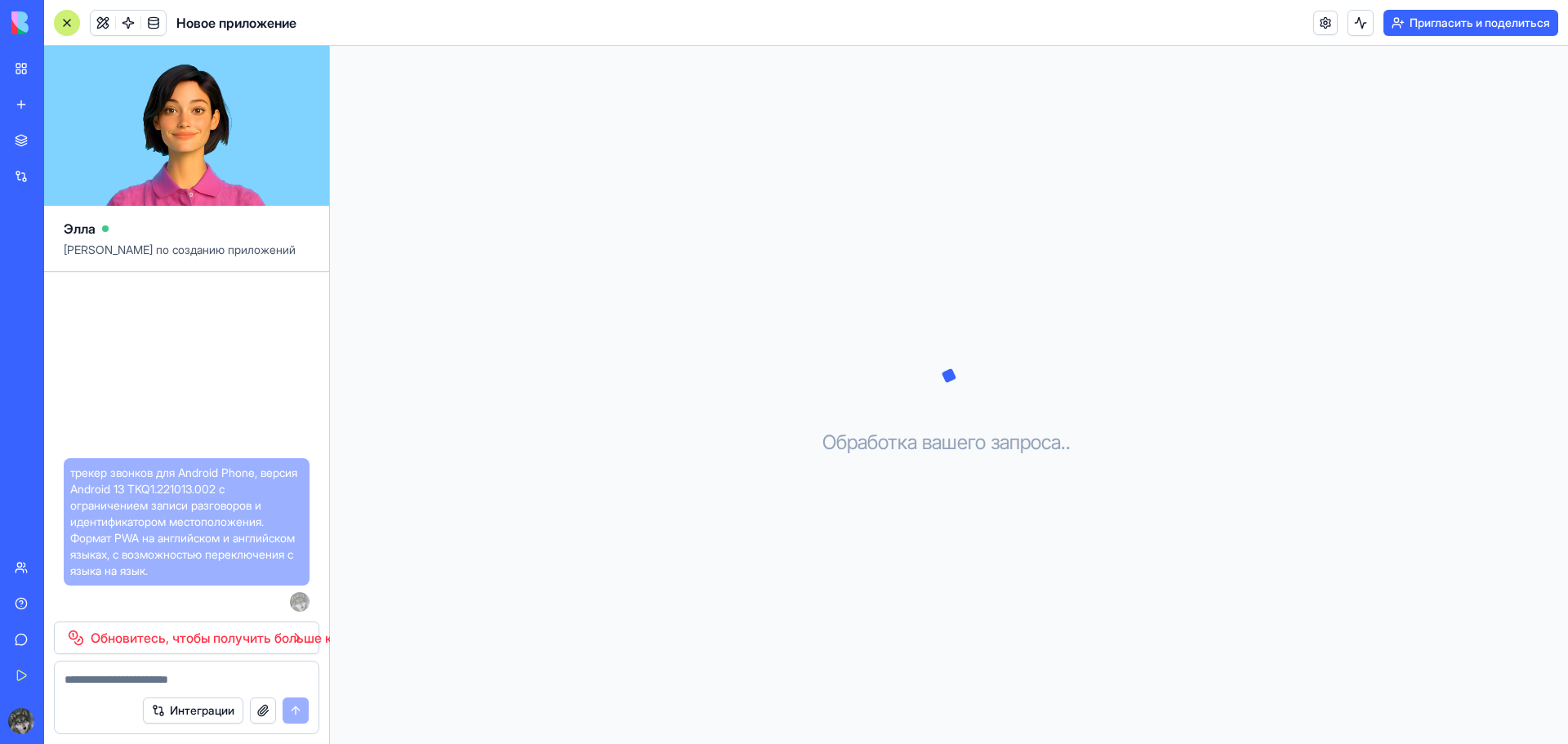
click at [201, 648] on link "Обновитесь, чтобы получить больше кредитов" at bounding box center [186, 638] width 265 height 33
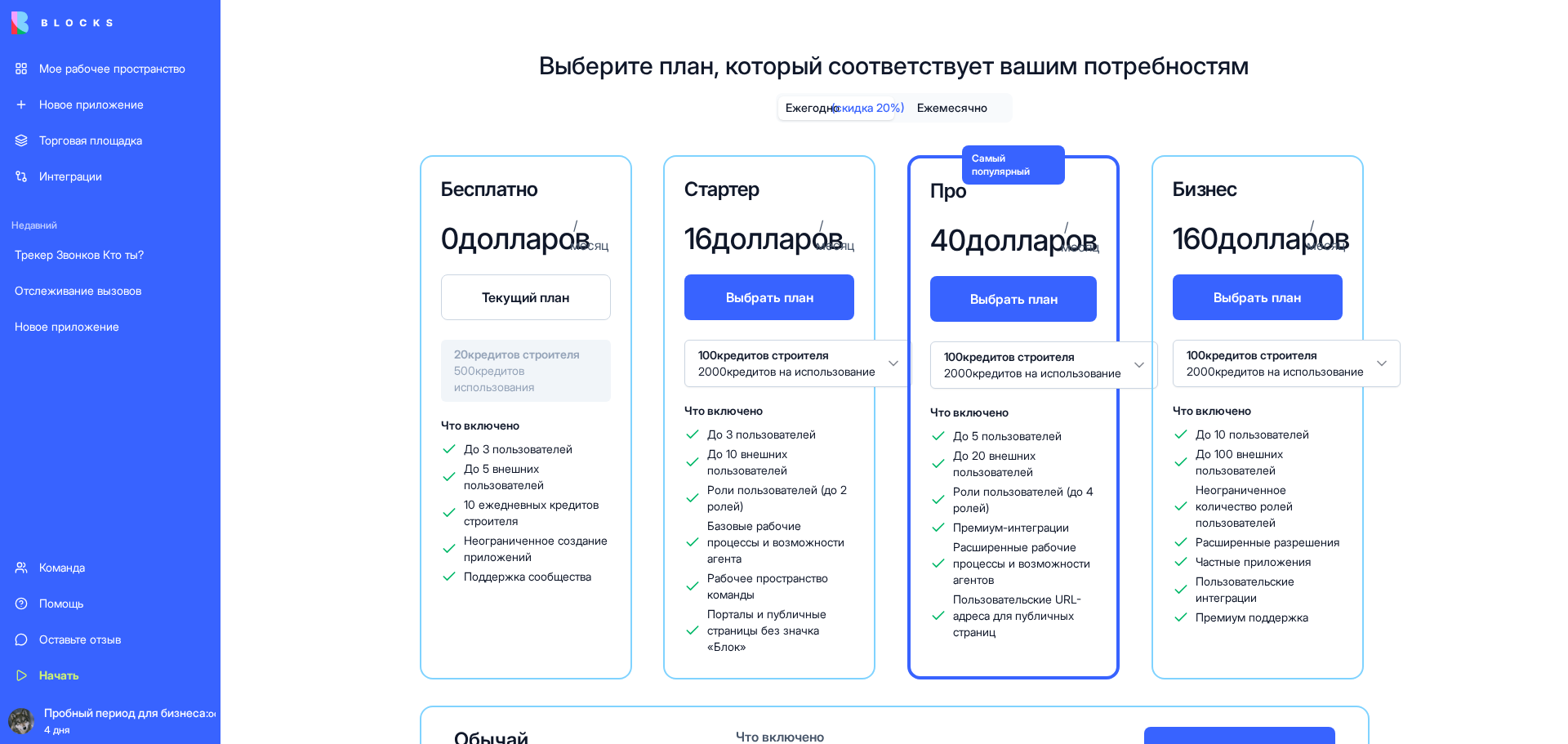
click at [93, 330] on font "Новое приложение" at bounding box center [67, 326] width 104 height 14
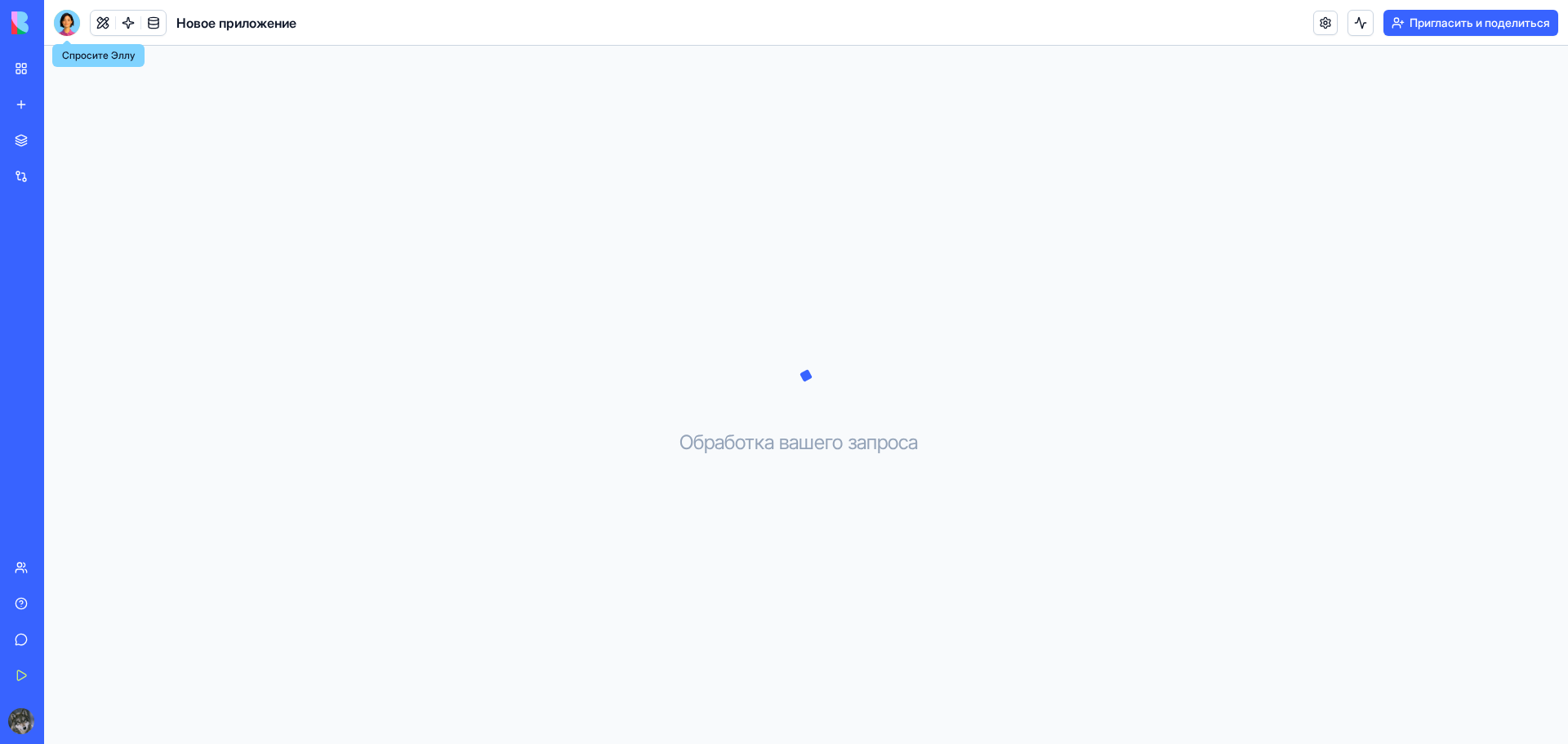
click at [64, 29] on div at bounding box center [67, 23] width 26 height 26
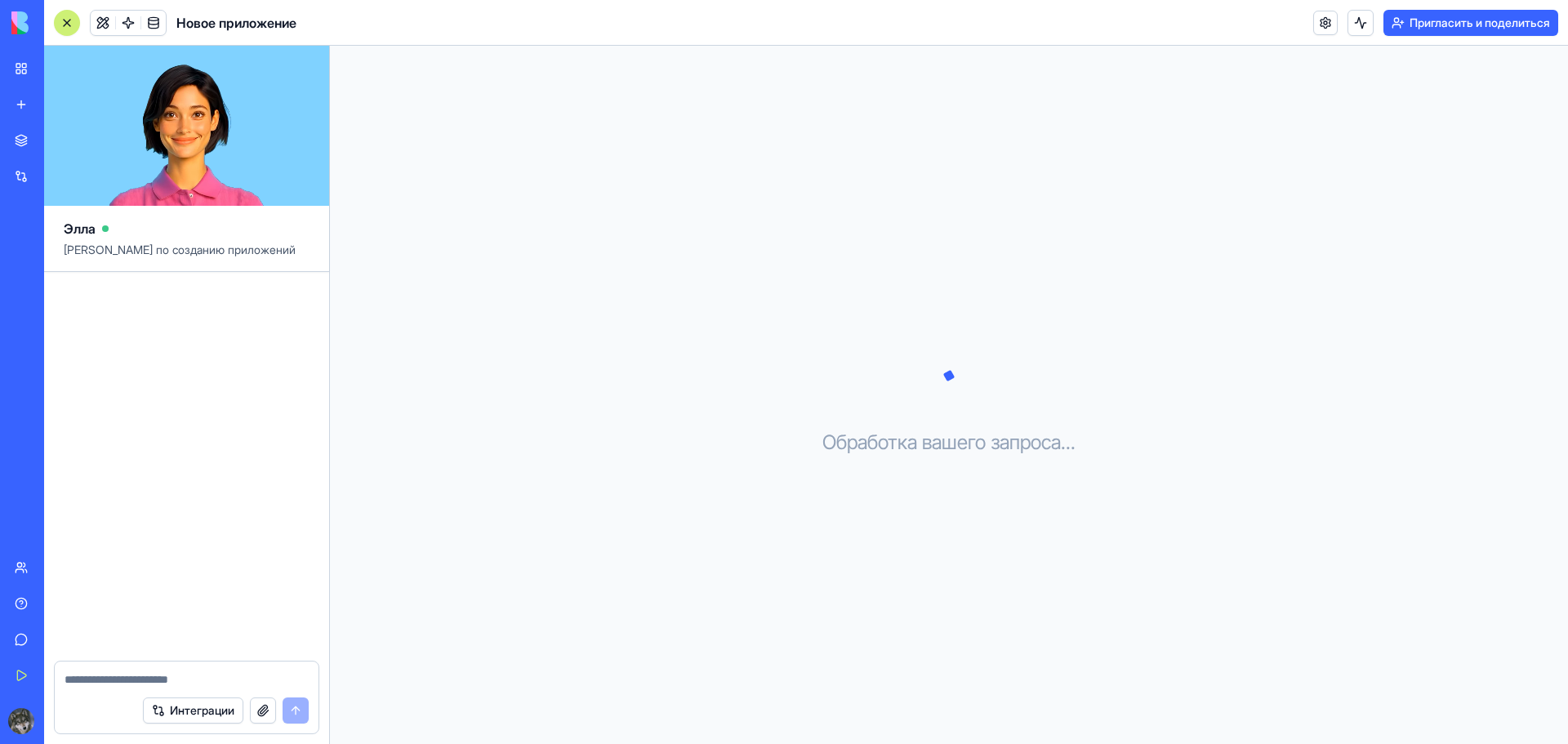
click at [134, 677] on textarea at bounding box center [187, 679] width 244 height 16
type textarea "**********"
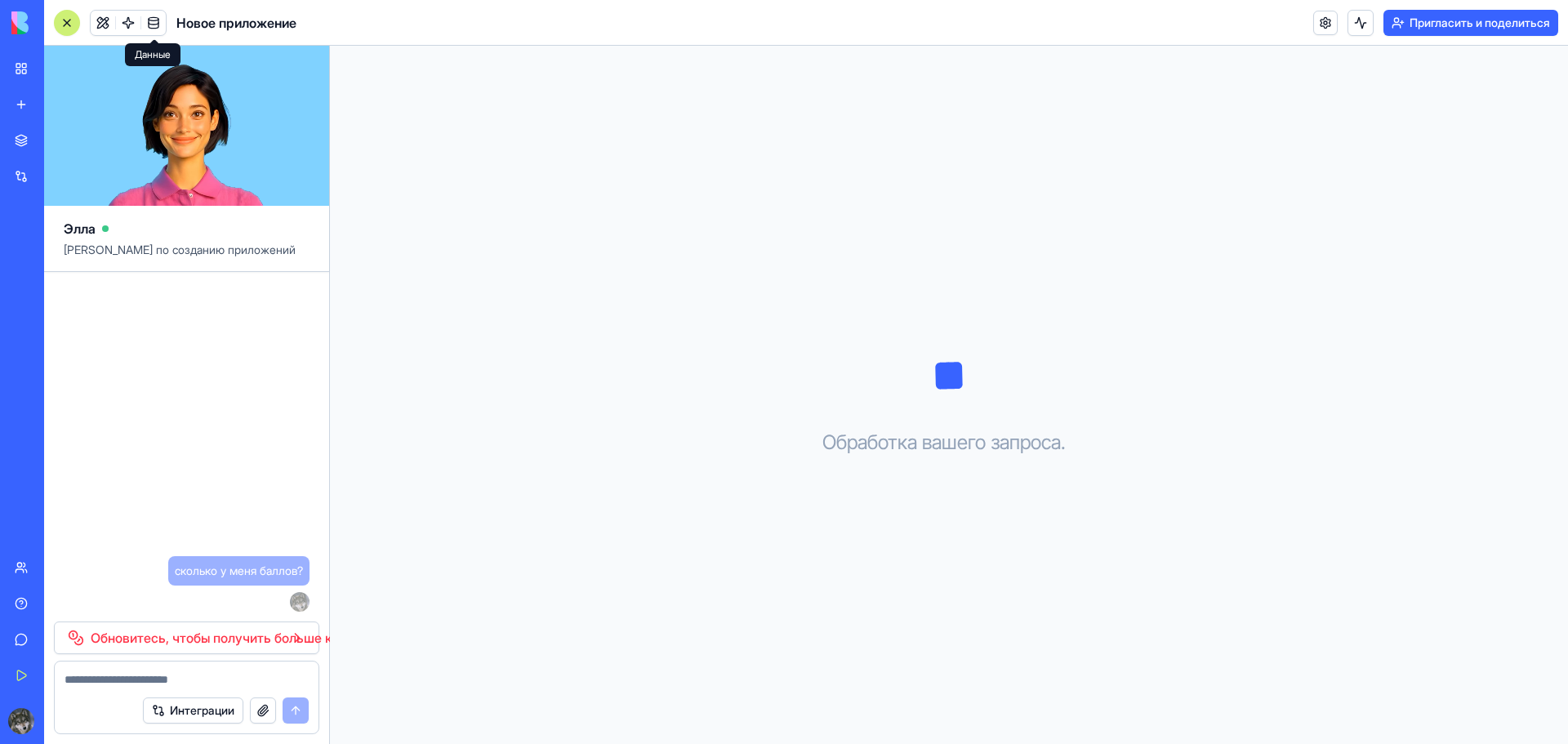
click at [151, 24] on link at bounding box center [153, 23] width 25 height 25
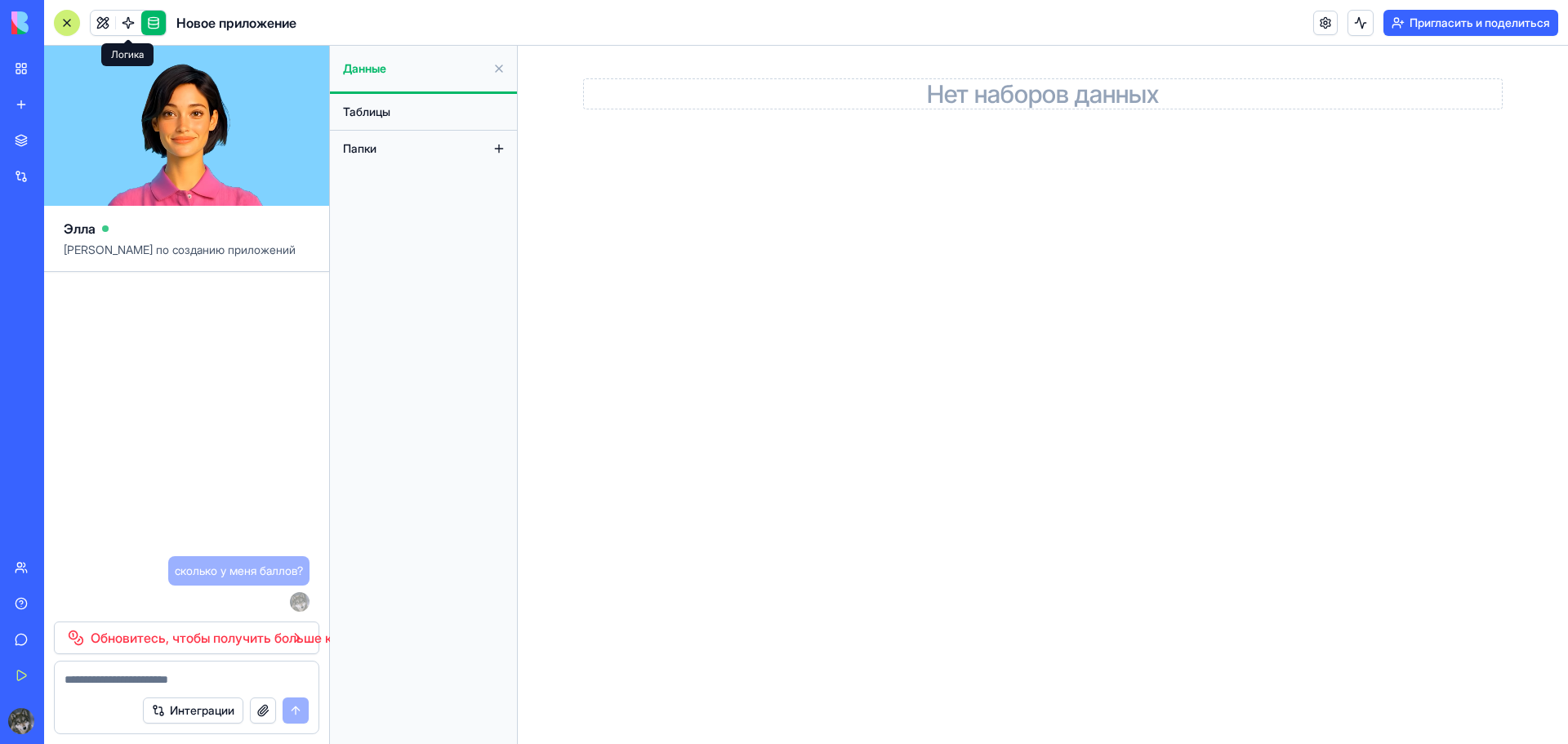
click at [135, 24] on link at bounding box center [128, 23] width 25 height 25
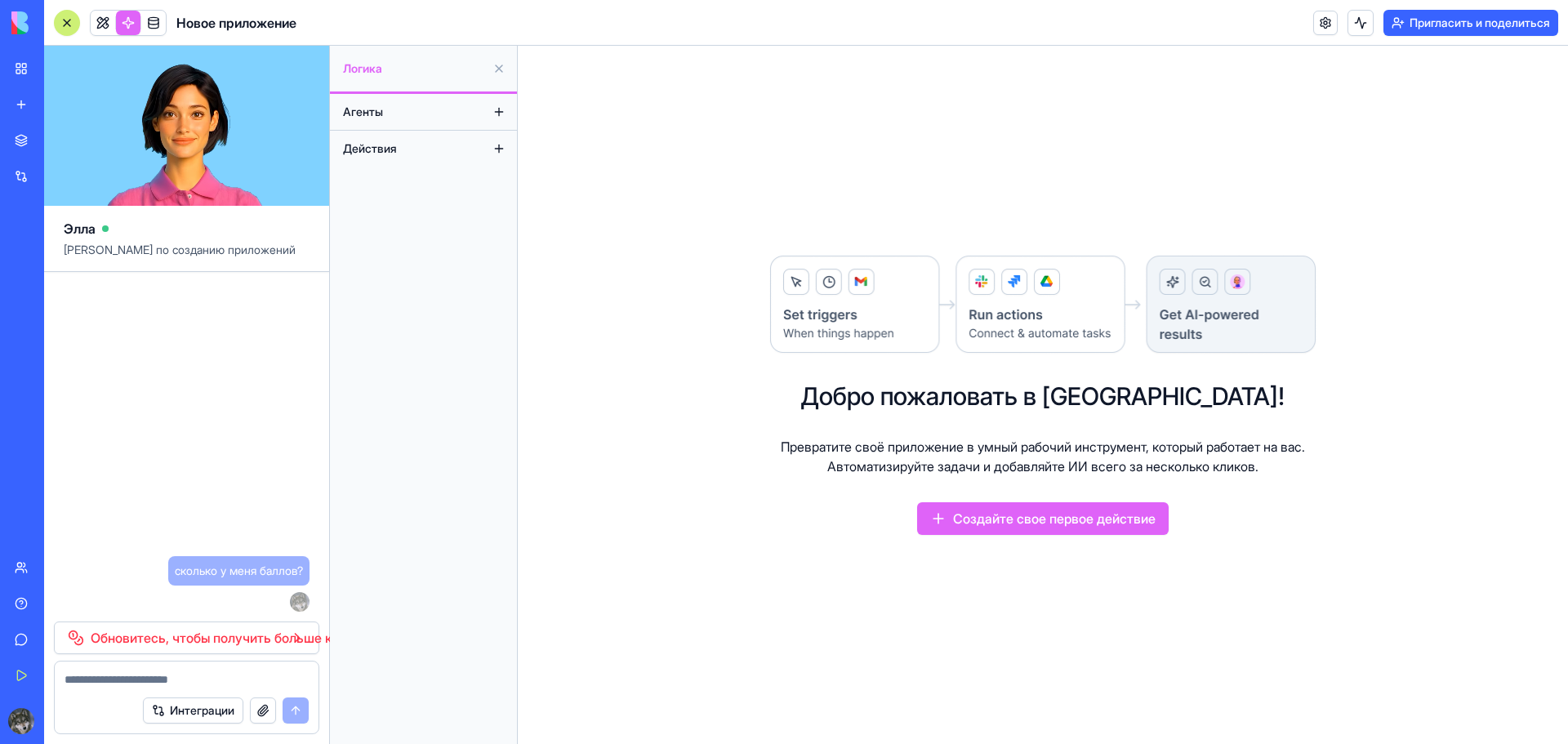
click at [409, 114] on button "Агенты" at bounding box center [410, 111] width 151 height 26
click at [1041, 526] on font "Создайте свое первое действие" at bounding box center [1055, 519] width 203 height 16
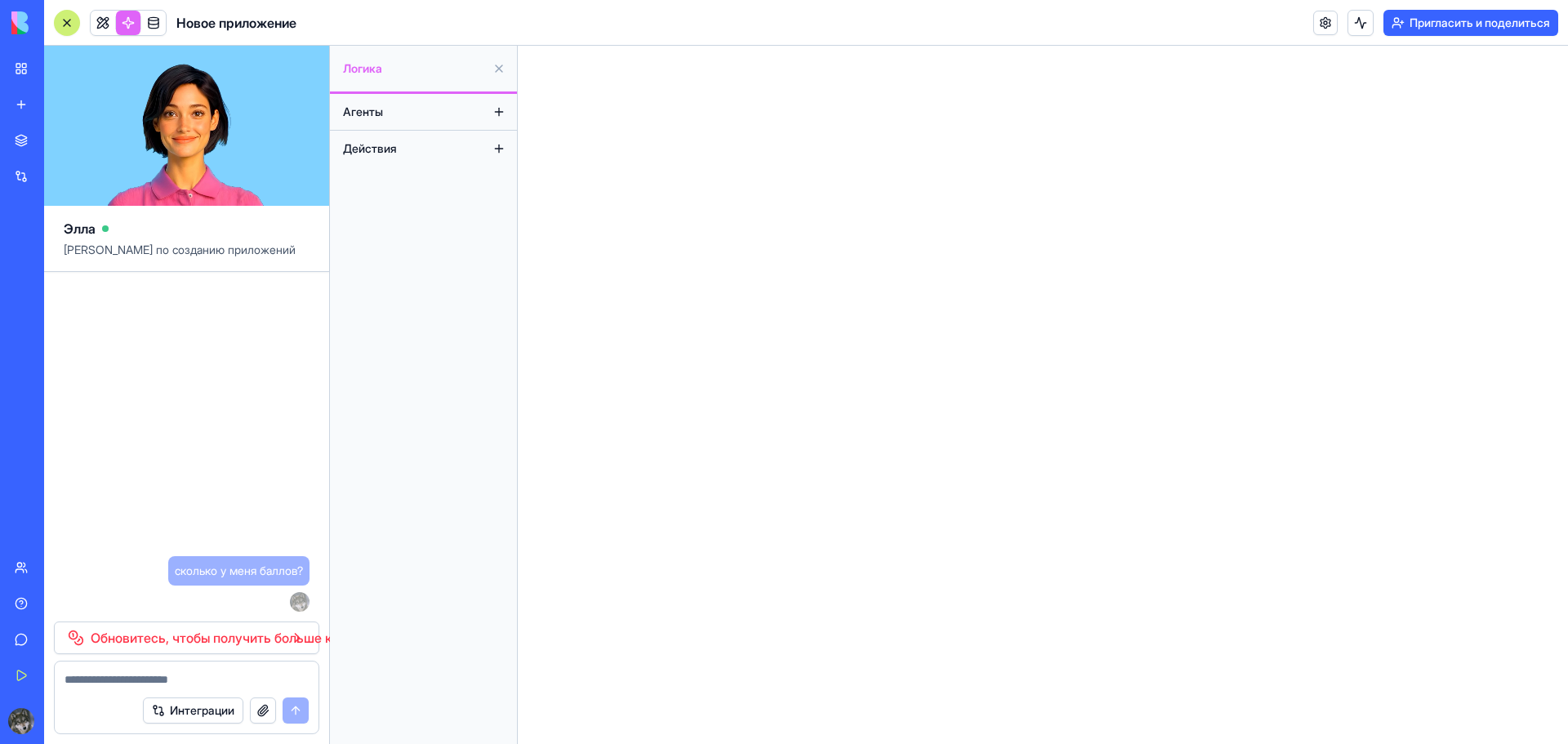
click at [398, 151] on button "Действия" at bounding box center [410, 148] width 151 height 26
drag, startPoint x: 389, startPoint y: 146, endPoint x: 386, endPoint y: 135, distance: 11.4
click at [388, 141] on font "Действия" at bounding box center [369, 148] width 54 height 14
click at [377, 113] on font "Агенты" at bounding box center [362, 111] width 40 height 14
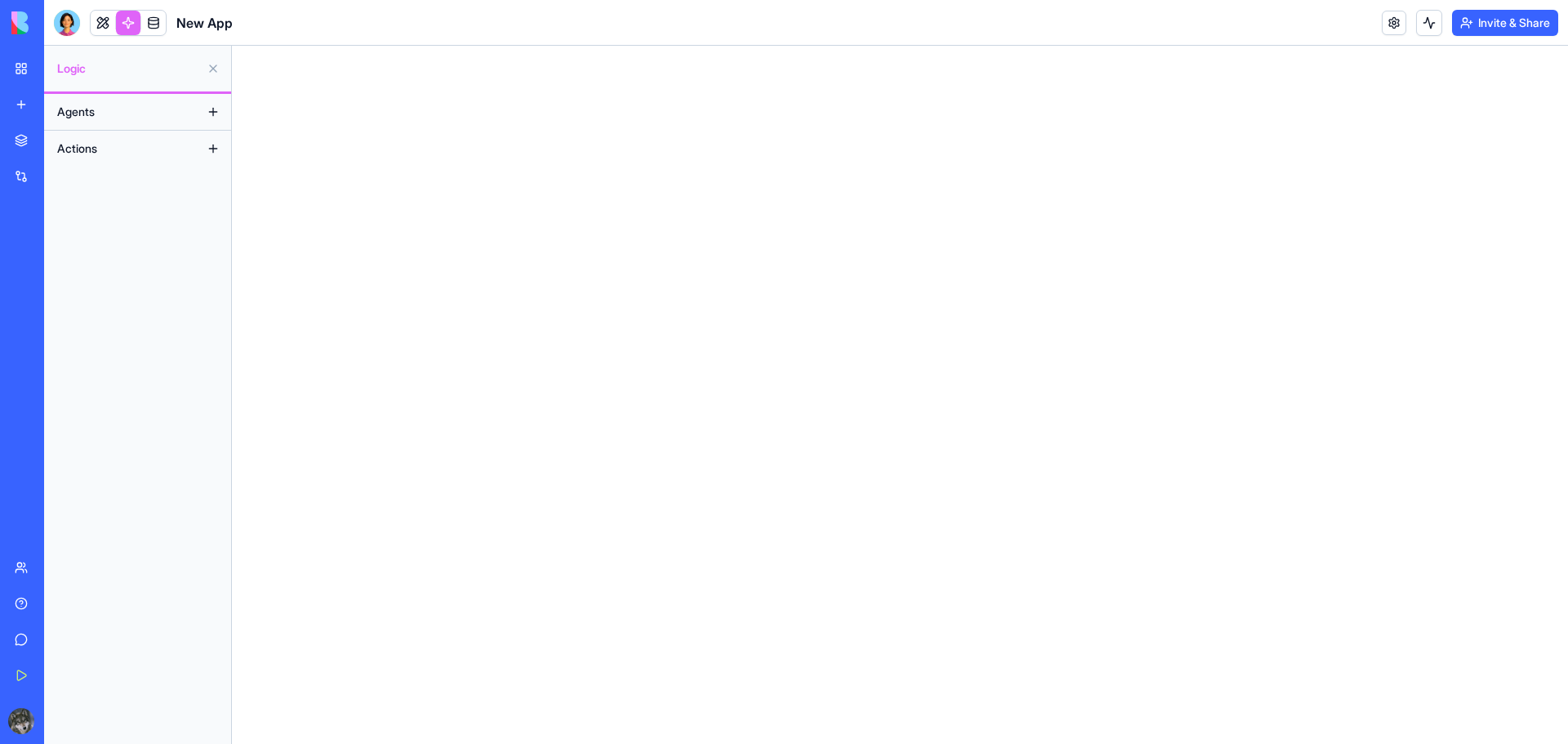
click at [157, 111] on button "Agents" at bounding box center [124, 111] width 151 height 26
click at [212, 111] on button at bounding box center [213, 111] width 26 height 26
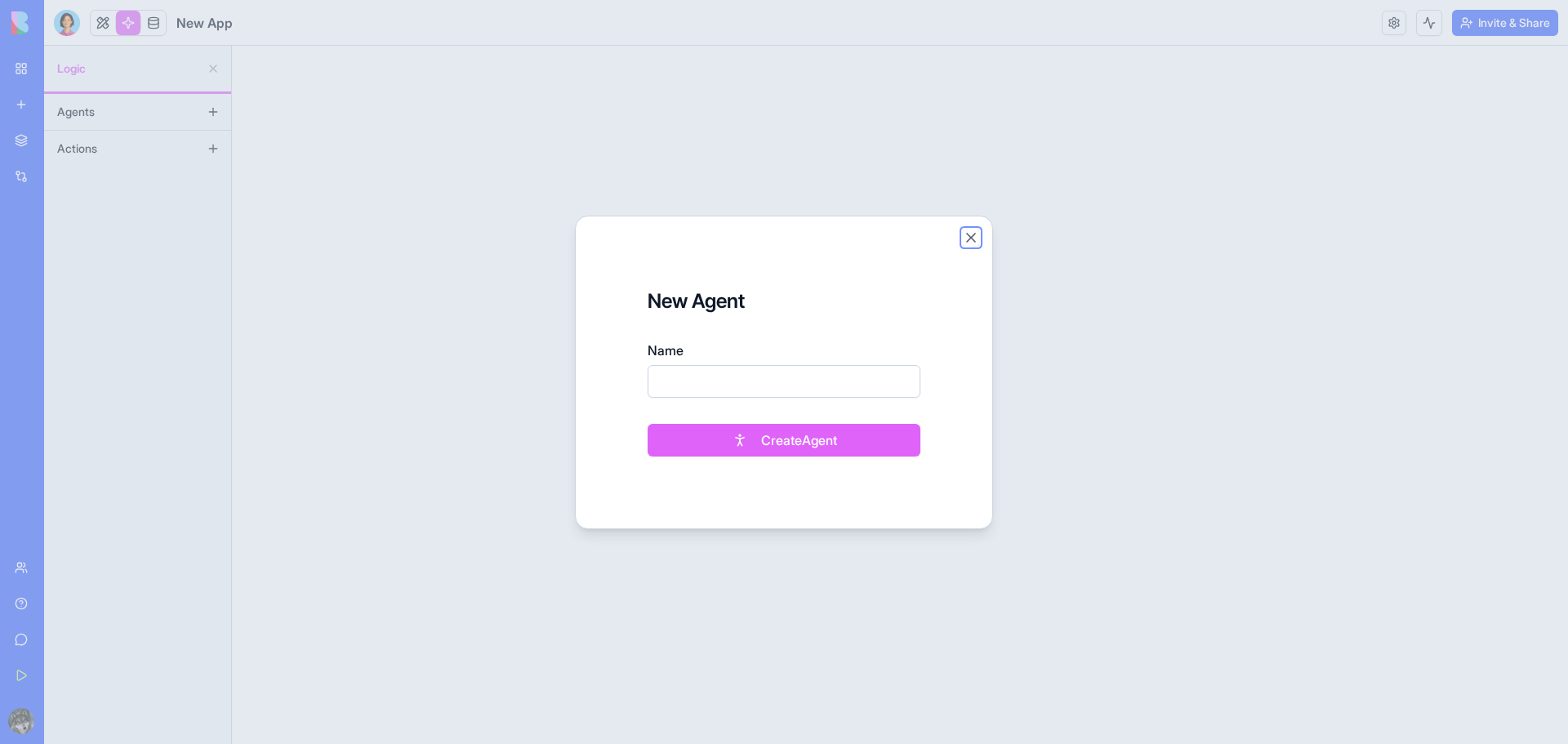
click at [967, 235] on button "Close" at bounding box center [970, 237] width 16 height 16
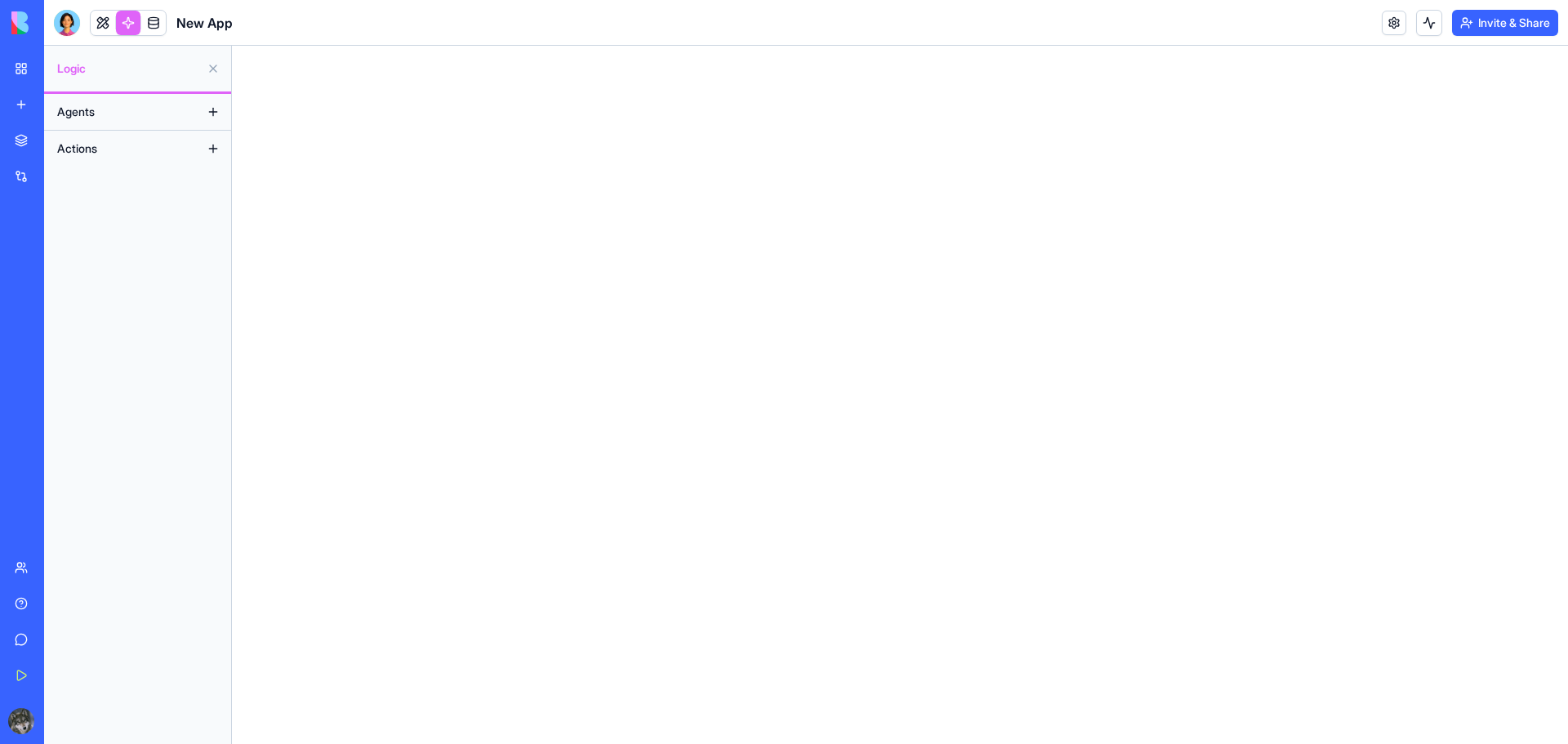
click at [218, 149] on button at bounding box center [213, 148] width 26 height 26
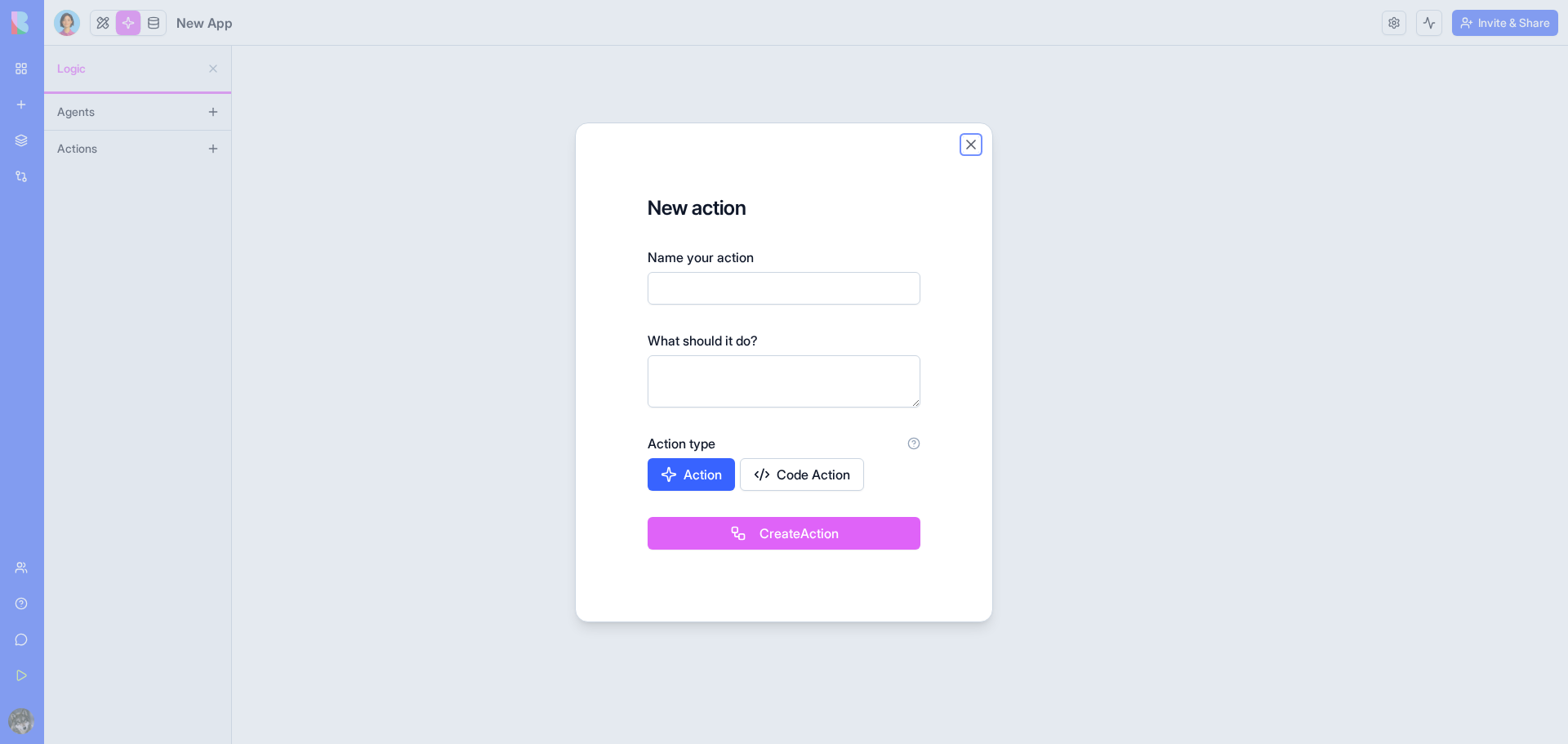
click at [970, 146] on button "Close" at bounding box center [970, 144] width 16 height 16
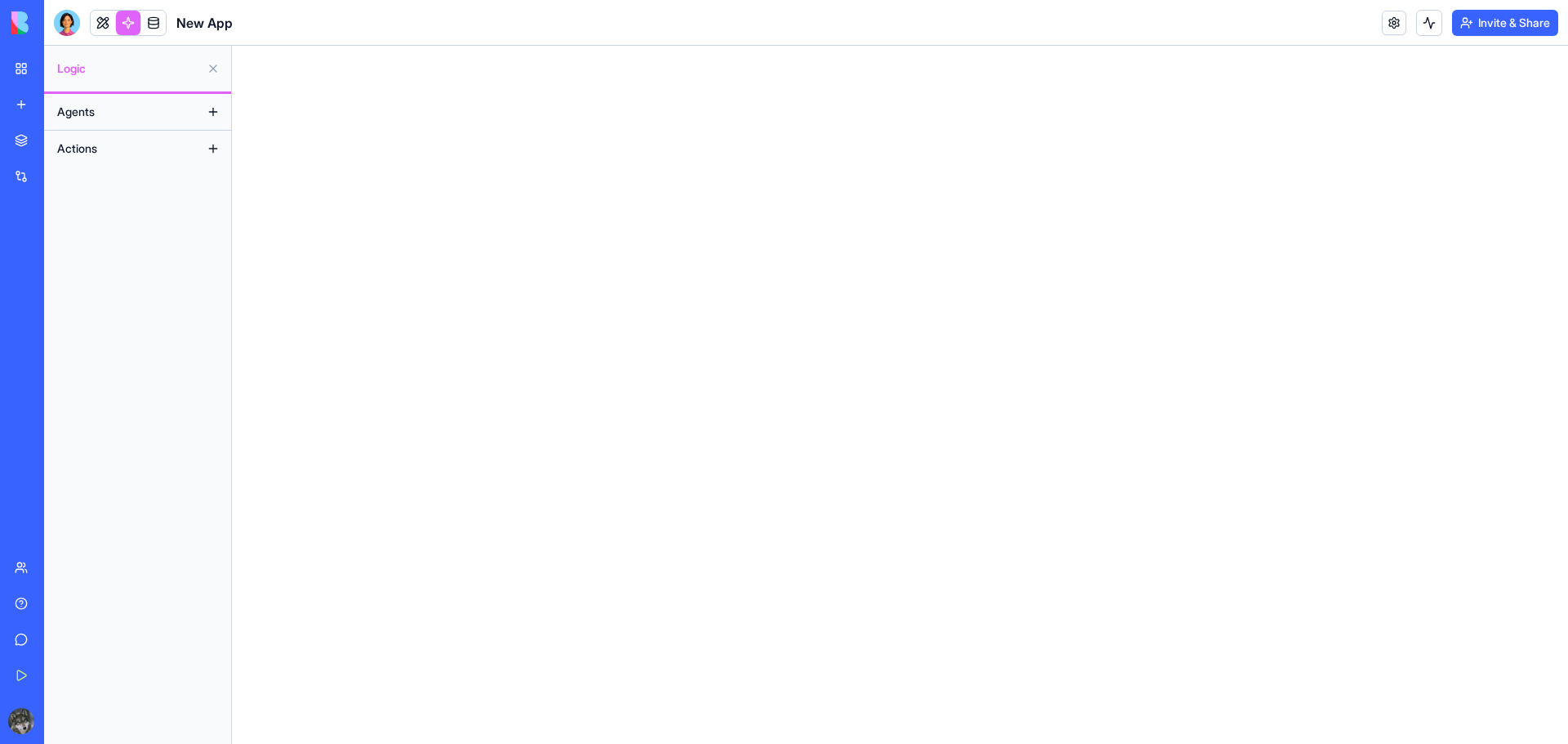
click at [35, 21] on img at bounding box center [63, 23] width 101 height 23
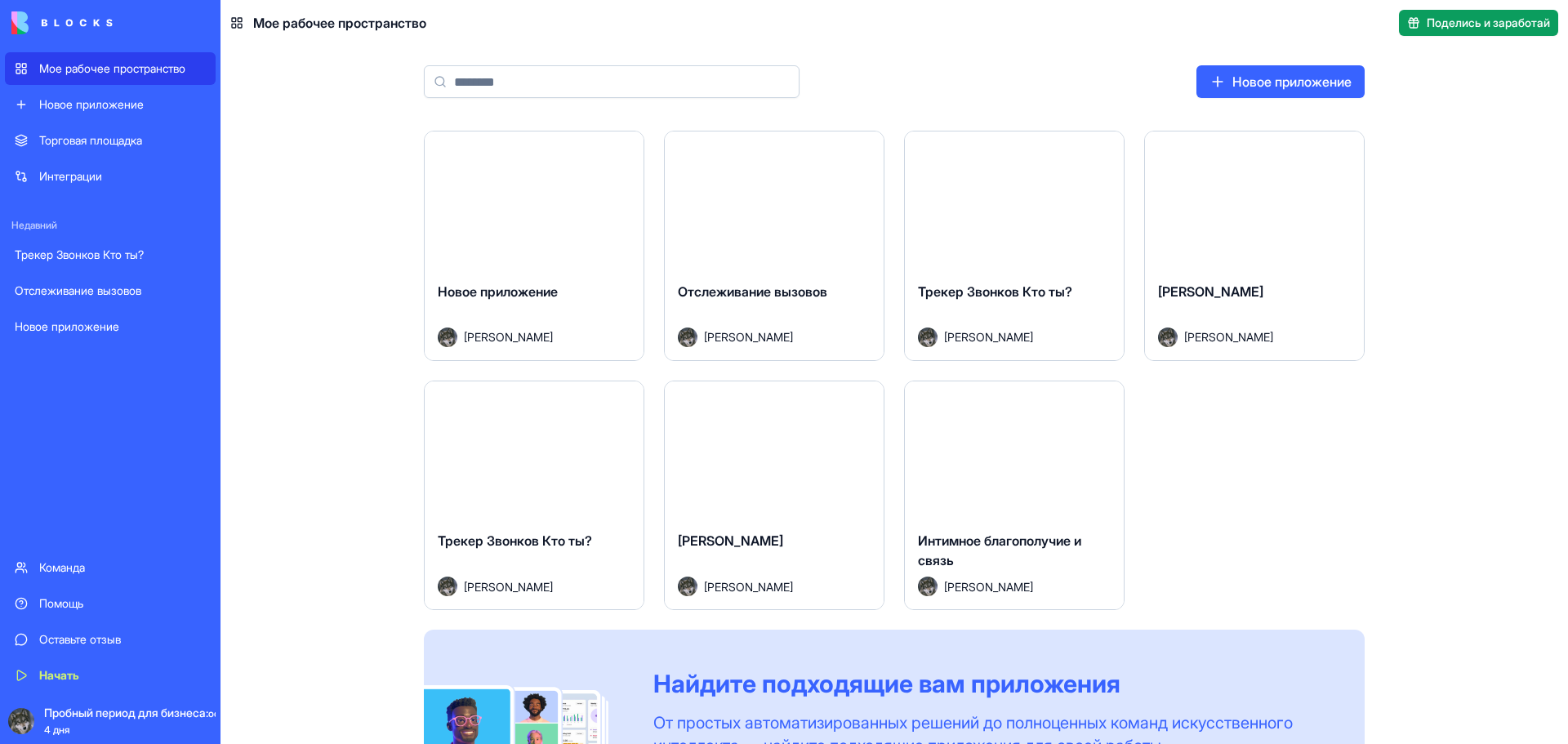
click at [1502, 285] on div "Запуск Новое приложение Владимир Павлов Запуск Отслеживание вызовов Владимир Па…" at bounding box center [894, 437] width 1348 height 613
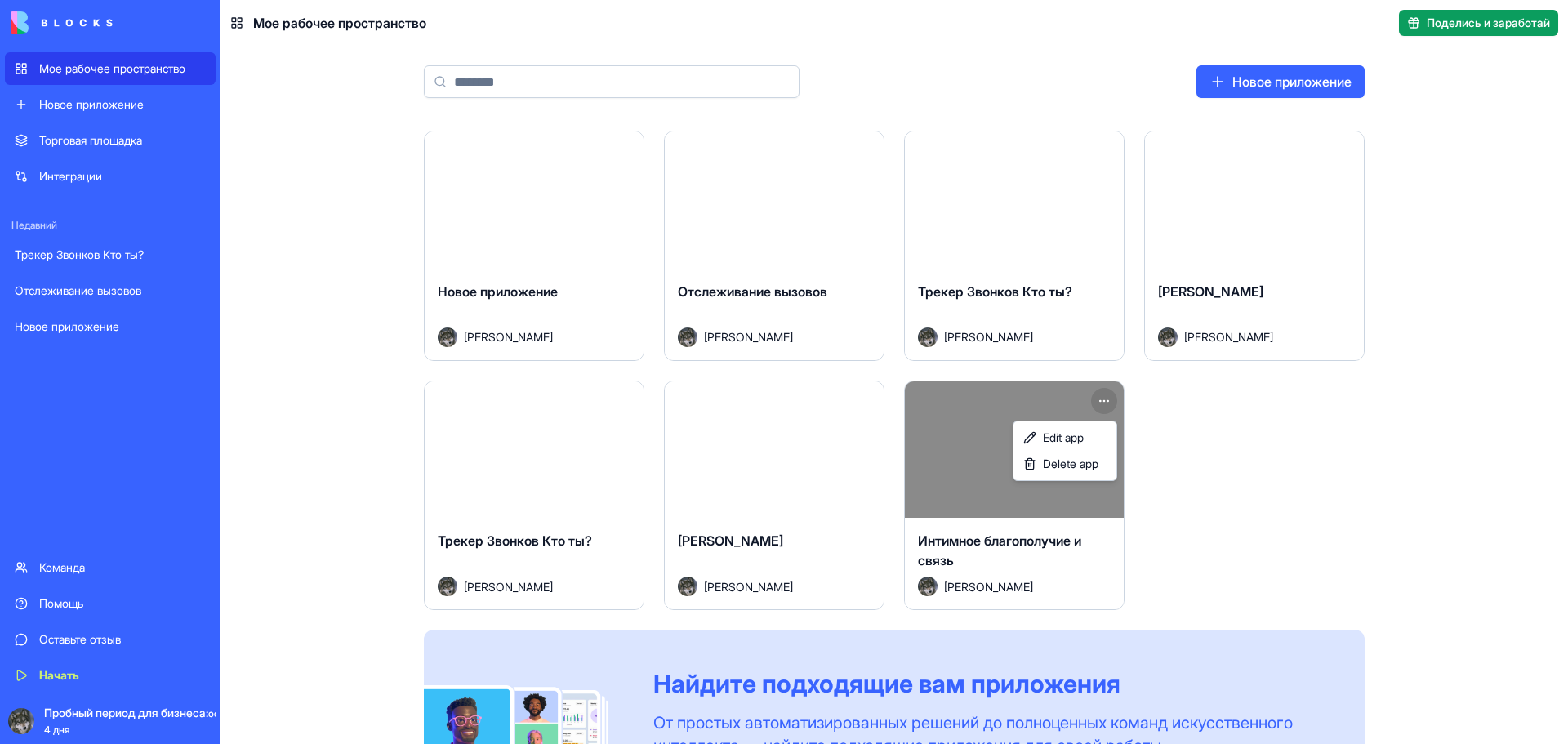
click at [1106, 399] on html "Мое рабочее пространство Новое приложение Торговая площадка Интеграции Недавний…" at bounding box center [784, 372] width 1568 height 744
click at [1042, 469] on font "Удалить приложение" at bounding box center [1006, 464] width 113 height 14
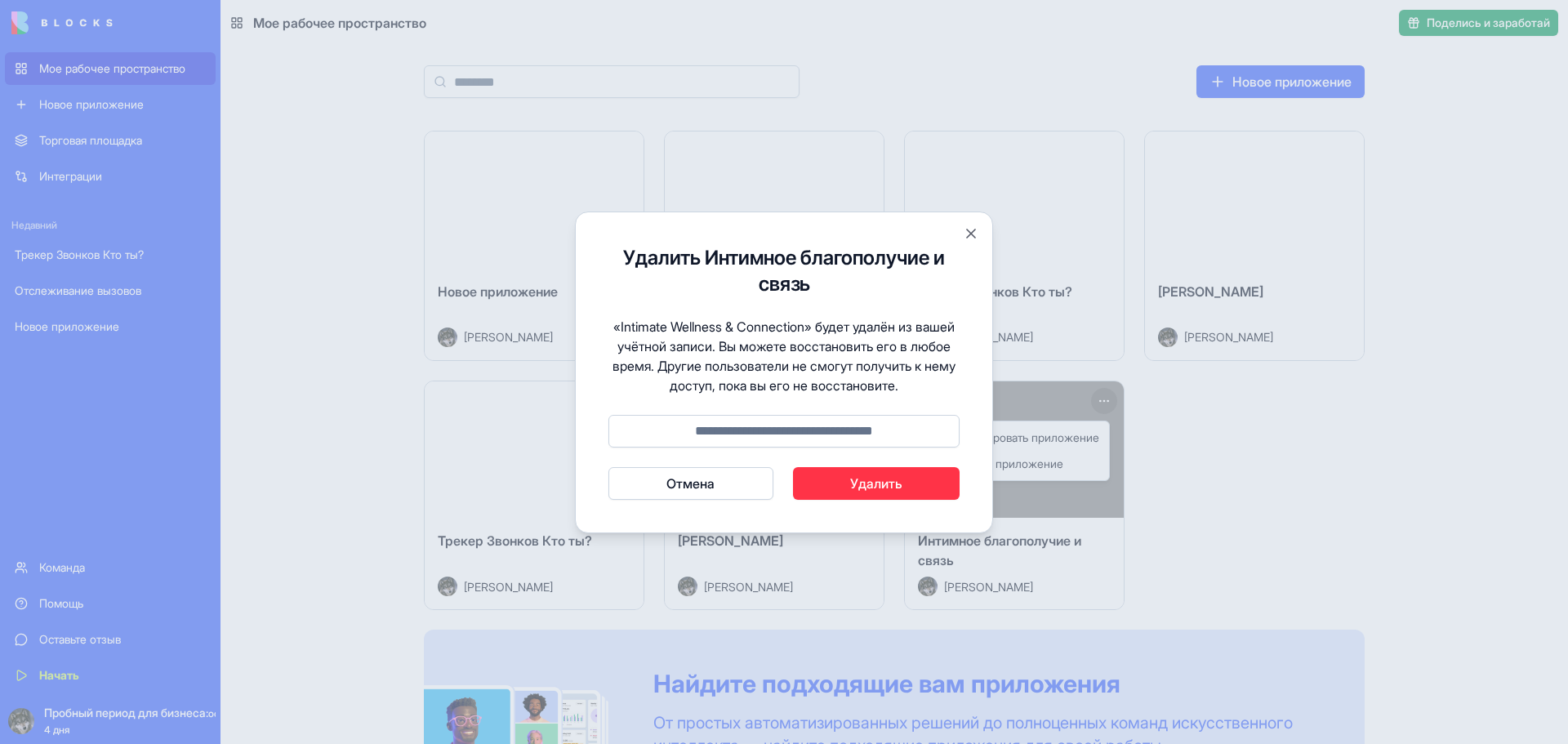
click at [891, 481] on font "Удалить" at bounding box center [876, 484] width 53 height 16
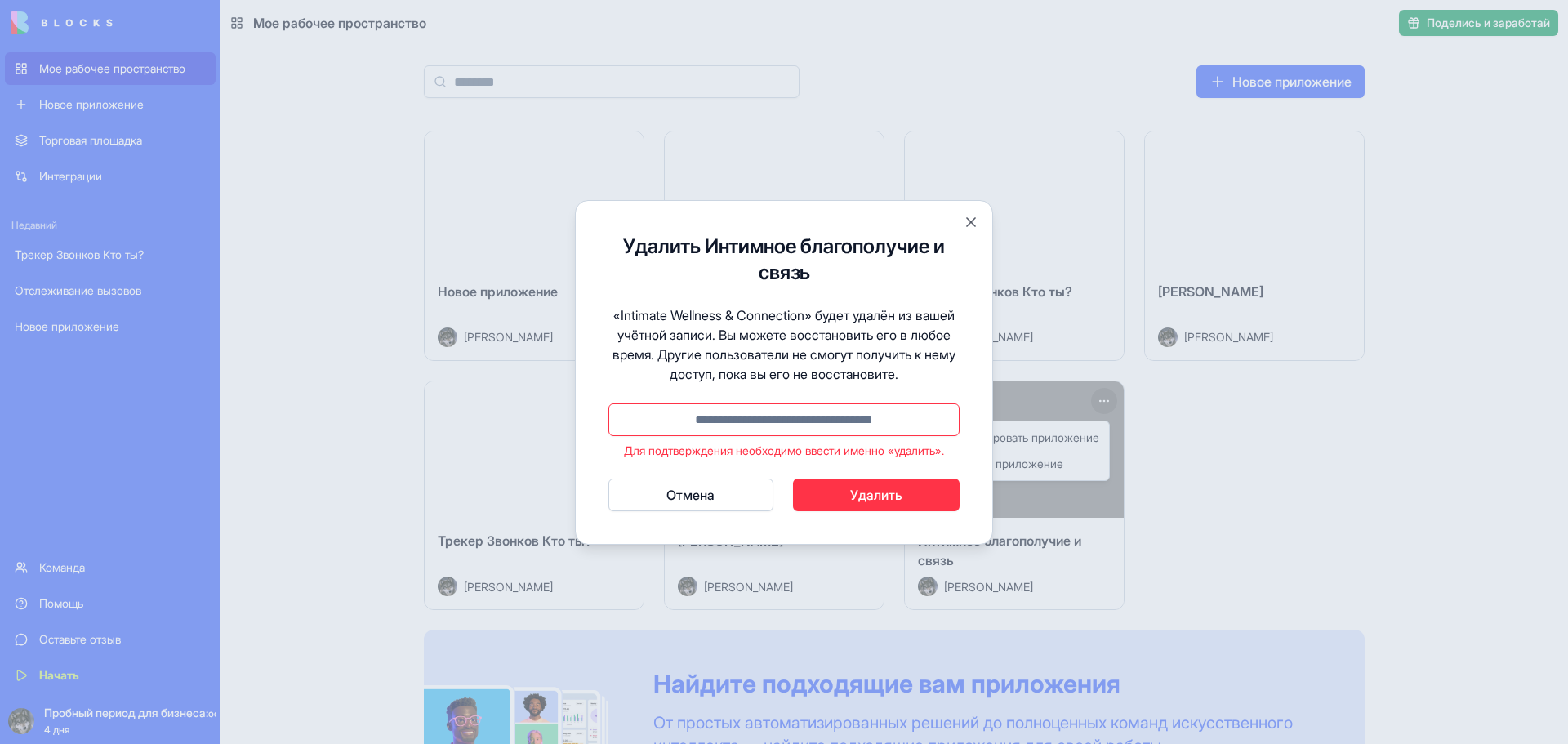
click at [772, 415] on input at bounding box center [784, 419] width 352 height 33
click at [915, 485] on button "Удалить" at bounding box center [876, 495] width 168 height 33
click at [872, 495] on font "Удалить" at bounding box center [876, 495] width 53 height 16
click at [760, 419] on input "*******" at bounding box center [784, 419] width 352 height 33
click at [811, 418] on input "********" at bounding box center [784, 419] width 352 height 33
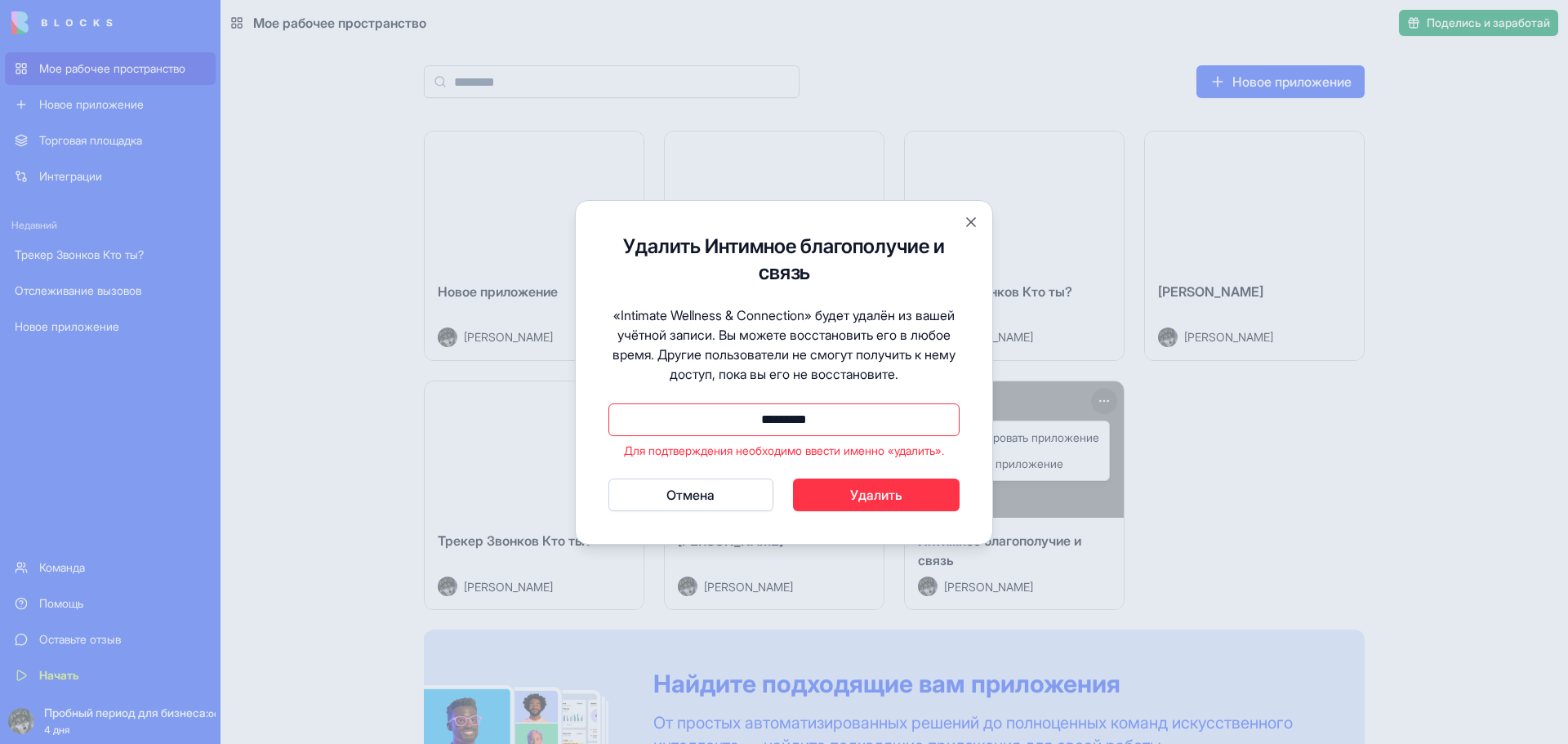
type input "*********"
click at [857, 487] on font "Удалить" at bounding box center [876, 495] width 53 height 16
click at [971, 221] on button "Закрывать" at bounding box center [970, 222] width 16 height 16
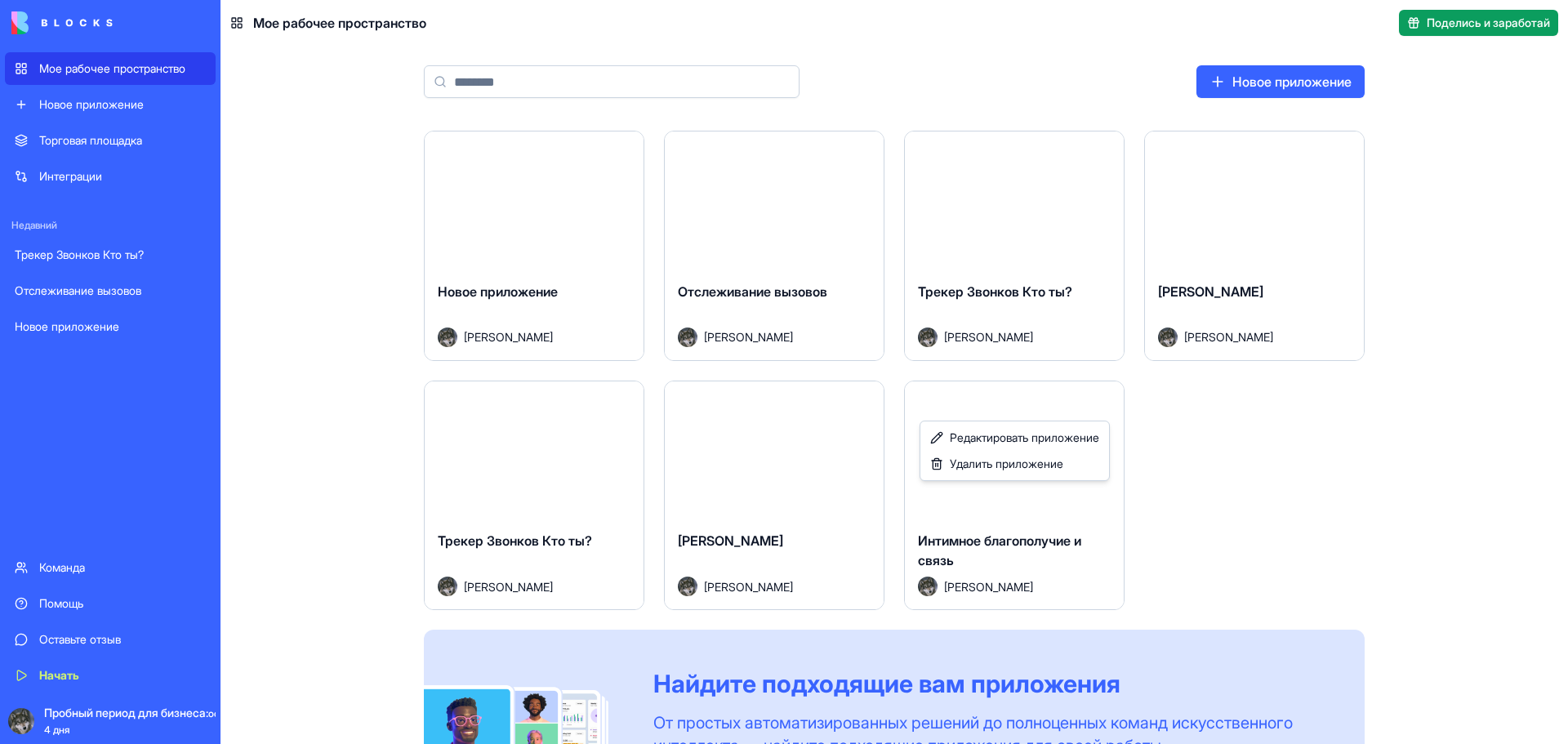
click at [1103, 403] on html "Мое рабочее пространство Новое приложение Торговая площадка Интеграции Недавний…" at bounding box center [784, 372] width 1568 height 744
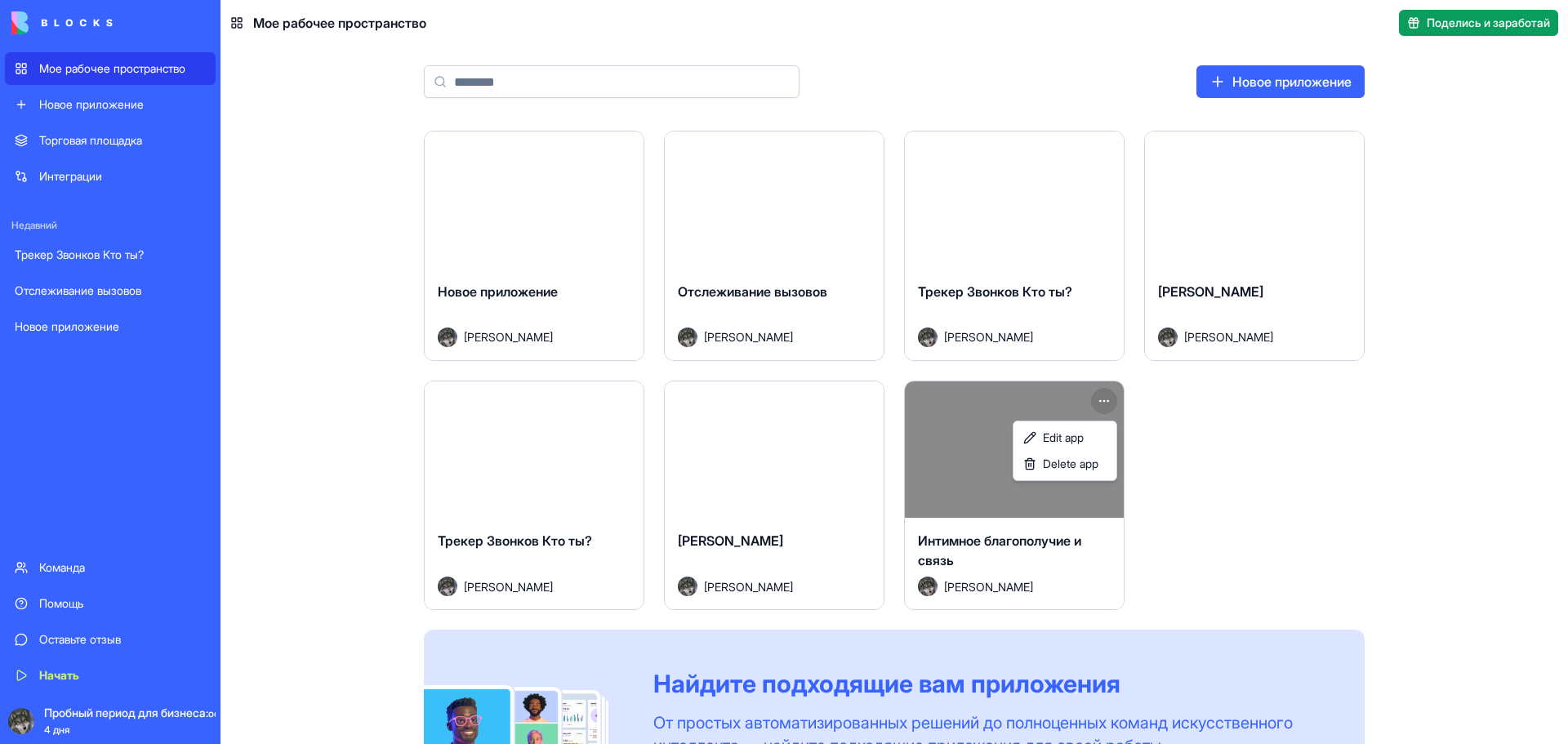
click at [1105, 399] on html "Мое рабочее пространство Новое приложение Торговая площадка Интеграции Недавний…" at bounding box center [784, 372] width 1568 height 744
click at [1037, 464] on font "Удалить приложение" at bounding box center [1006, 464] width 113 height 14
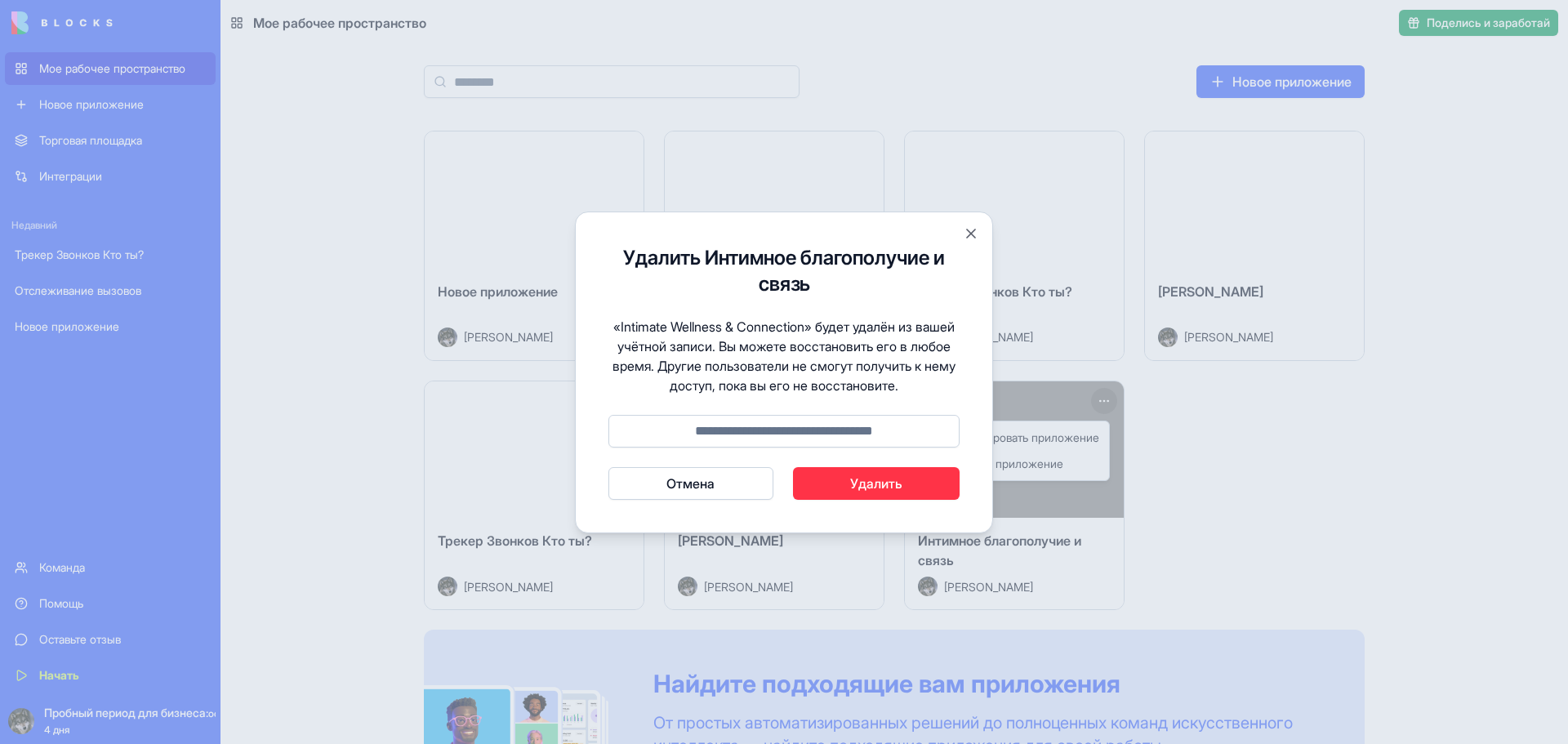
click at [841, 429] on input at bounding box center [784, 431] width 352 height 33
type input "*******"
click at [856, 480] on font "Удалить" at bounding box center [876, 484] width 53 height 16
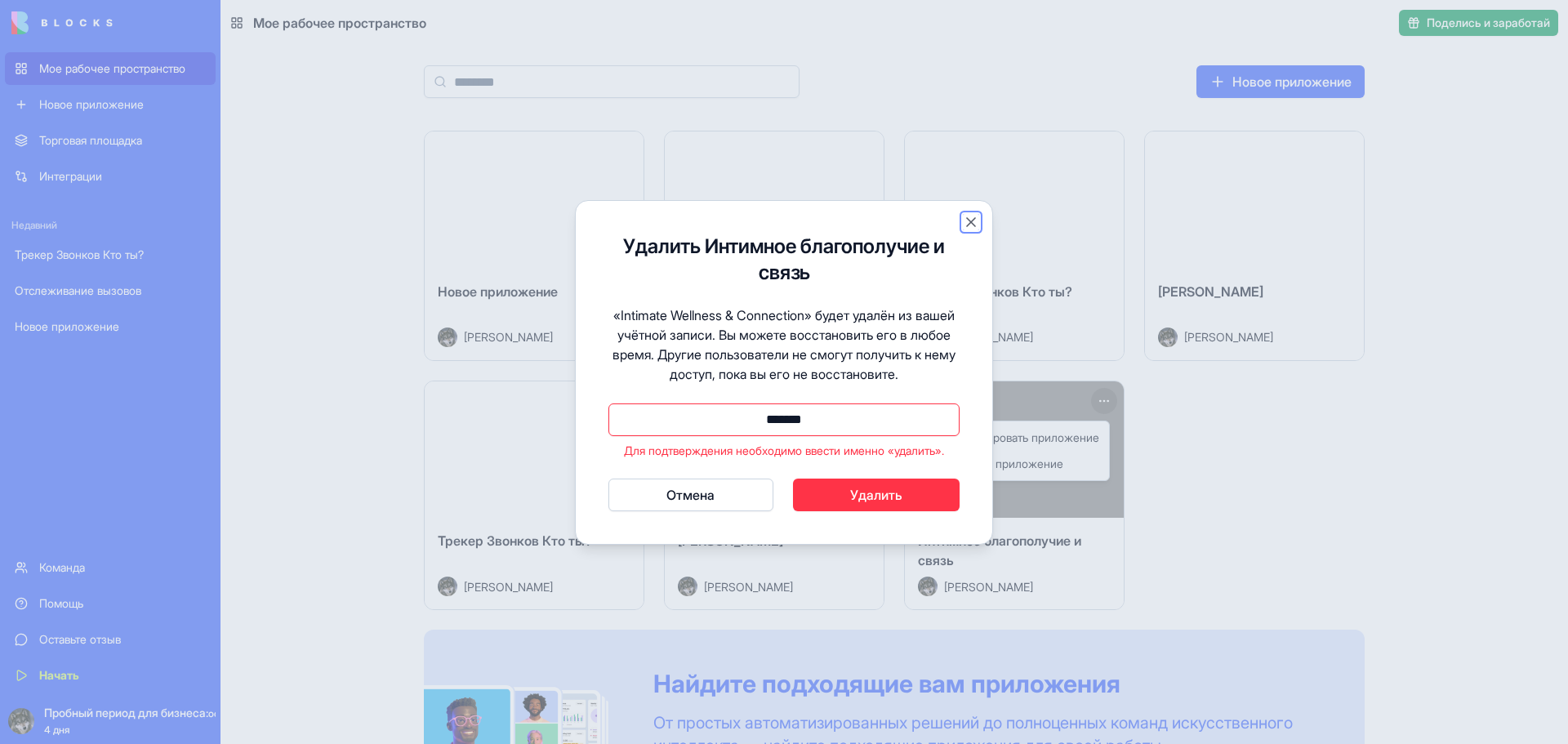
click at [971, 222] on button "Закрывать" at bounding box center [970, 222] width 16 height 16
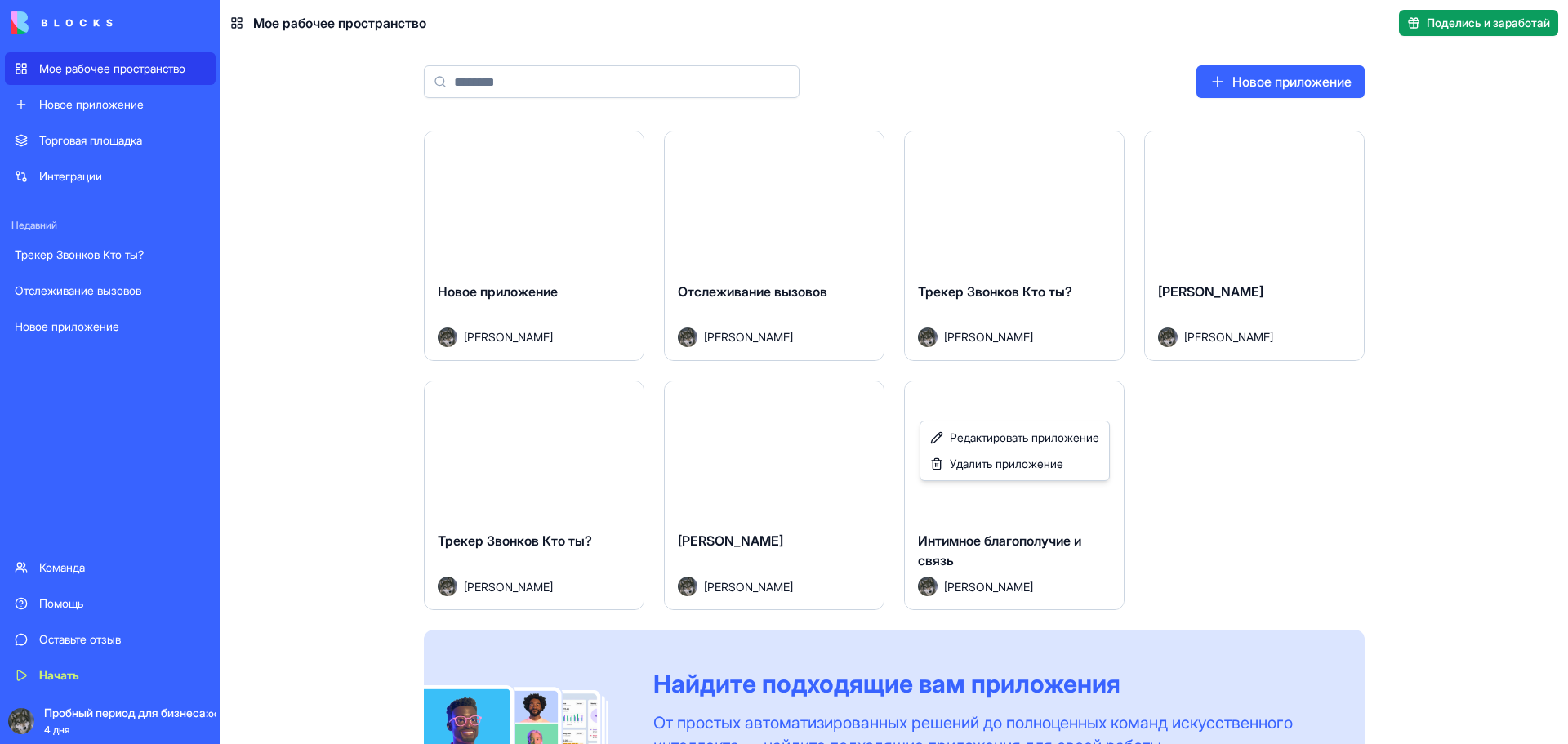
click at [732, 450] on html "Мое рабочее пространство Новое приложение Торговая площадка Интеграции Недавний…" at bounding box center [784, 372] width 1568 height 744
click at [793, 448] on font "Запуск" at bounding box center [774, 449] width 44 height 16
click at [529, 495] on div "Запуск" at bounding box center [534, 450] width 218 height 137
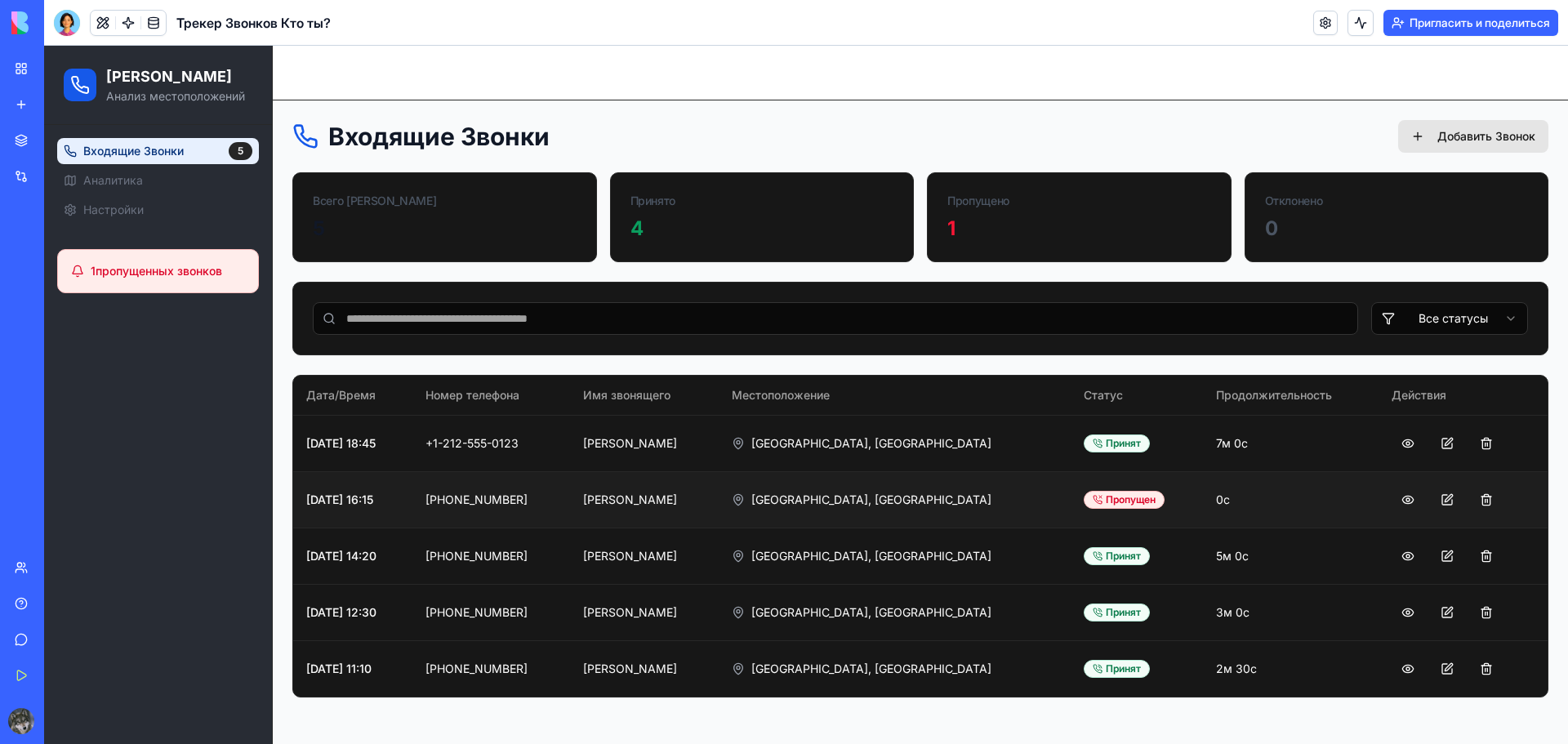
click at [694, 498] on td "Мария Коваленко" at bounding box center [643, 499] width 148 height 57
click at [685, 508] on td "Мария Коваленко" at bounding box center [643, 499] width 148 height 57
click at [360, 503] on td "21.01.2025, 16:15" at bounding box center [353, 499] width 119 height 57
click at [673, 209] on div "Принято" at bounding box center [762, 194] width 303 height 43
click at [645, 232] on div "4" at bounding box center [763, 228] width 264 height 26
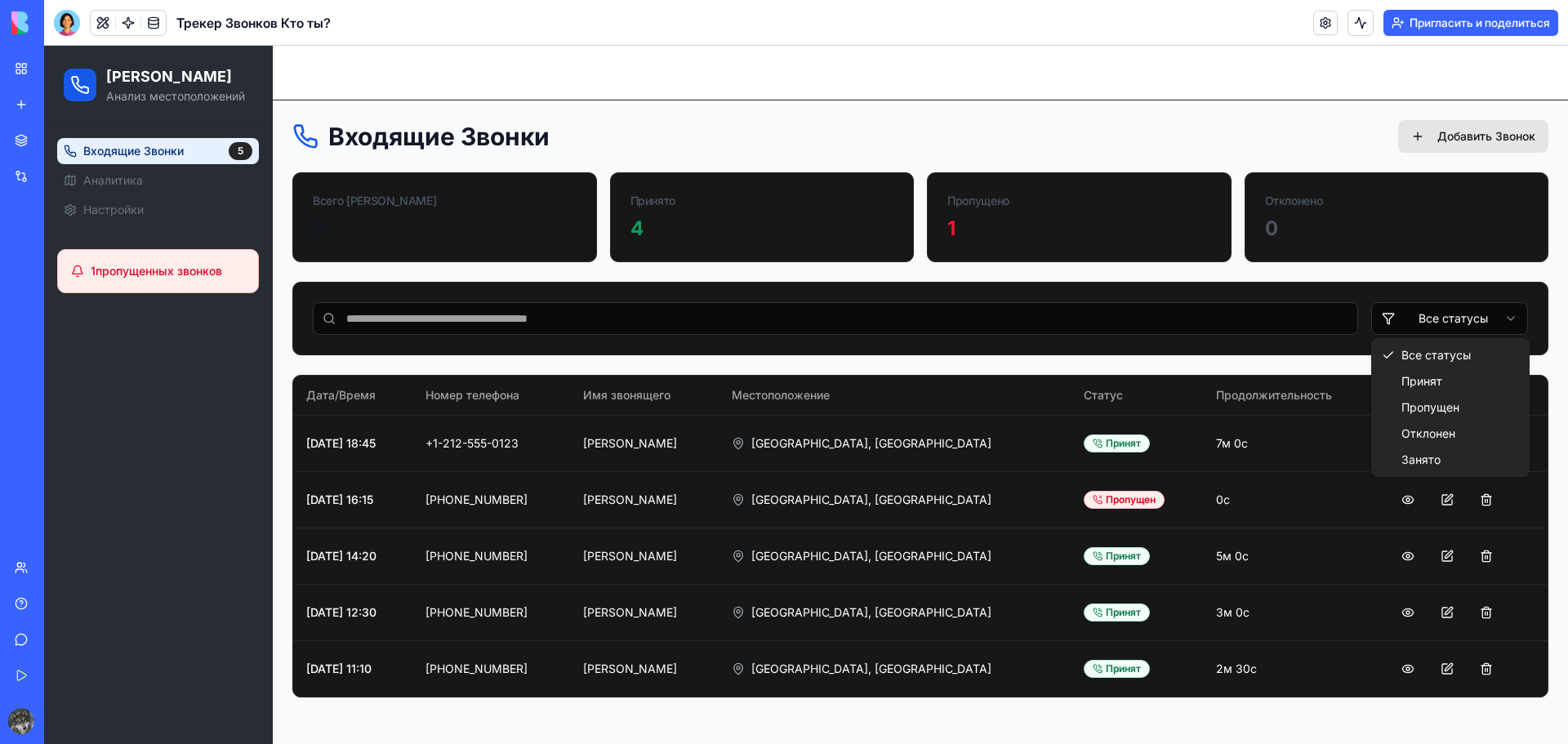
click at [1511, 317] on html "Трекер Звонков Анализ местоположений Входящие Звонки 5 Аналитика Настройки 1 пр…" at bounding box center [805, 394] width 1523 height 698
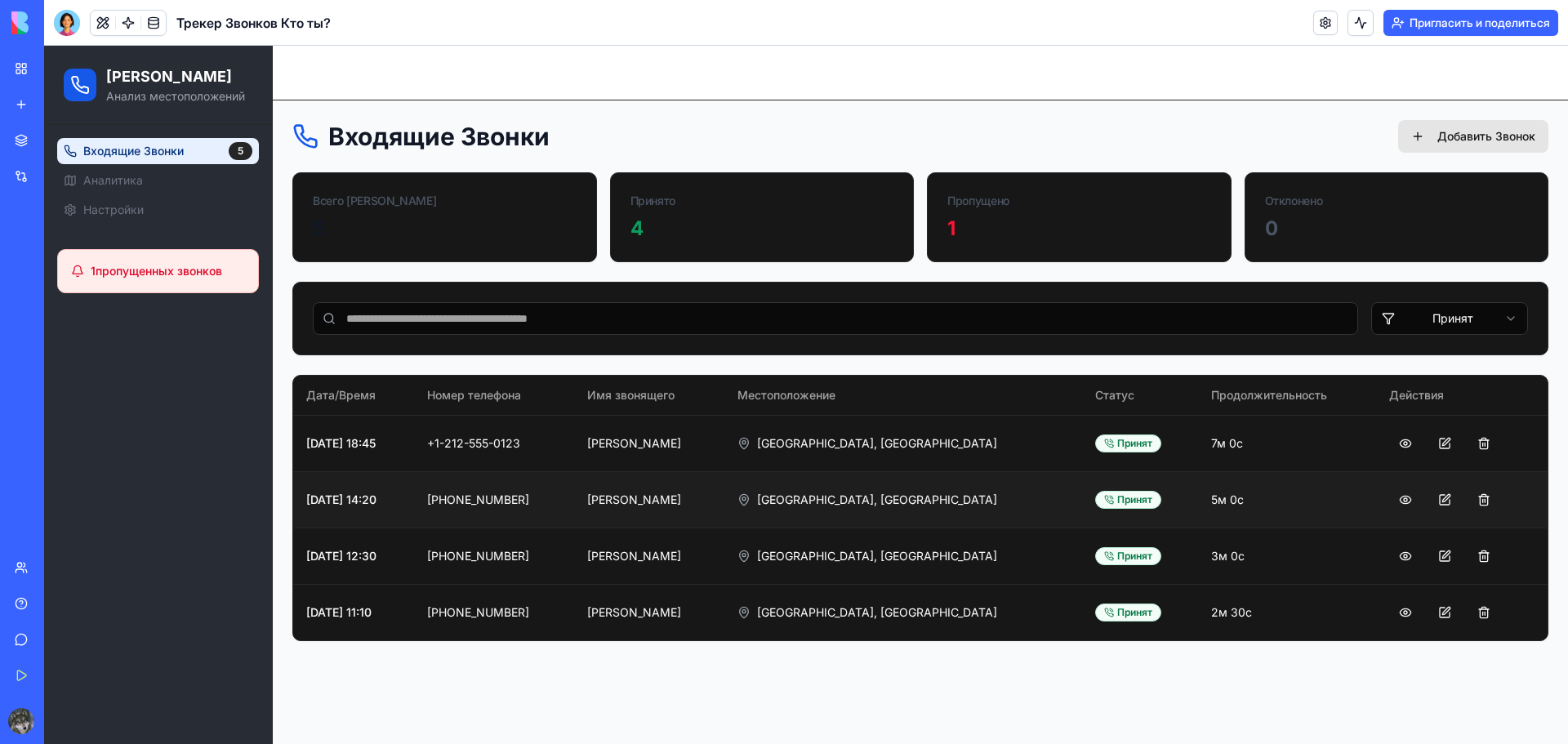
click at [1102, 499] on div "Принят" at bounding box center [1128, 500] width 67 height 18
drag, startPoint x: 1277, startPoint y: 476, endPoint x: 1410, endPoint y: 480, distance: 133.1
click at [1282, 476] on td "5м 0с" at bounding box center [1286, 499] width 178 height 57
click at [1467, 493] on button at bounding box center [1483, 500] width 33 height 30
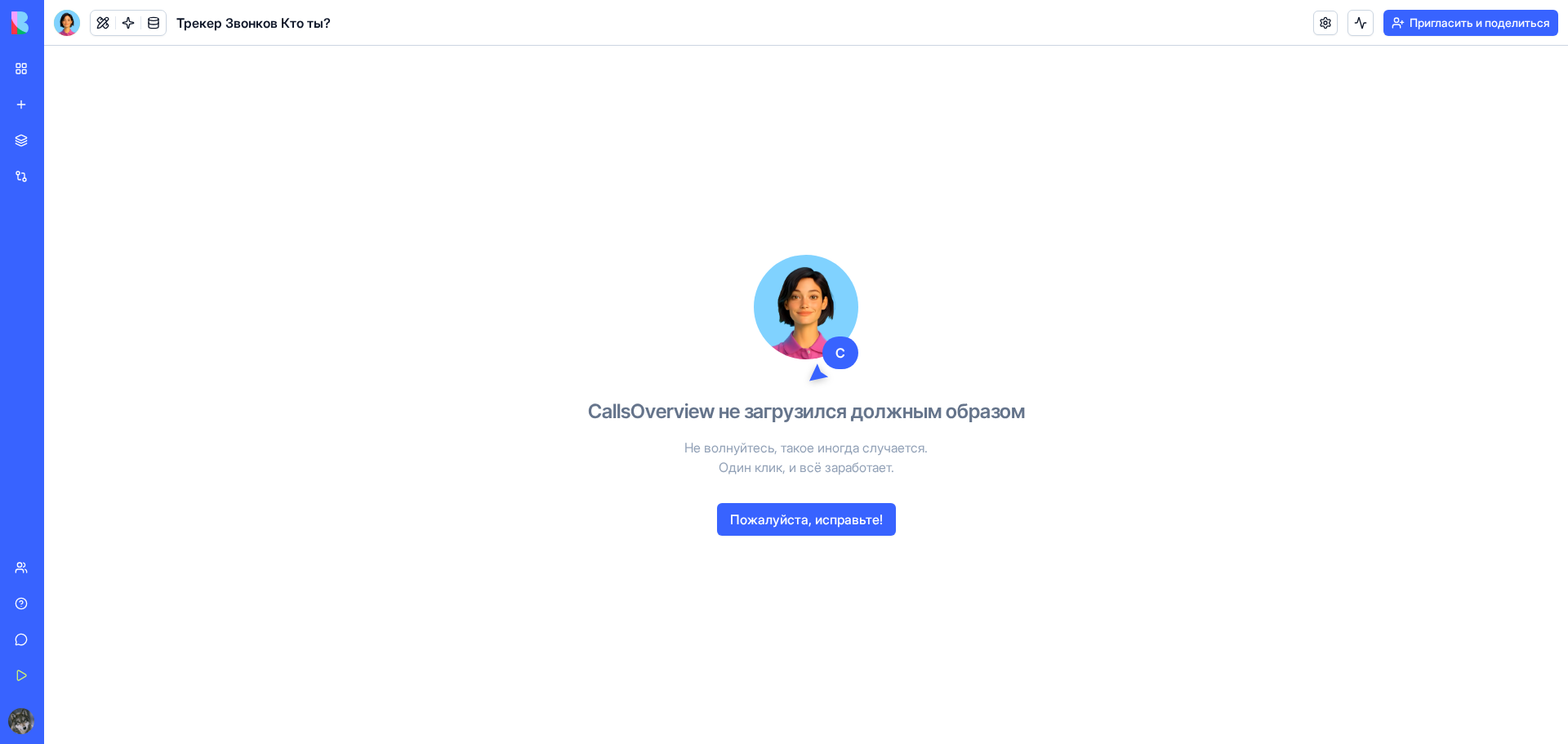
click at [866, 526] on font "Пожалуйста, исправьте!" at bounding box center [806, 520] width 153 height 16
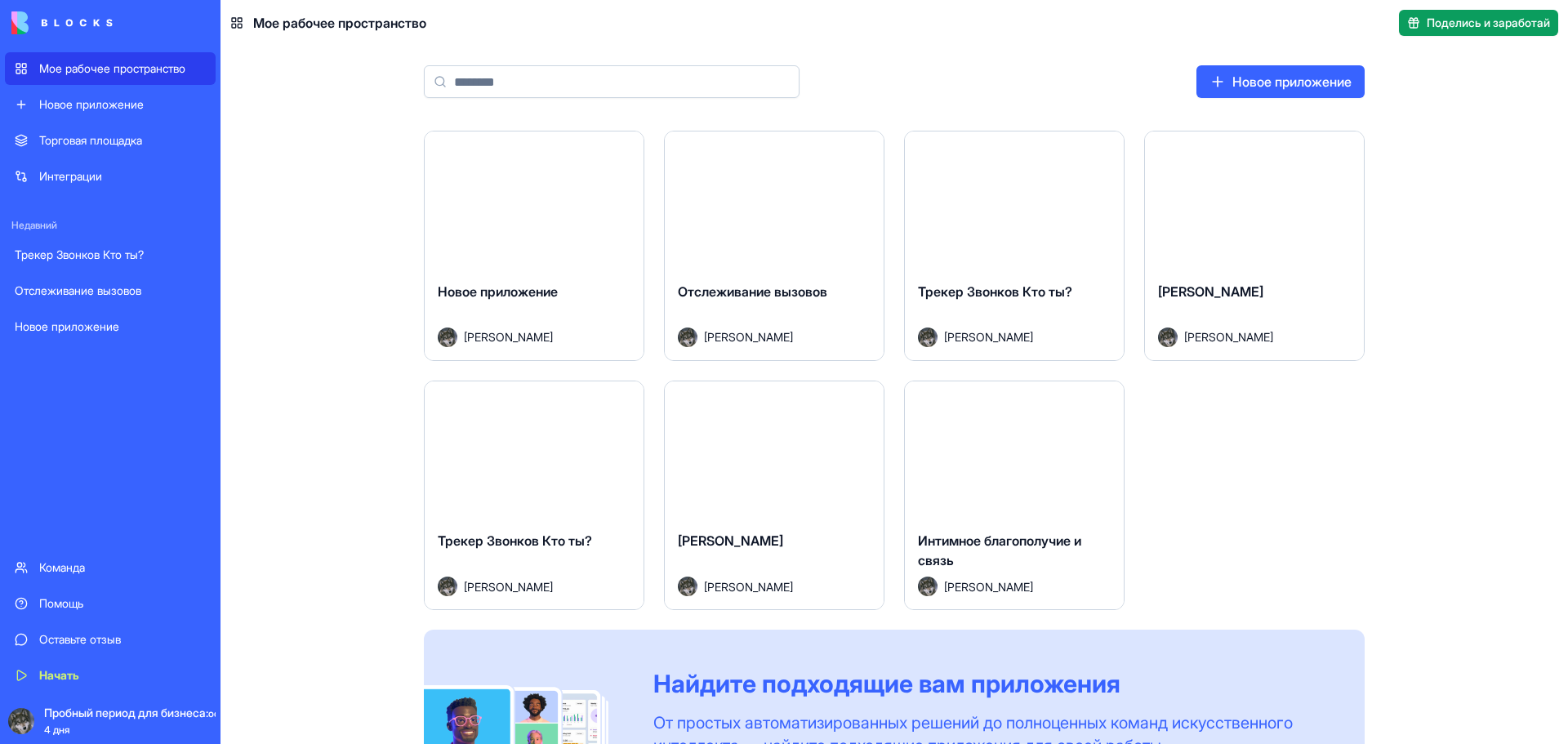
click at [776, 207] on font "Запуск" at bounding box center [774, 200] width 44 height 16
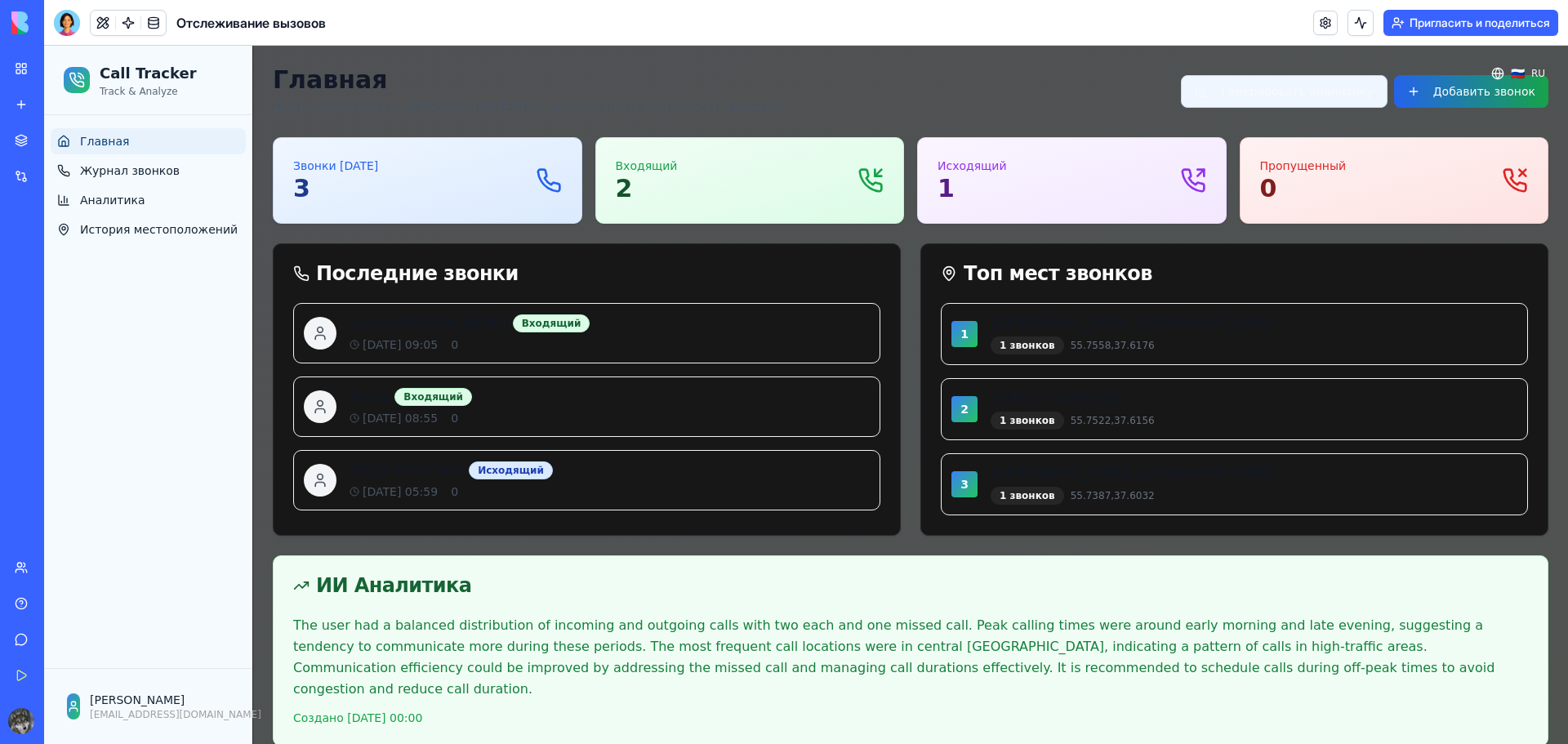
click at [1323, 95] on button "Генерировать аналитику" at bounding box center [1283, 91] width 206 height 33
click at [1314, 23] on link at bounding box center [1325, 23] width 25 height 25
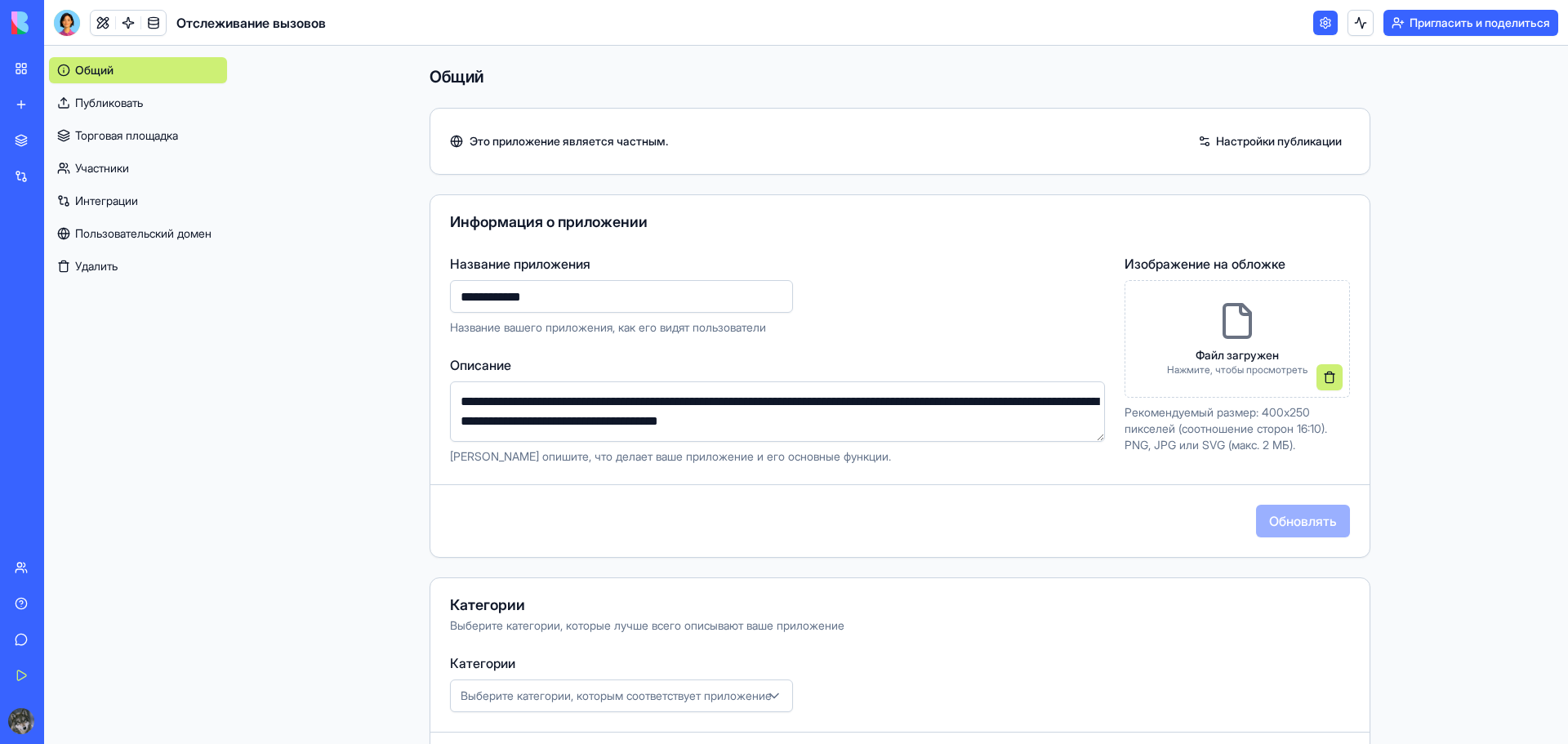
click at [95, 270] on font "Удалить" at bounding box center [96, 266] width 43 height 14
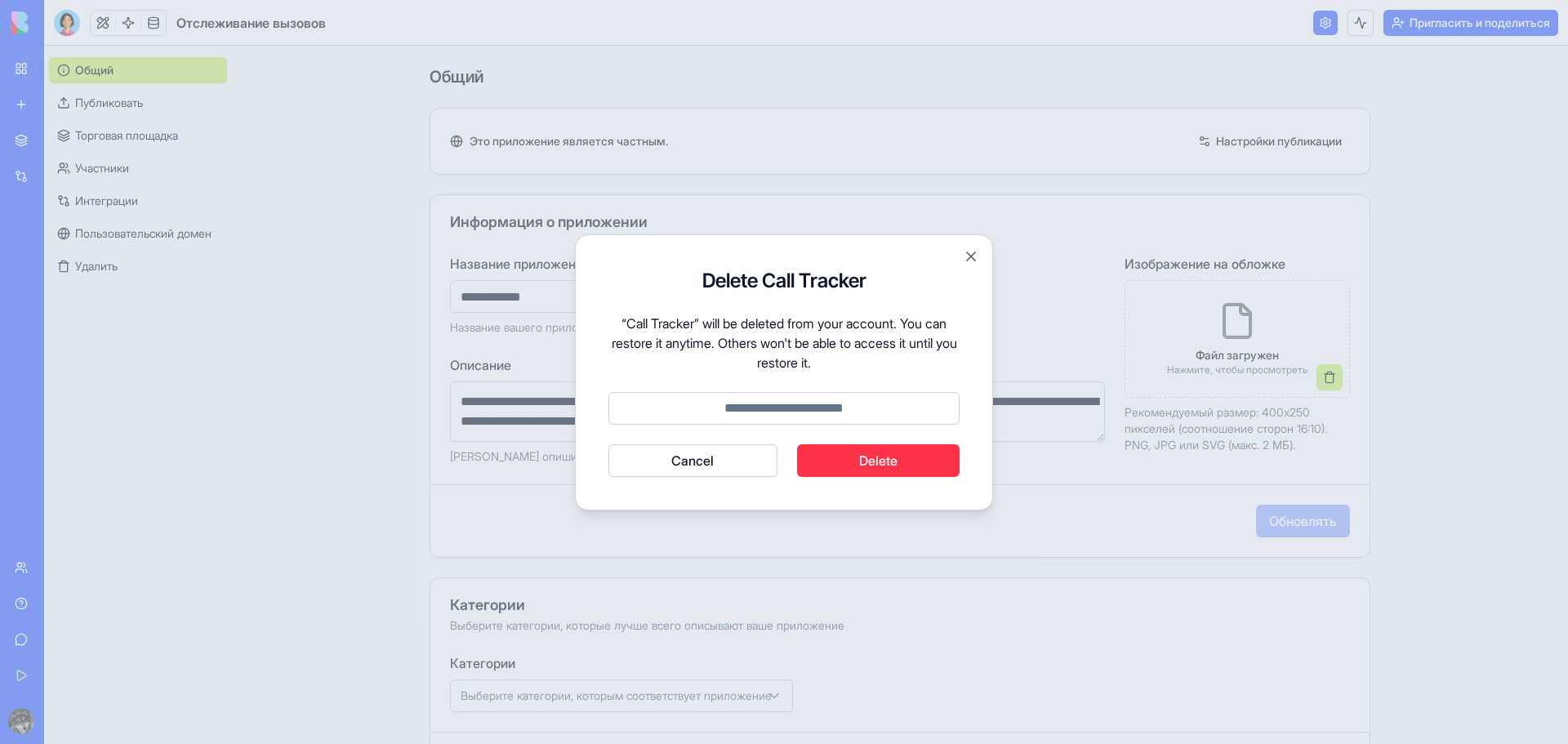
click at [876, 458] on button "Delete" at bounding box center [878, 460] width 163 height 33
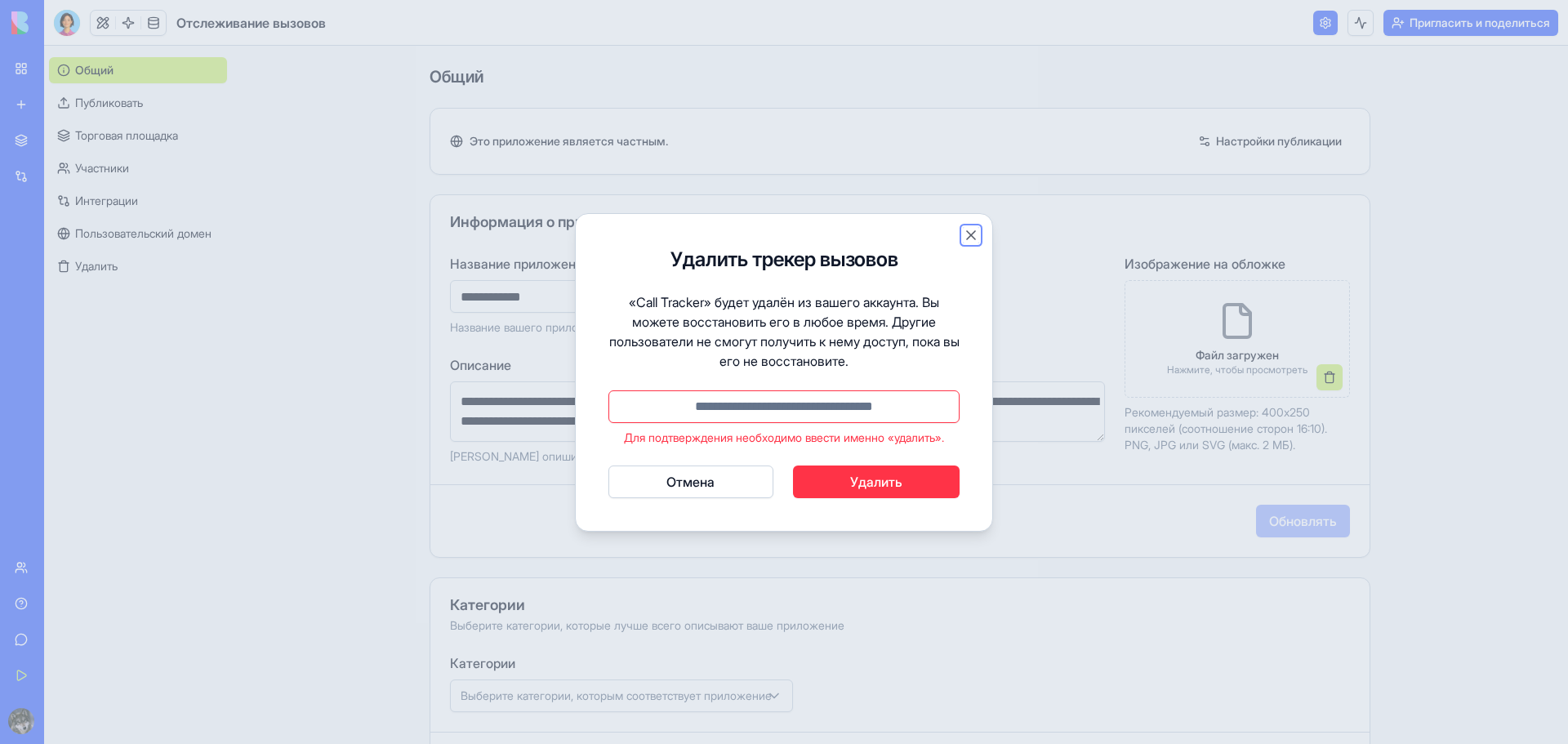
click at [972, 237] on button "Закрывать" at bounding box center [970, 235] width 16 height 16
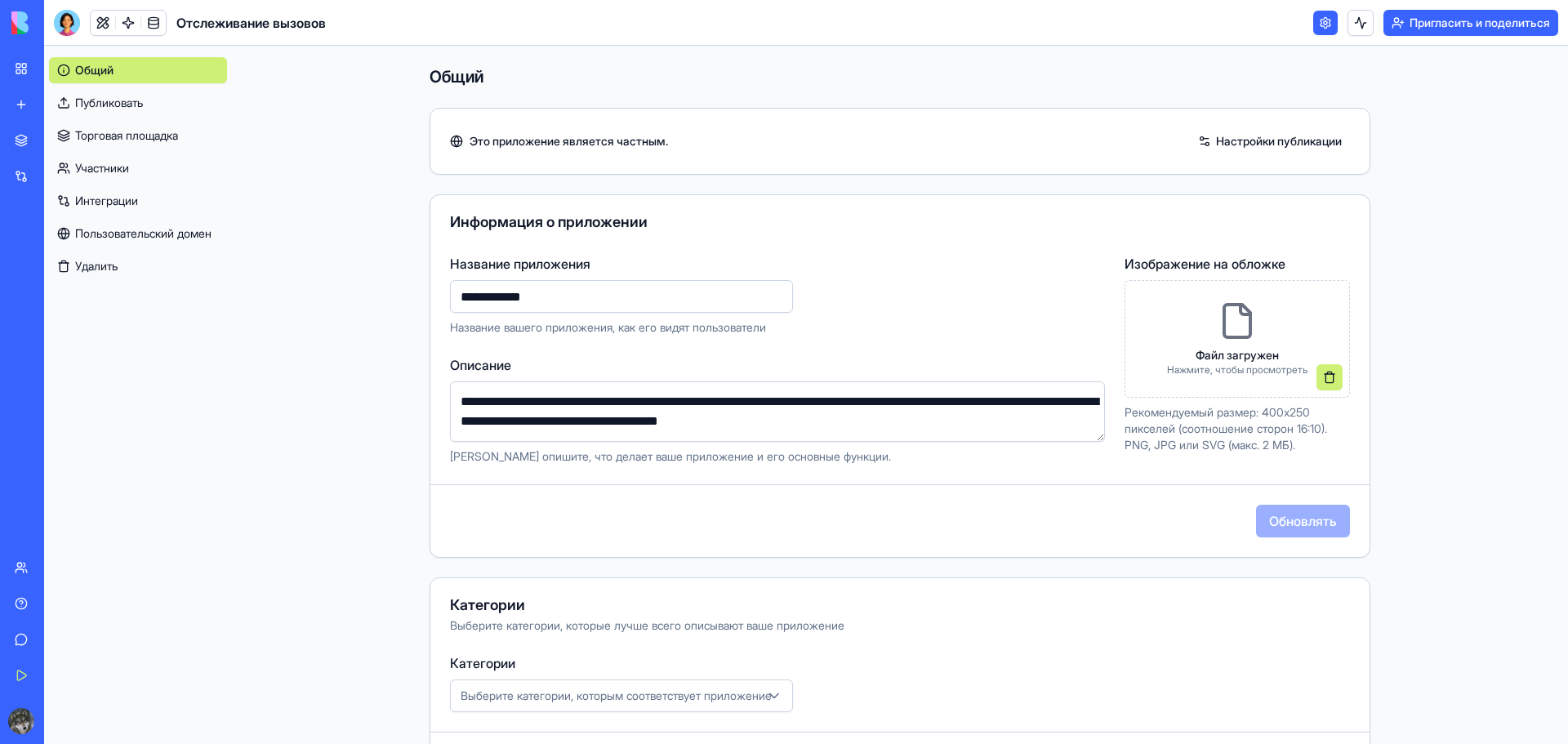
click at [17, 20] on img at bounding box center [63, 23] width 101 height 23
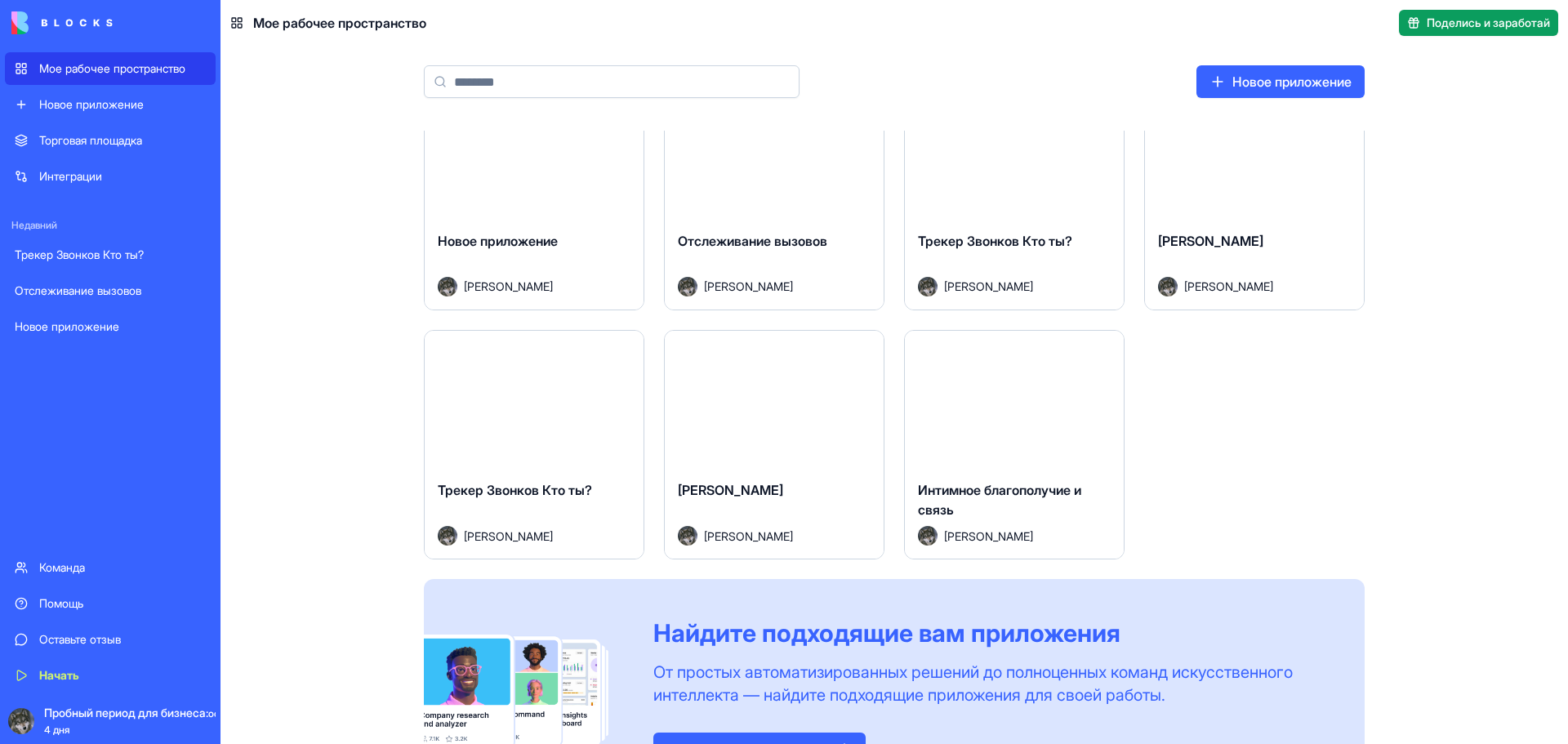
scroll to position [131, 0]
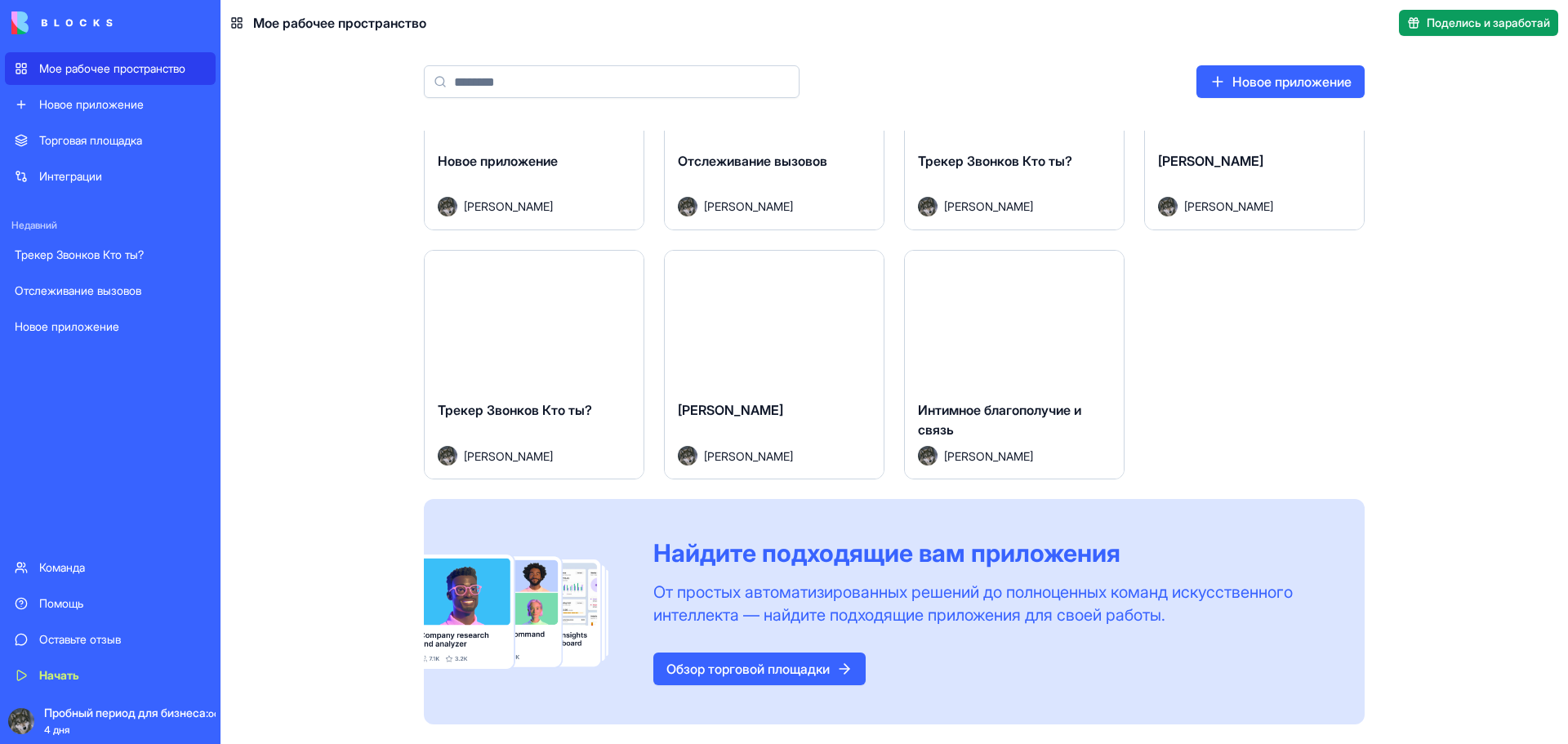
click at [537, 369] on div "Запуск" at bounding box center [534, 319] width 218 height 137
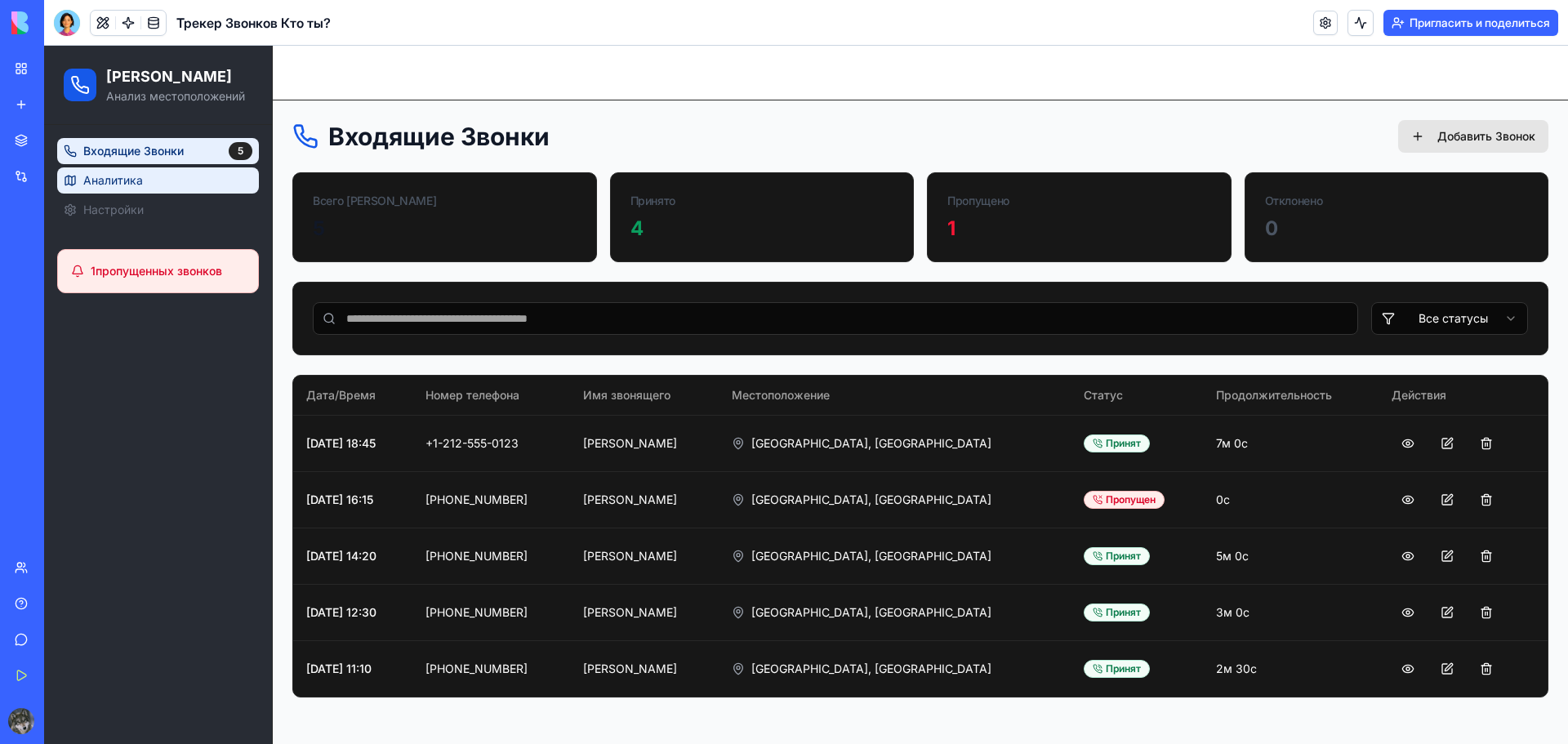
click at [92, 185] on span "Аналитика" at bounding box center [113, 180] width 60 height 16
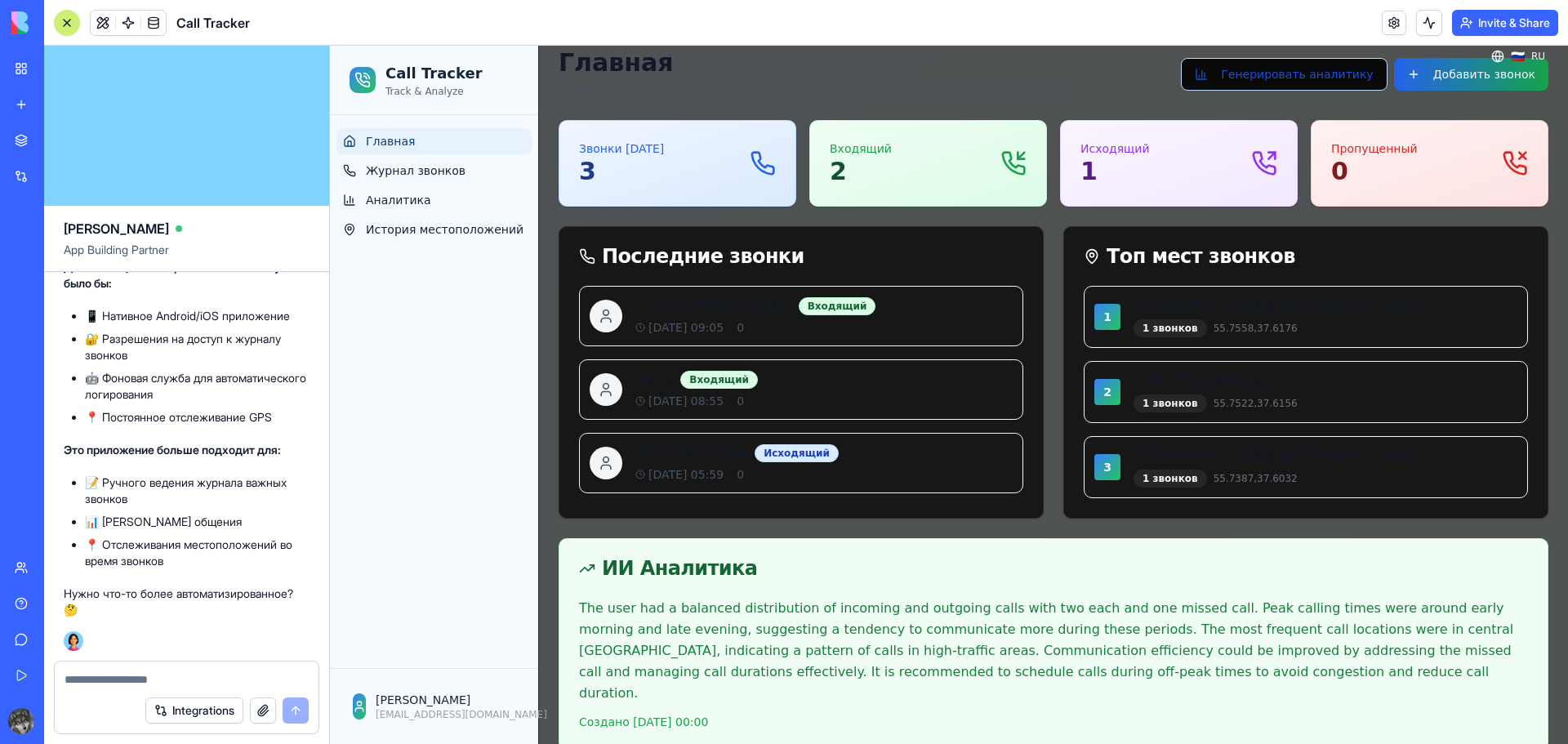
scroll to position [22, 0]
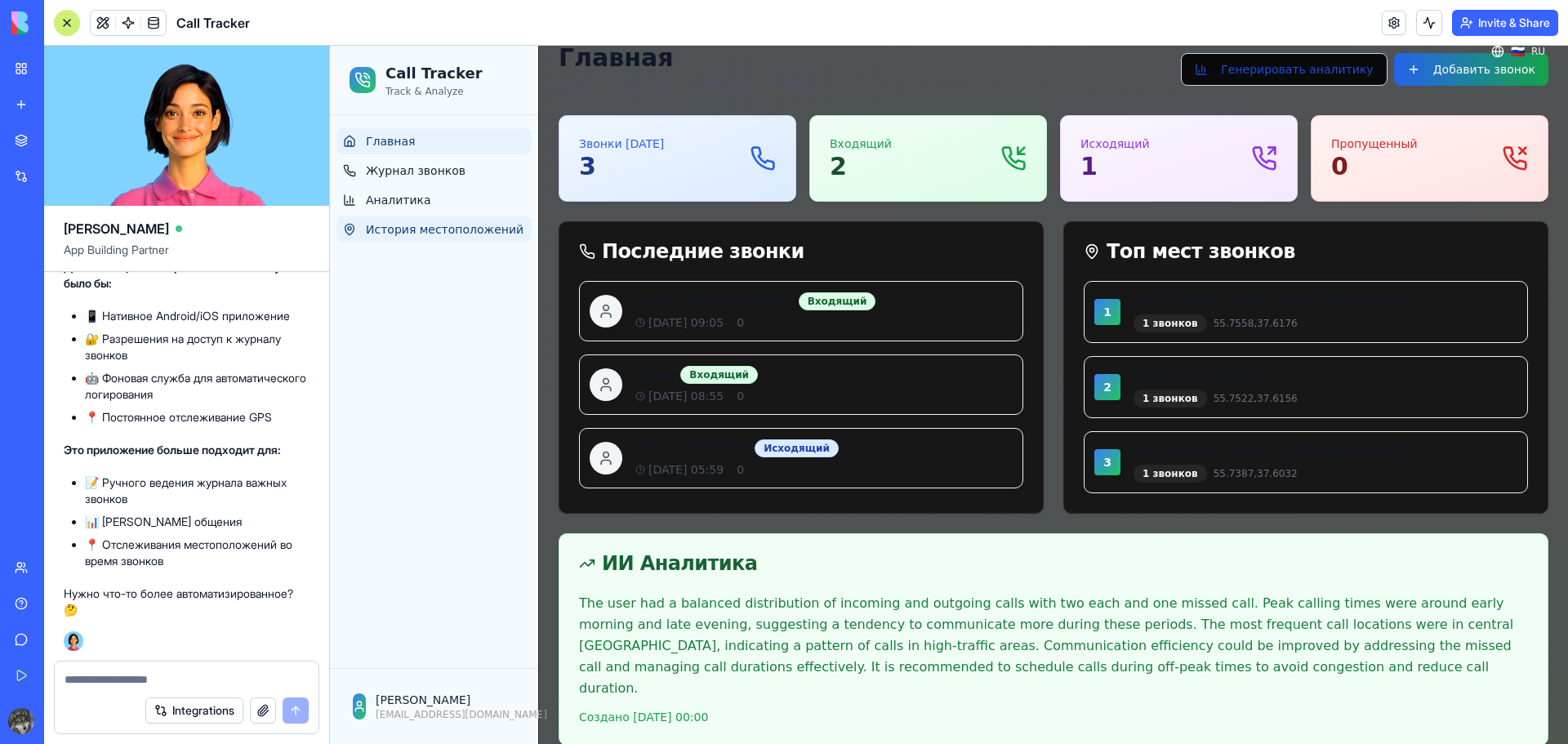
click at [435, 225] on span "История местоположений" at bounding box center [444, 229] width 158 height 16
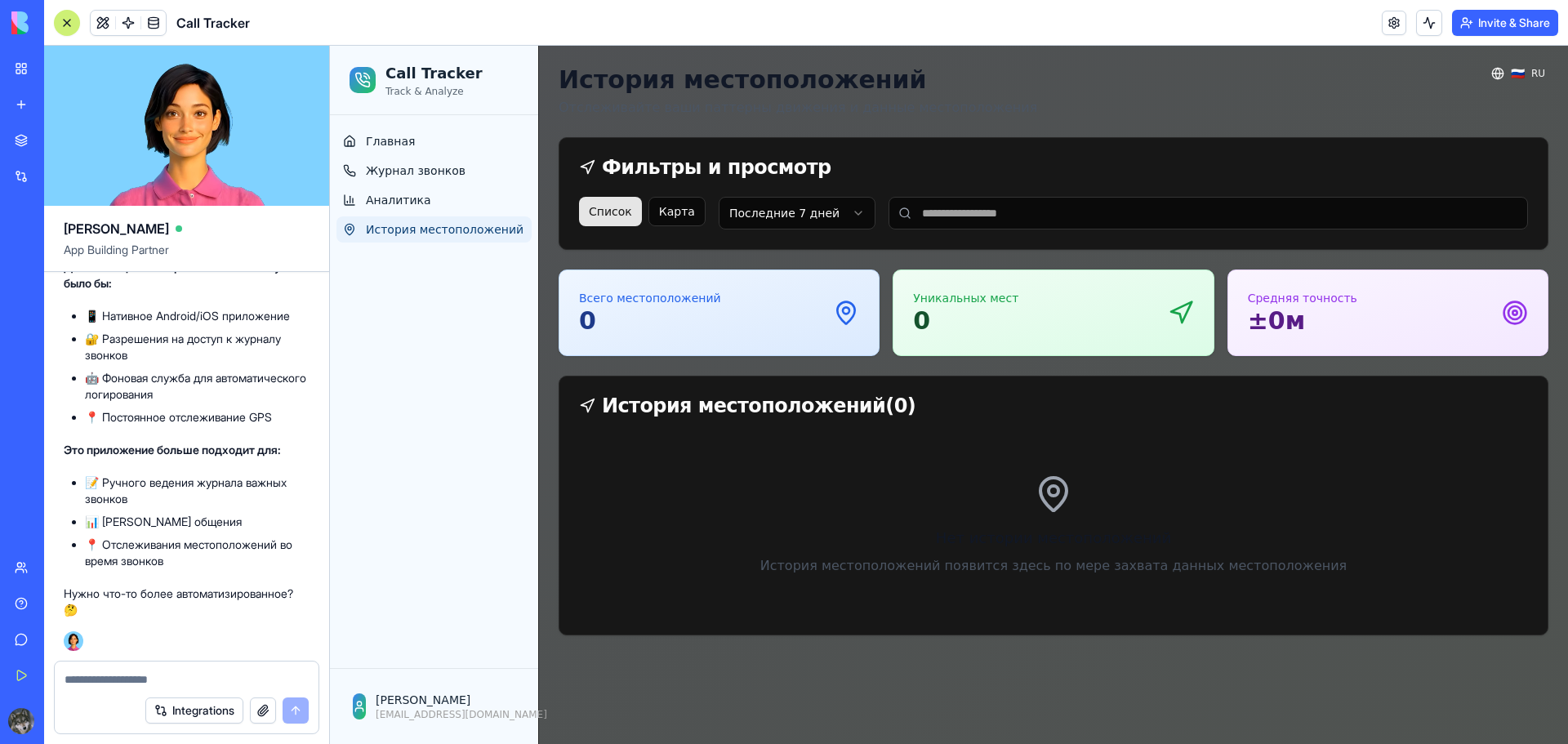
click at [1046, 498] on icon at bounding box center [1053, 494] width 39 height 39
click at [668, 212] on button "Карта" at bounding box center [677, 212] width 58 height 30
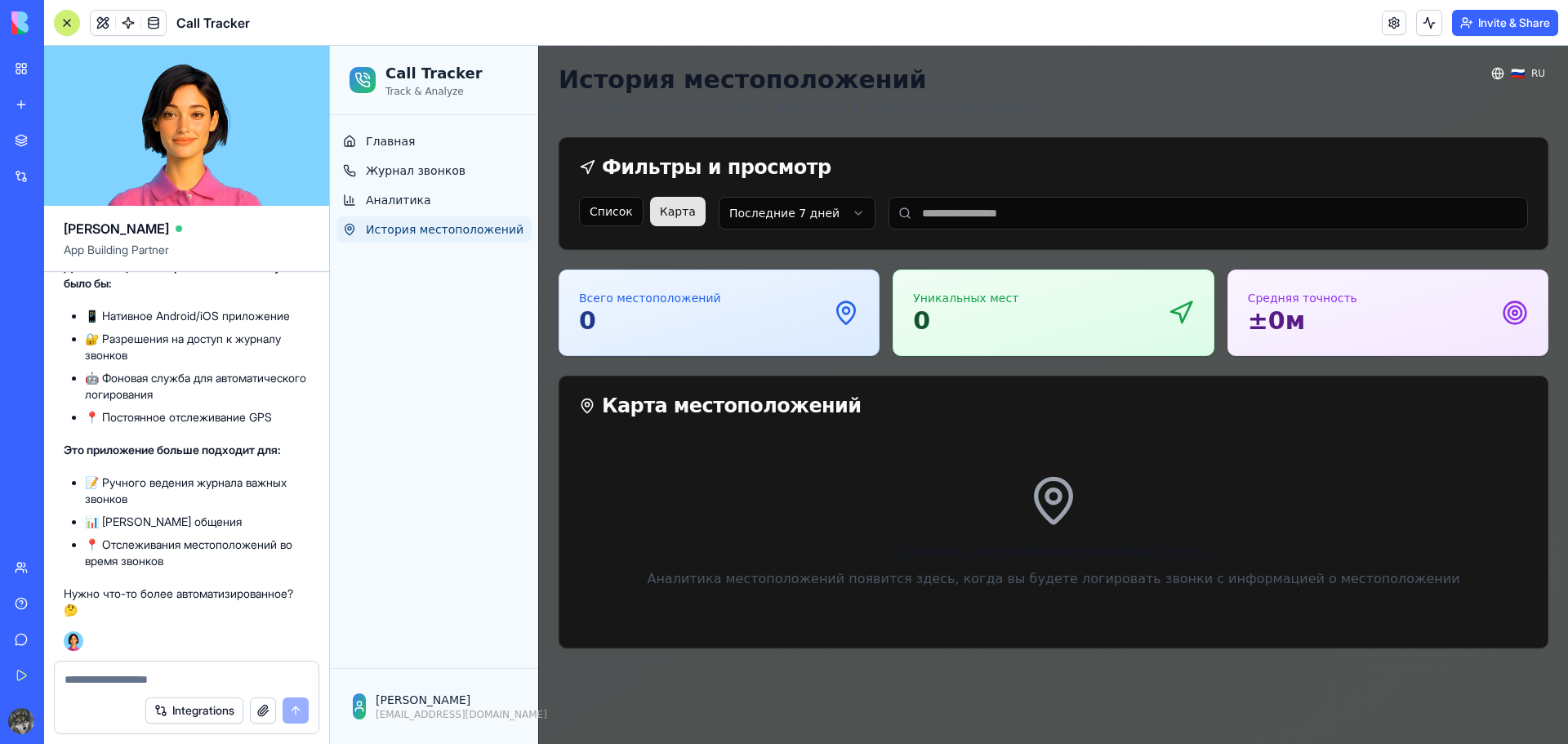
click at [957, 206] on input at bounding box center [1209, 213] width 640 height 33
